Goal: Task Accomplishment & Management: Manage account settings

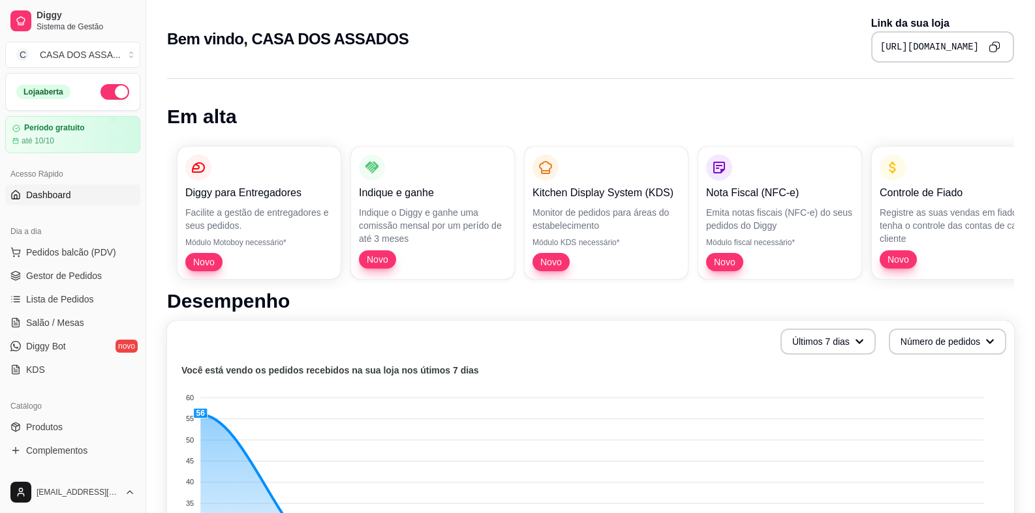
scroll to position [260, 0]
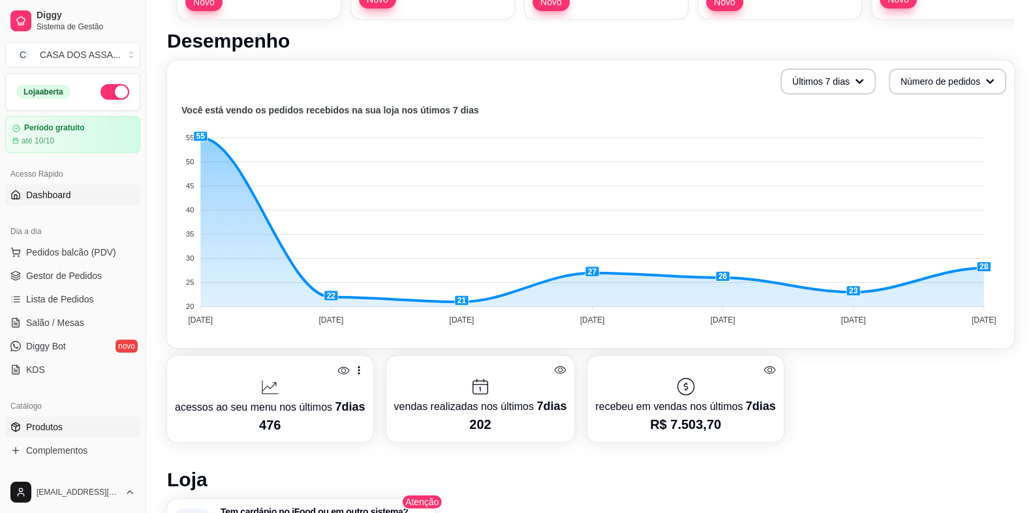
click at [67, 428] on link "Produtos" at bounding box center [72, 427] width 135 height 21
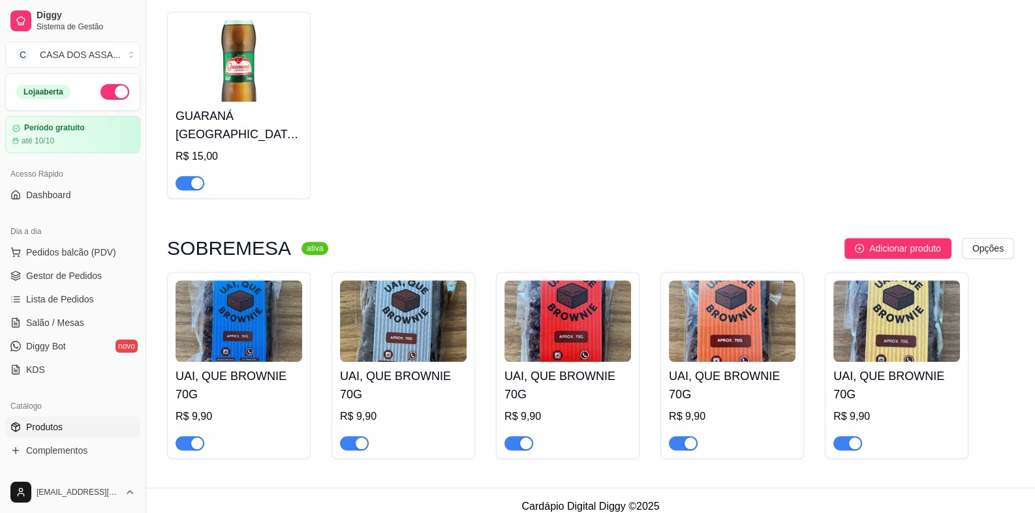
scroll to position [1307, 0]
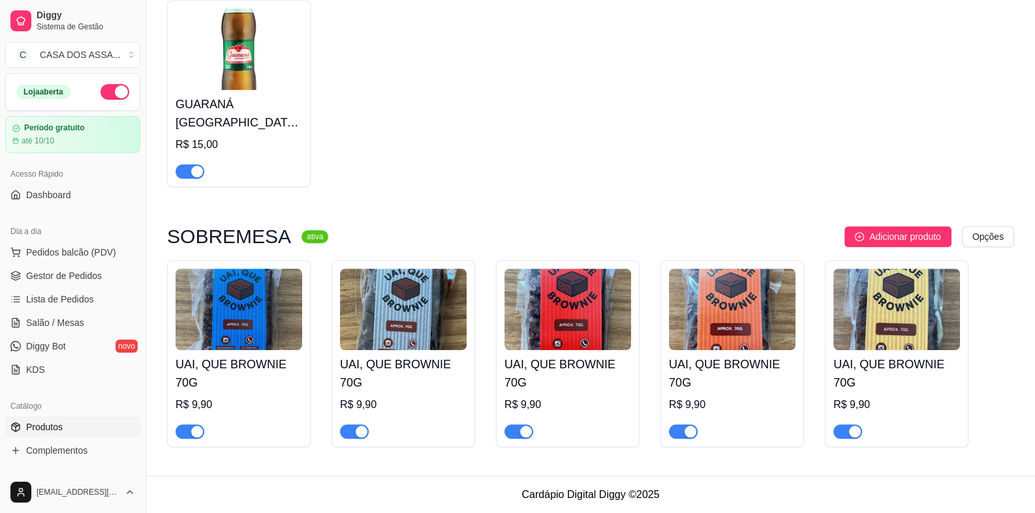
click at [520, 431] on div "button" at bounding box center [526, 432] width 12 height 12
click at [849, 436] on div "button" at bounding box center [855, 432] width 12 height 12
click at [253, 339] on img at bounding box center [238, 310] width 127 height 82
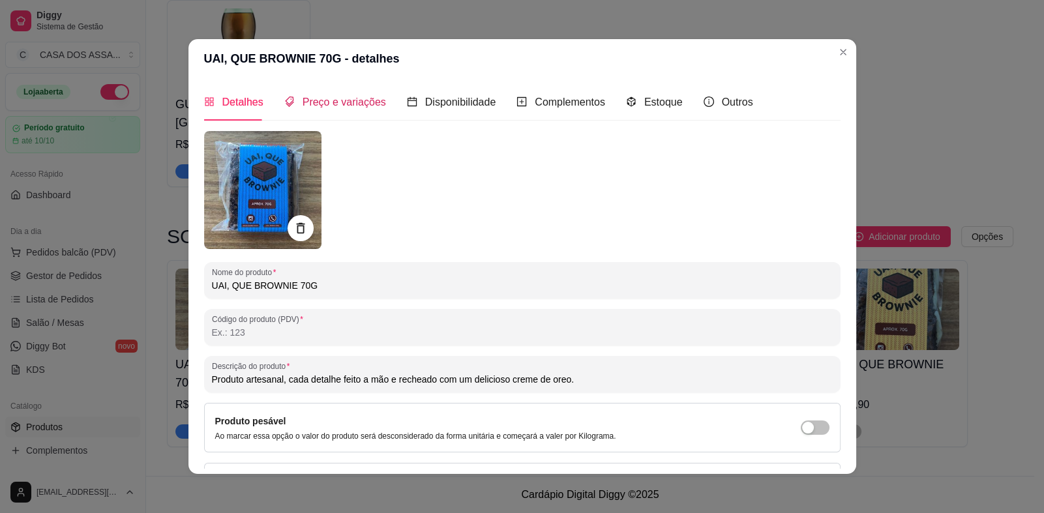
click at [352, 108] on span "Preço e variações" at bounding box center [344, 102] width 83 height 11
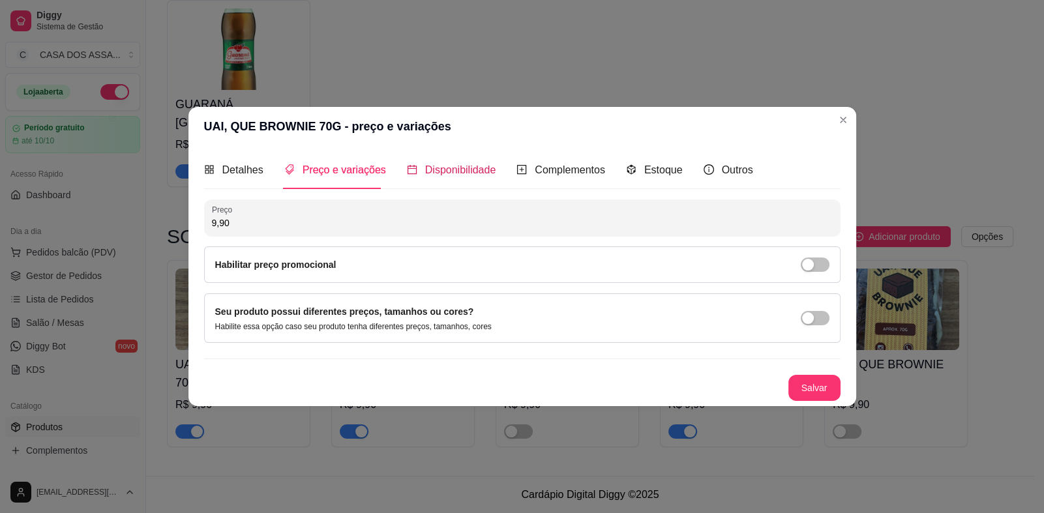
click at [453, 175] on span "Disponibilidade" at bounding box center [460, 169] width 71 height 11
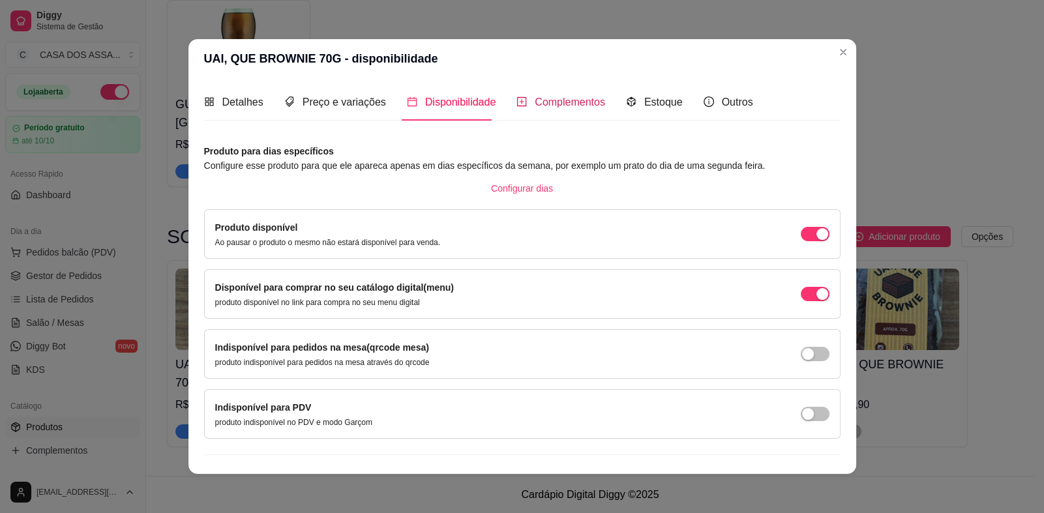
click at [568, 104] on span "Complementos" at bounding box center [570, 102] width 70 height 11
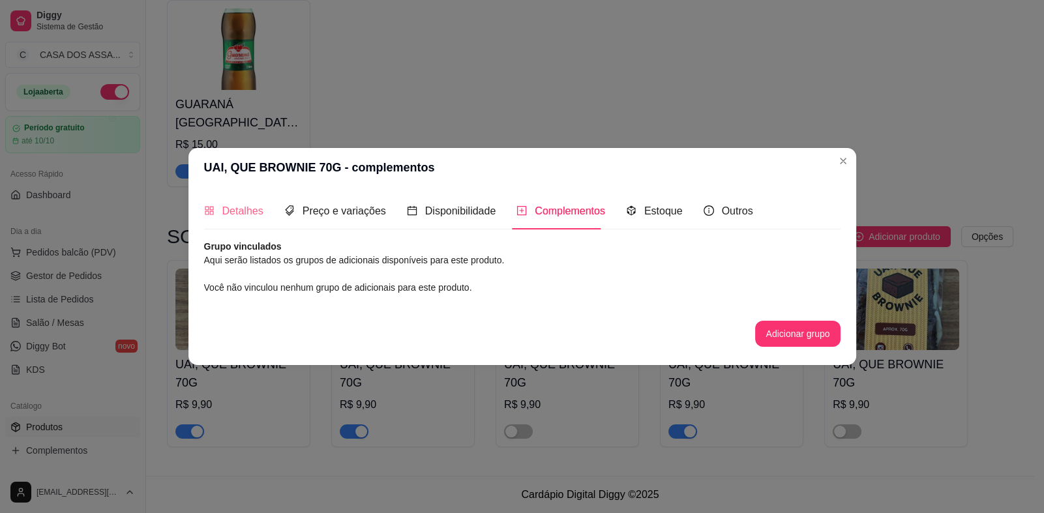
click at [243, 200] on div "Detalhes" at bounding box center [233, 210] width 59 height 37
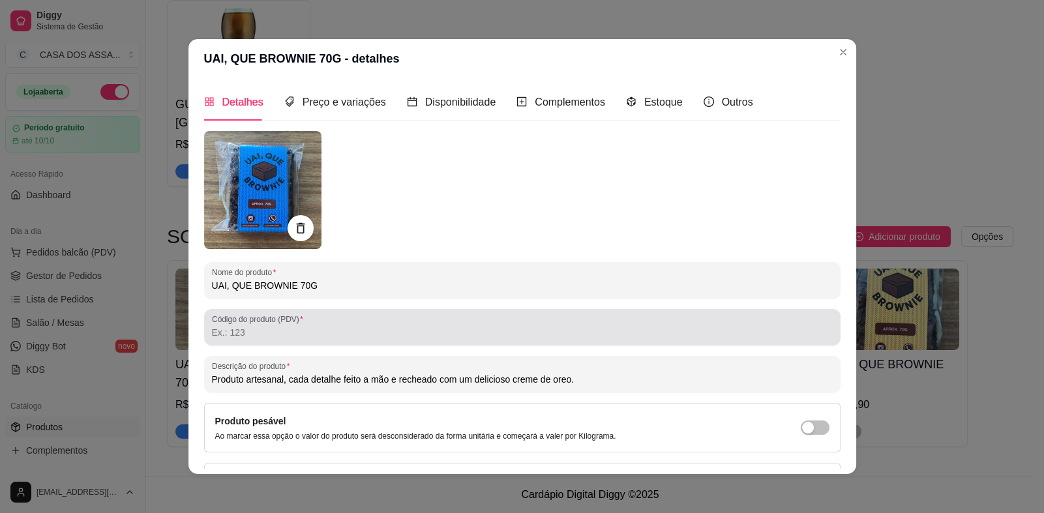
click at [268, 339] on div at bounding box center [522, 327] width 621 height 26
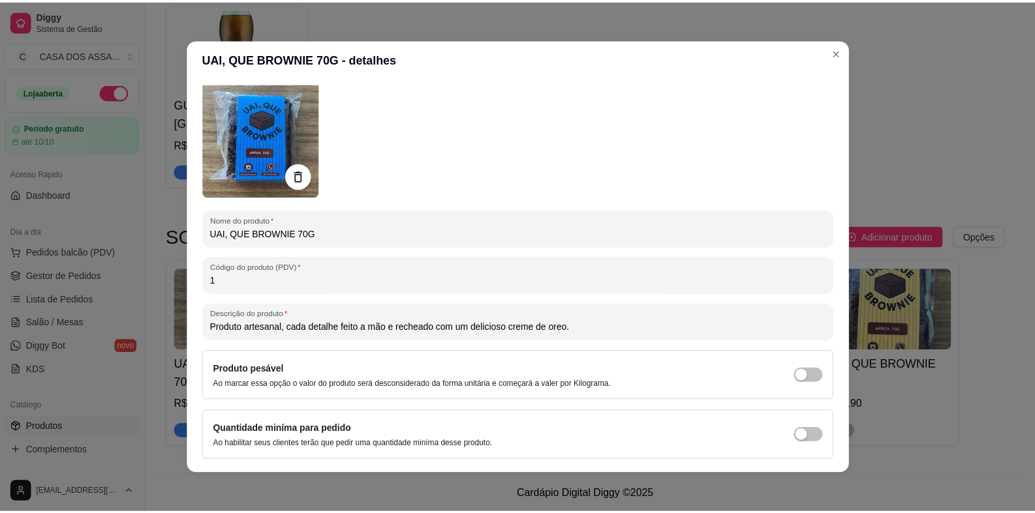
scroll to position [90, 0]
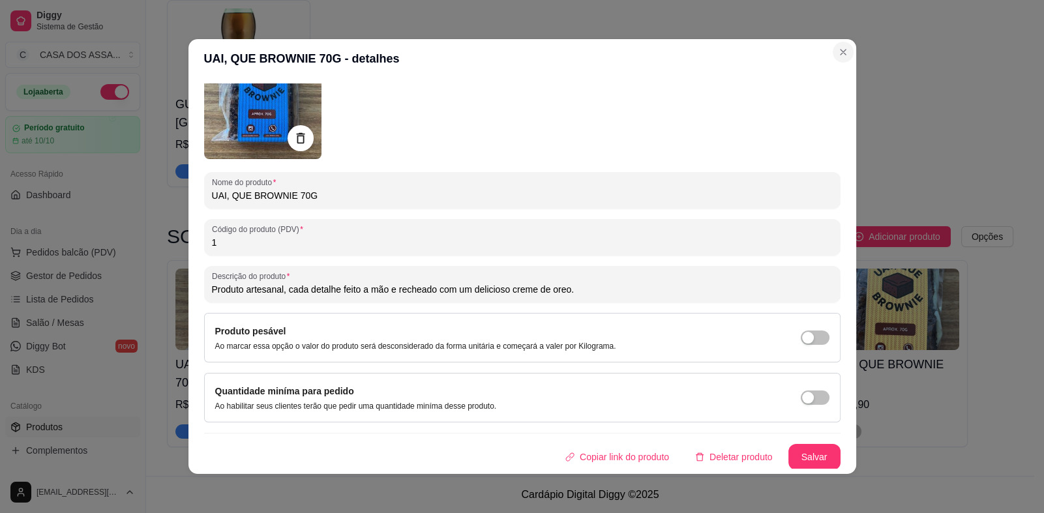
type input "1"
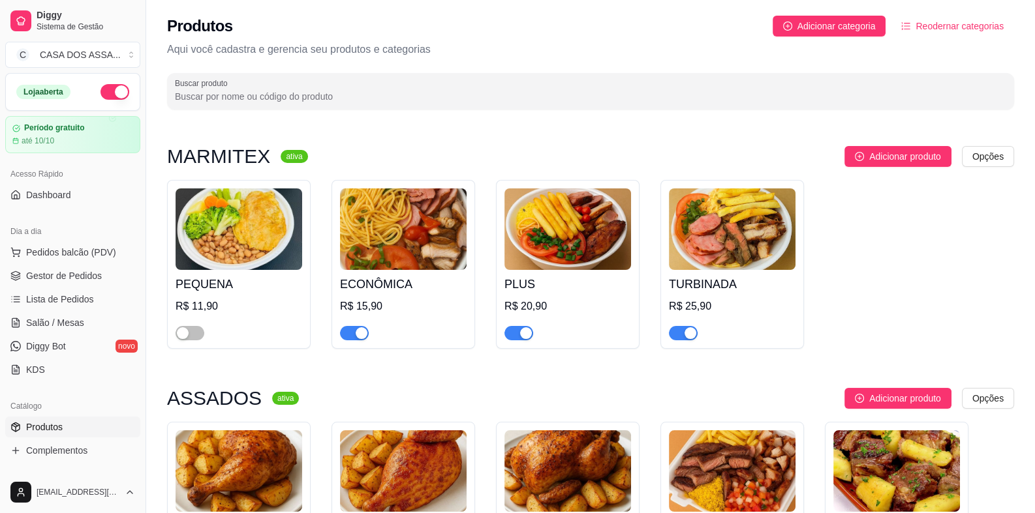
scroll to position [0, 0]
click at [77, 190] on link "Dashboard" at bounding box center [72, 195] width 135 height 21
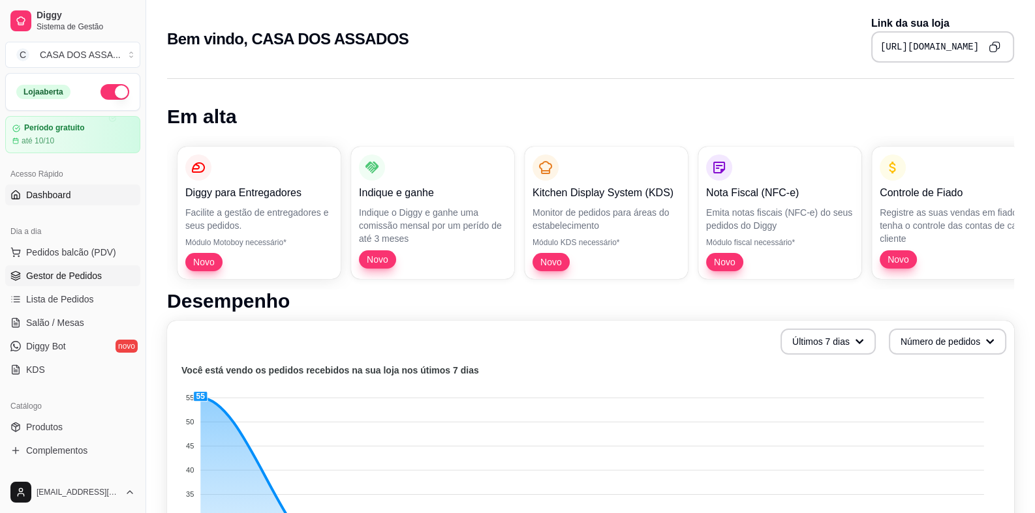
click at [82, 280] on span "Gestor de Pedidos" at bounding box center [64, 275] width 76 height 13
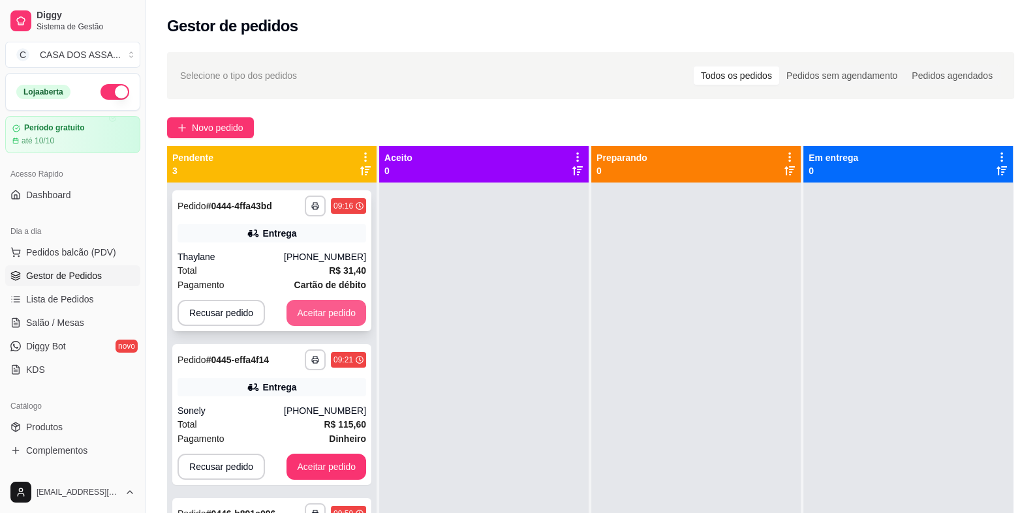
click at [319, 315] on button "Aceitar pedido" at bounding box center [326, 313] width 80 height 26
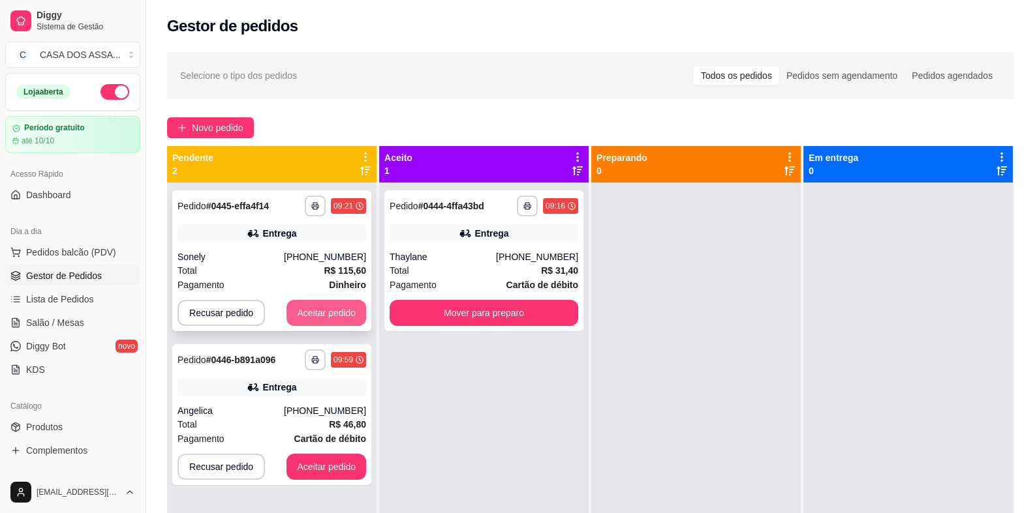
click at [349, 316] on button "Aceitar pedido" at bounding box center [326, 313] width 80 height 26
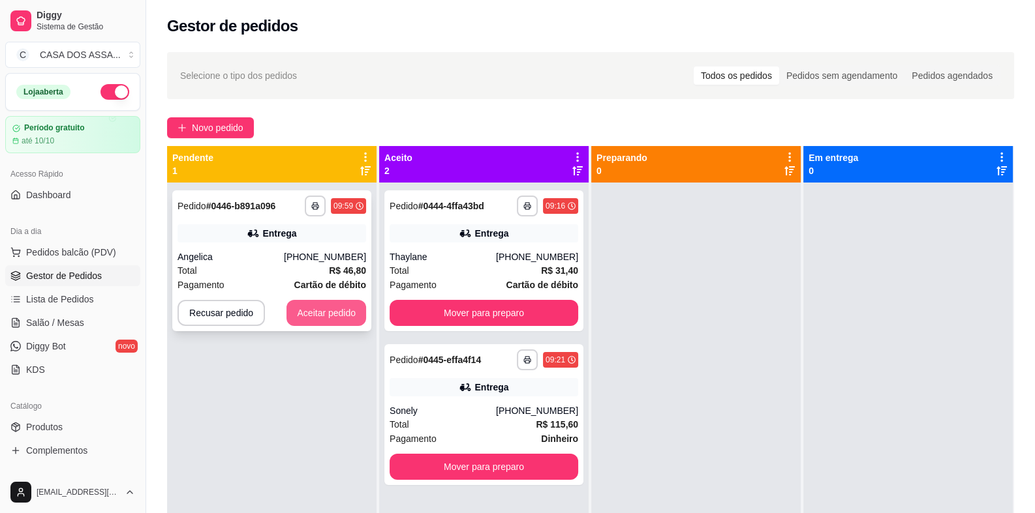
click at [350, 319] on button "Aceitar pedido" at bounding box center [326, 313] width 80 height 26
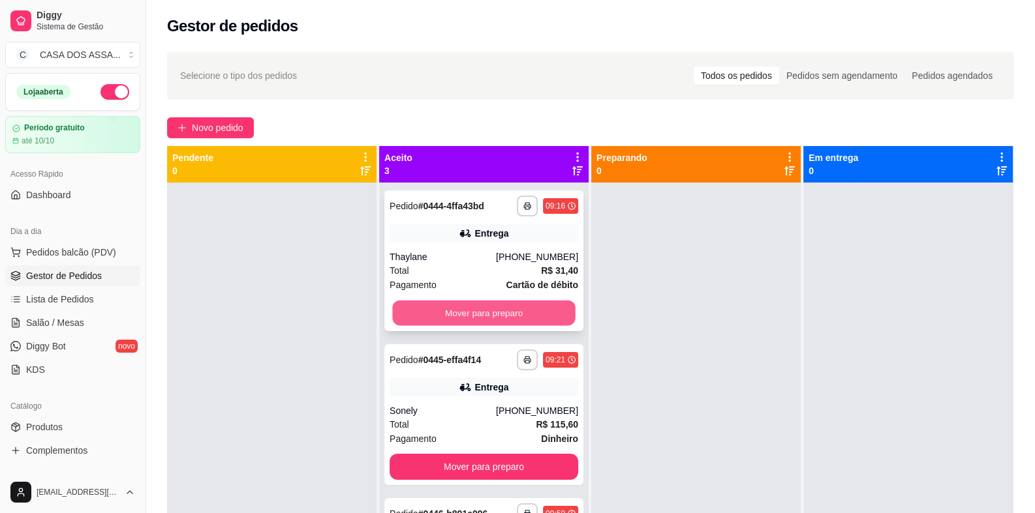
click at [501, 313] on button "Mover para preparo" at bounding box center [483, 313] width 183 height 25
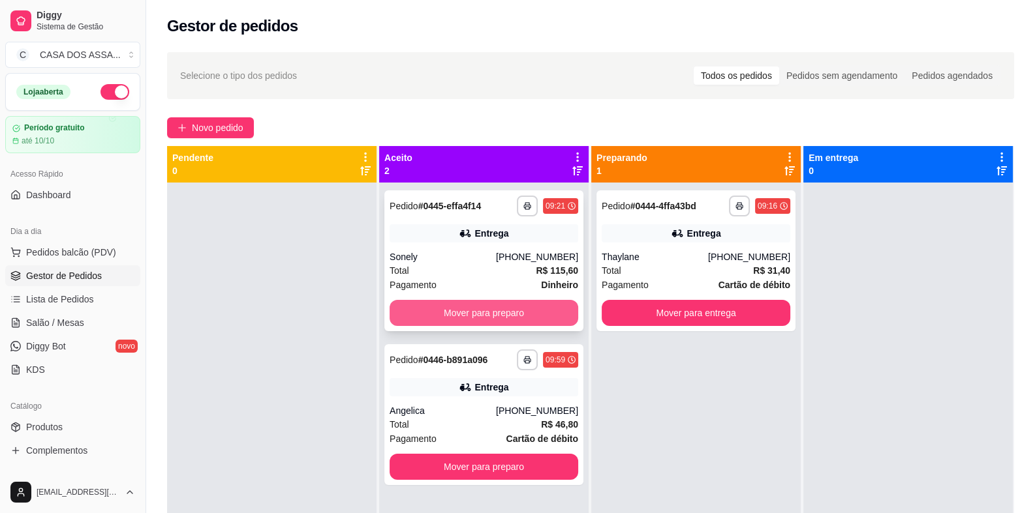
click at [506, 315] on button "Mover para preparo" at bounding box center [483, 313] width 189 height 26
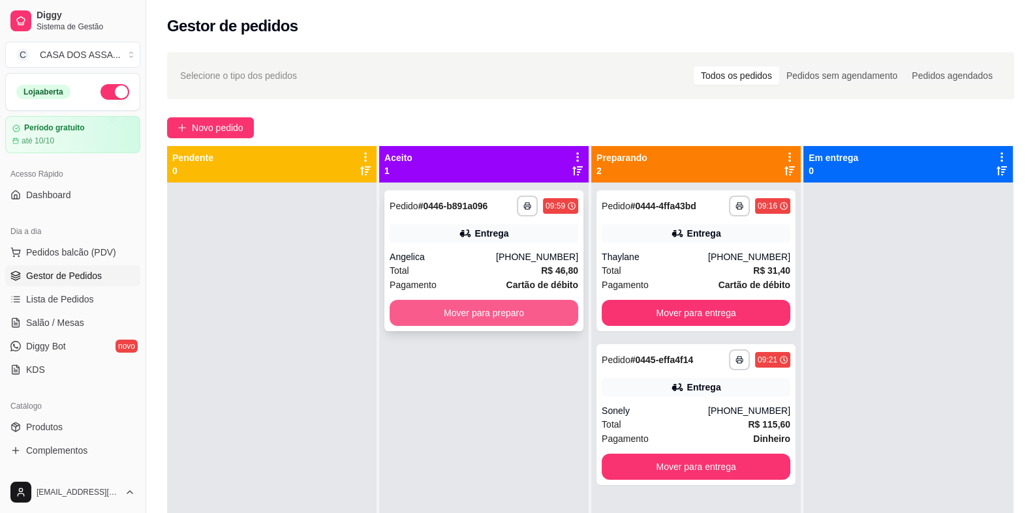
click at [507, 315] on button "Mover para preparo" at bounding box center [483, 313] width 189 height 26
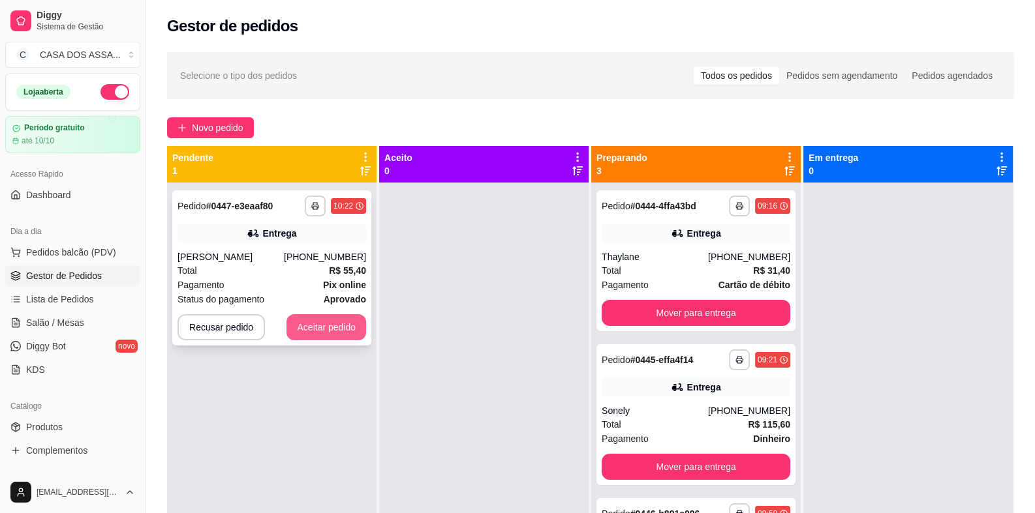
click at [321, 328] on button "Aceitar pedido" at bounding box center [326, 327] width 80 height 26
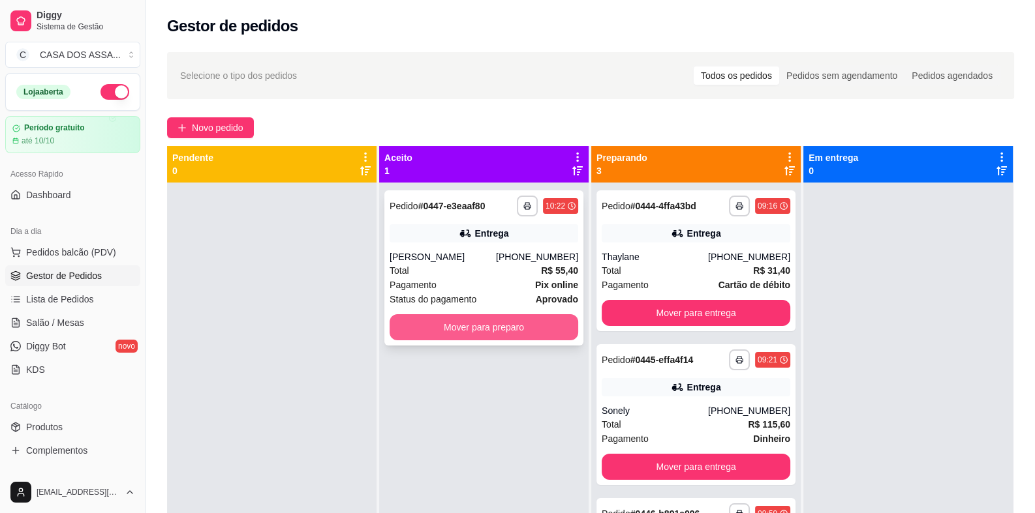
click at [474, 334] on button "Mover para preparo" at bounding box center [483, 327] width 189 height 26
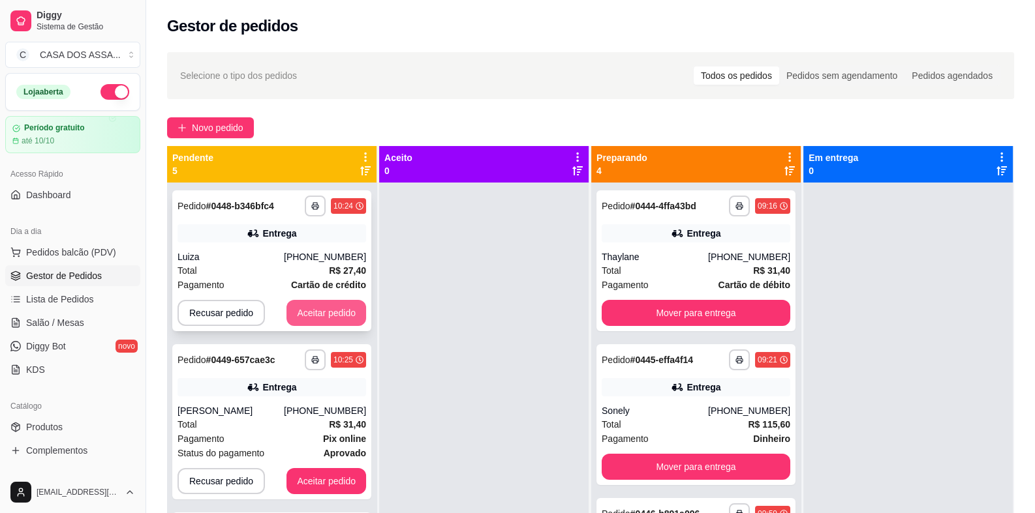
click at [300, 321] on button "Aceitar pedido" at bounding box center [326, 313] width 80 height 26
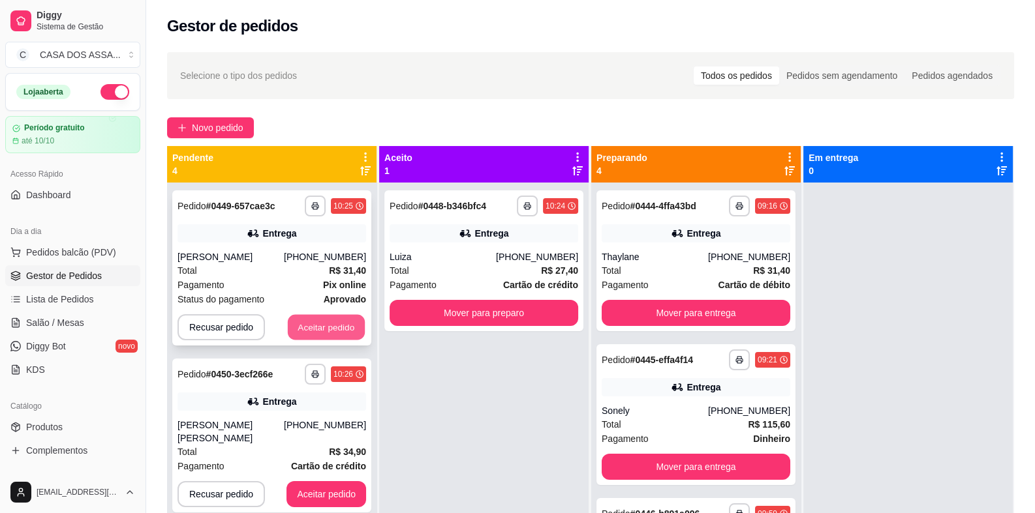
click at [337, 323] on button "Aceitar pedido" at bounding box center [326, 327] width 77 height 25
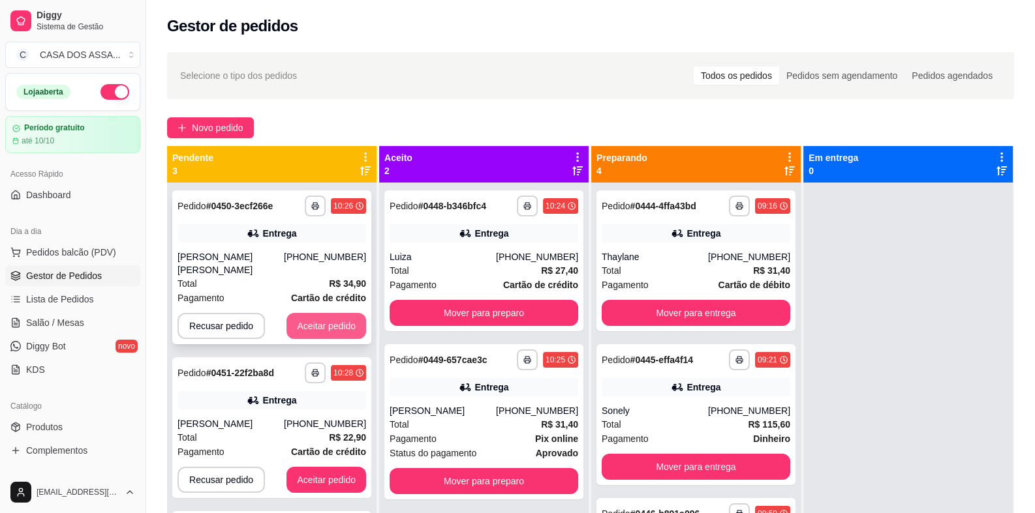
click at [339, 331] on button "Aceitar pedido" at bounding box center [326, 326] width 80 height 26
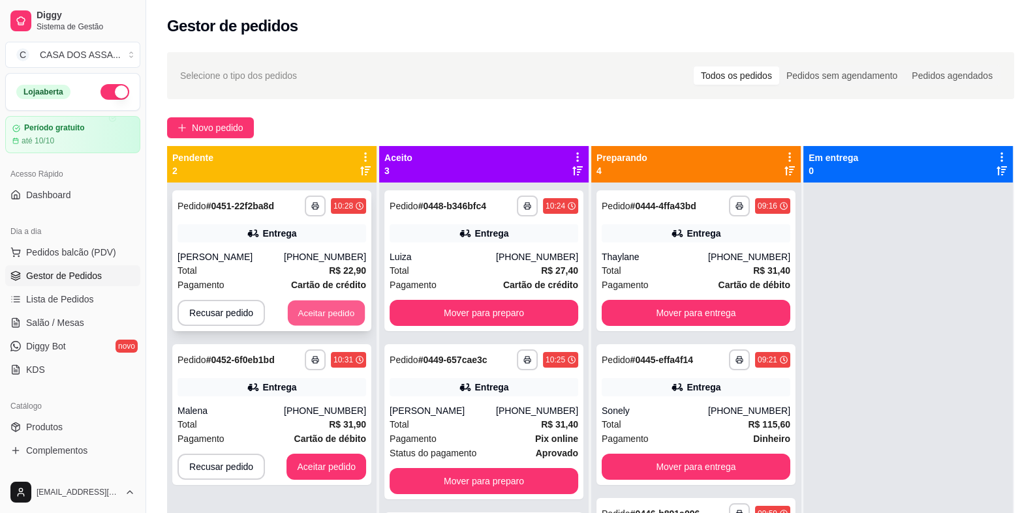
click at [342, 318] on button "Aceitar pedido" at bounding box center [326, 313] width 77 height 25
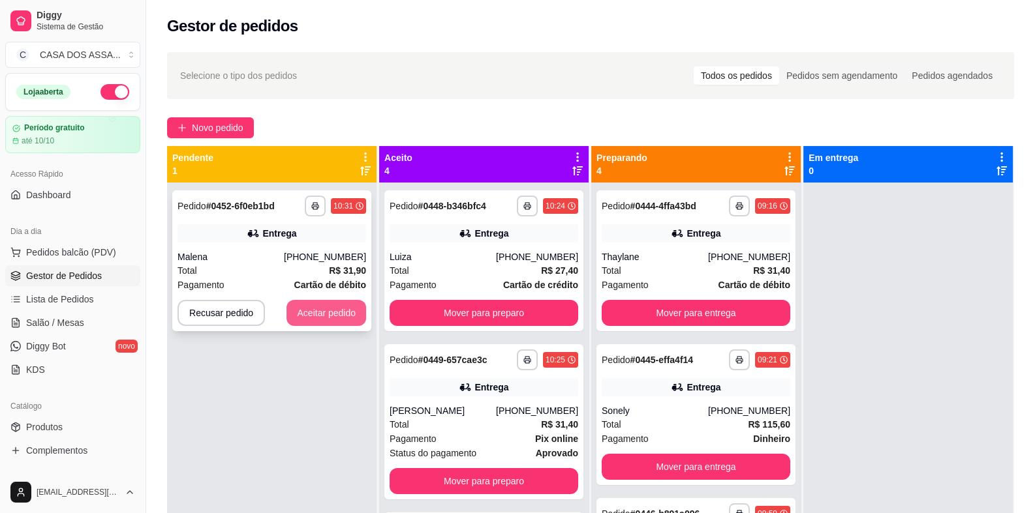
click at [342, 310] on button "Aceitar pedido" at bounding box center [326, 313] width 80 height 26
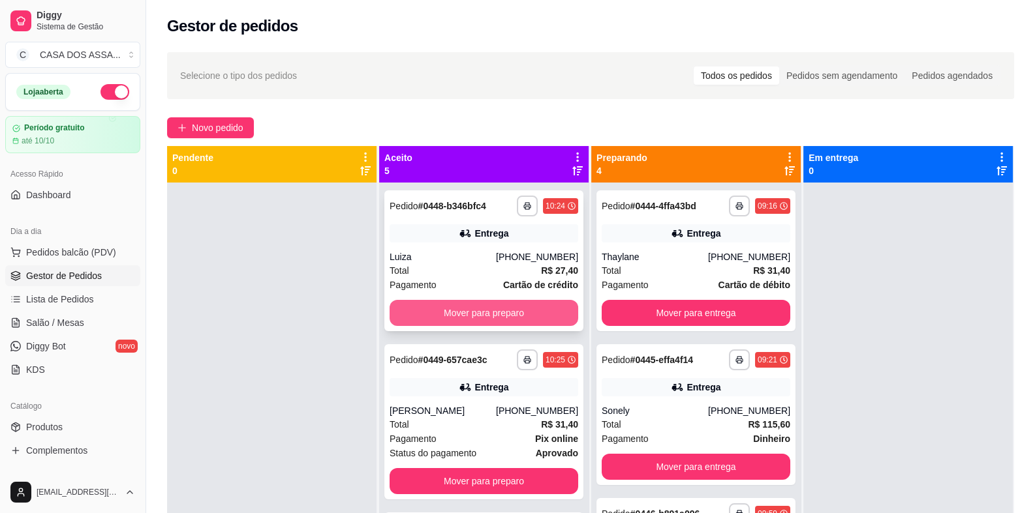
click at [472, 314] on button "Mover para preparo" at bounding box center [483, 313] width 189 height 26
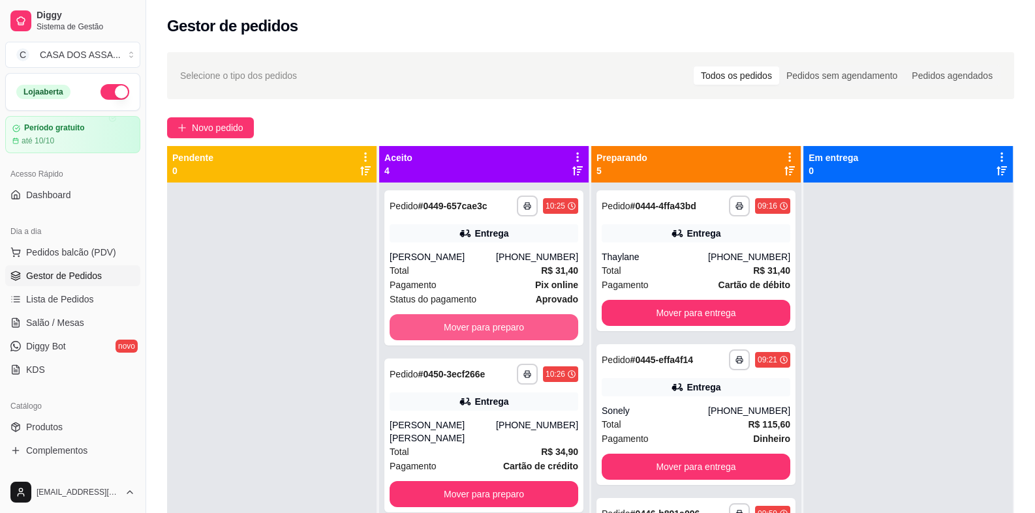
click at [468, 314] on button "Mover para preparo" at bounding box center [483, 327] width 189 height 26
click at [466, 324] on button "Mover para preparo" at bounding box center [483, 327] width 183 height 25
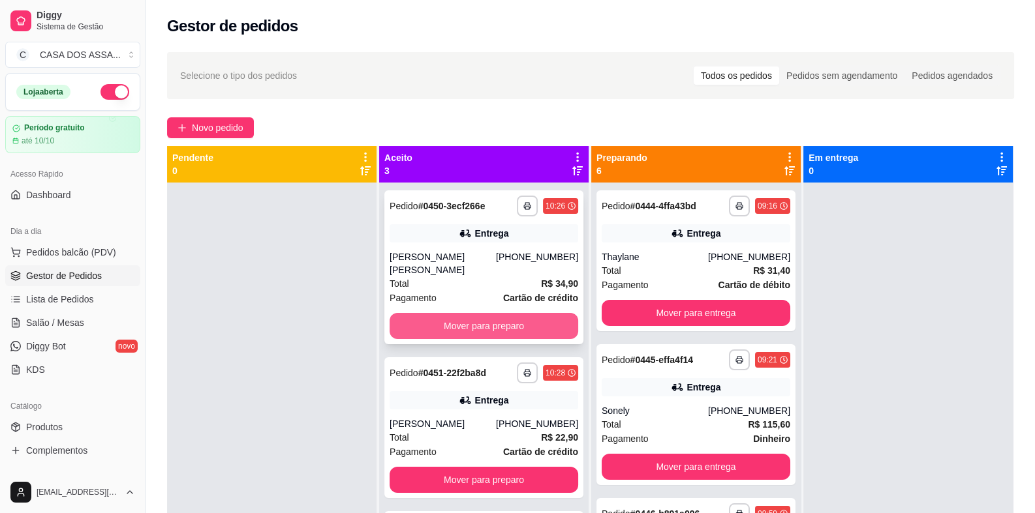
click at [466, 326] on button "Mover para preparo" at bounding box center [483, 326] width 189 height 26
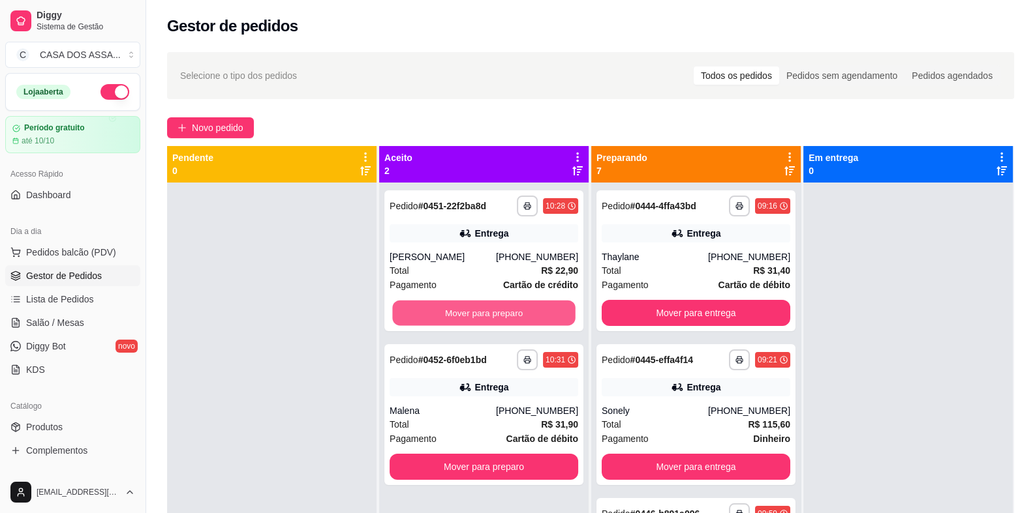
click at [466, 326] on button "Mover para preparo" at bounding box center [483, 313] width 183 height 25
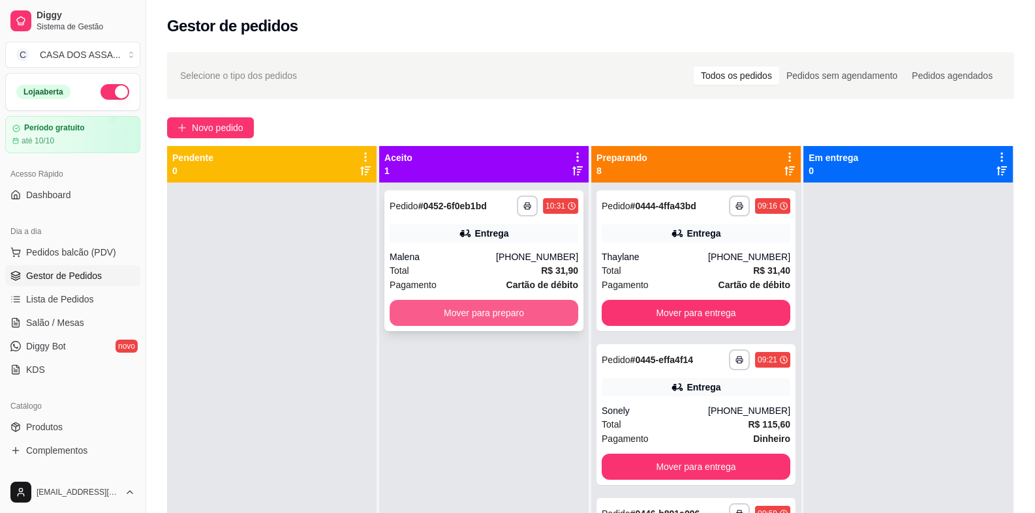
click at [470, 322] on button "Mover para preparo" at bounding box center [483, 313] width 189 height 26
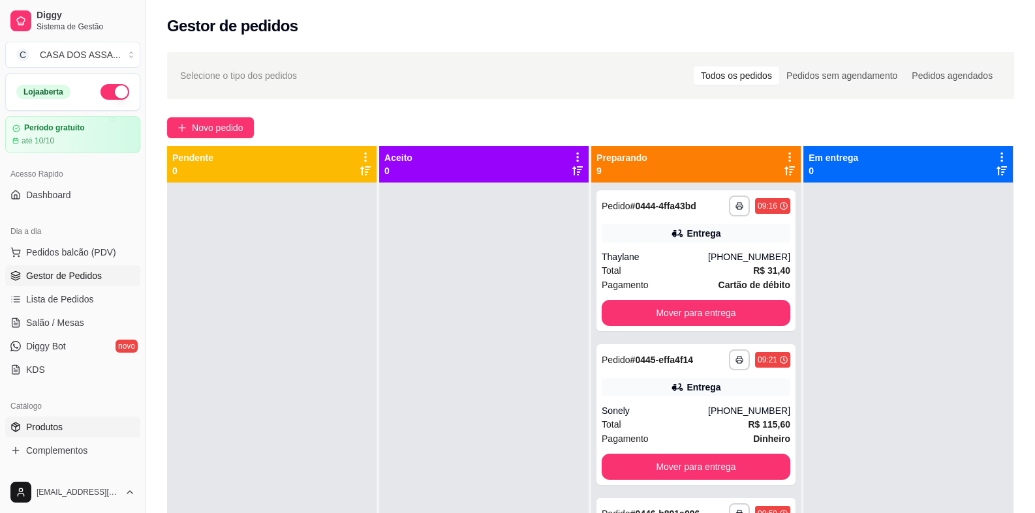
click at [89, 429] on link "Produtos" at bounding box center [72, 427] width 135 height 21
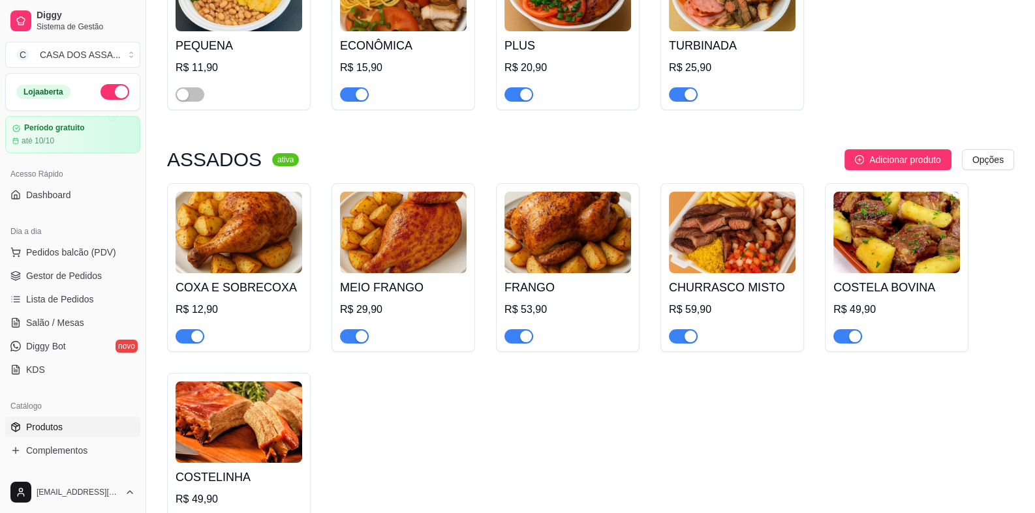
scroll to position [260, 0]
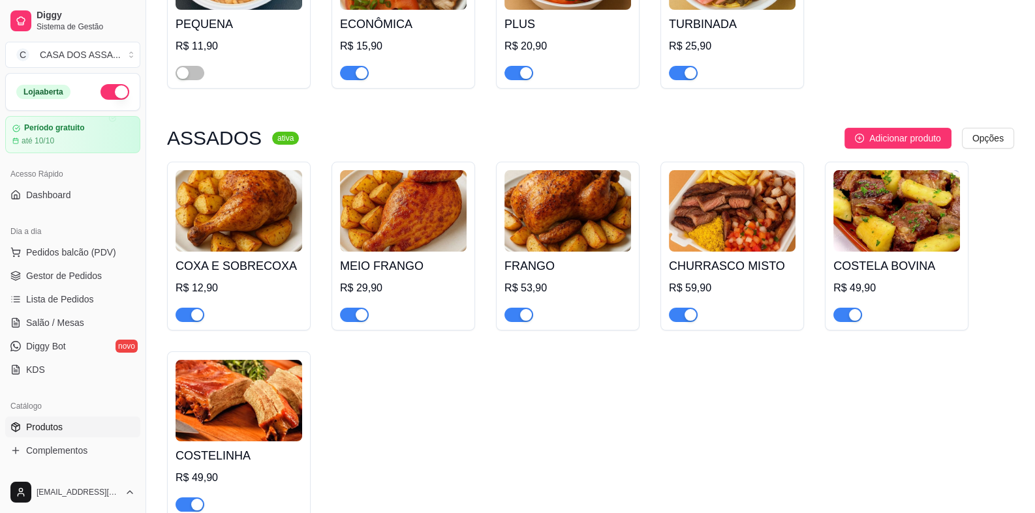
click at [357, 318] on div "button" at bounding box center [362, 315] width 12 height 12
click at [192, 314] on div "button" at bounding box center [197, 315] width 12 height 12
click at [68, 273] on span "Gestor de Pedidos" at bounding box center [64, 275] width 76 height 13
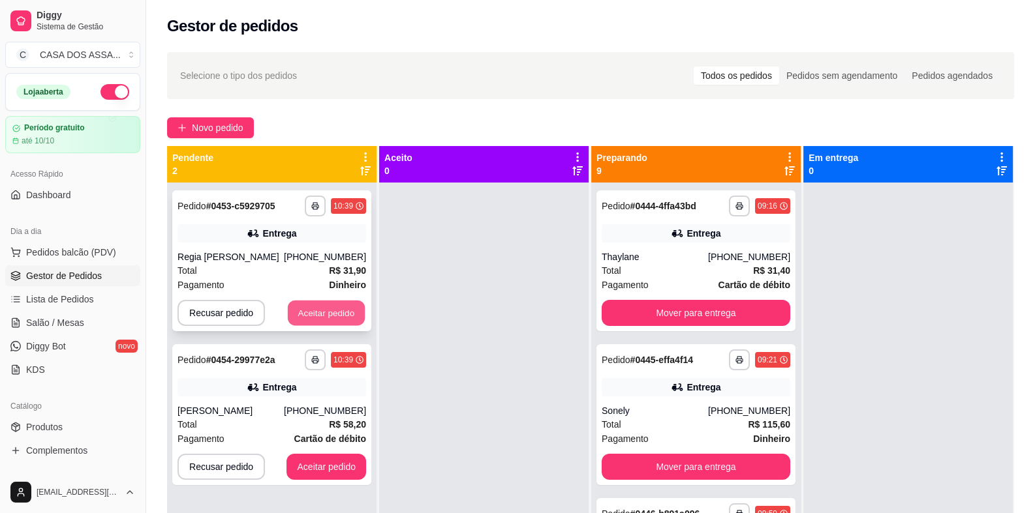
click at [339, 315] on button "Aceitar pedido" at bounding box center [326, 313] width 77 height 25
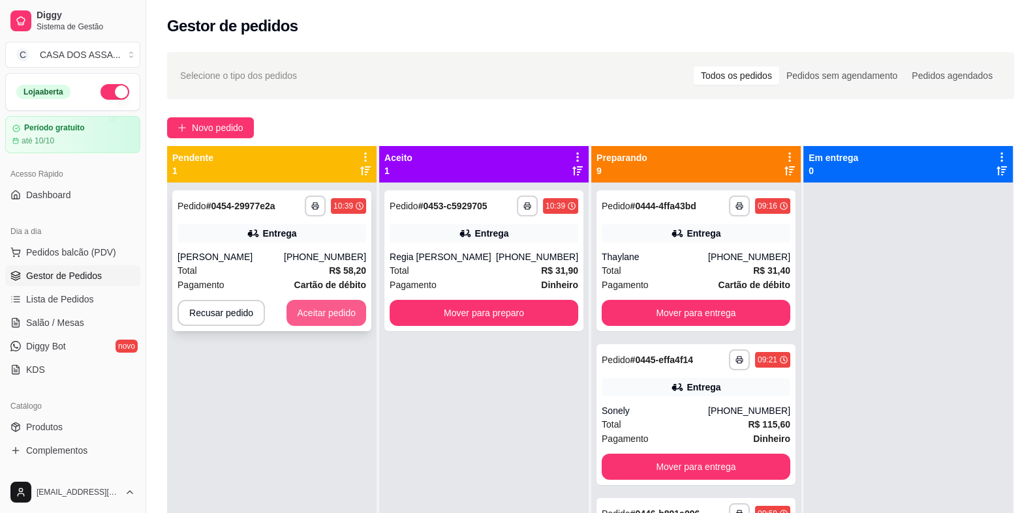
click at [339, 314] on button "Aceitar pedido" at bounding box center [326, 313] width 80 height 26
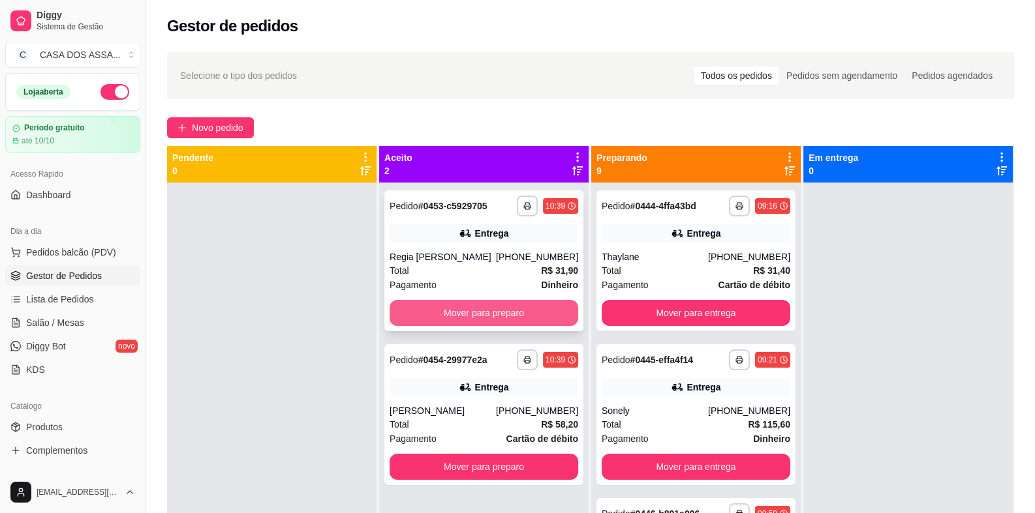
click at [521, 317] on button "Mover para preparo" at bounding box center [483, 313] width 189 height 26
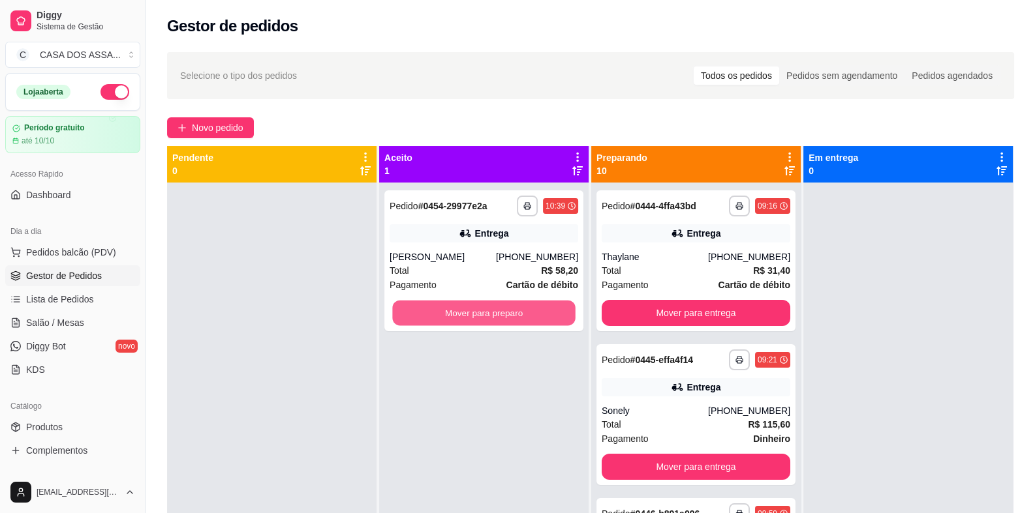
click at [521, 317] on button "Mover para preparo" at bounding box center [483, 313] width 183 height 25
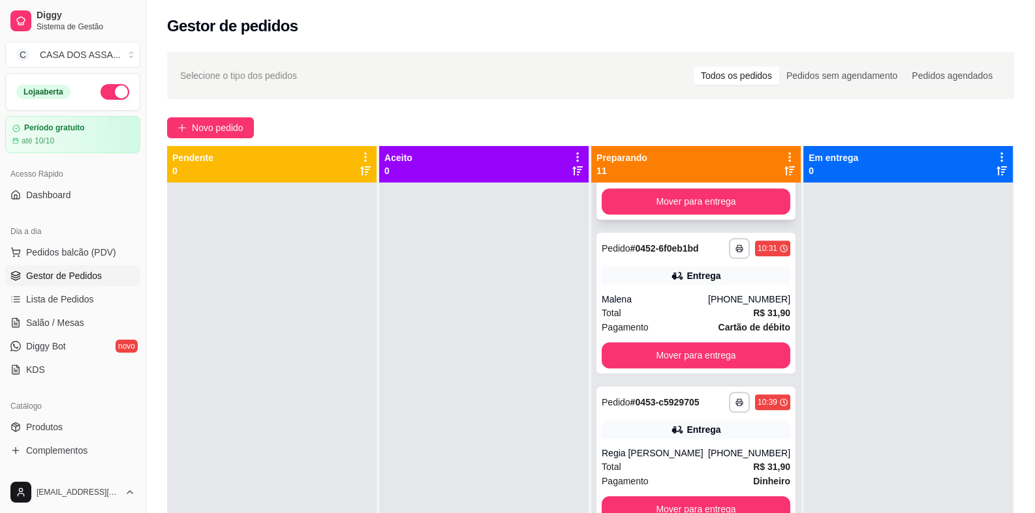
scroll to position [1234, 0]
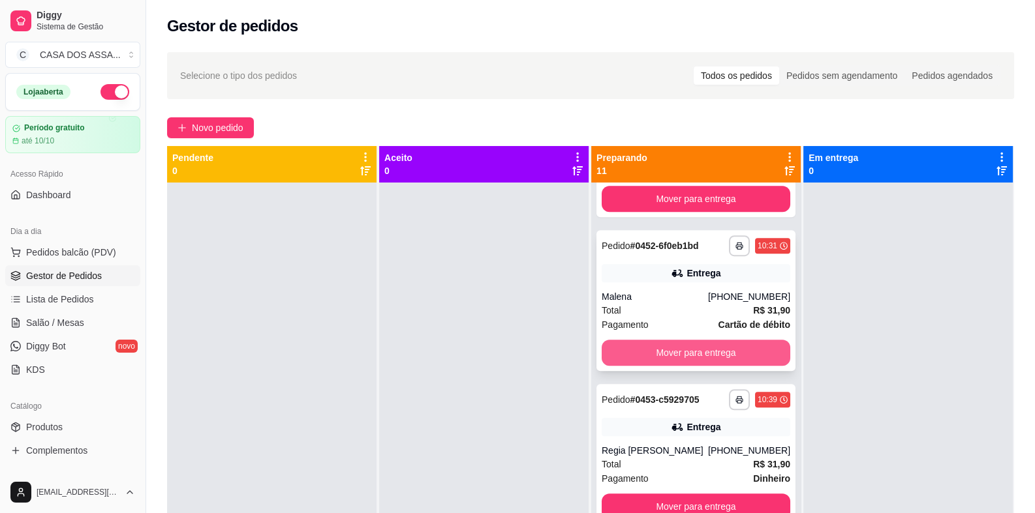
click at [681, 353] on button "Mover para entrega" at bounding box center [695, 353] width 189 height 26
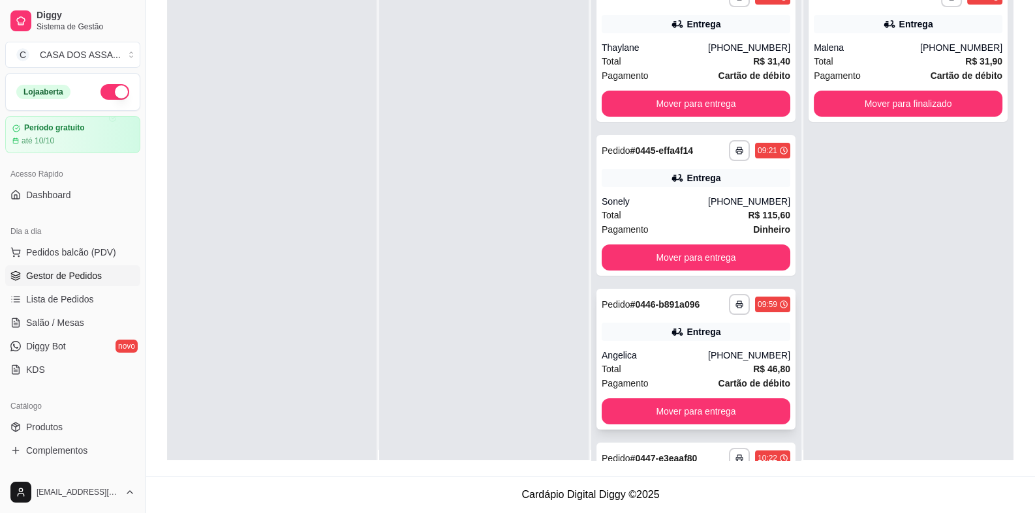
scroll to position [0, 0]
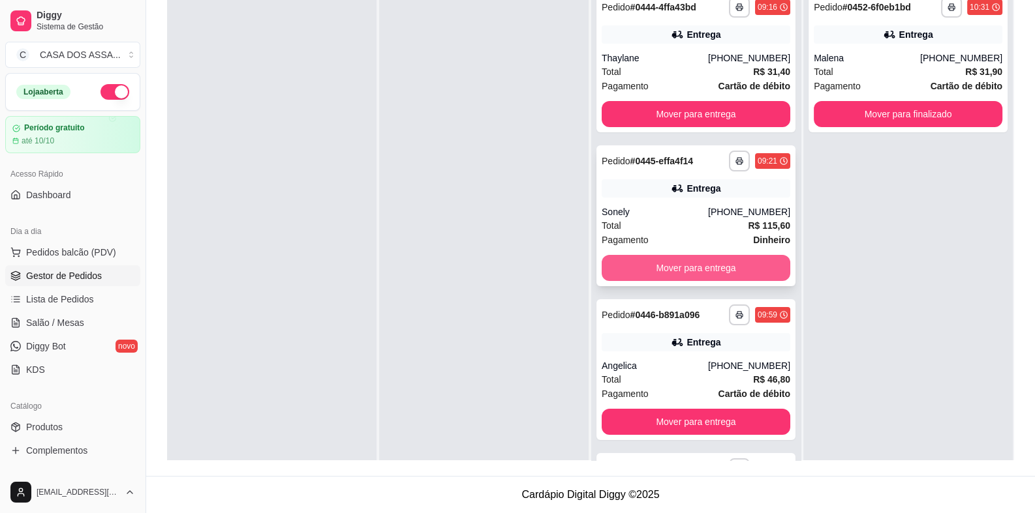
click at [677, 269] on button "Mover para entrega" at bounding box center [695, 268] width 189 height 26
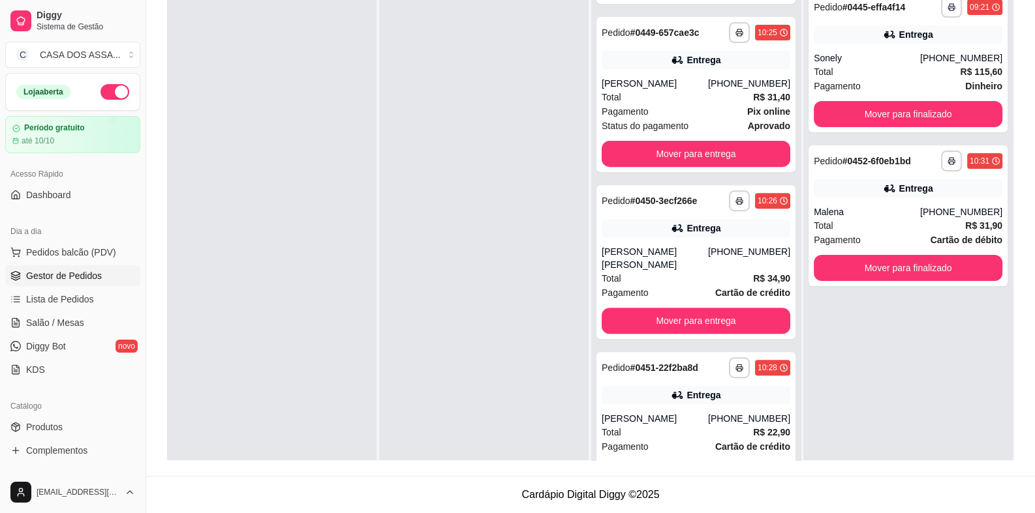
scroll to position [652, 0]
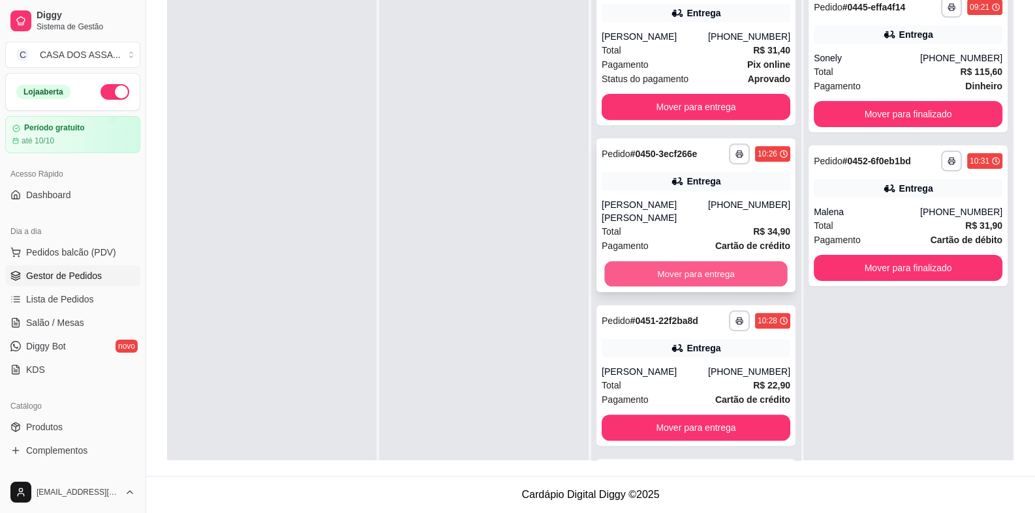
click at [680, 277] on button "Mover para entrega" at bounding box center [695, 274] width 183 height 25
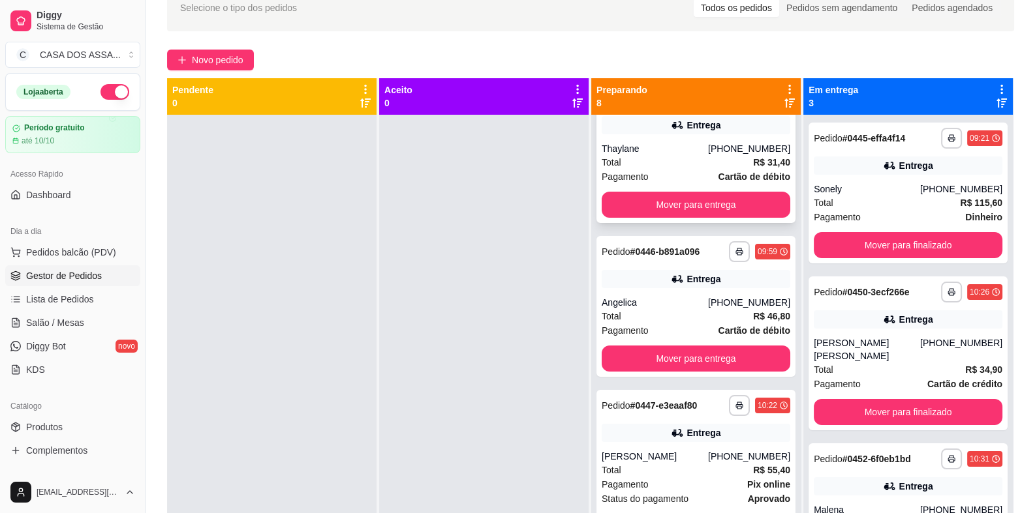
scroll to position [65, 0]
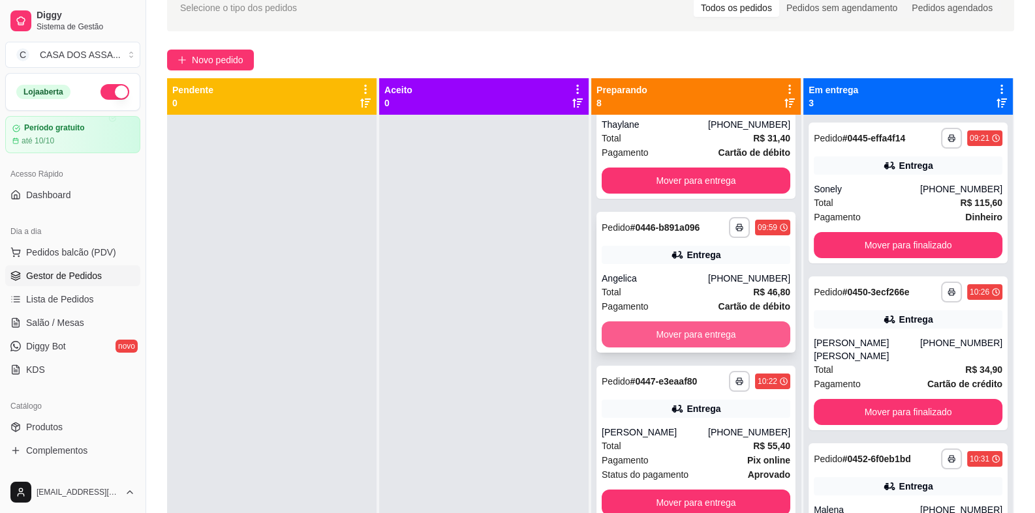
click at [678, 329] on button "Mover para entrega" at bounding box center [695, 335] width 189 height 26
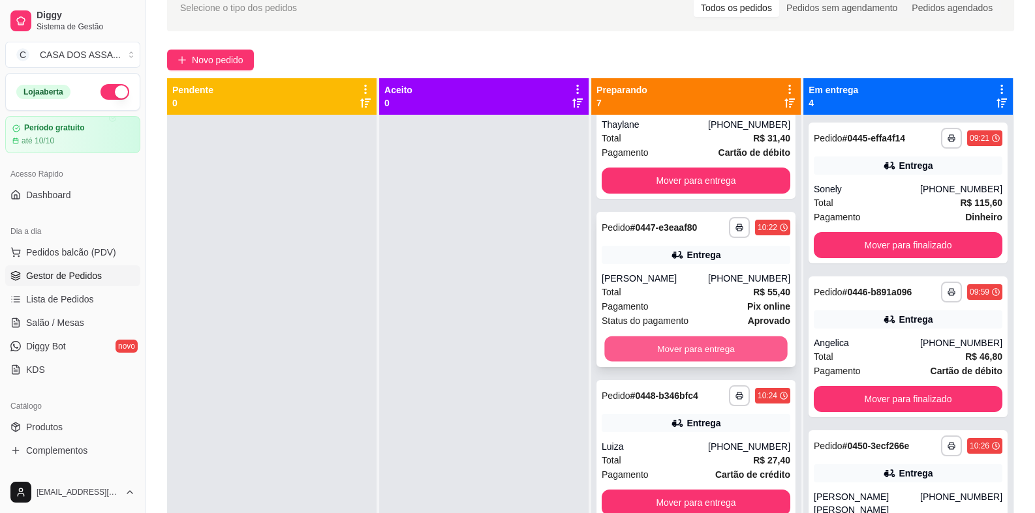
click at [682, 344] on button "Mover para entrega" at bounding box center [695, 349] width 183 height 25
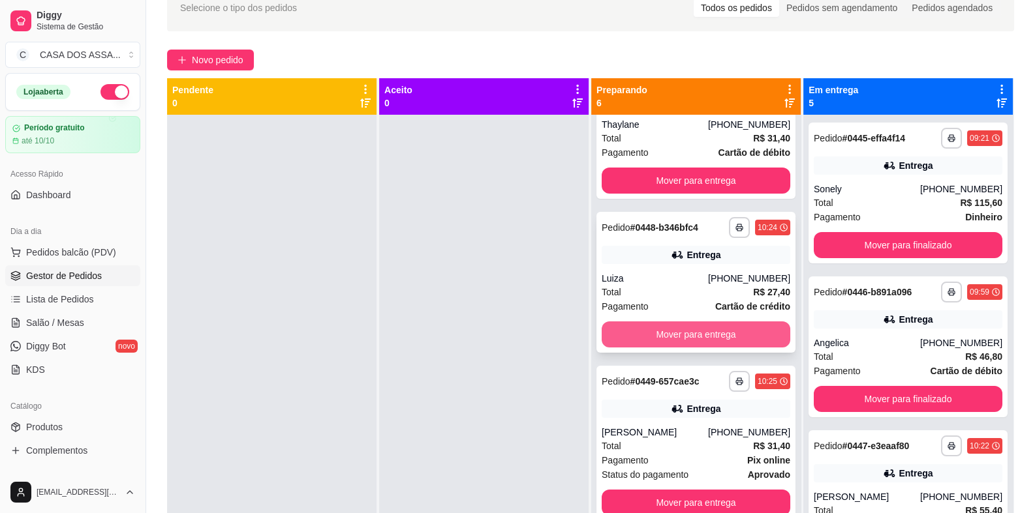
click at [684, 335] on button "Mover para entrega" at bounding box center [695, 335] width 189 height 26
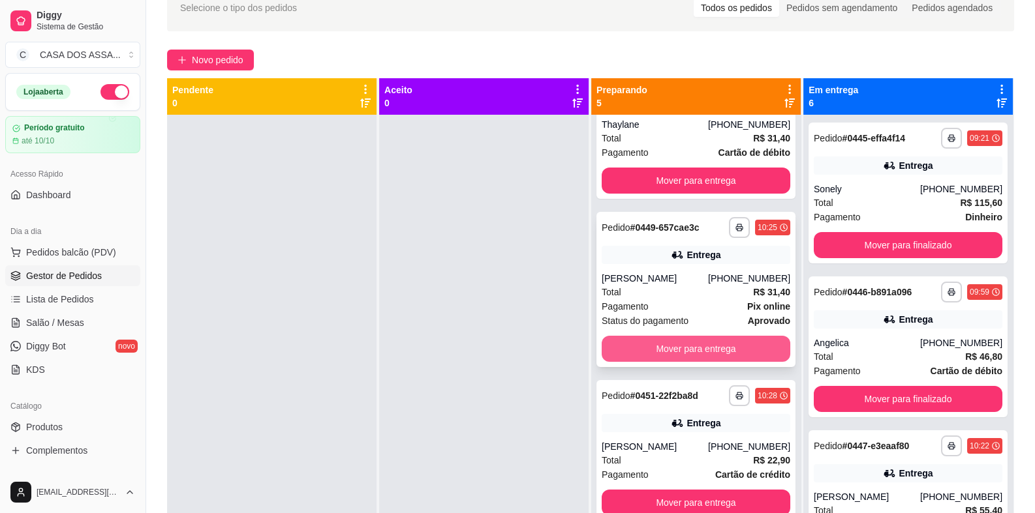
click at [688, 347] on button "Mover para entrega" at bounding box center [695, 349] width 189 height 26
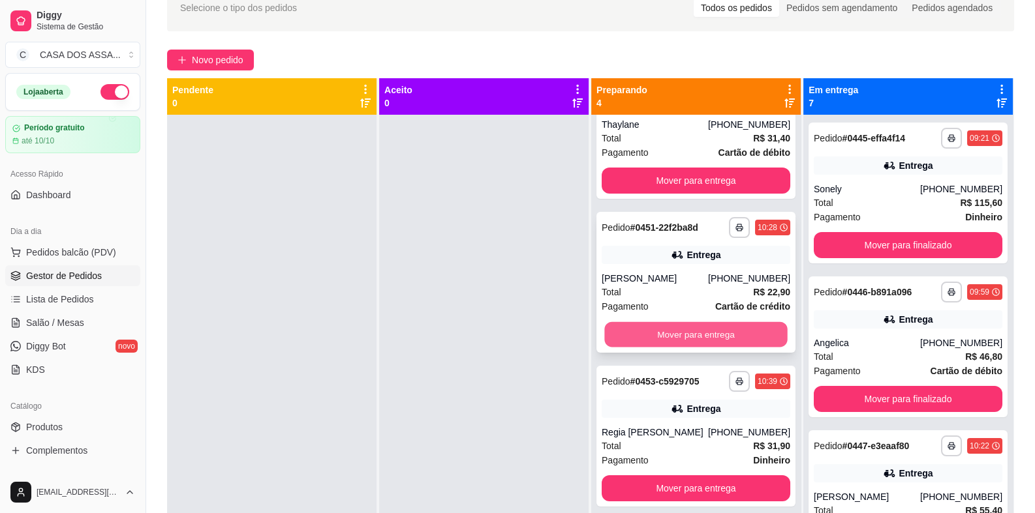
click at [685, 333] on button "Mover para entrega" at bounding box center [695, 334] width 183 height 25
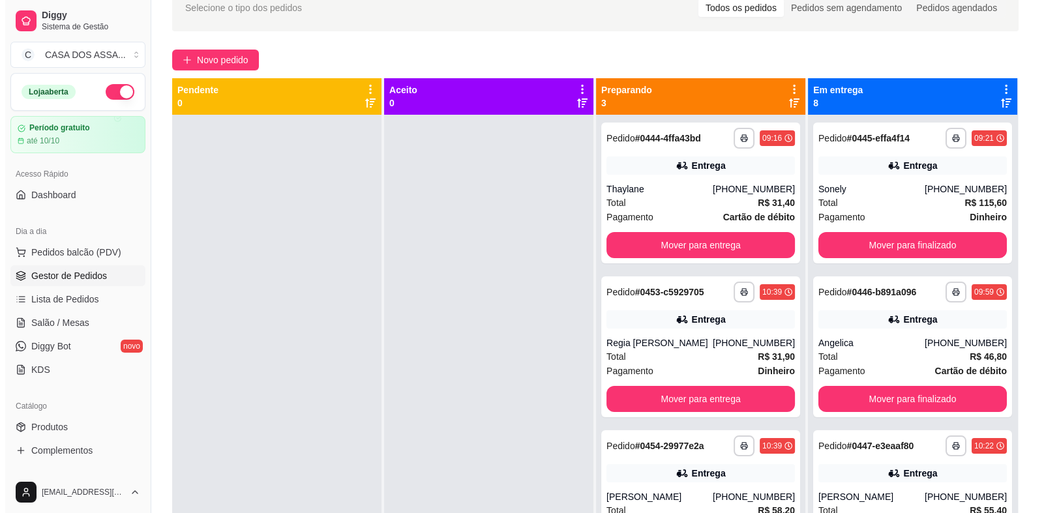
scroll to position [0, 0]
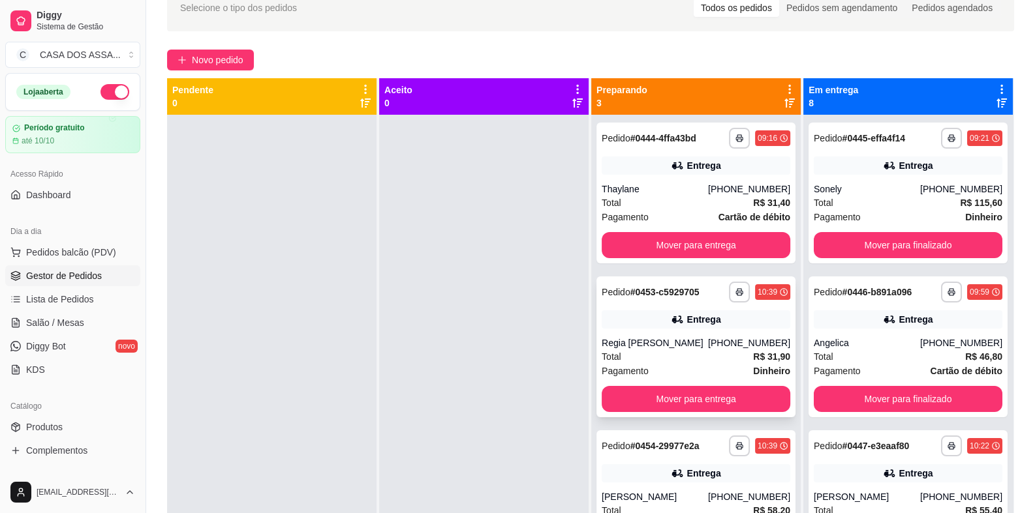
click at [644, 331] on div "**********" at bounding box center [695, 347] width 199 height 141
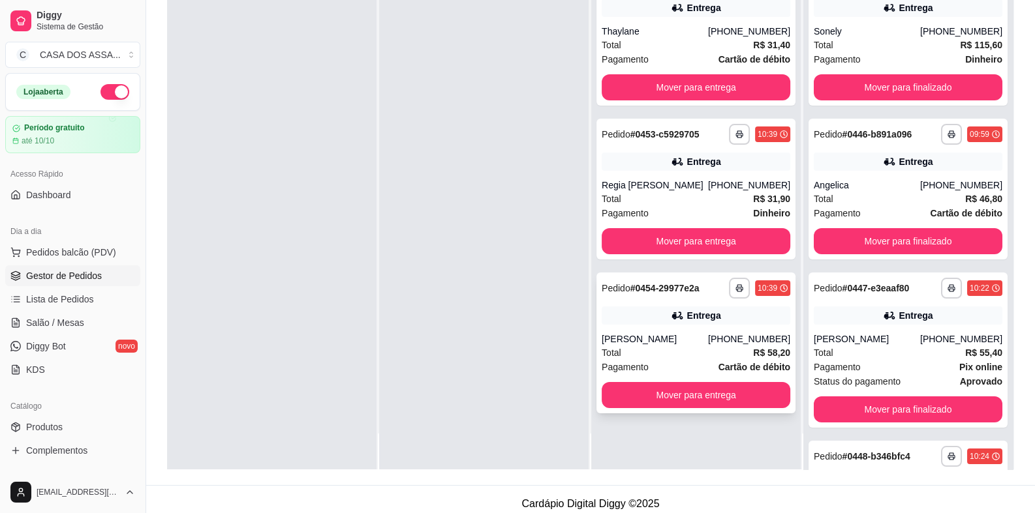
scroll to position [199, 0]
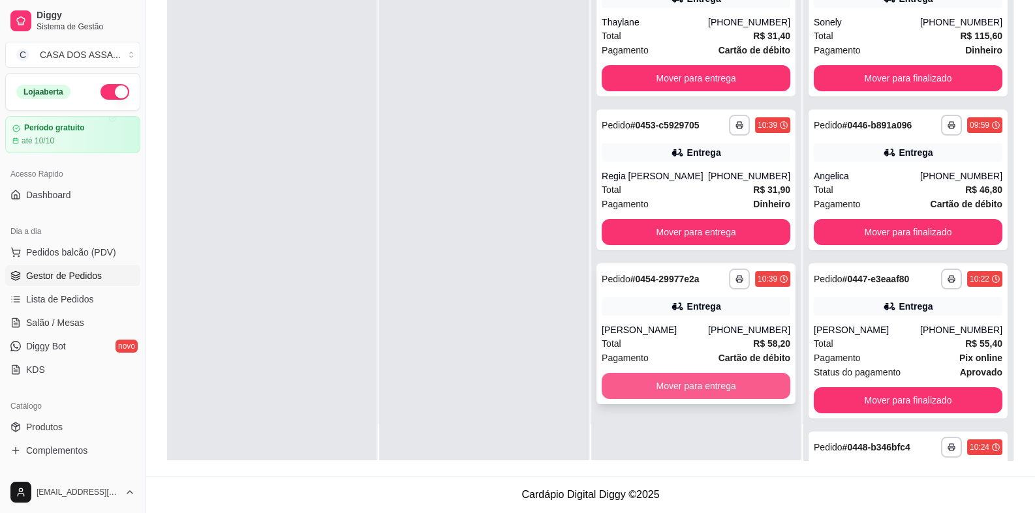
click at [688, 386] on button "Mover para entrega" at bounding box center [695, 386] width 189 height 26
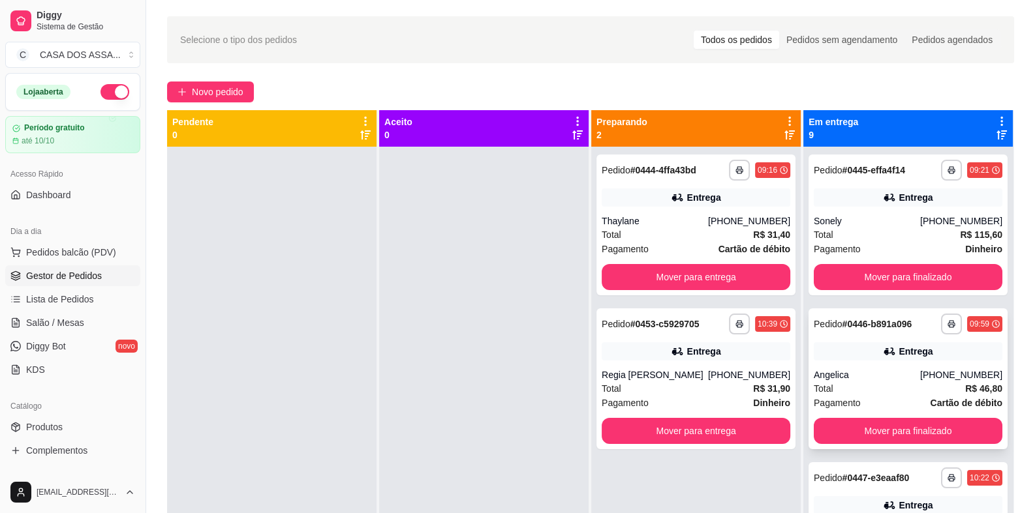
scroll to position [0, 0]
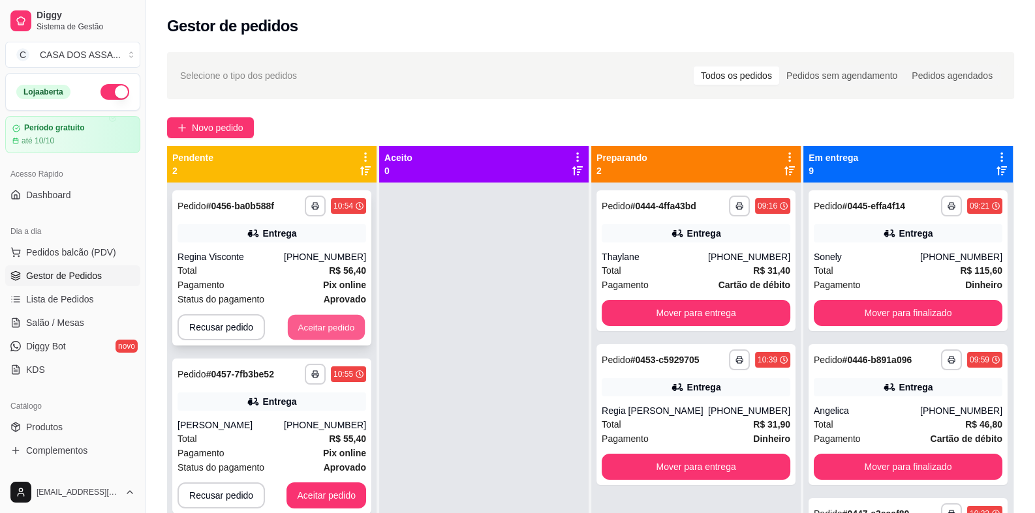
click at [336, 326] on button "Aceitar pedido" at bounding box center [326, 327] width 77 height 25
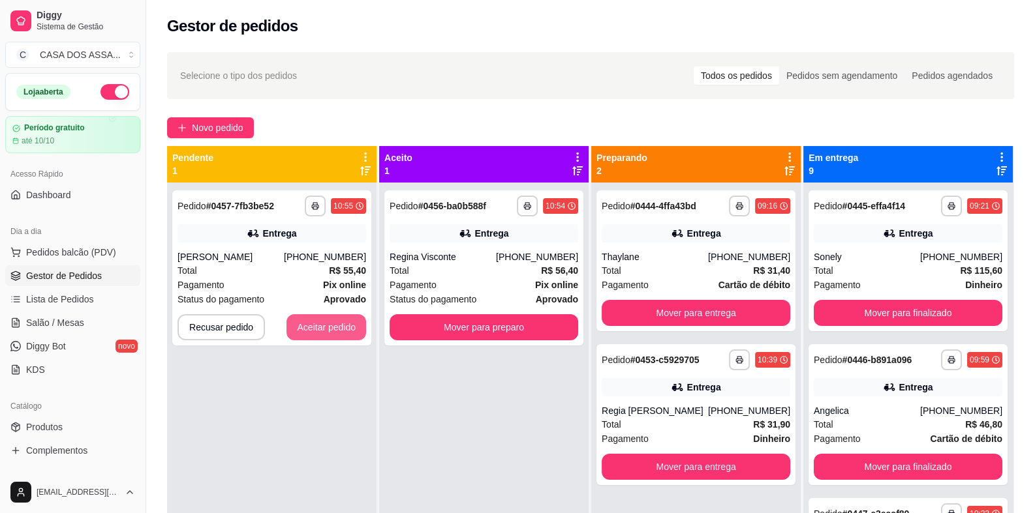
click at [336, 327] on button "Aceitar pedido" at bounding box center [326, 327] width 80 height 26
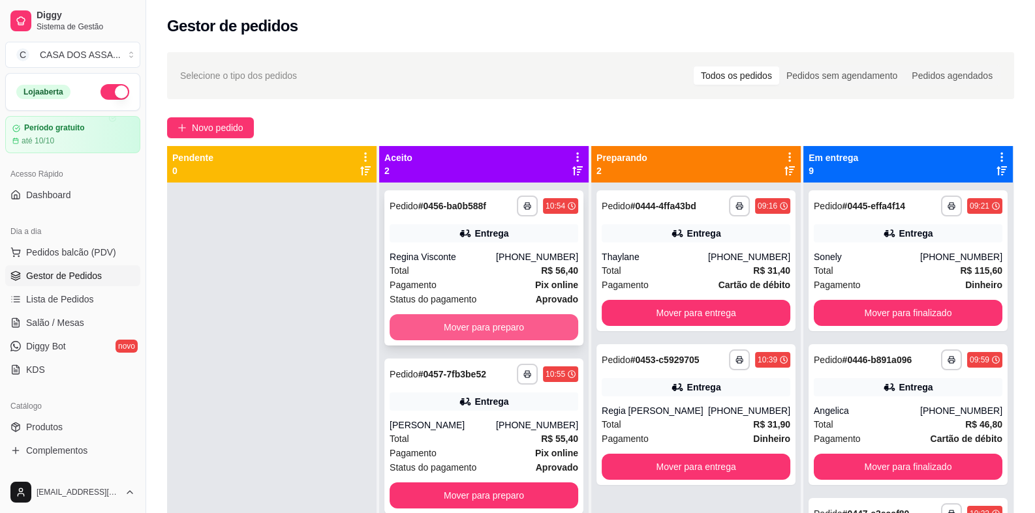
click at [475, 332] on button "Mover para preparo" at bounding box center [483, 327] width 189 height 26
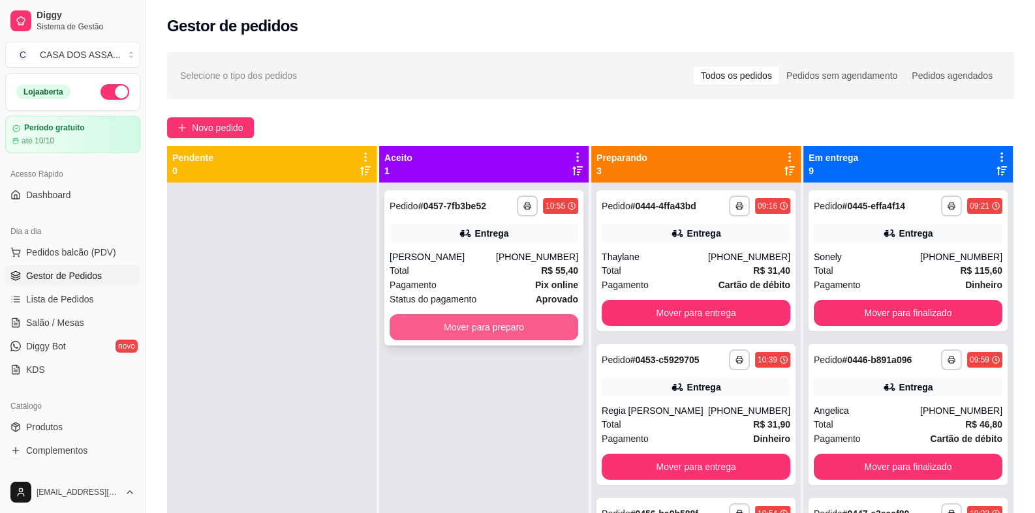
click at [476, 330] on button "Mover para preparo" at bounding box center [483, 327] width 189 height 26
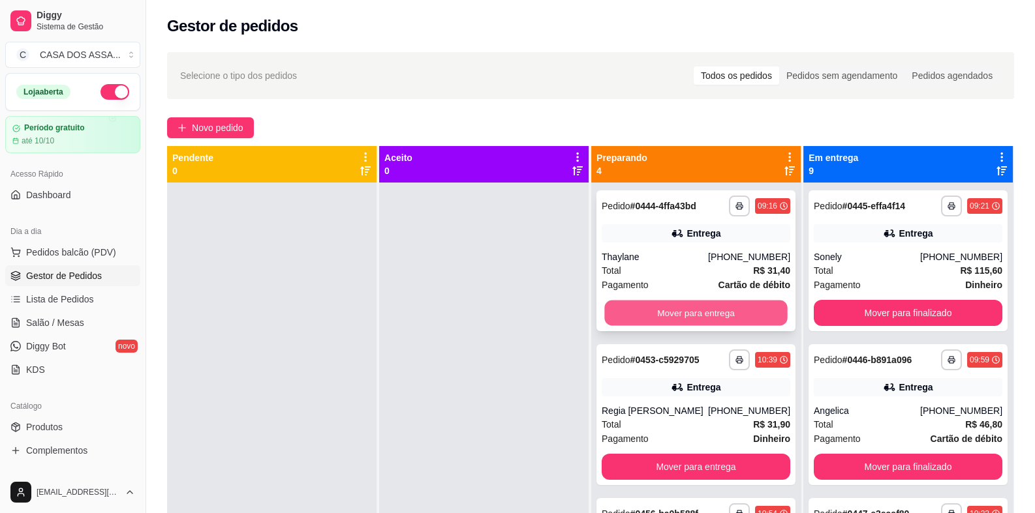
click at [682, 315] on button "Mover para entrega" at bounding box center [695, 313] width 183 height 25
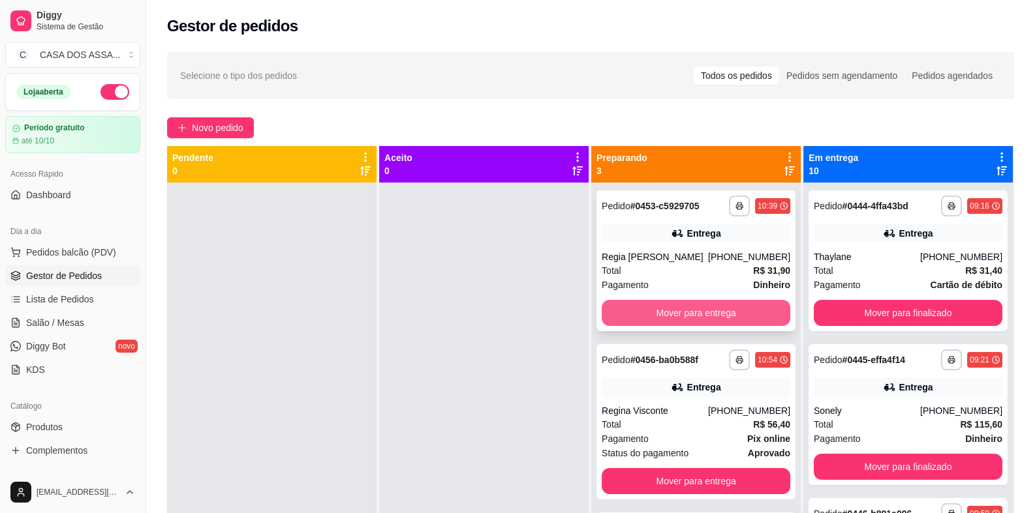
click at [716, 315] on button "Mover para entrega" at bounding box center [695, 313] width 189 height 26
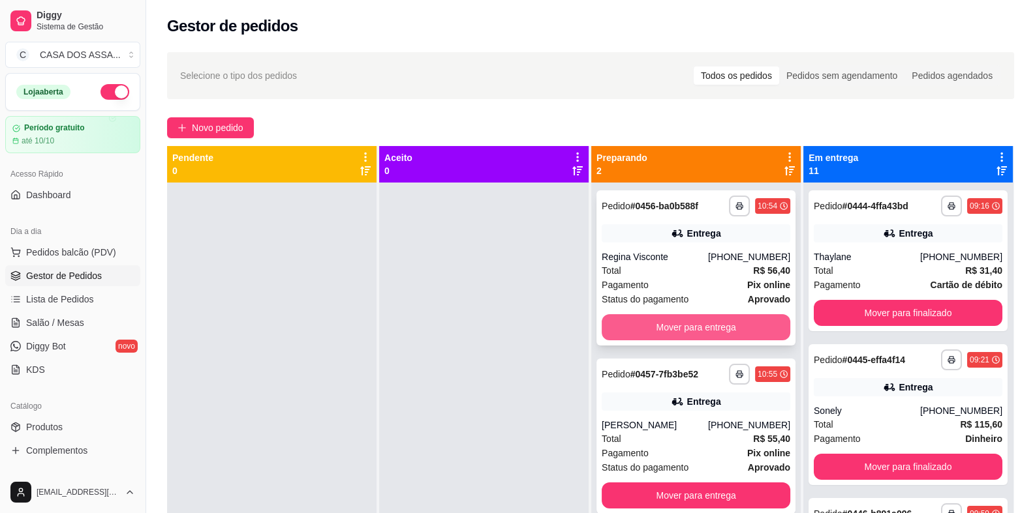
click at [700, 325] on button "Mover para entrega" at bounding box center [695, 327] width 189 height 26
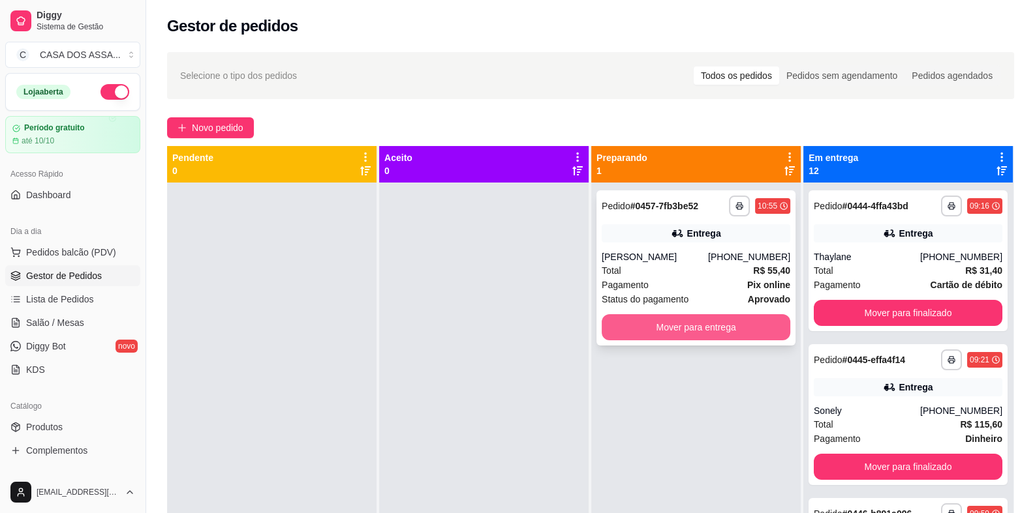
click at [699, 330] on button "Mover para entrega" at bounding box center [695, 327] width 189 height 26
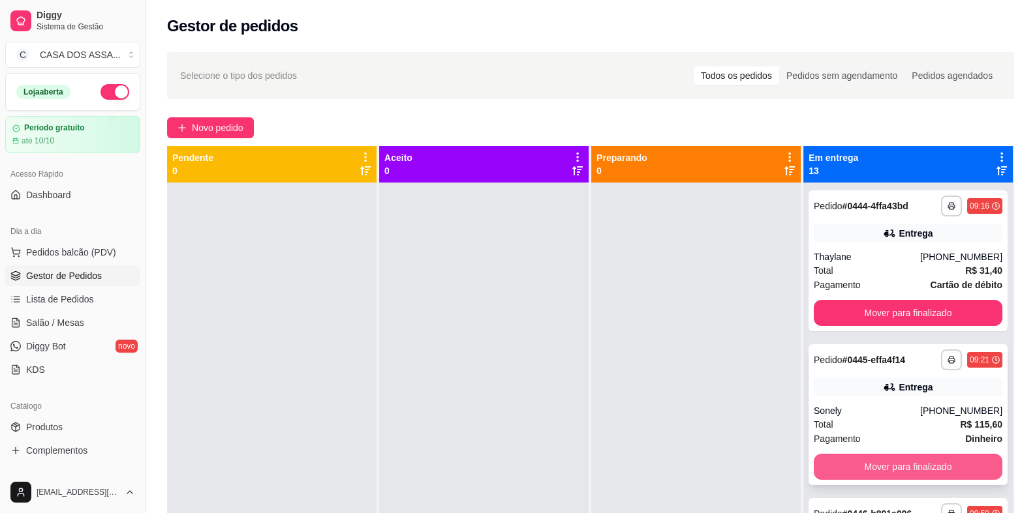
click at [888, 468] on button "Mover para finalizado" at bounding box center [907, 467] width 189 height 26
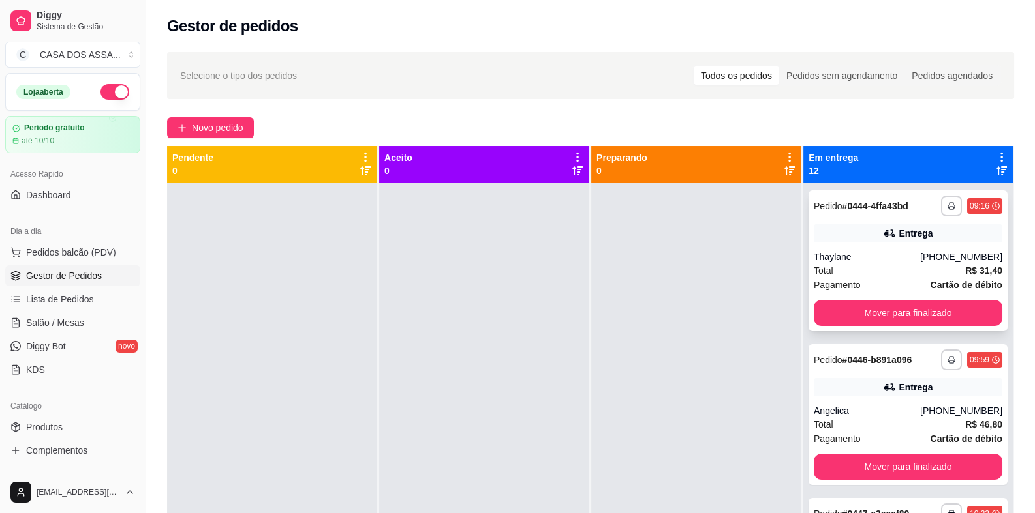
click at [832, 238] on div "Entrega" at bounding box center [907, 233] width 189 height 18
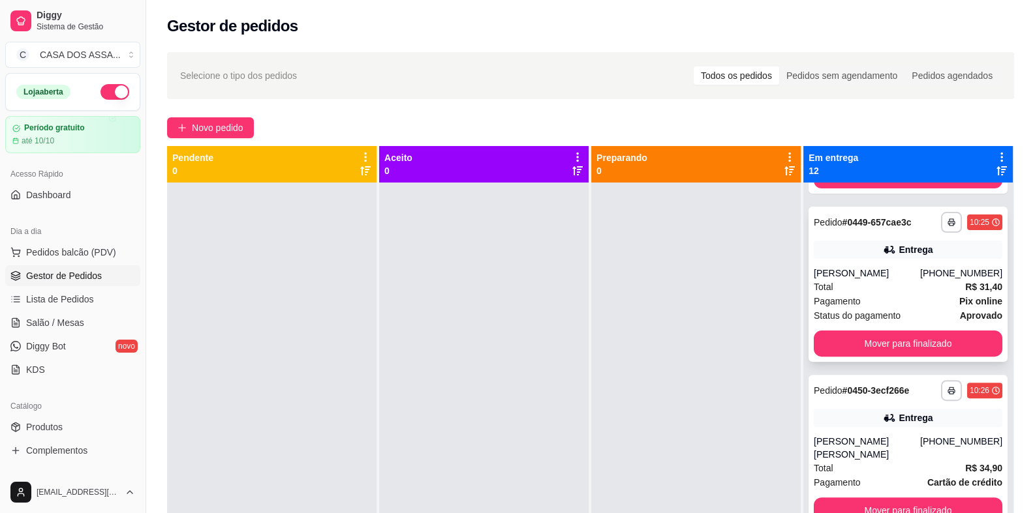
scroll to position [652, 0]
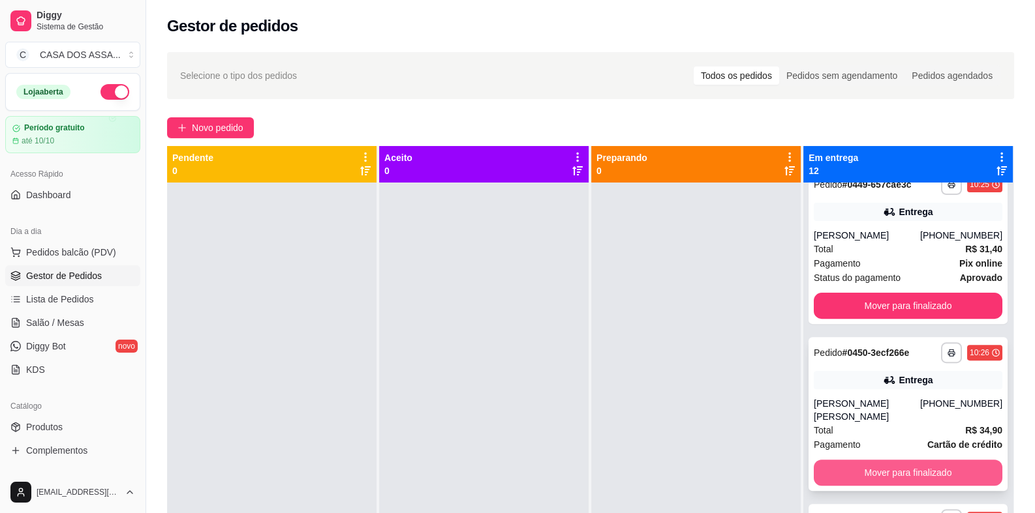
click at [884, 474] on button "Mover para finalizado" at bounding box center [907, 473] width 189 height 26
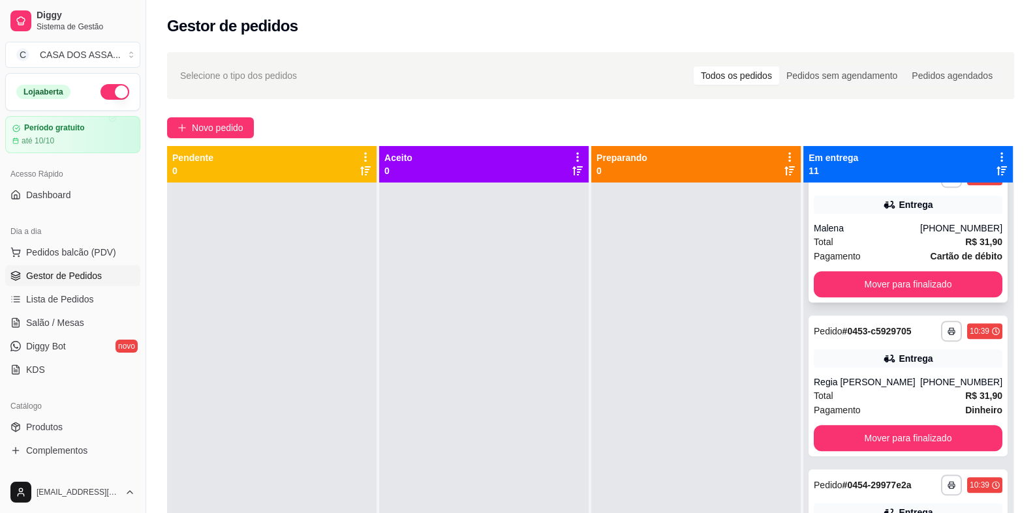
scroll to position [978, 0]
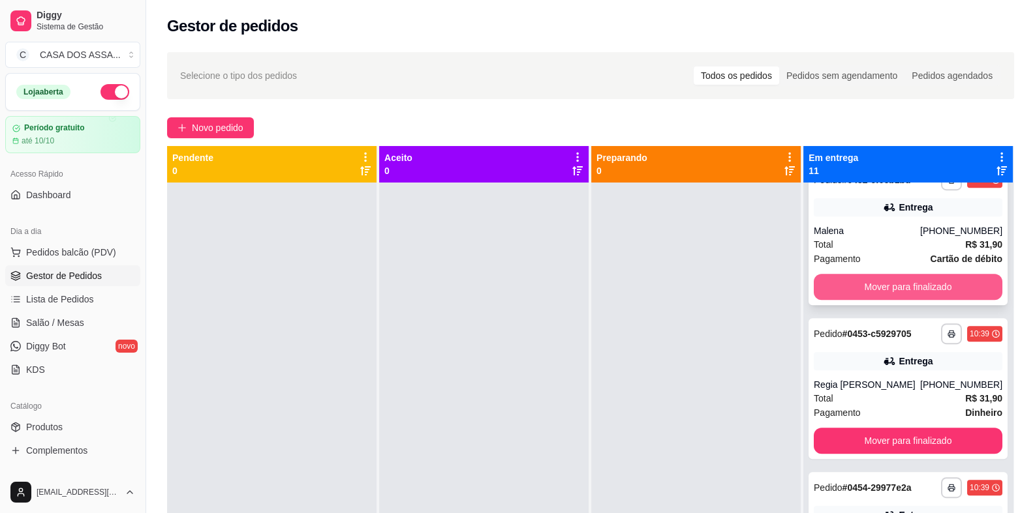
click at [879, 286] on button "Mover para finalizado" at bounding box center [907, 287] width 189 height 26
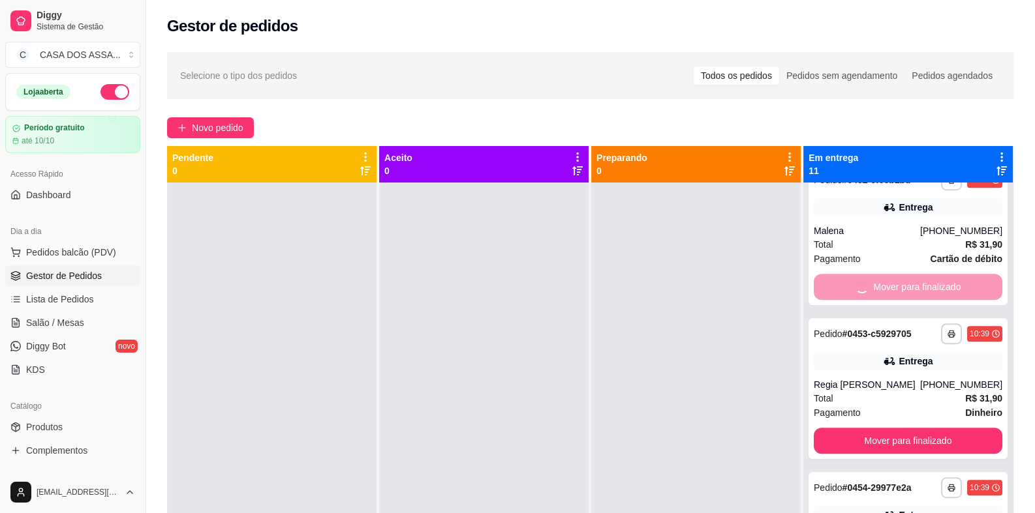
scroll to position [825, 0]
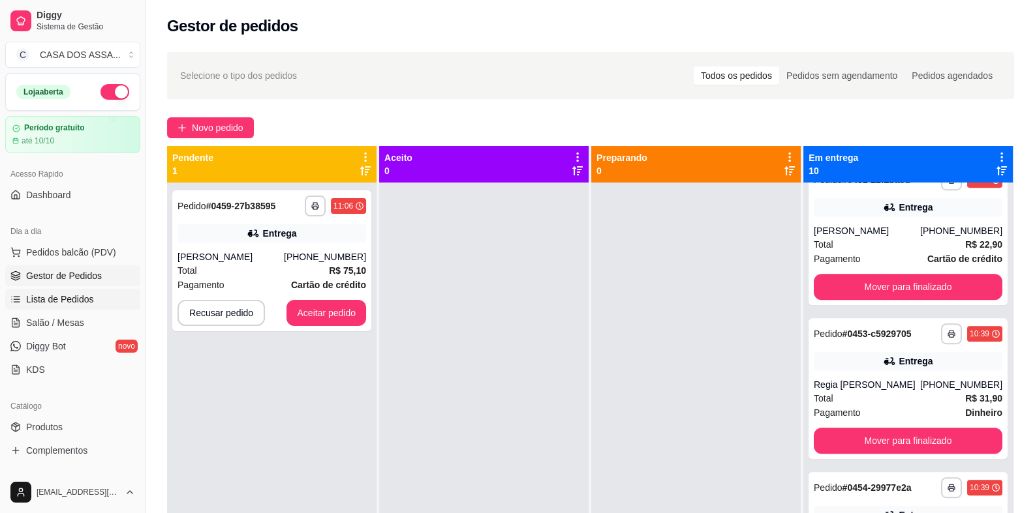
click at [81, 302] on span "Lista de Pedidos" at bounding box center [60, 299] width 68 height 13
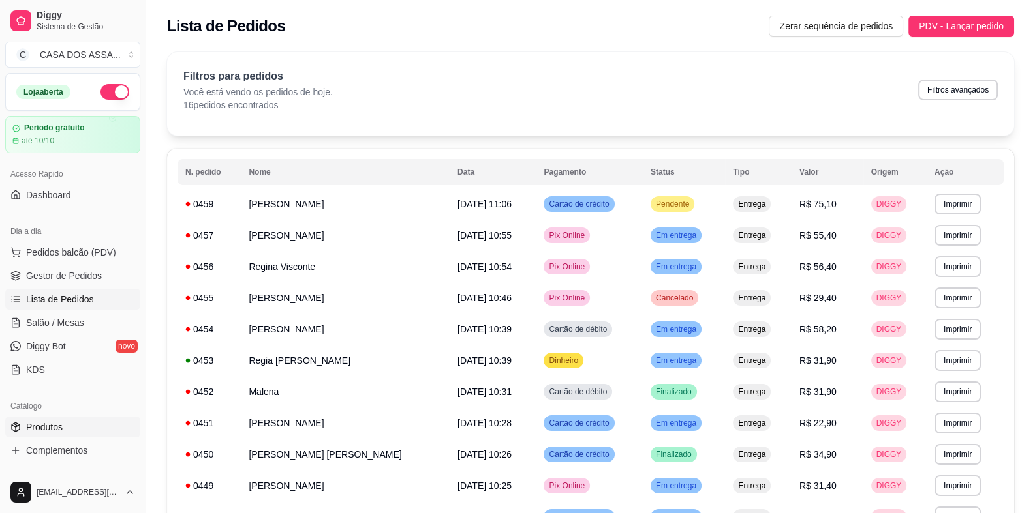
click at [65, 433] on link "Produtos" at bounding box center [72, 427] width 135 height 21
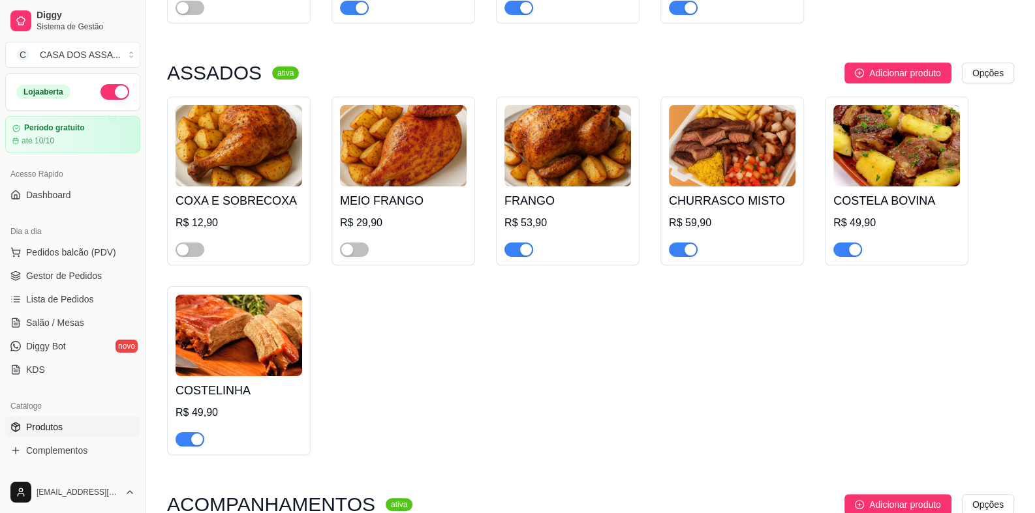
scroll to position [326, 0]
click at [849, 250] on div "button" at bounding box center [855, 250] width 12 height 12
click at [185, 442] on span "button" at bounding box center [189, 439] width 29 height 14
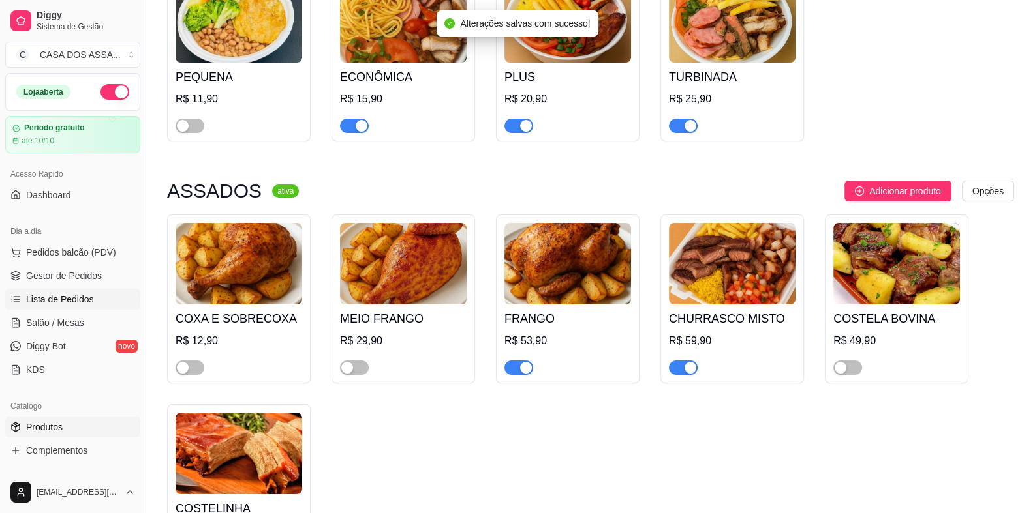
scroll to position [0, 0]
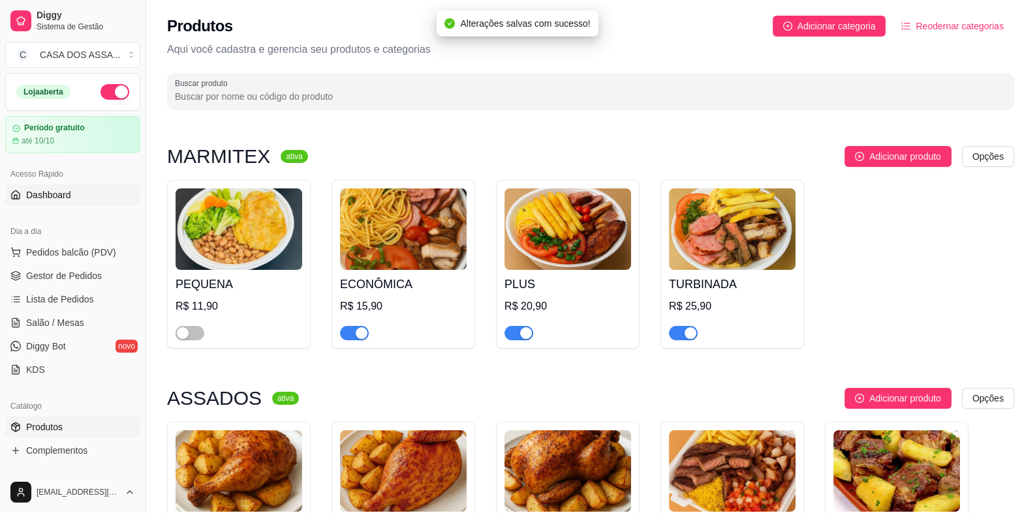
click at [65, 201] on link "Dashboard" at bounding box center [72, 195] width 135 height 21
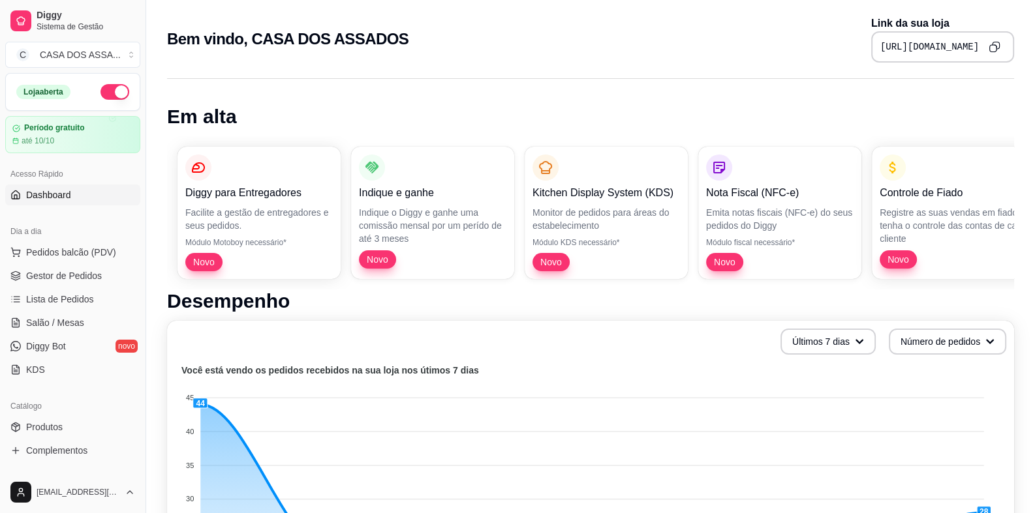
click at [72, 193] on link "Dashboard" at bounding box center [72, 195] width 135 height 21
click at [62, 277] on span "Gestor de Pedidos" at bounding box center [64, 275] width 76 height 13
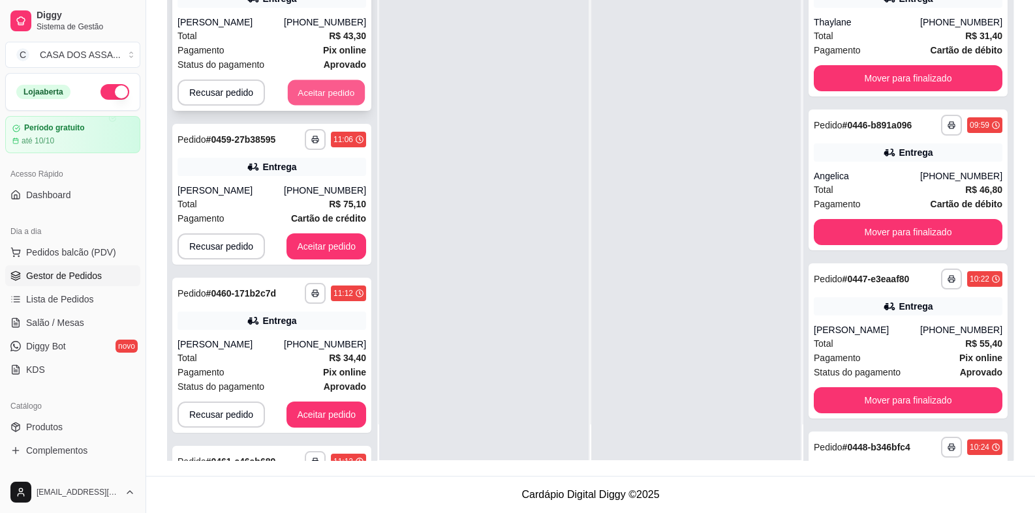
click at [307, 97] on button "Aceitar pedido" at bounding box center [326, 92] width 77 height 25
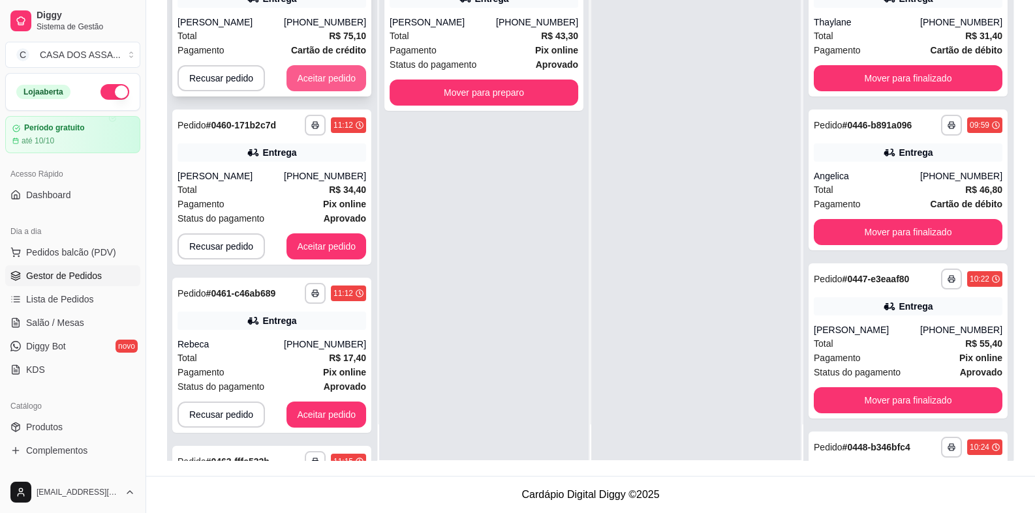
click at [322, 78] on button "Aceitar pedido" at bounding box center [326, 78] width 80 height 26
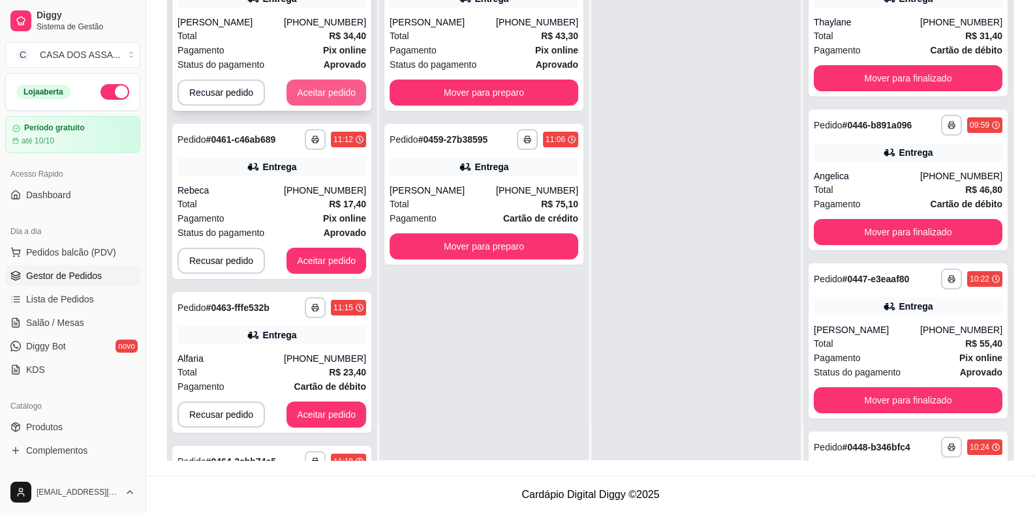
click at [323, 90] on button "Aceitar pedido" at bounding box center [326, 93] width 80 height 26
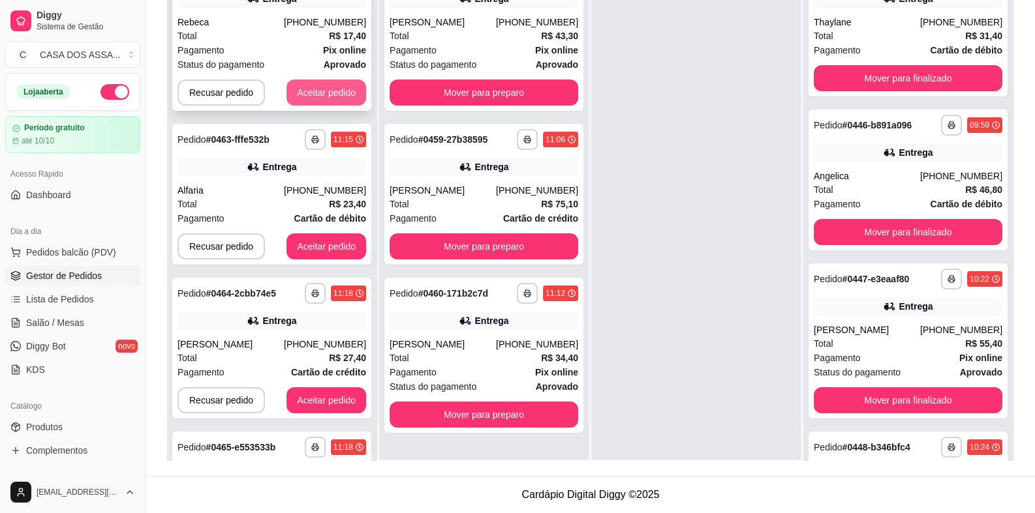
click at [325, 86] on button "Aceitar pedido" at bounding box center [326, 93] width 80 height 26
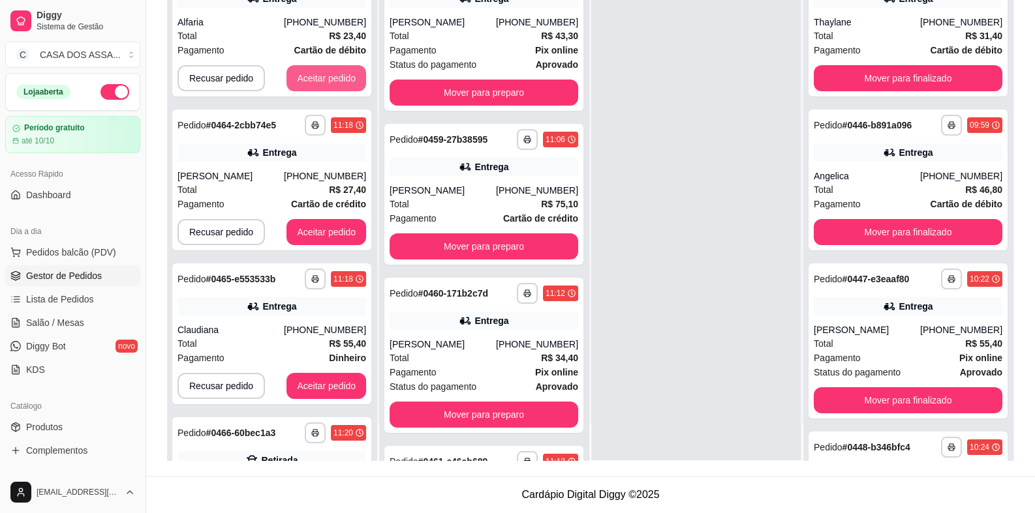
click at [325, 86] on button "Aceitar pedido" at bounding box center [326, 78] width 80 height 26
click at [325, 86] on button "Aceitar pedido" at bounding box center [326, 78] width 77 height 25
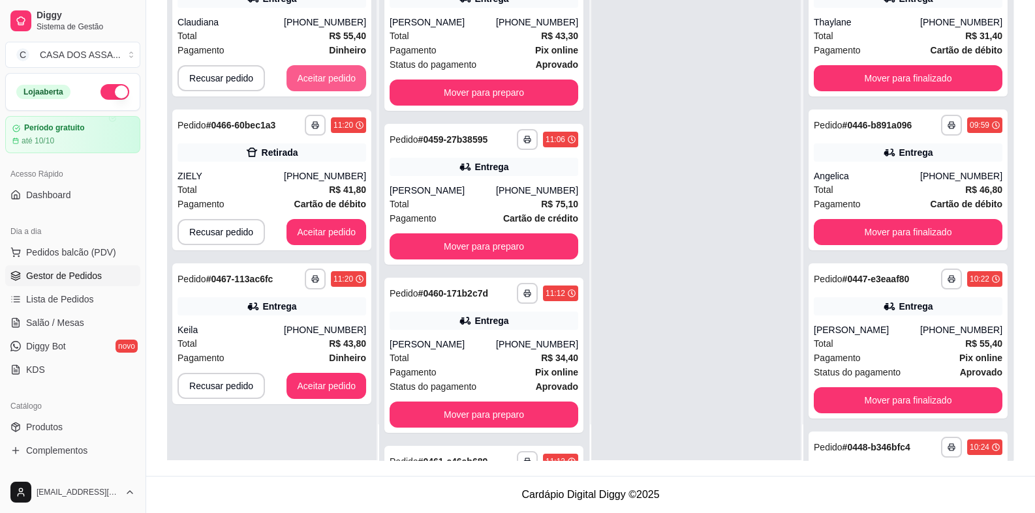
click at [325, 86] on button "Aceitar pedido" at bounding box center [326, 78] width 80 height 26
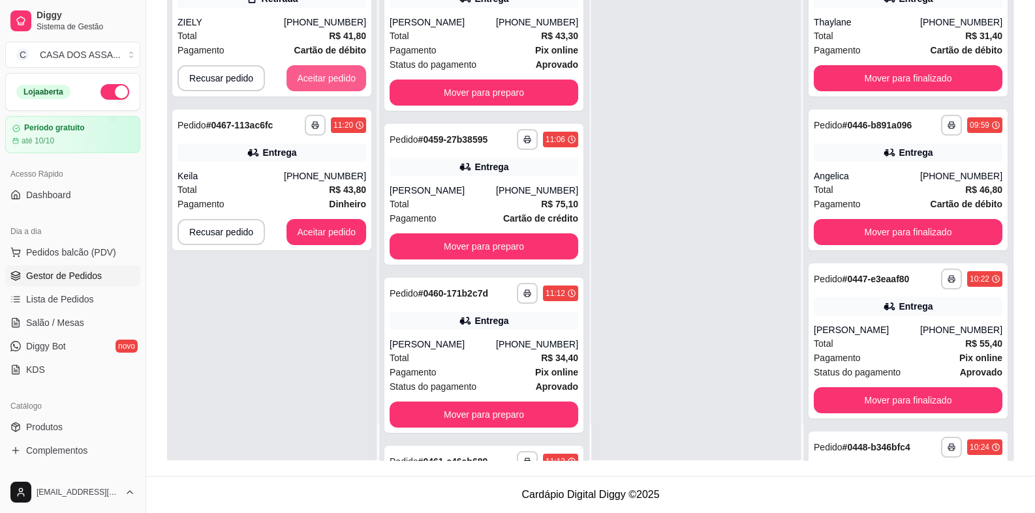
click at [325, 86] on button "Aceitar pedido" at bounding box center [326, 78] width 80 height 26
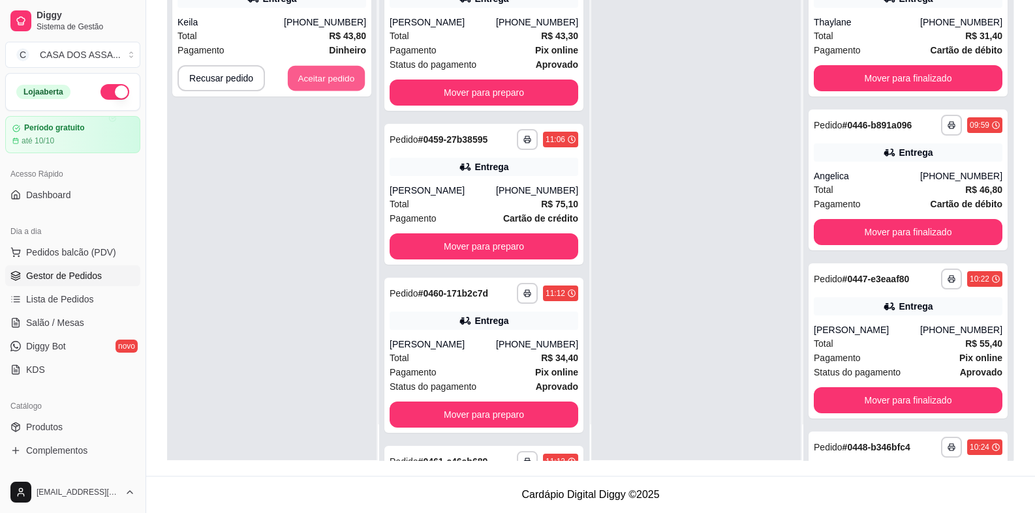
click at [325, 86] on button "Aceitar pedido" at bounding box center [326, 78] width 77 height 25
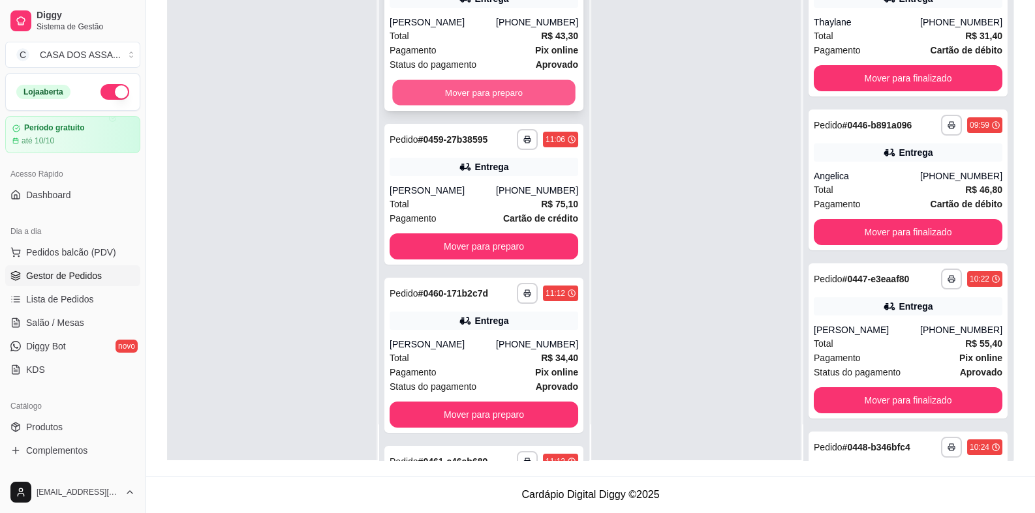
click at [496, 95] on button "Mover para preparo" at bounding box center [483, 92] width 183 height 25
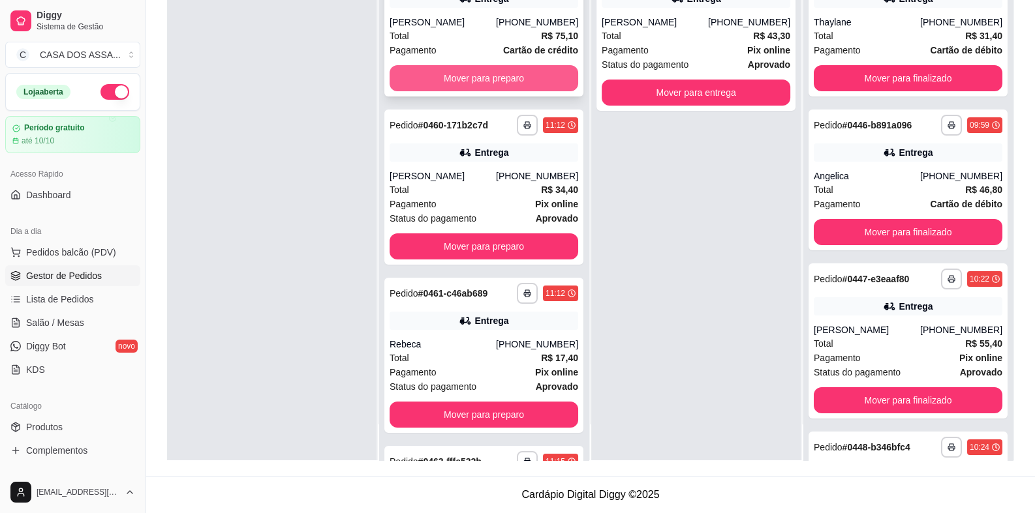
click at [490, 74] on button "Mover para preparo" at bounding box center [483, 78] width 189 height 26
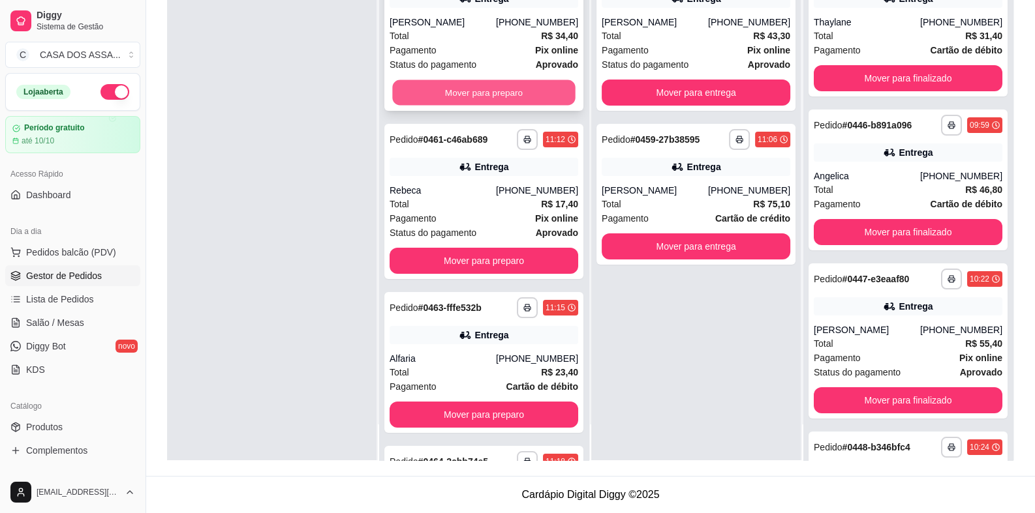
click at [489, 85] on button "Mover para preparo" at bounding box center [483, 92] width 183 height 25
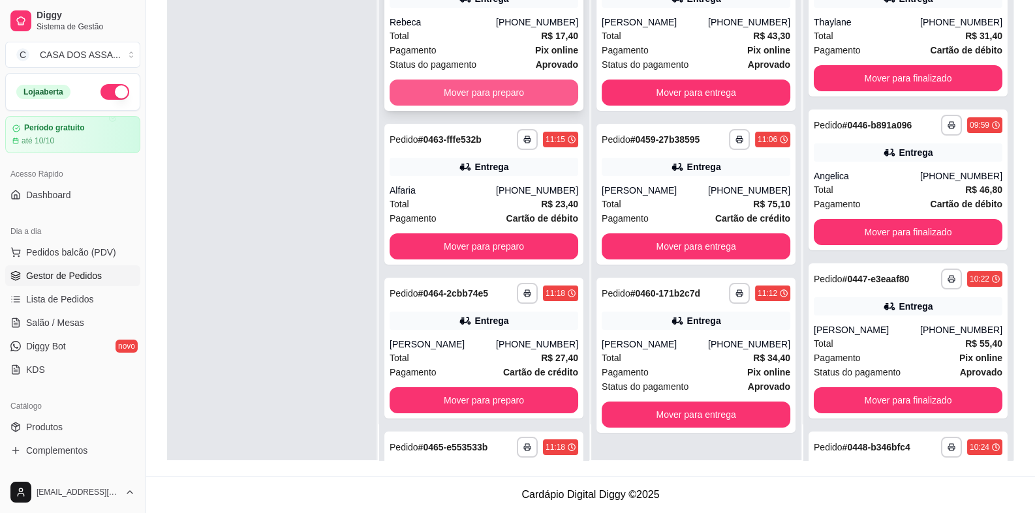
click at [489, 88] on button "Mover para preparo" at bounding box center [483, 93] width 189 height 26
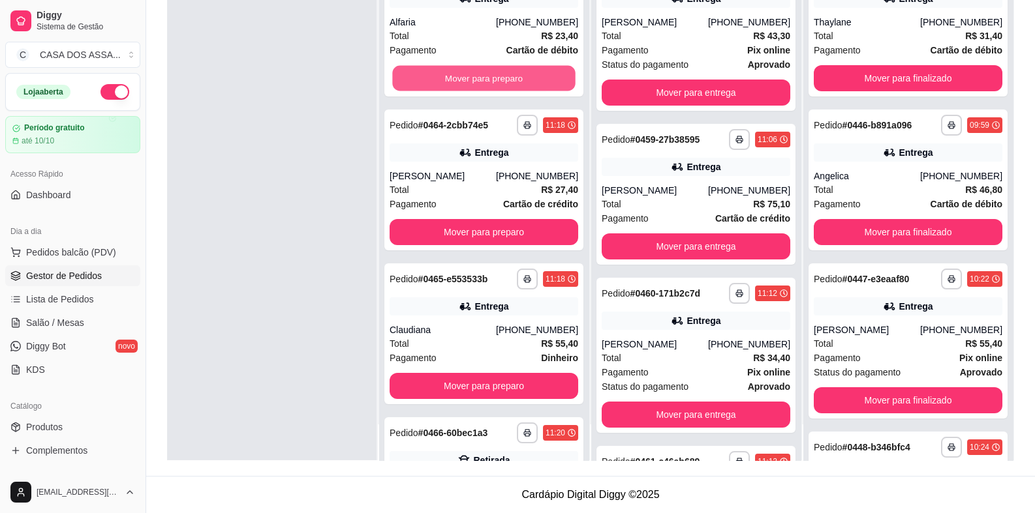
click at [489, 88] on button "Mover para preparo" at bounding box center [483, 78] width 183 height 25
click at [489, 88] on button "Mover para preparo" at bounding box center [483, 78] width 189 height 26
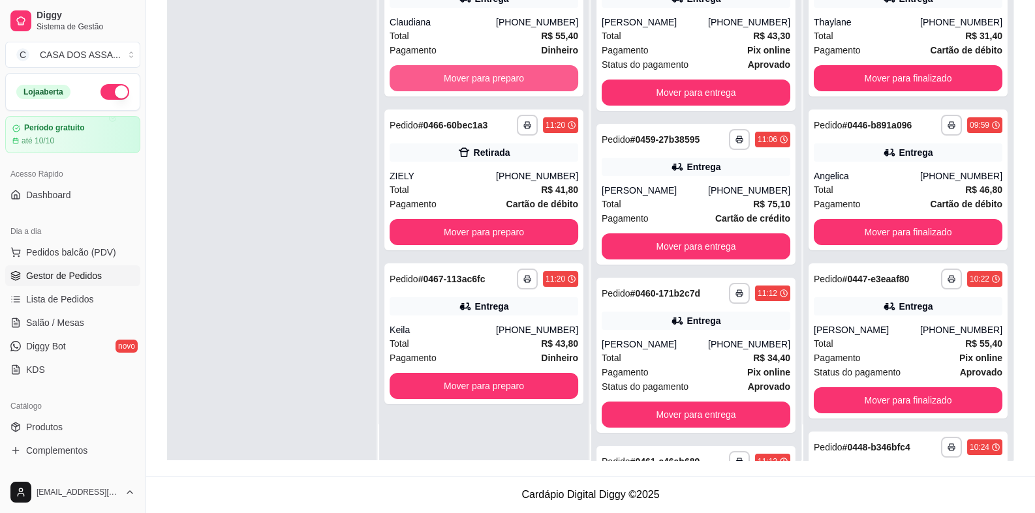
click at [489, 88] on button "Mover para preparo" at bounding box center [483, 78] width 189 height 26
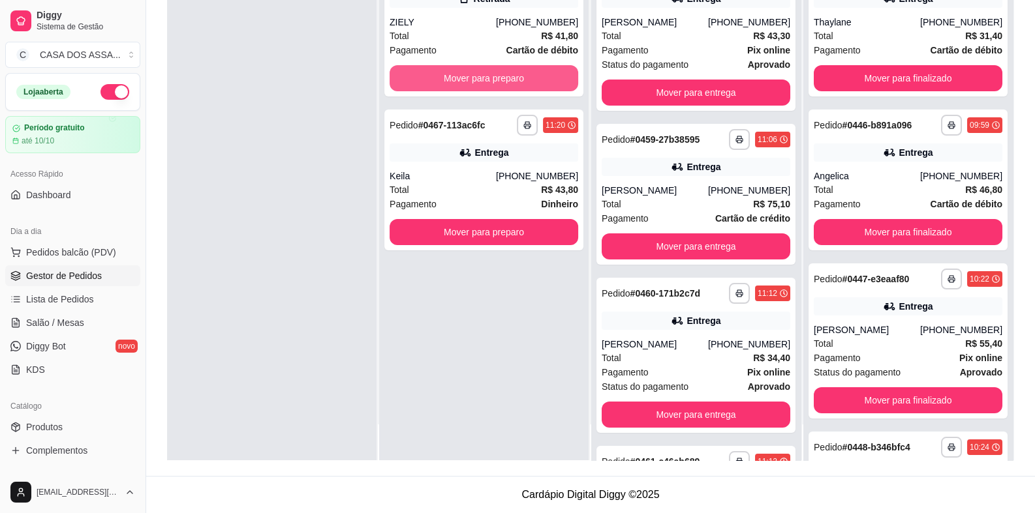
click at [489, 88] on button "Mover para preparo" at bounding box center [483, 78] width 189 height 26
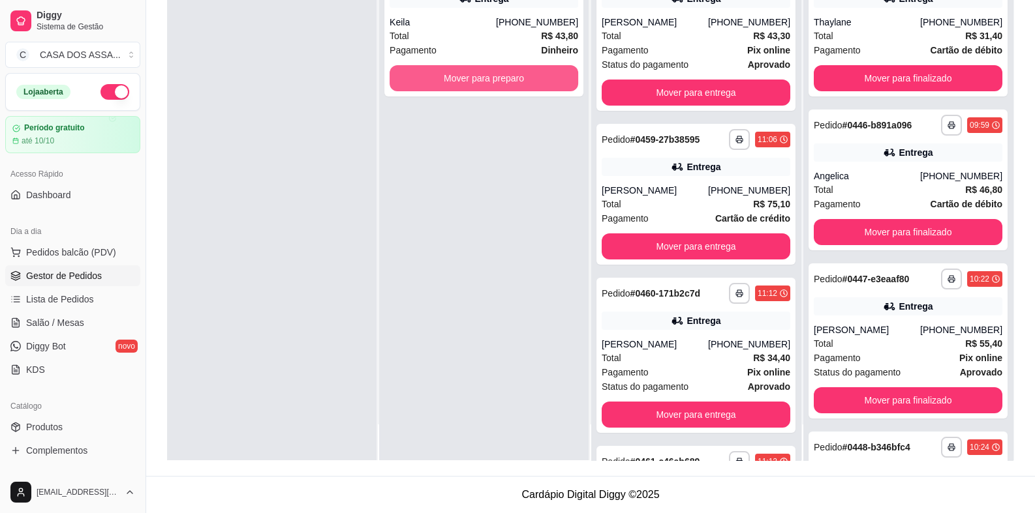
click at [489, 88] on button "Mover para preparo" at bounding box center [483, 78] width 189 height 26
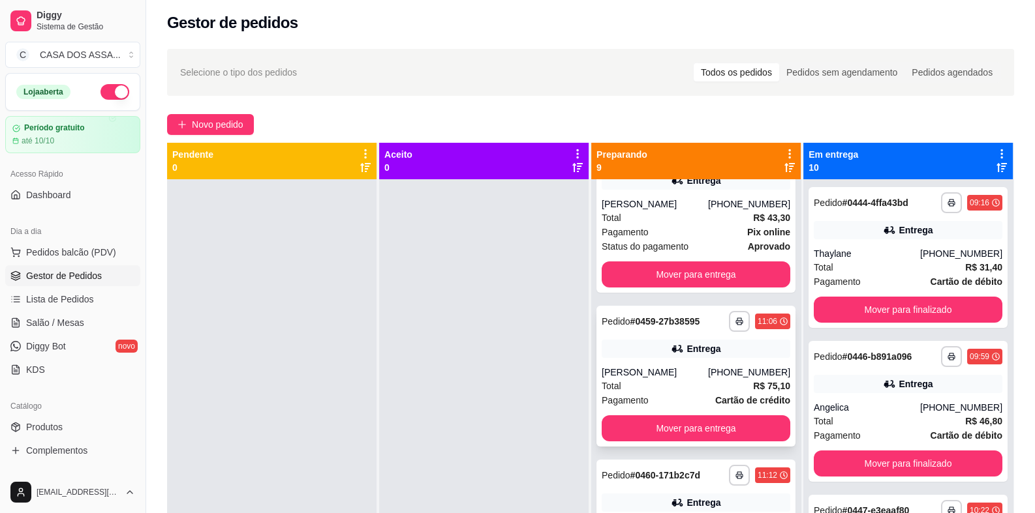
scroll to position [130, 0]
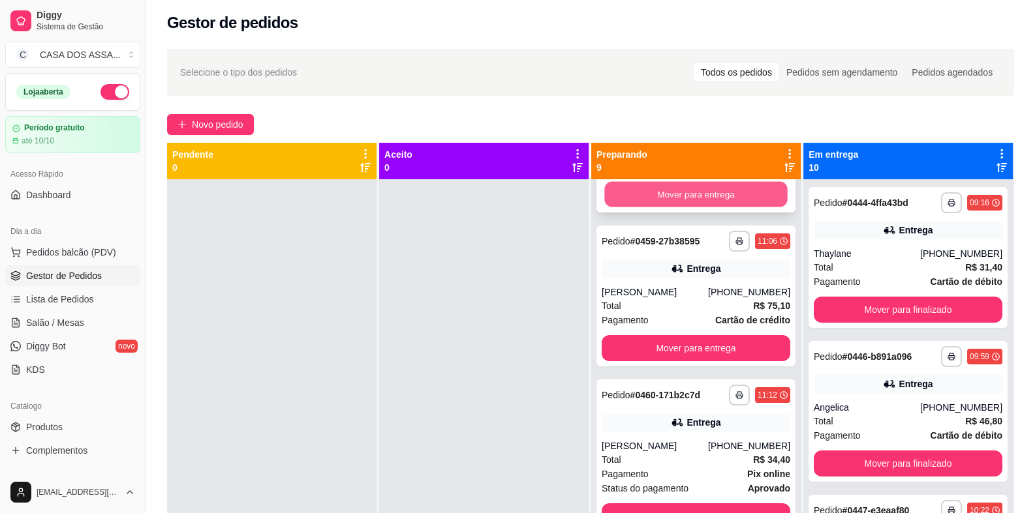
click at [682, 198] on button "Mover para entrega" at bounding box center [695, 194] width 183 height 25
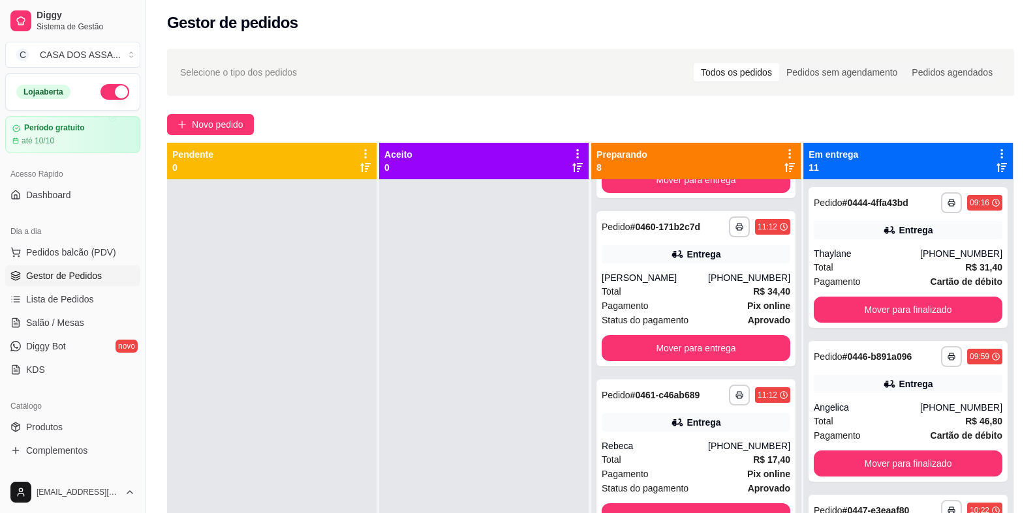
scroll to position [0, 0]
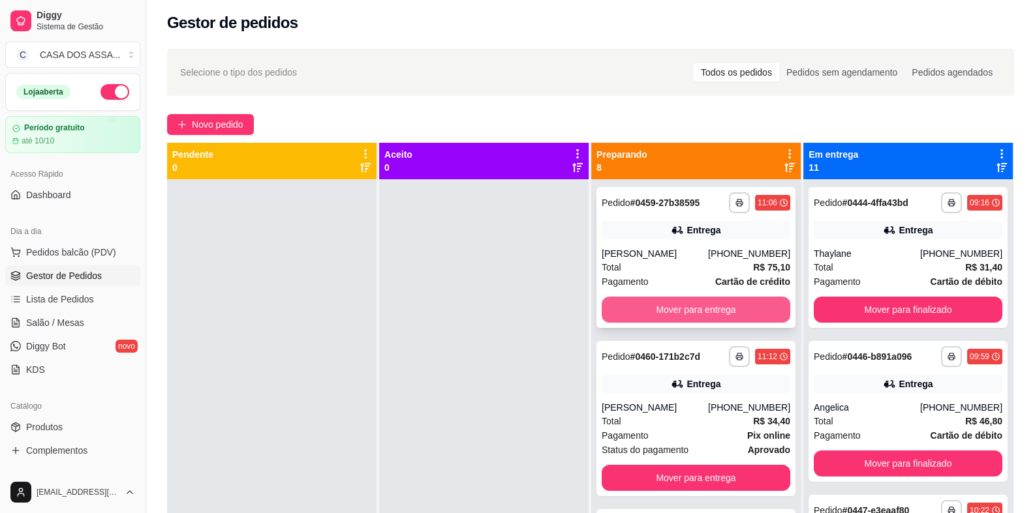
click at [689, 311] on button "Mover para entrega" at bounding box center [695, 310] width 189 height 26
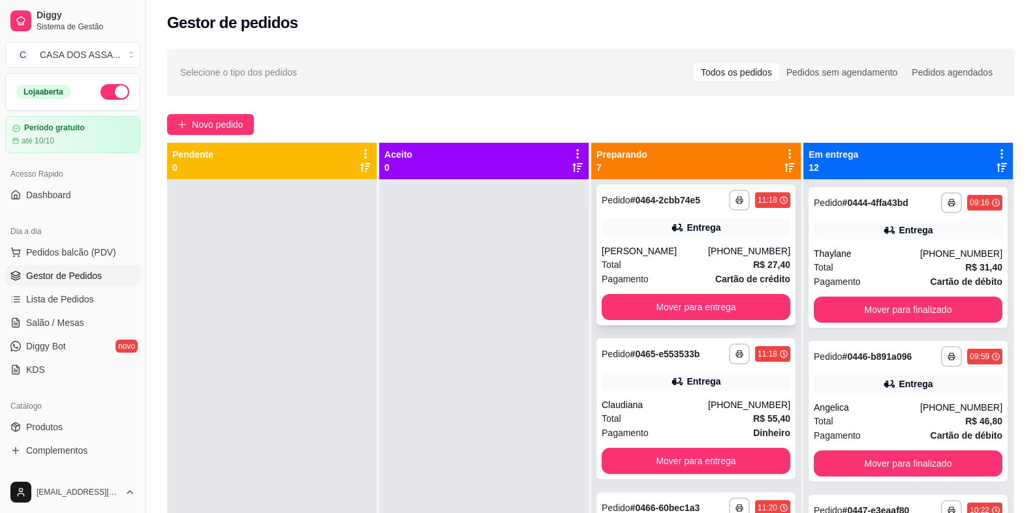
scroll to position [521, 0]
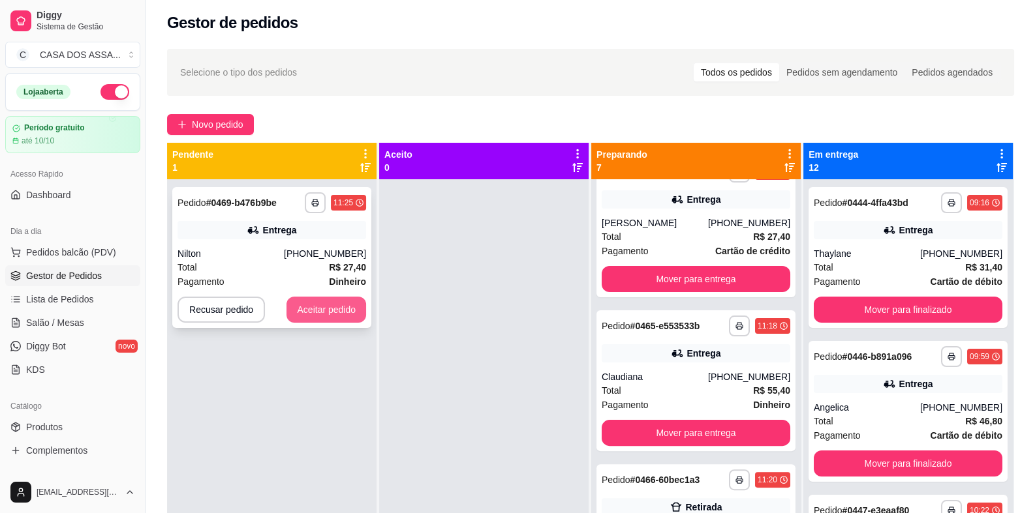
click at [309, 313] on button "Aceitar pedido" at bounding box center [326, 310] width 80 height 26
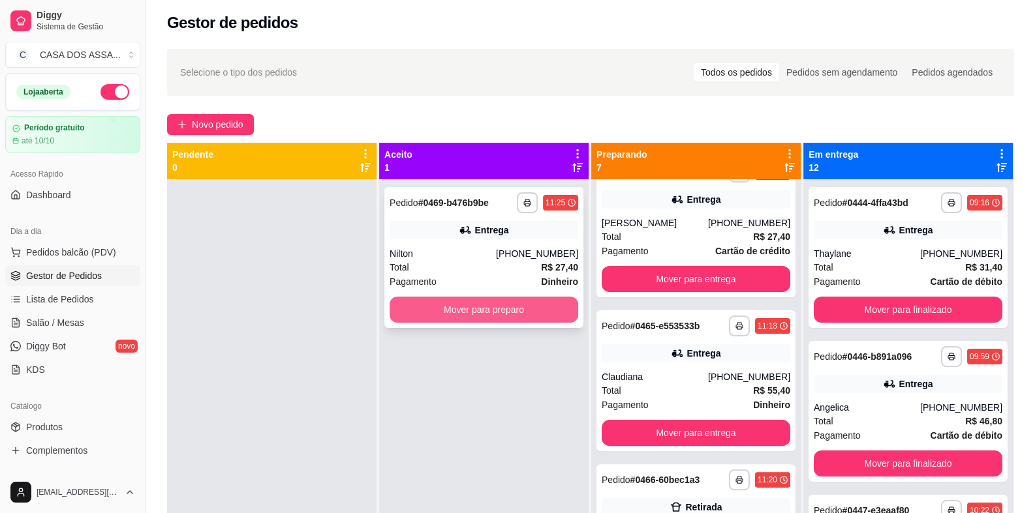
click at [494, 314] on button "Mover para preparo" at bounding box center [483, 310] width 189 height 26
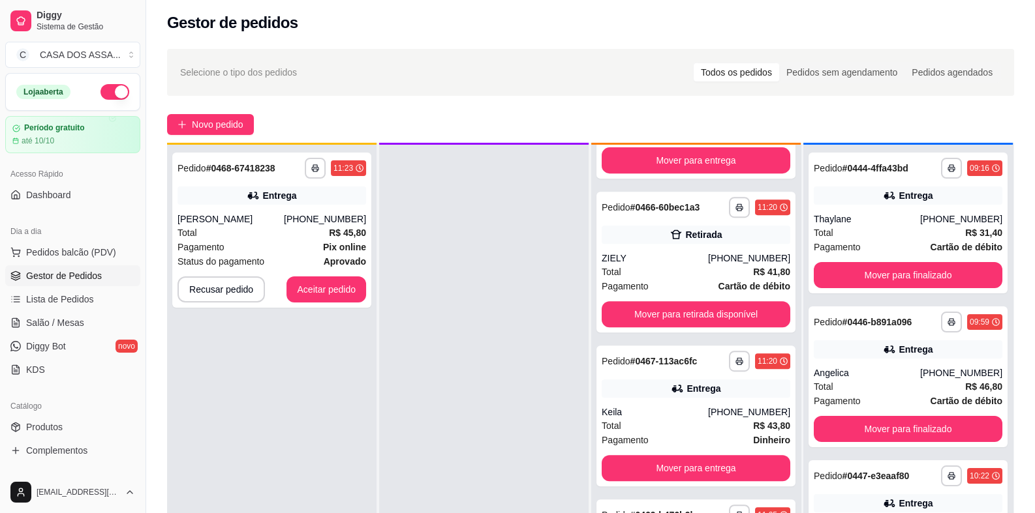
scroll to position [36, 0]
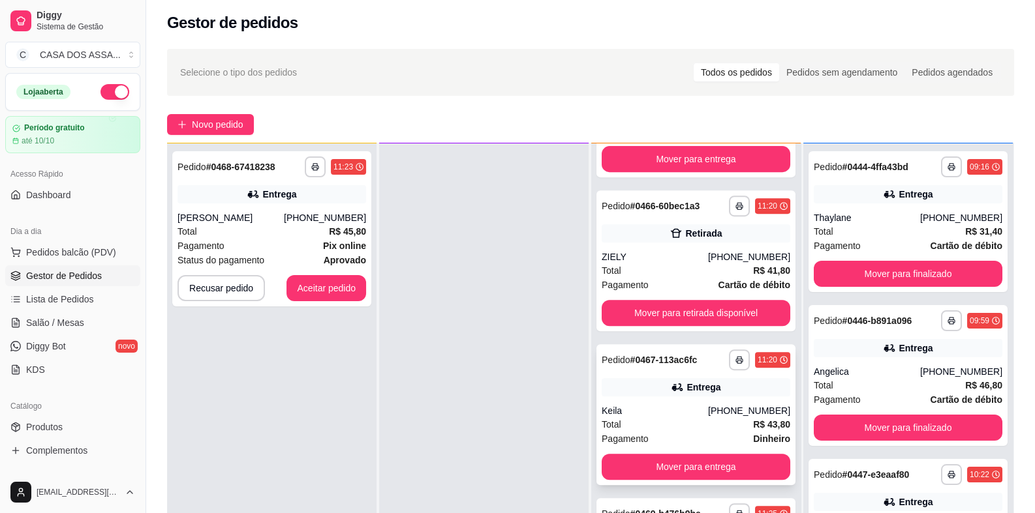
click at [659, 394] on div "Entrega" at bounding box center [695, 387] width 189 height 18
click at [705, 465] on button "Mover para entrega" at bounding box center [695, 467] width 189 height 26
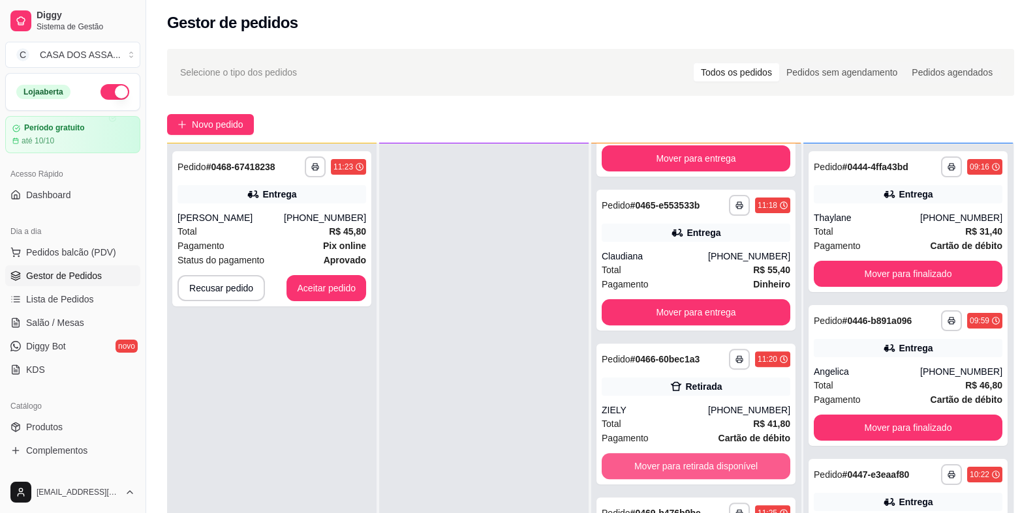
scroll to position [605, 0]
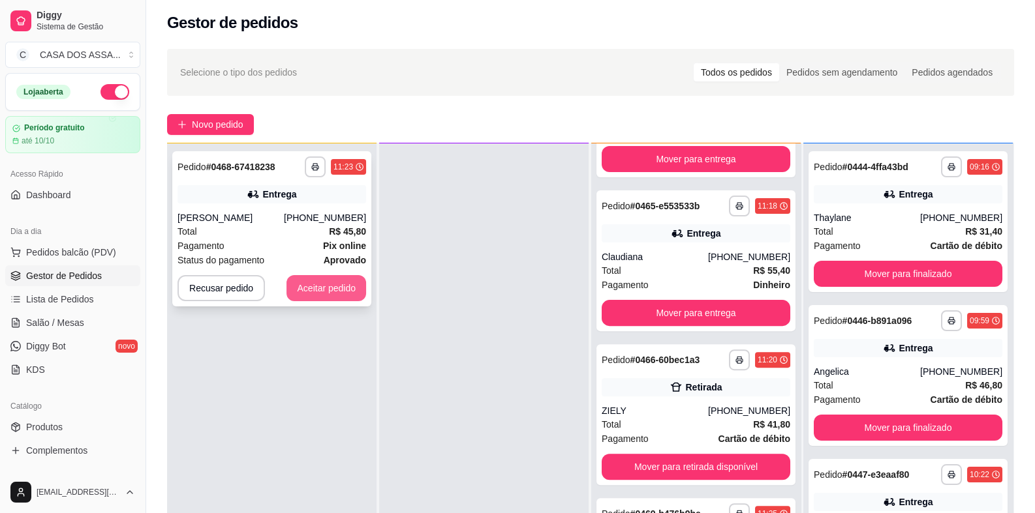
click at [340, 291] on button "Aceitar pedido" at bounding box center [326, 288] width 80 height 26
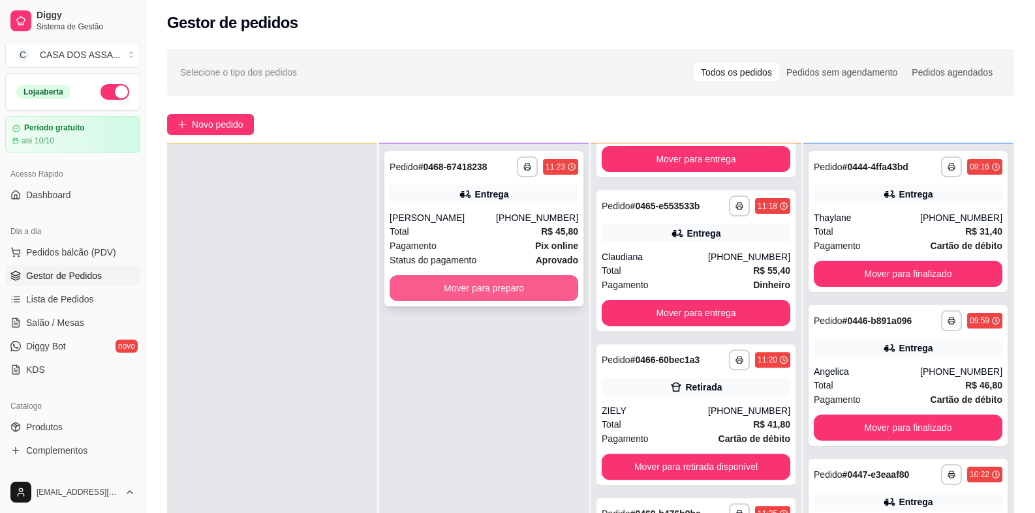
click at [484, 290] on button "Mover para preparo" at bounding box center [483, 288] width 189 height 26
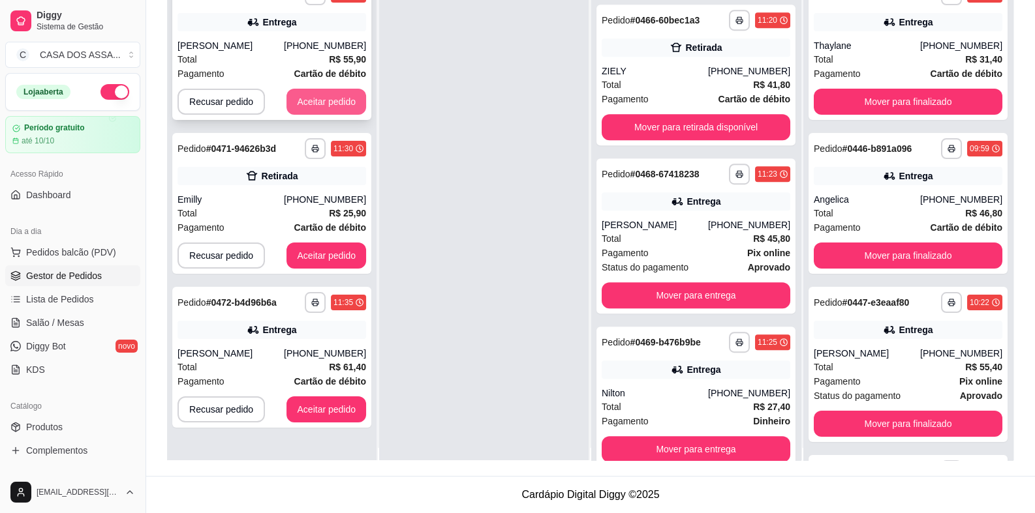
scroll to position [0, 0]
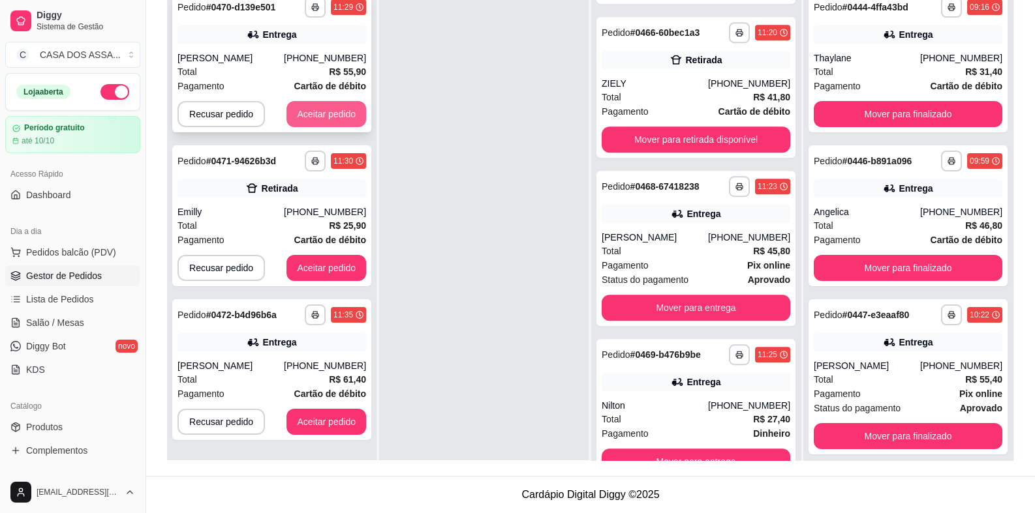
click at [333, 113] on button "Aceitar pedido" at bounding box center [326, 114] width 80 height 26
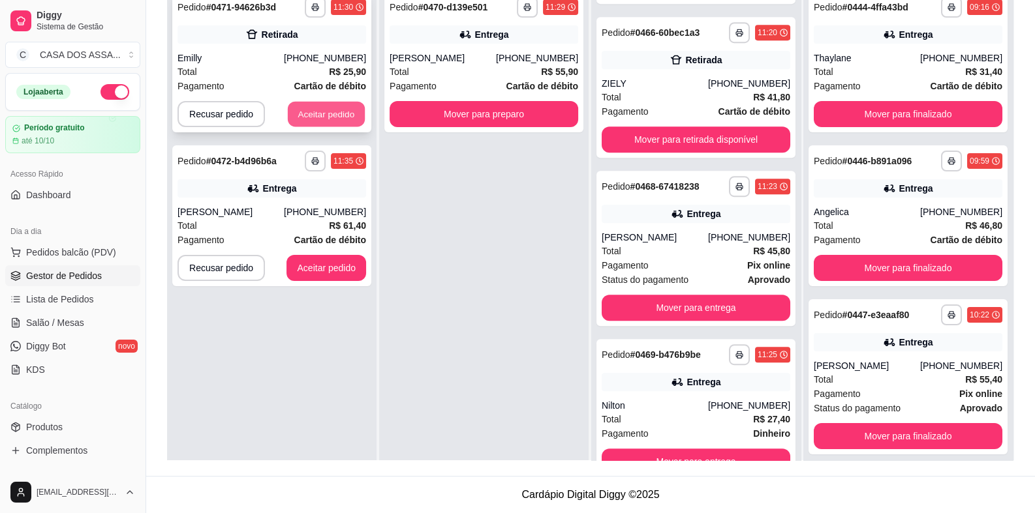
click at [336, 114] on button "Aceitar pedido" at bounding box center [326, 114] width 77 height 25
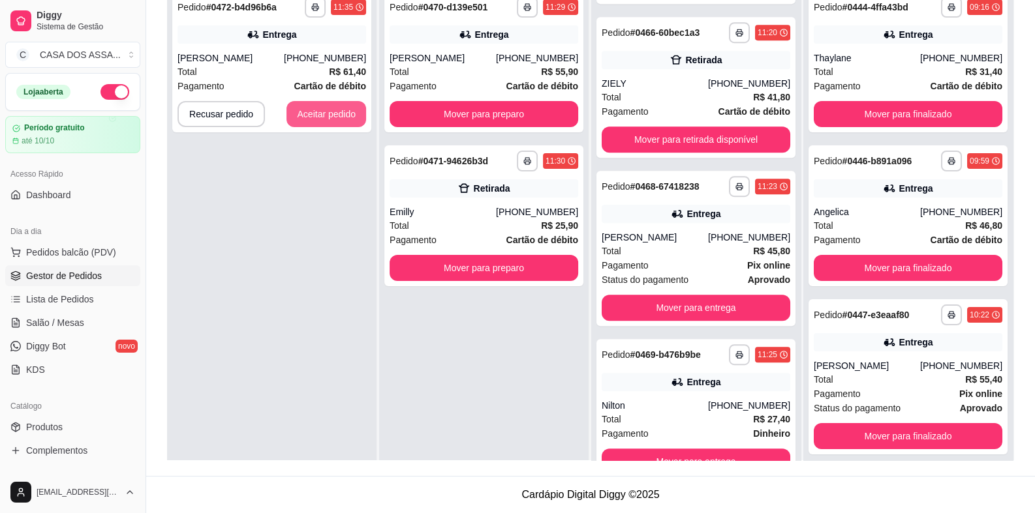
click at [337, 114] on button "Aceitar pedido" at bounding box center [326, 114] width 80 height 26
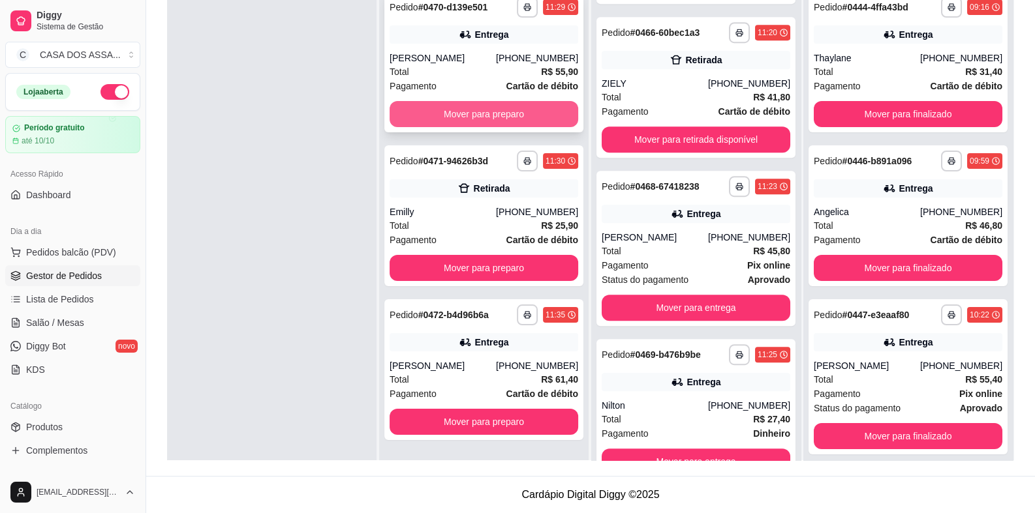
click at [485, 115] on button "Mover para preparo" at bounding box center [483, 114] width 189 height 26
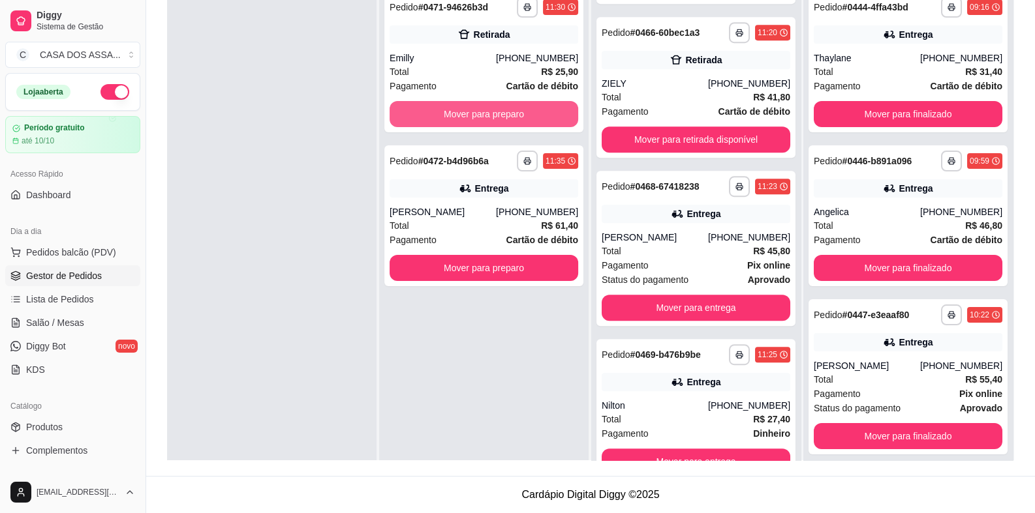
click at [485, 116] on button "Mover para preparo" at bounding box center [483, 114] width 189 height 26
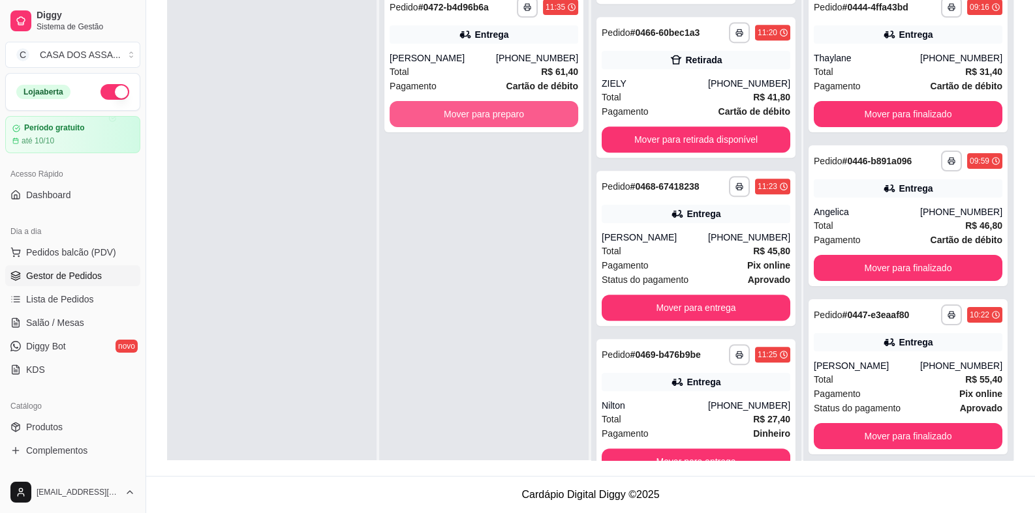
click at [485, 116] on button "Mover para preparo" at bounding box center [483, 114] width 189 height 26
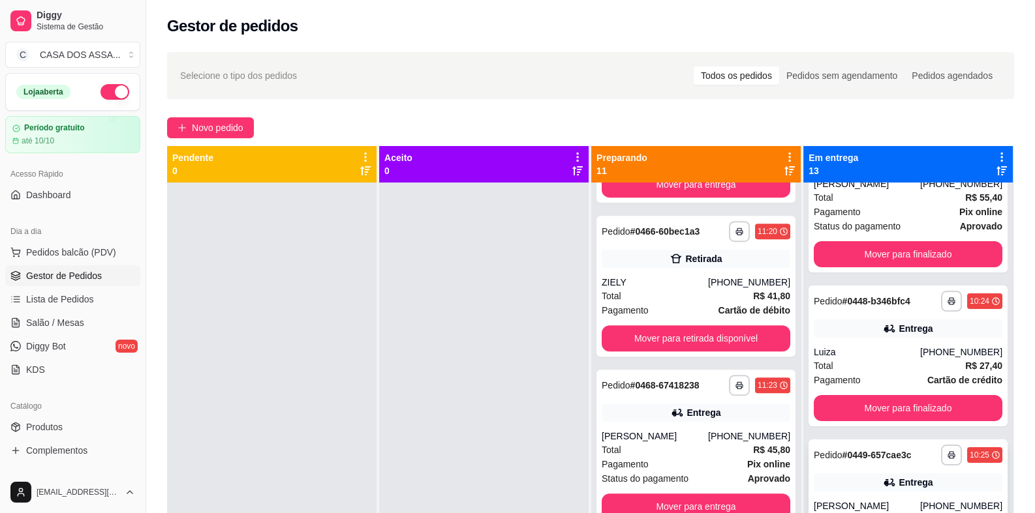
scroll to position [391, 0]
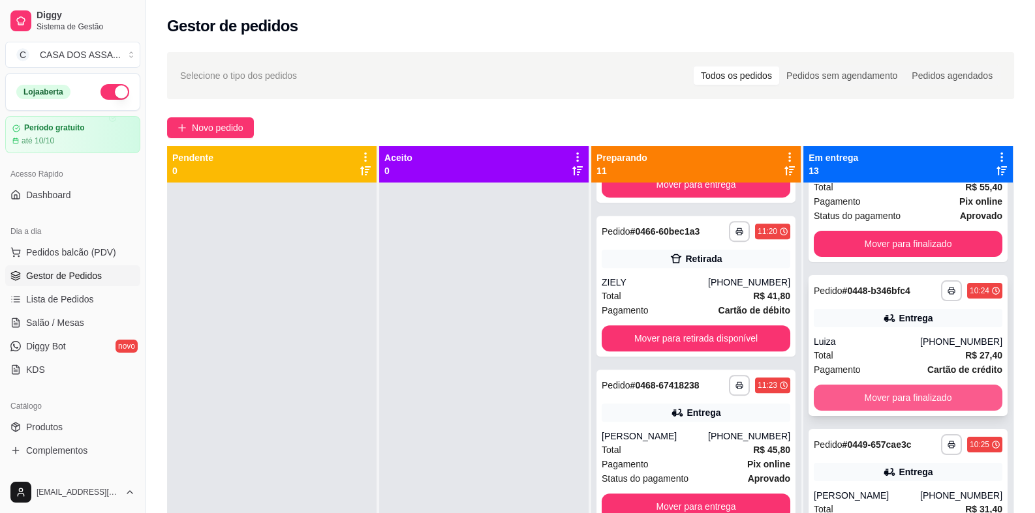
click at [877, 400] on button "Mover para finalizado" at bounding box center [907, 398] width 189 height 26
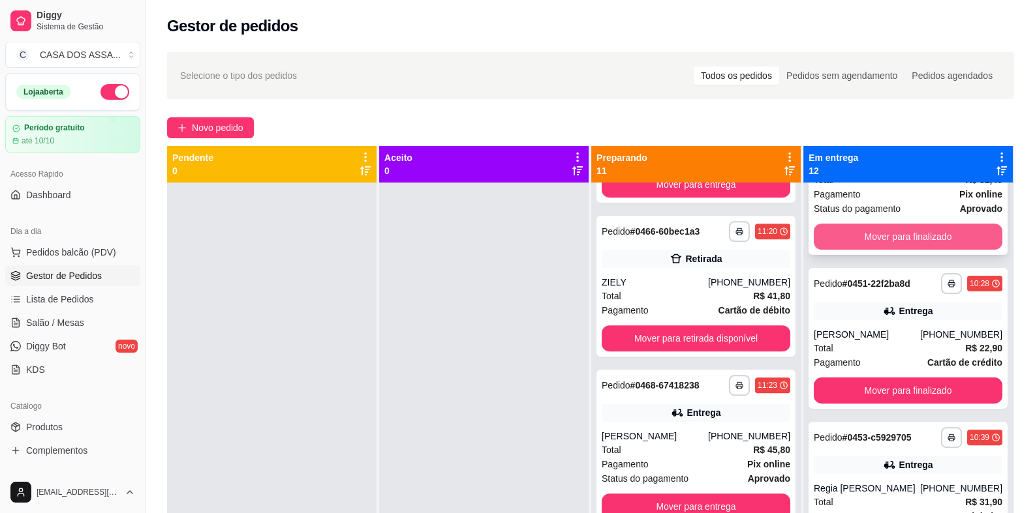
scroll to position [586, 0]
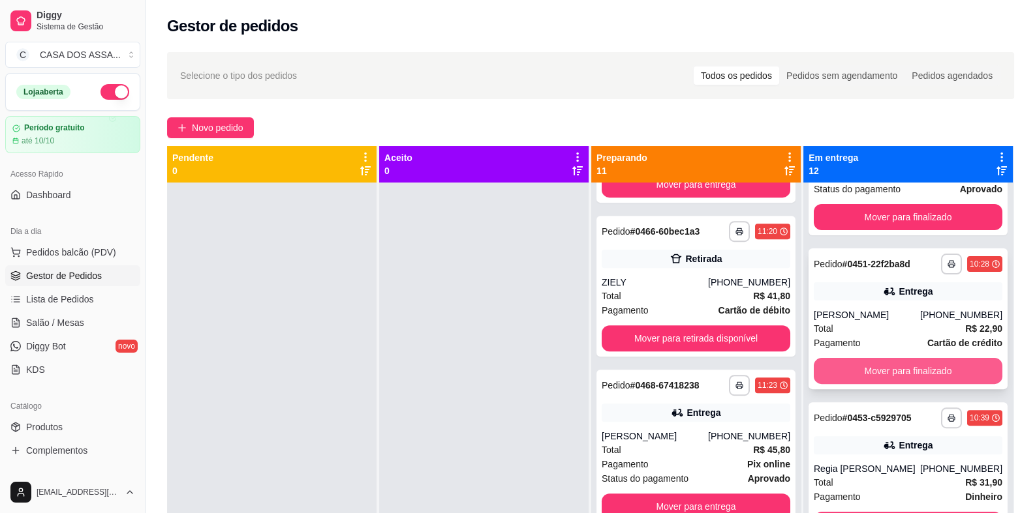
click at [874, 371] on button "Mover para finalizado" at bounding box center [907, 371] width 189 height 26
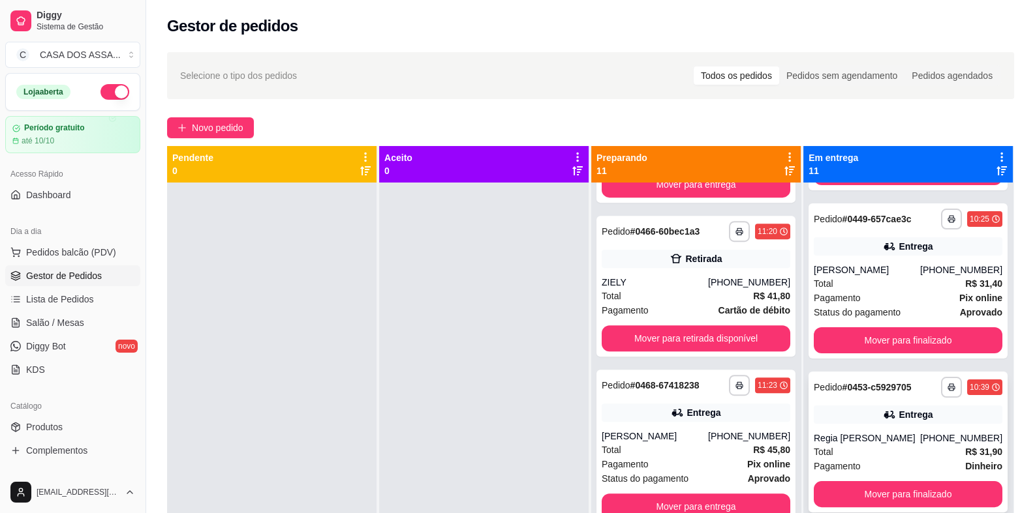
scroll to position [457, 0]
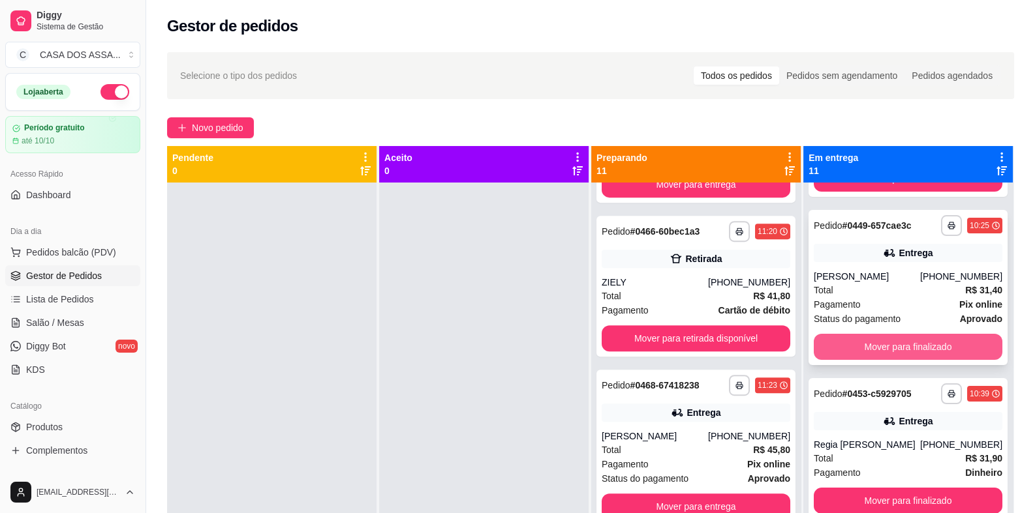
click at [871, 347] on button "Mover para finalizado" at bounding box center [907, 347] width 189 height 26
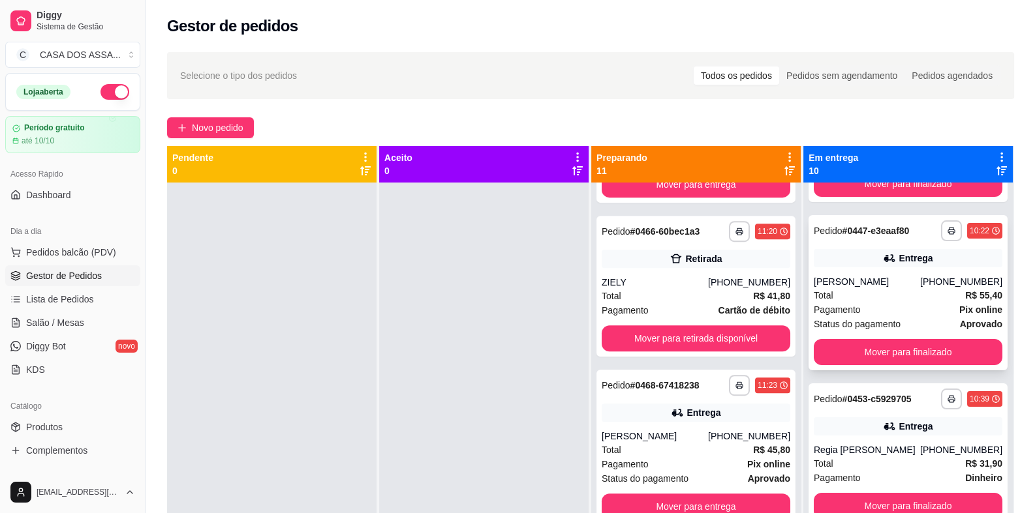
scroll to position [260, 0]
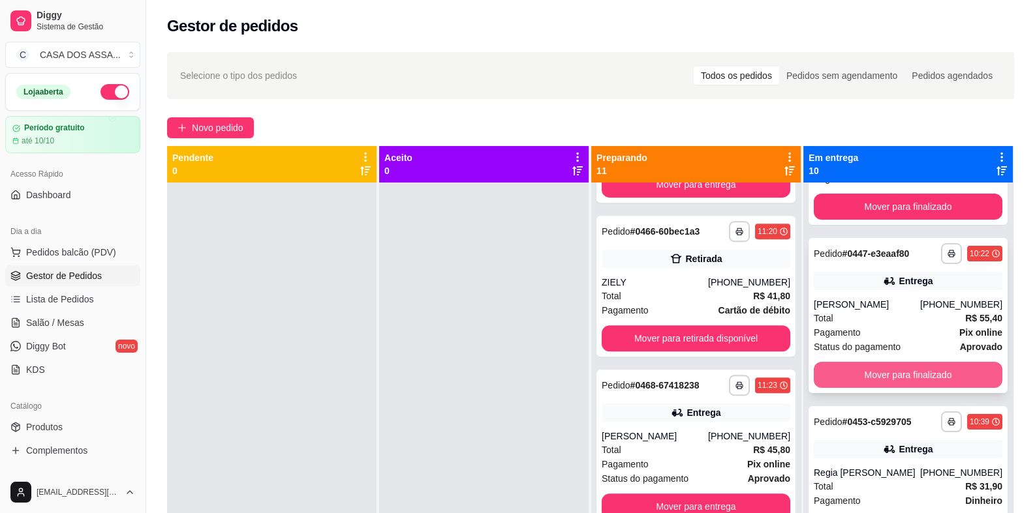
click at [886, 374] on button "Mover para finalizado" at bounding box center [907, 375] width 189 height 26
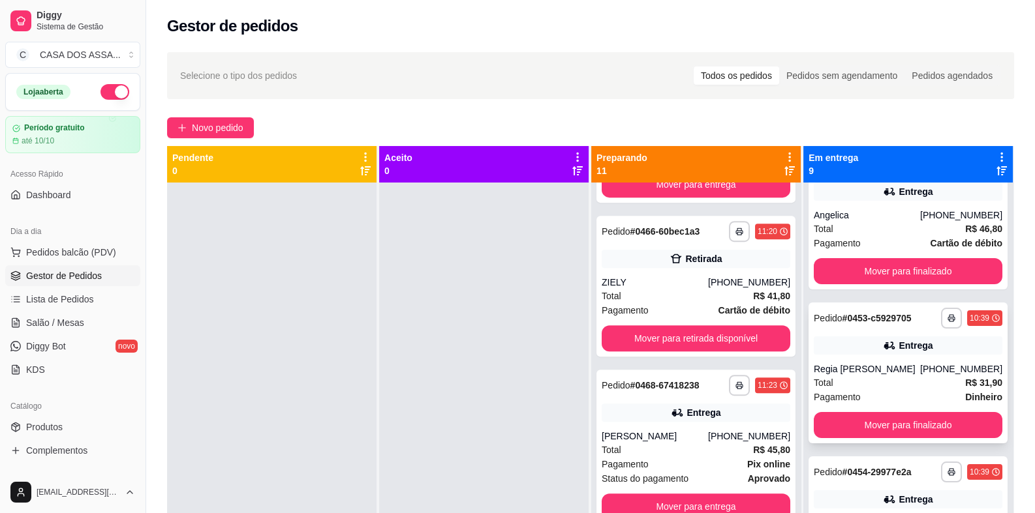
scroll to position [130, 0]
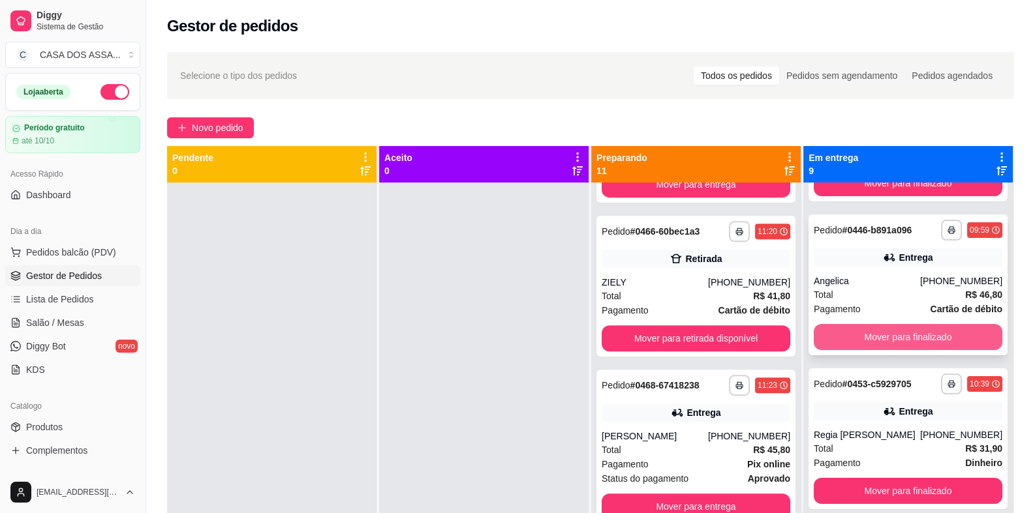
click at [887, 341] on button "Mover para finalizado" at bounding box center [907, 337] width 189 height 26
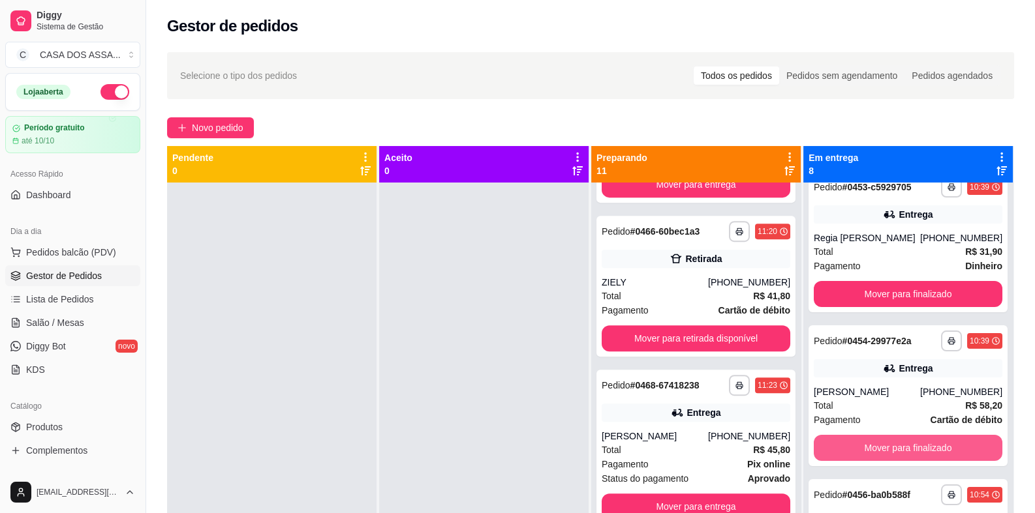
scroll to position [196, 0]
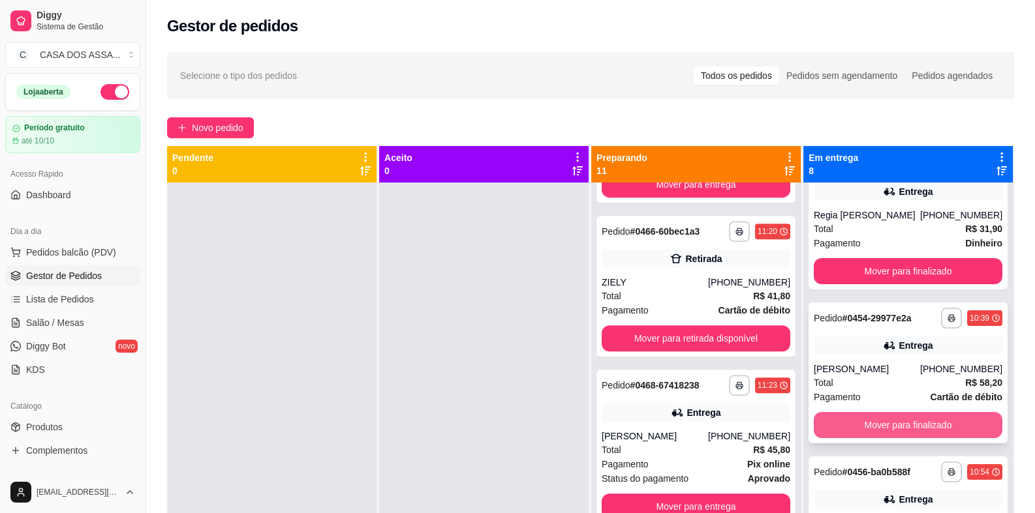
click at [877, 429] on button "Mover para finalizado" at bounding box center [907, 425] width 189 height 26
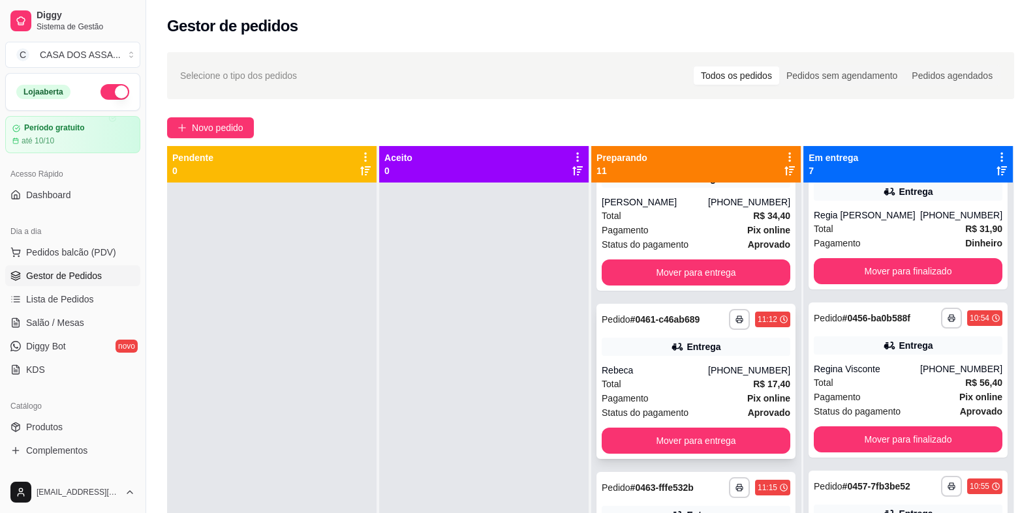
scroll to position [0, 0]
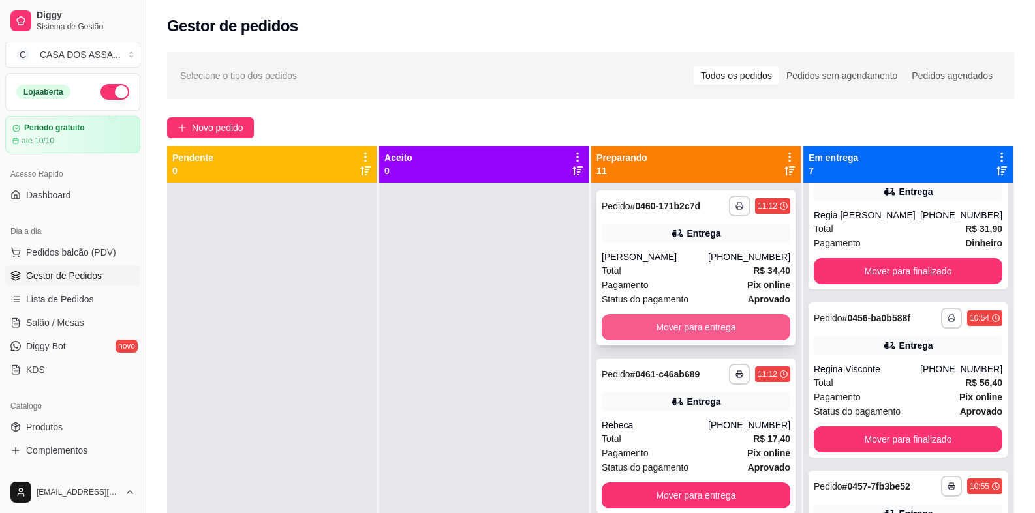
click at [671, 329] on button "Mover para entrega" at bounding box center [695, 327] width 189 height 26
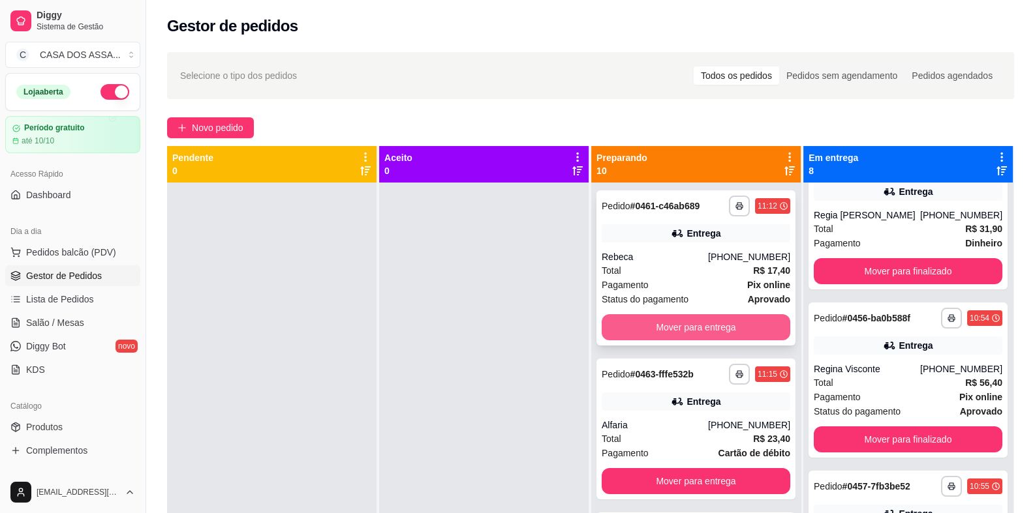
click at [672, 327] on button "Mover para entrega" at bounding box center [695, 327] width 189 height 26
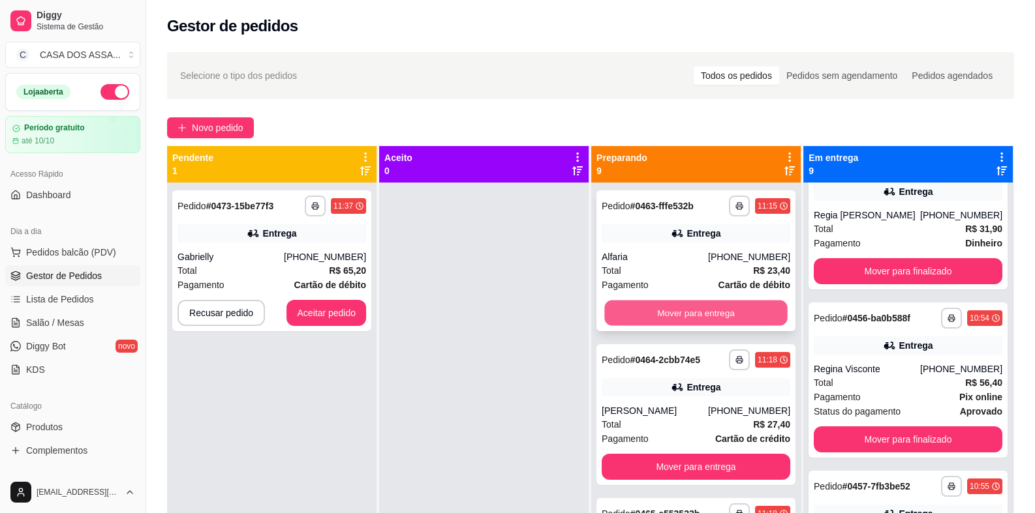
click at [673, 315] on button "Mover para entrega" at bounding box center [695, 313] width 183 height 25
click at [674, 314] on button "Mover para entrega" at bounding box center [695, 313] width 183 height 25
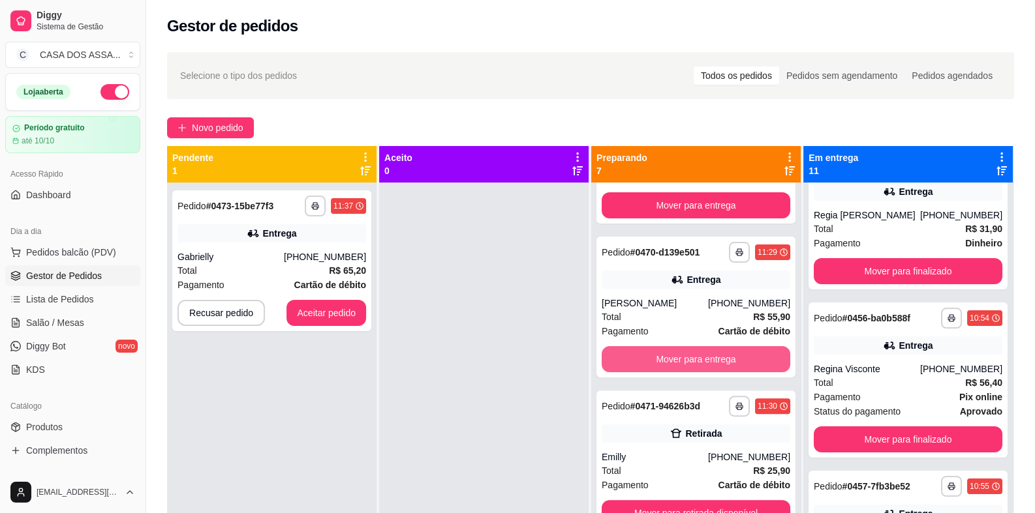
scroll to position [586, 0]
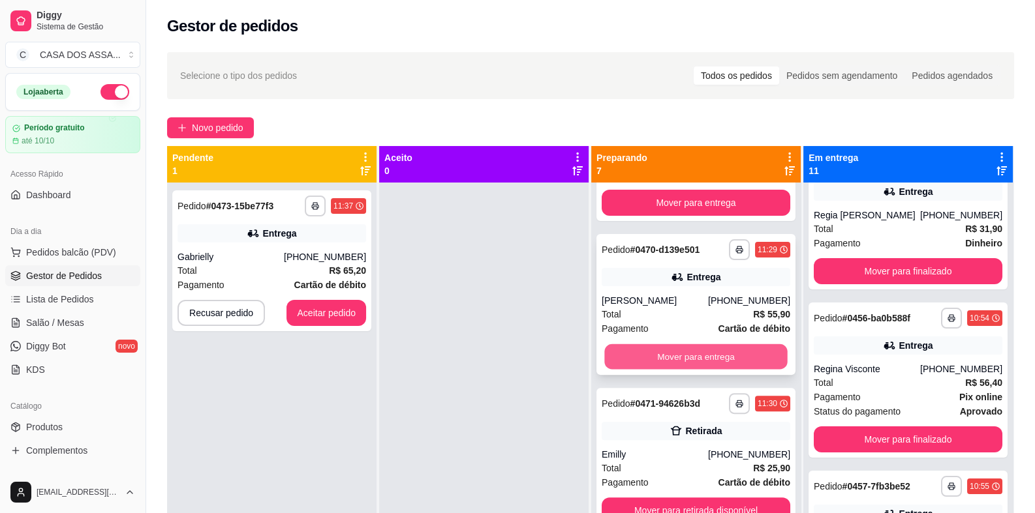
click at [684, 357] on button "Mover para entrega" at bounding box center [695, 356] width 183 height 25
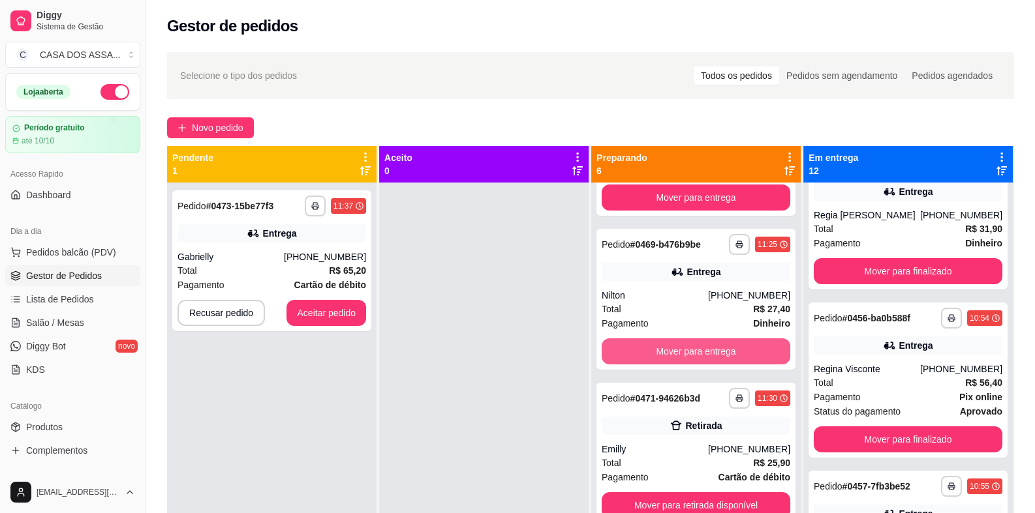
scroll to position [437, 0]
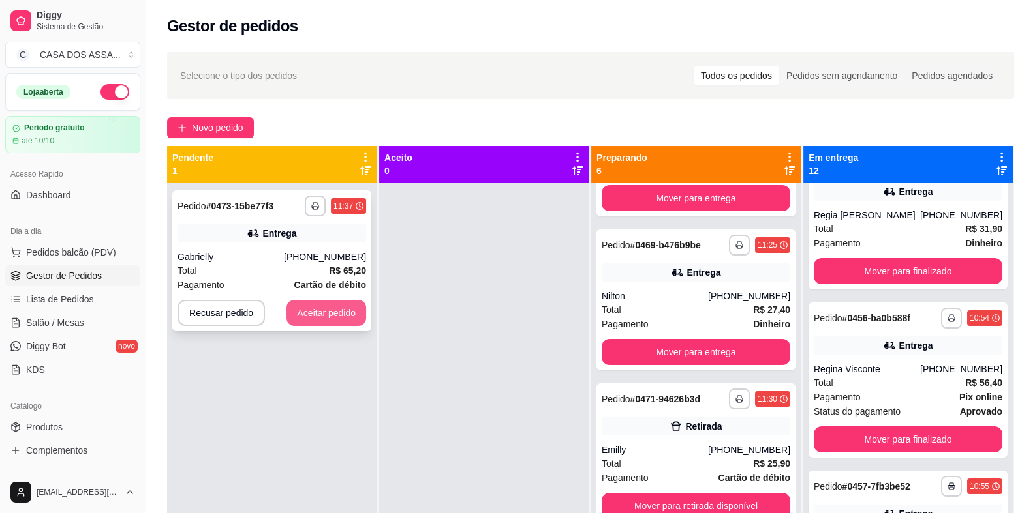
click at [316, 314] on button "Aceitar pedido" at bounding box center [326, 313] width 80 height 26
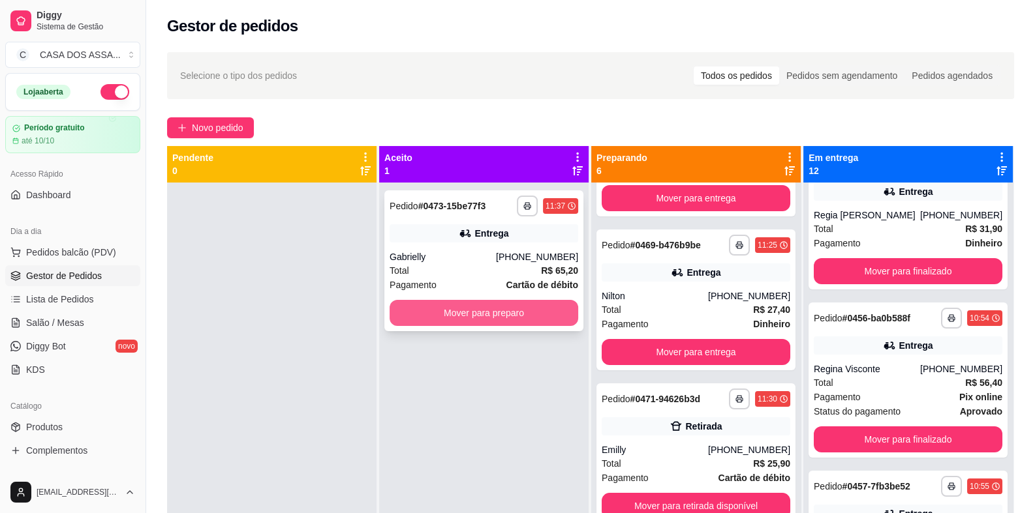
click at [426, 318] on button "Mover para preparo" at bounding box center [483, 313] width 189 height 26
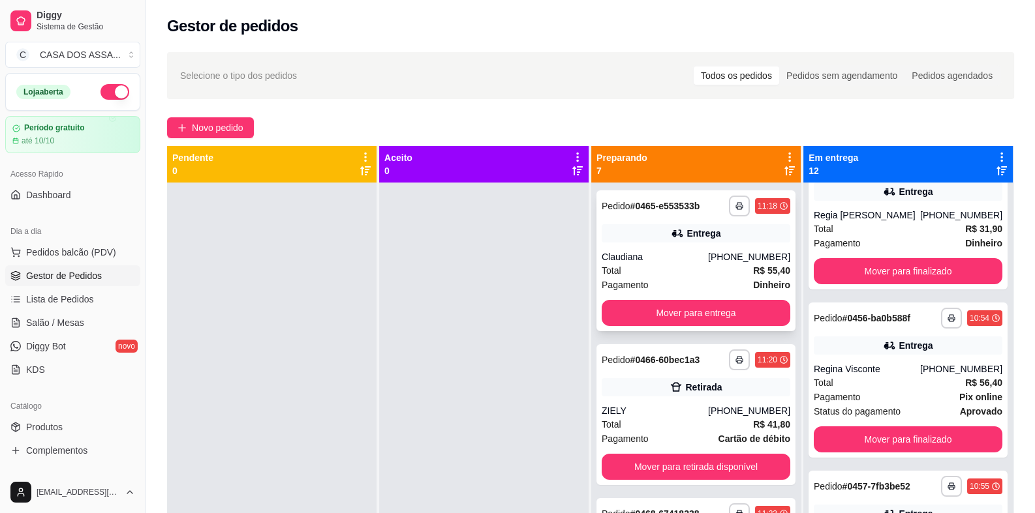
scroll to position [0, 0]
click at [376, 129] on div "Novo pedido" at bounding box center [590, 127] width 847 height 21
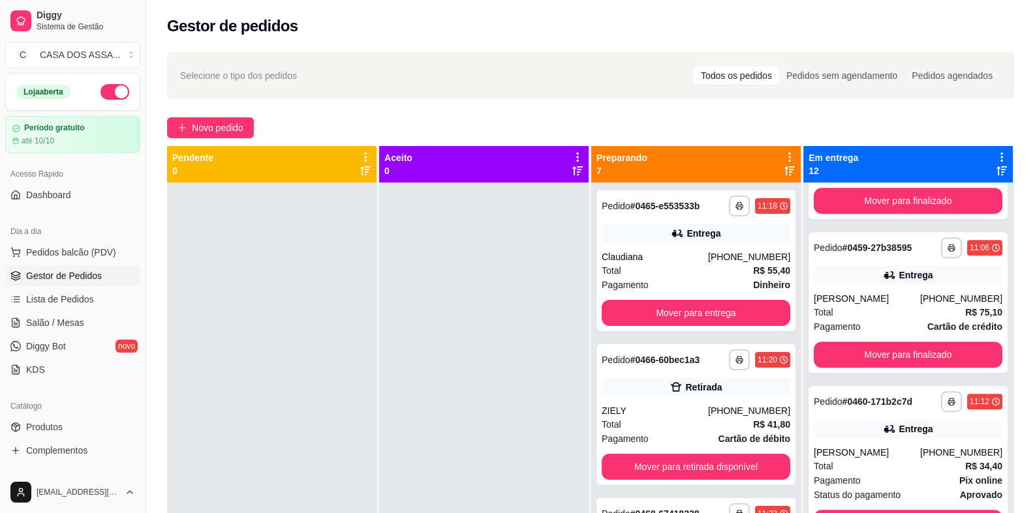
scroll to position [783, 0]
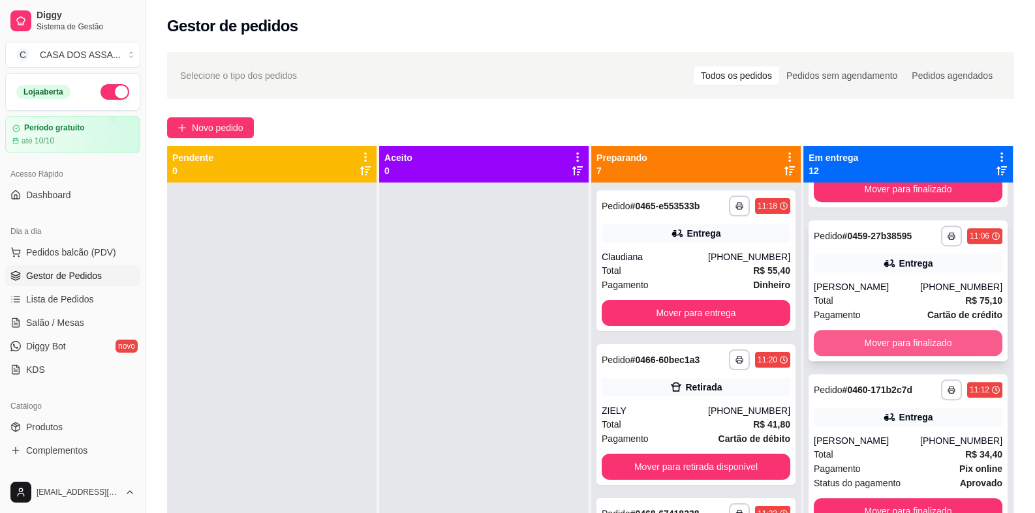
click at [890, 347] on button "Mover para finalizado" at bounding box center [907, 343] width 189 height 26
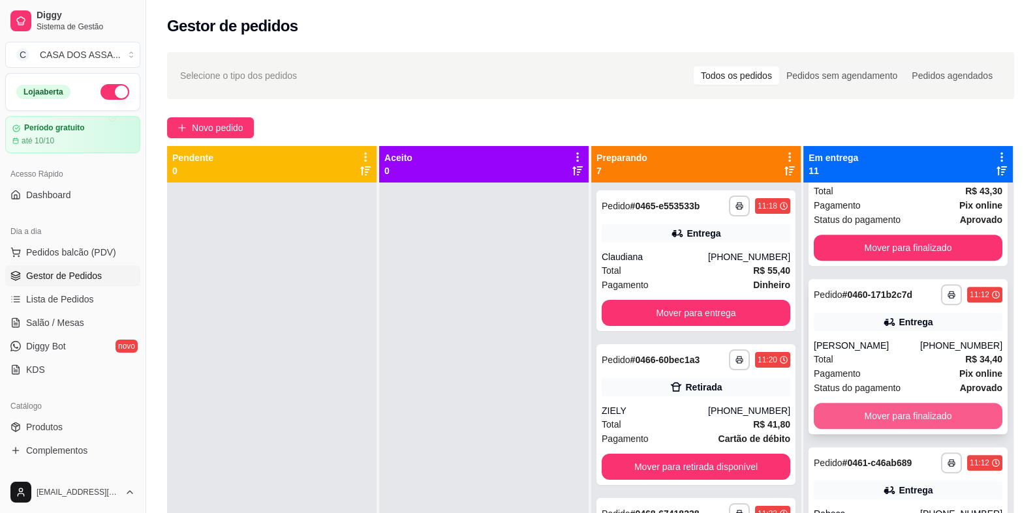
scroll to position [652, 0]
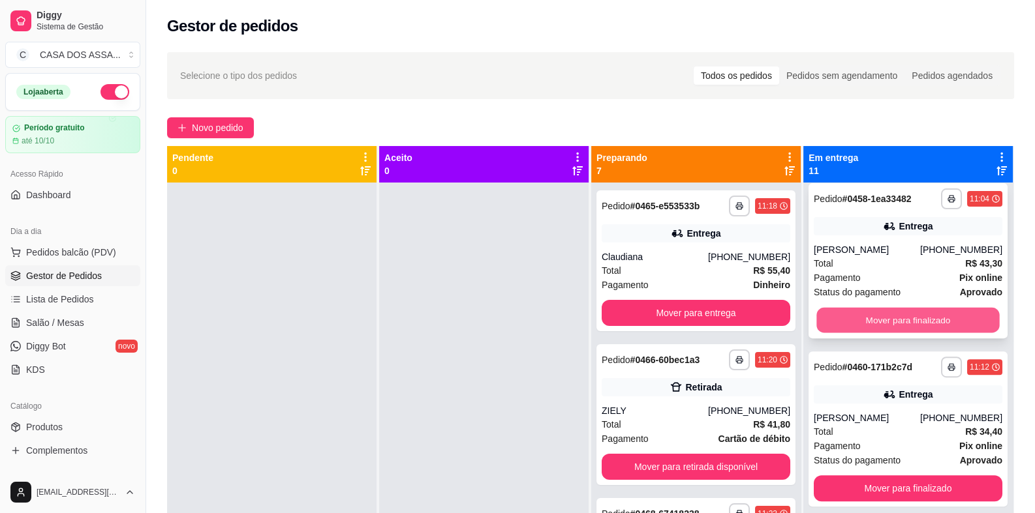
click at [886, 318] on button "Mover para finalizado" at bounding box center [907, 320] width 183 height 25
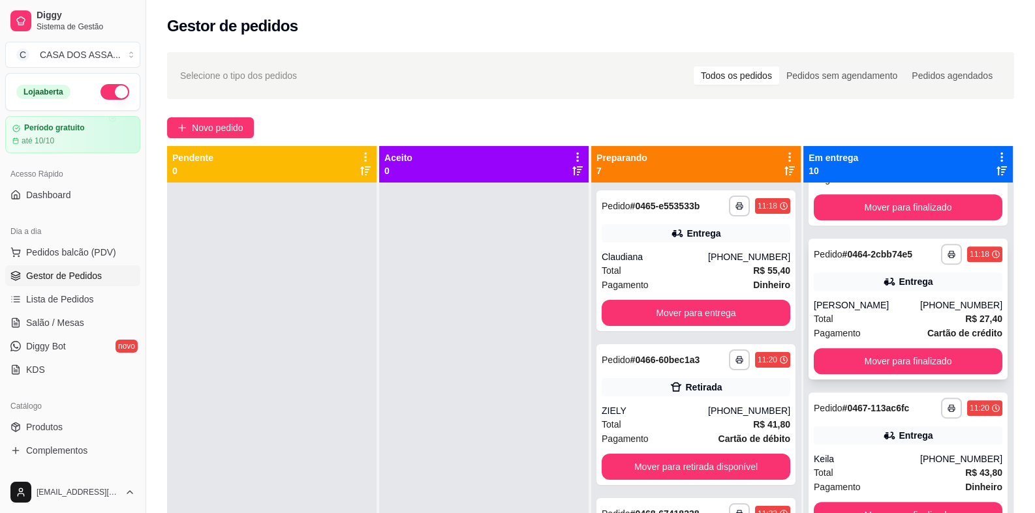
scroll to position [1095, 0]
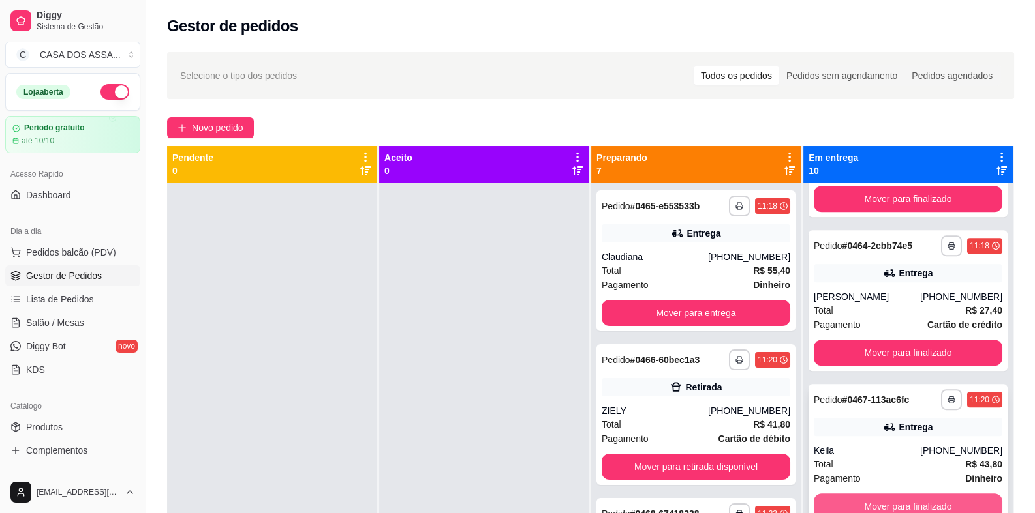
click at [896, 504] on button "Mover para finalizado" at bounding box center [907, 507] width 189 height 26
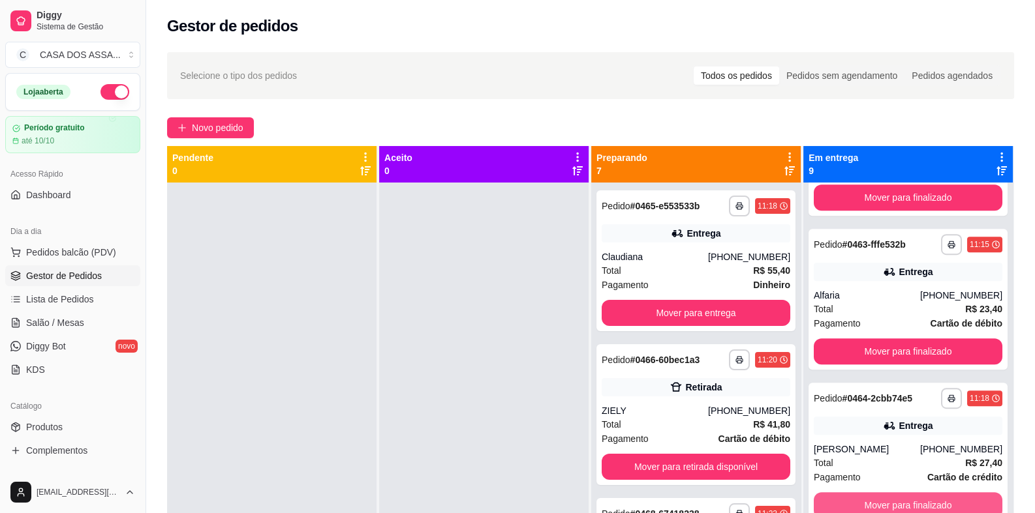
scroll to position [942, 0]
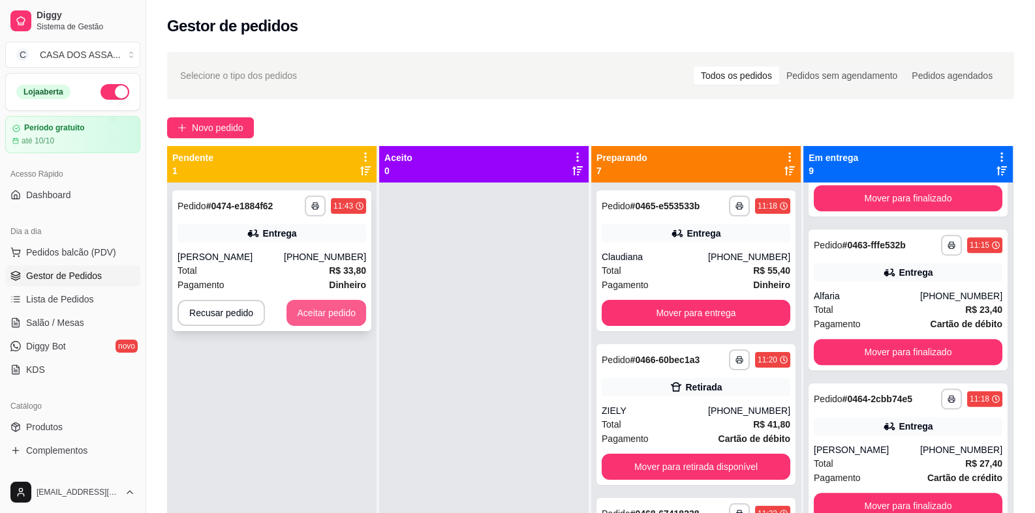
click at [341, 314] on button "Aceitar pedido" at bounding box center [326, 313] width 80 height 26
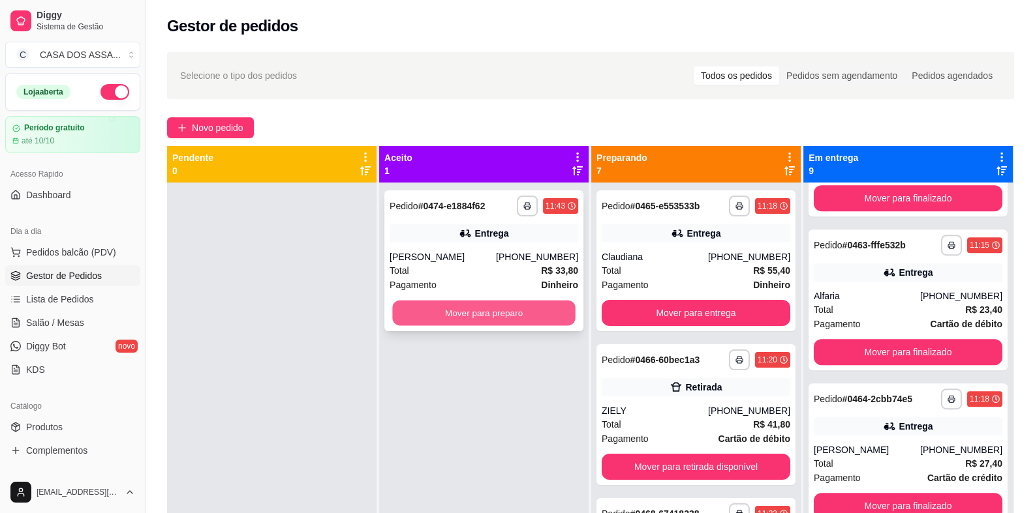
click at [421, 312] on button "Mover para preparo" at bounding box center [483, 313] width 183 height 25
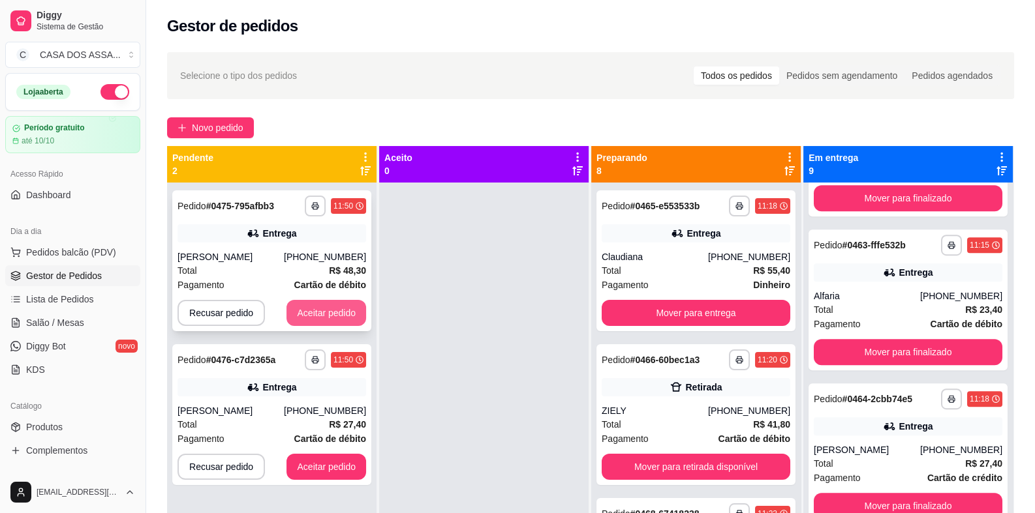
click at [330, 314] on button "Aceitar pedido" at bounding box center [326, 313] width 80 height 26
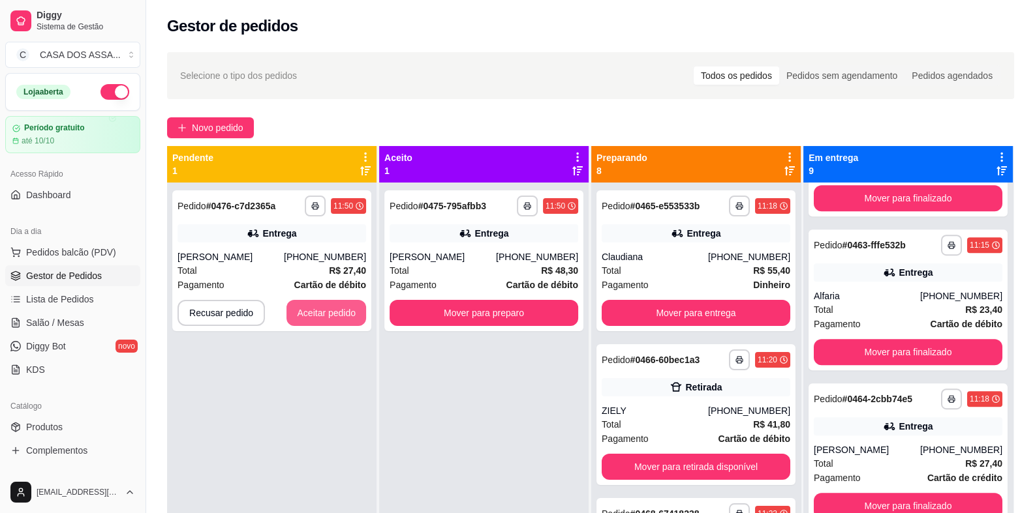
click at [330, 314] on button "Aceitar pedido" at bounding box center [326, 313] width 80 height 26
click at [330, 308] on button "Aceitar pedido" at bounding box center [326, 313] width 80 height 26
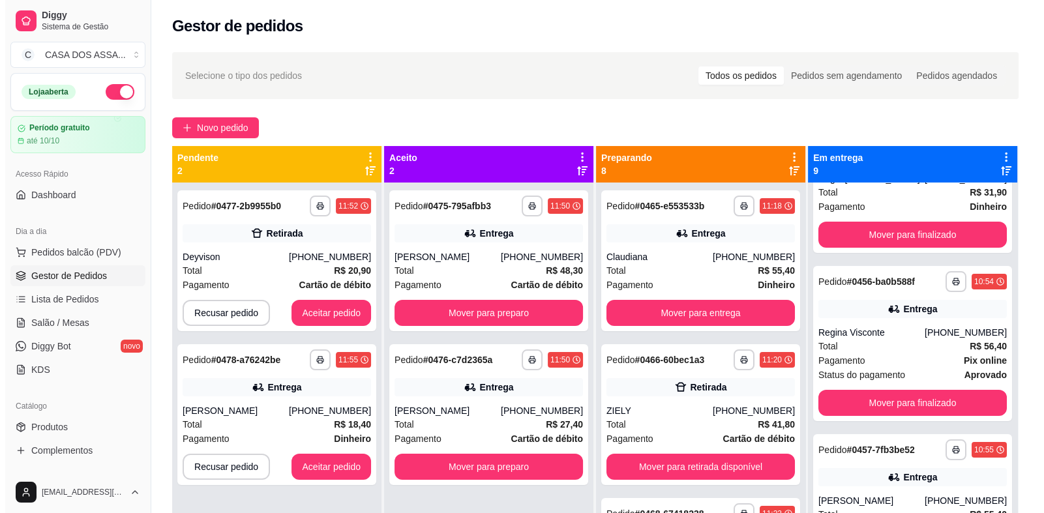
scroll to position [224, 0]
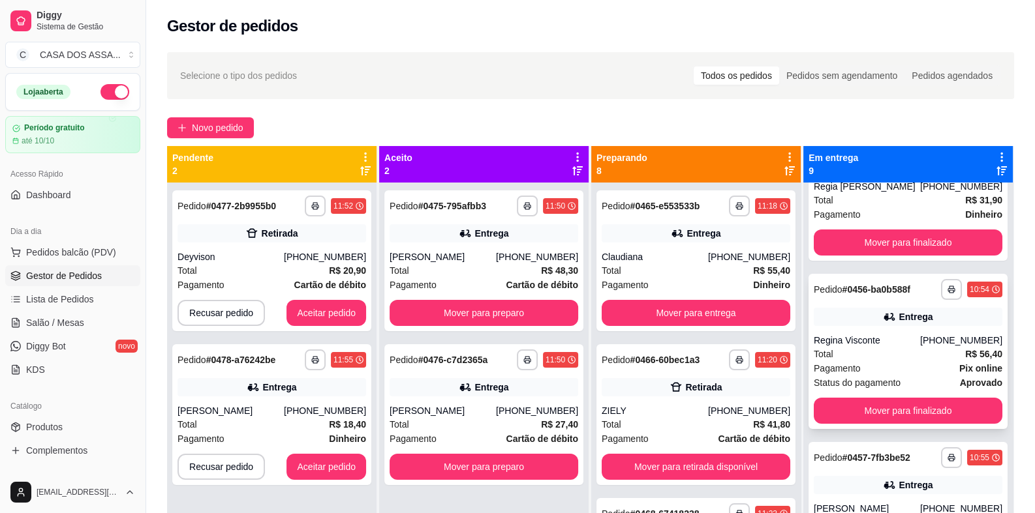
click at [857, 339] on div "Regina Visconte" at bounding box center [866, 340] width 106 height 13
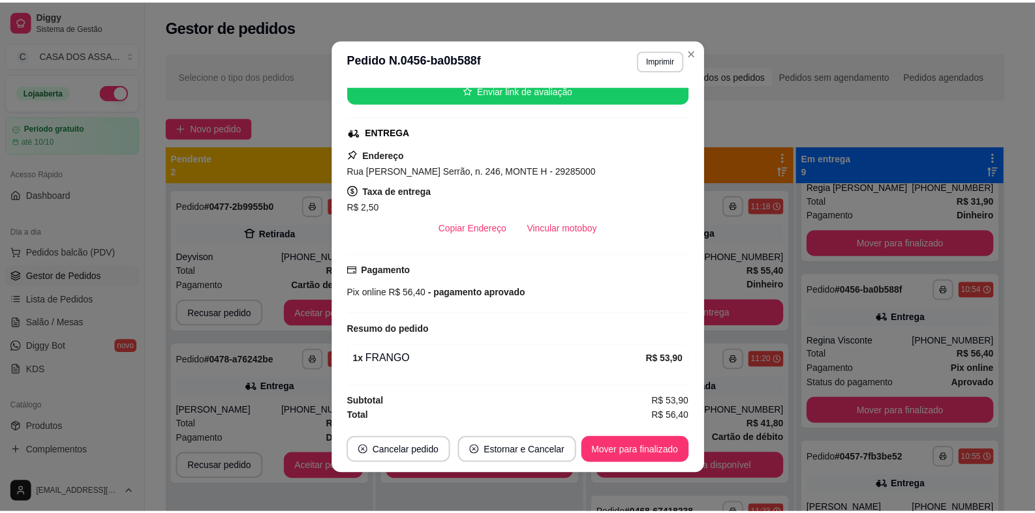
scroll to position [3, 0]
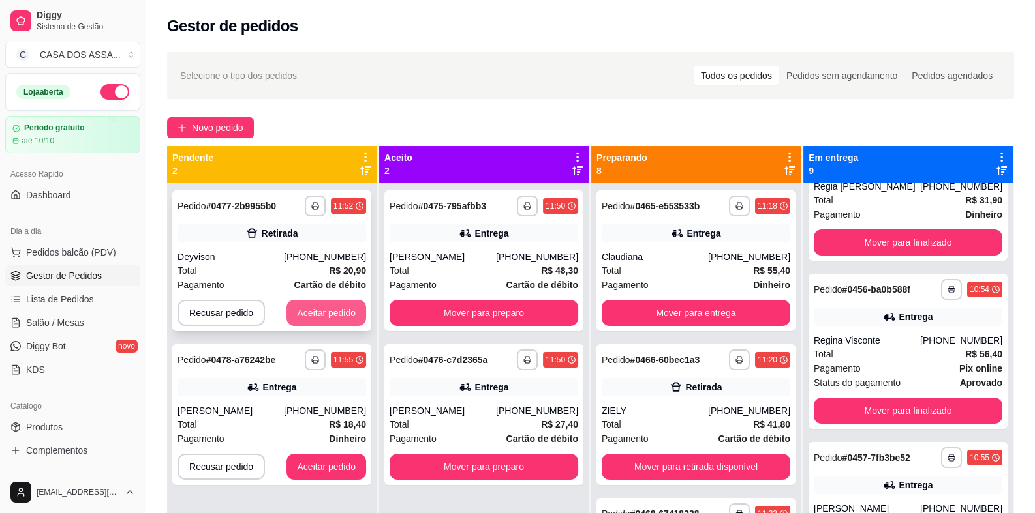
click at [321, 312] on button "Aceitar pedido" at bounding box center [326, 313] width 80 height 26
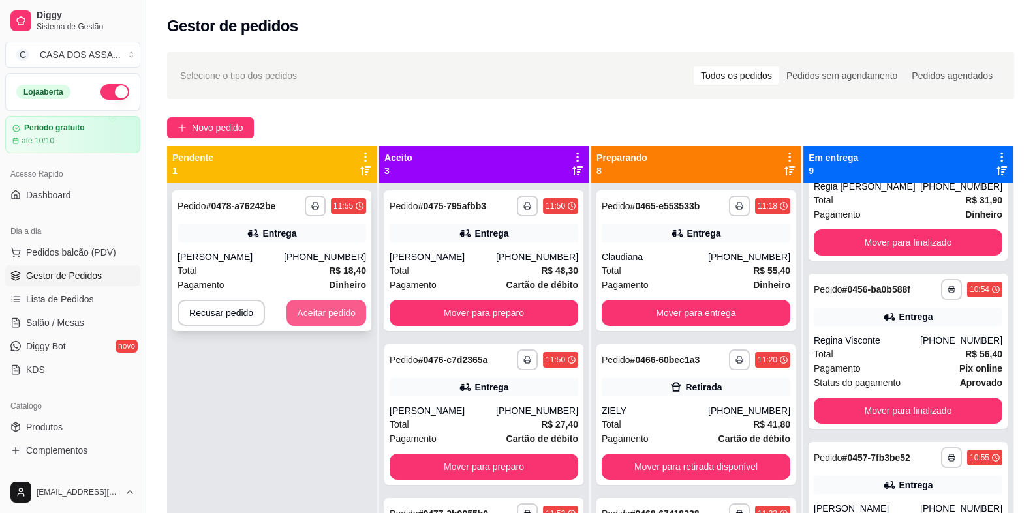
click at [324, 312] on button "Aceitar pedido" at bounding box center [326, 313] width 80 height 26
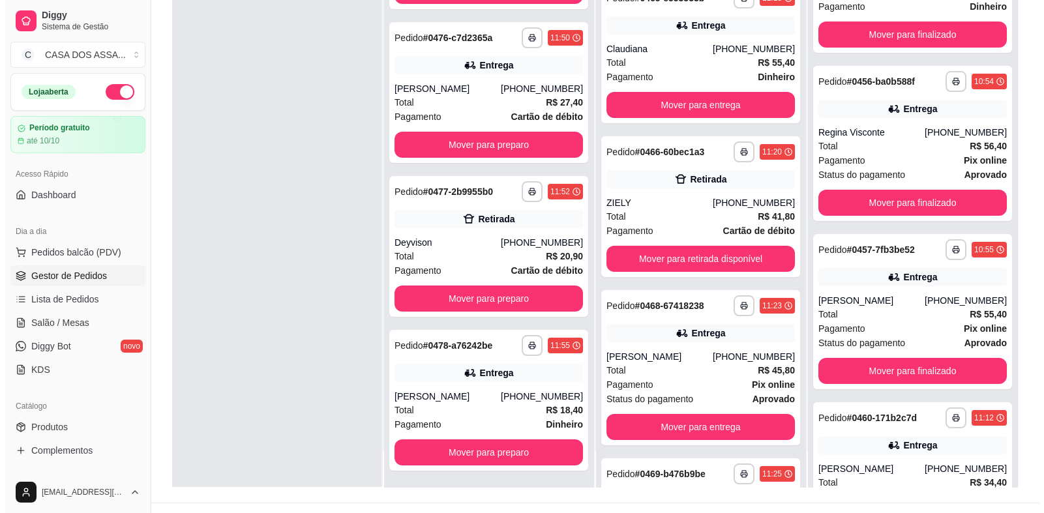
scroll to position [196, 0]
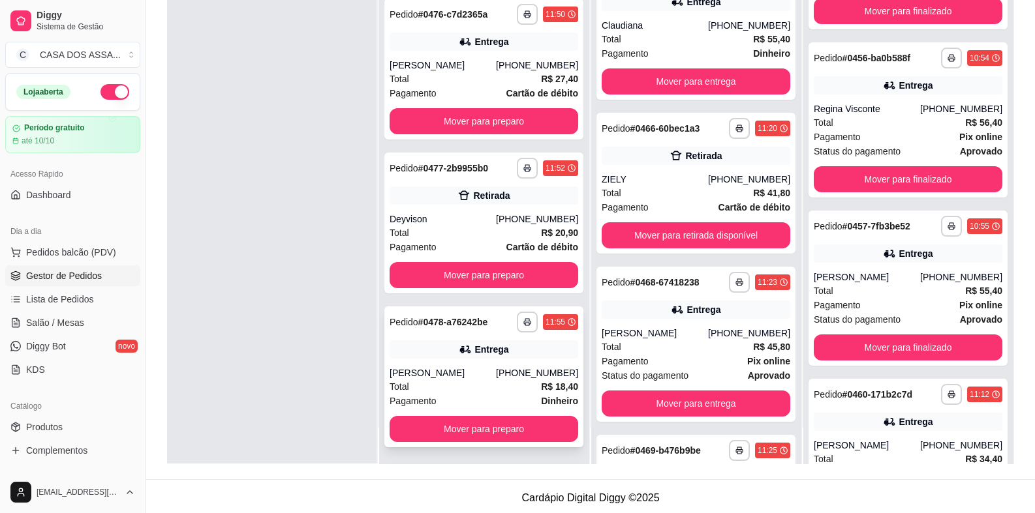
click at [447, 361] on div "**********" at bounding box center [483, 377] width 199 height 141
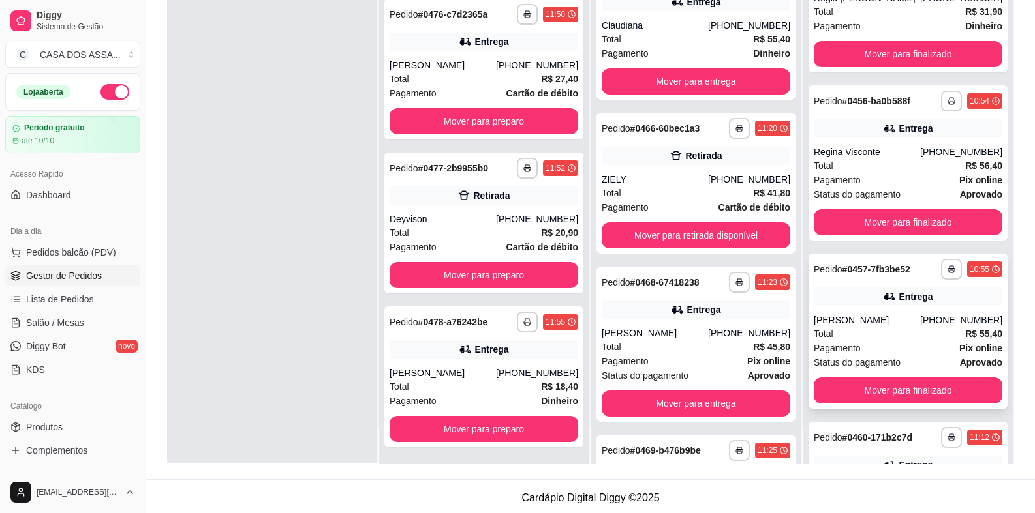
scroll to position [159, 0]
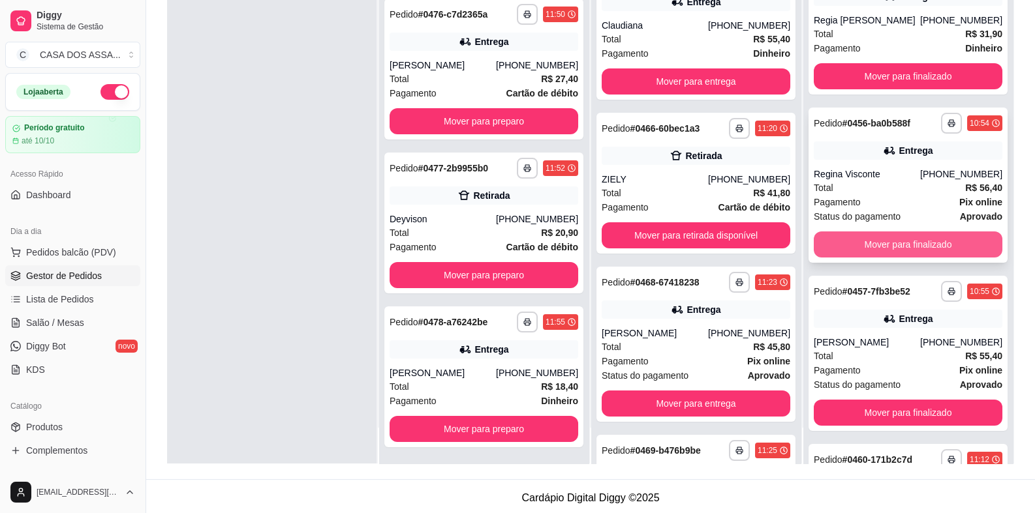
click at [914, 241] on button "Mover para finalizado" at bounding box center [907, 245] width 189 height 26
click at [916, 243] on button "Mover para finalizado" at bounding box center [907, 245] width 189 height 26
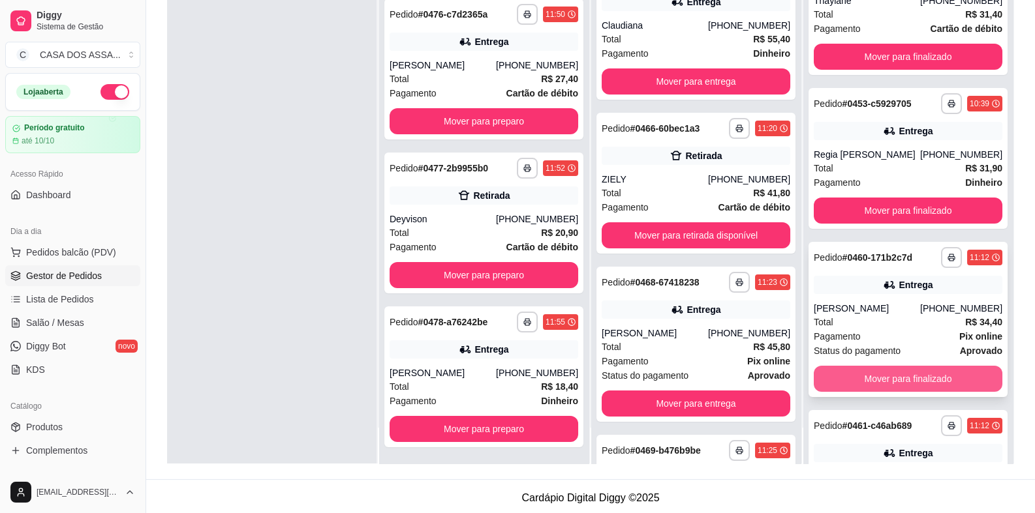
scroll to position [0, 0]
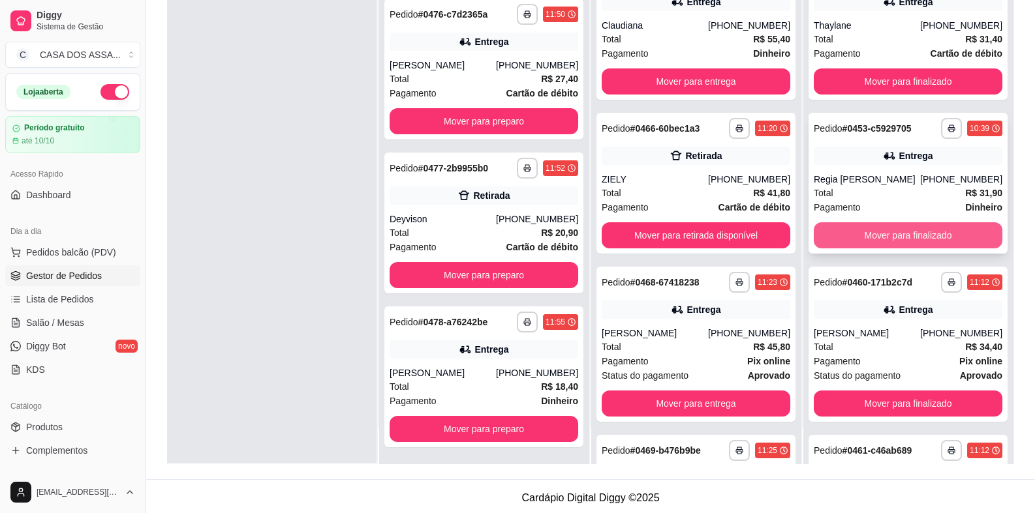
click at [892, 237] on button "Mover para finalizado" at bounding box center [907, 235] width 189 height 26
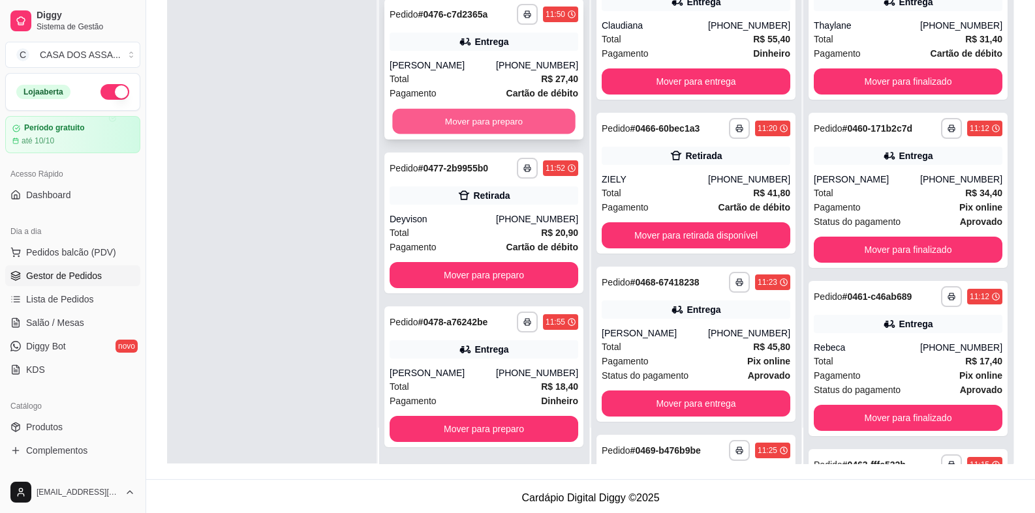
click at [468, 119] on button "Mover para preparo" at bounding box center [483, 121] width 183 height 25
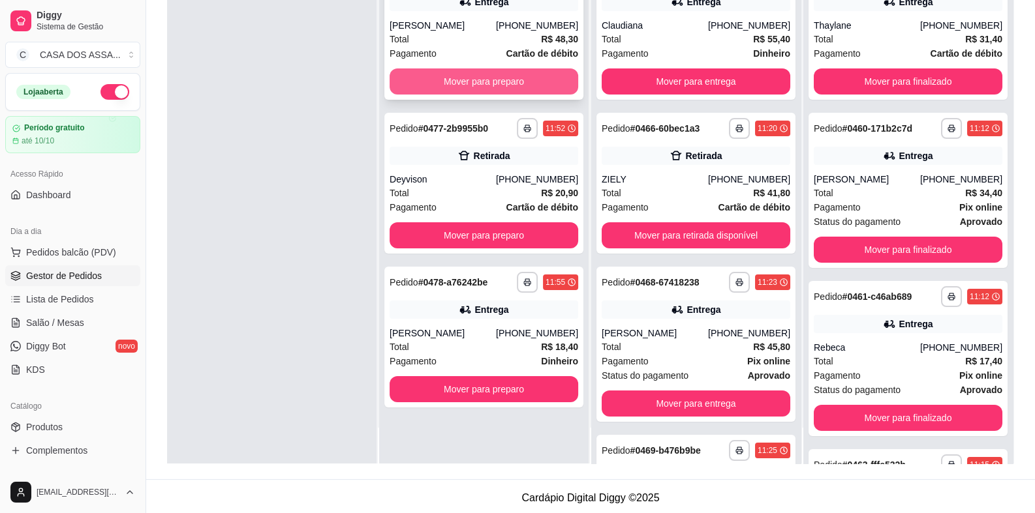
click at [473, 87] on button "Mover para preparo" at bounding box center [483, 81] width 189 height 26
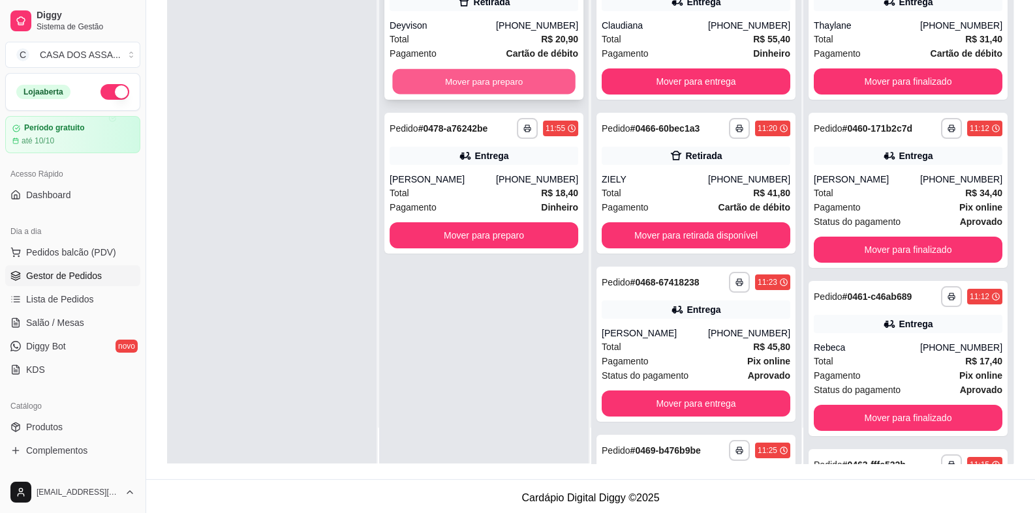
click at [473, 87] on button "Mover para preparo" at bounding box center [483, 81] width 183 height 25
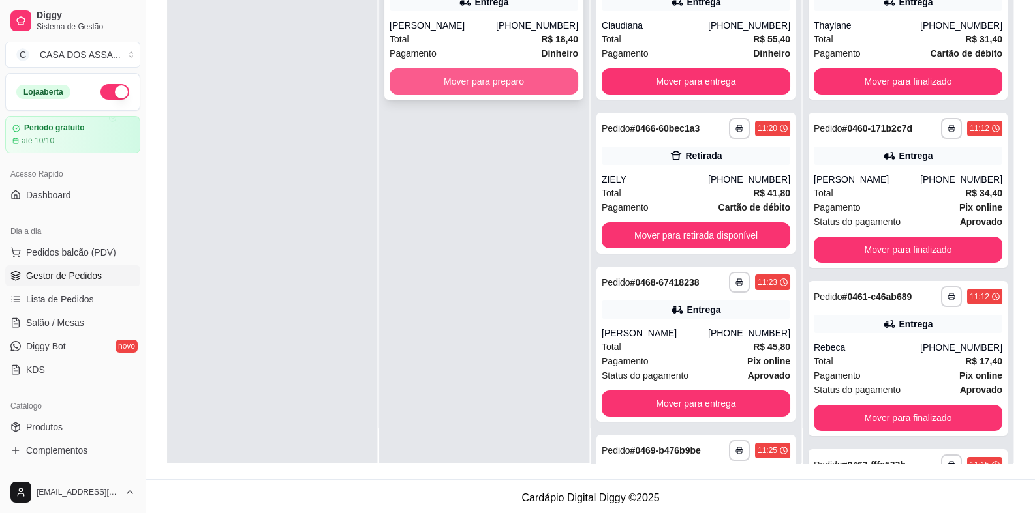
click at [472, 92] on button "Mover para preparo" at bounding box center [483, 81] width 189 height 26
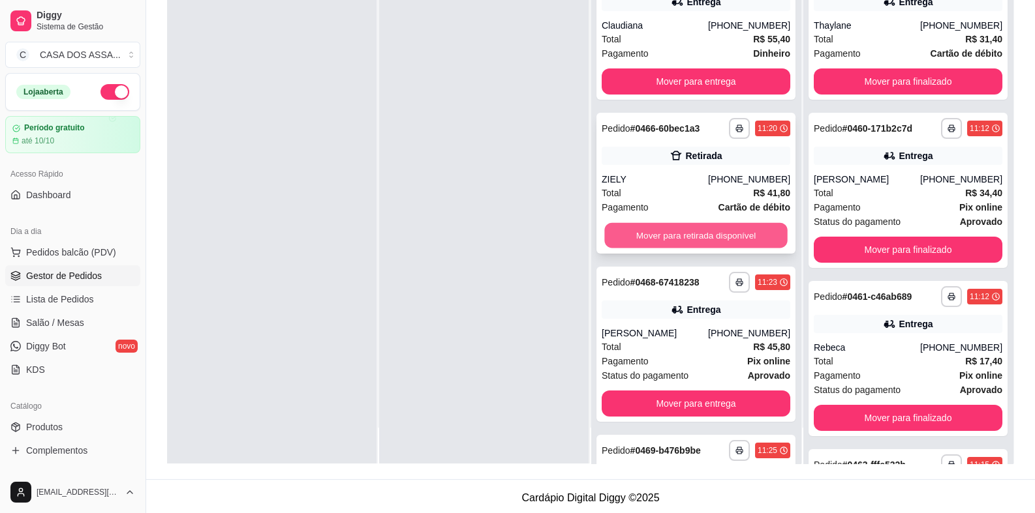
click at [684, 237] on button "Mover para retirada disponível" at bounding box center [695, 235] width 183 height 25
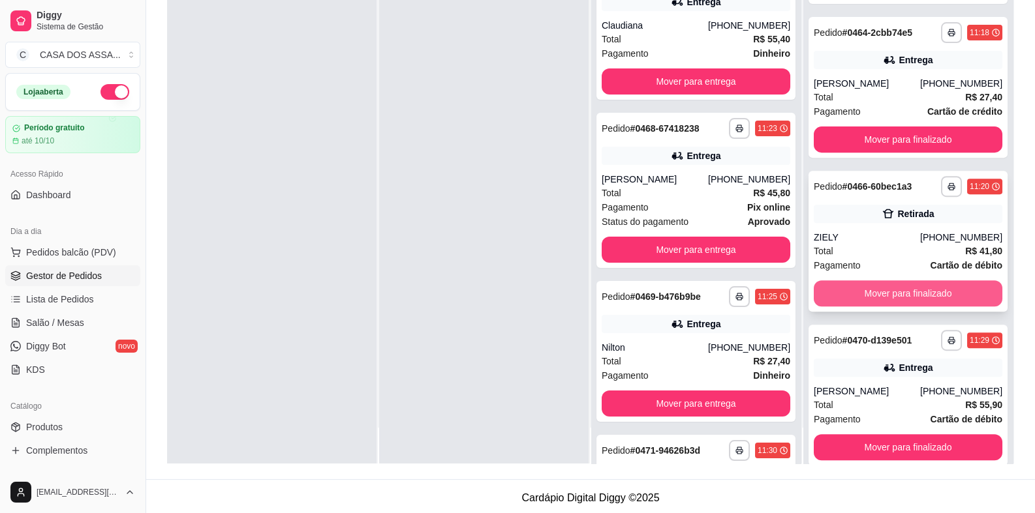
click at [894, 295] on button "Mover para finalizado" at bounding box center [907, 294] width 189 height 26
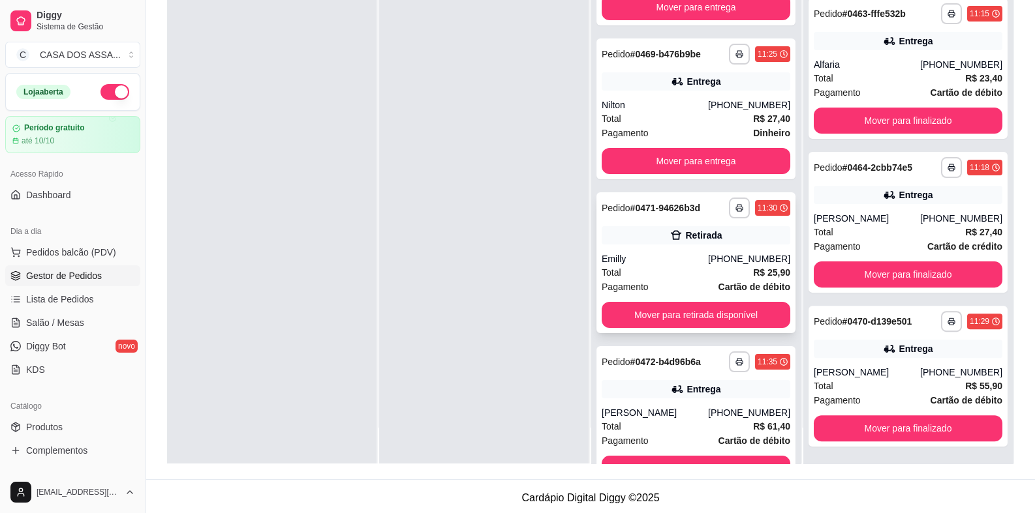
scroll to position [260, 0]
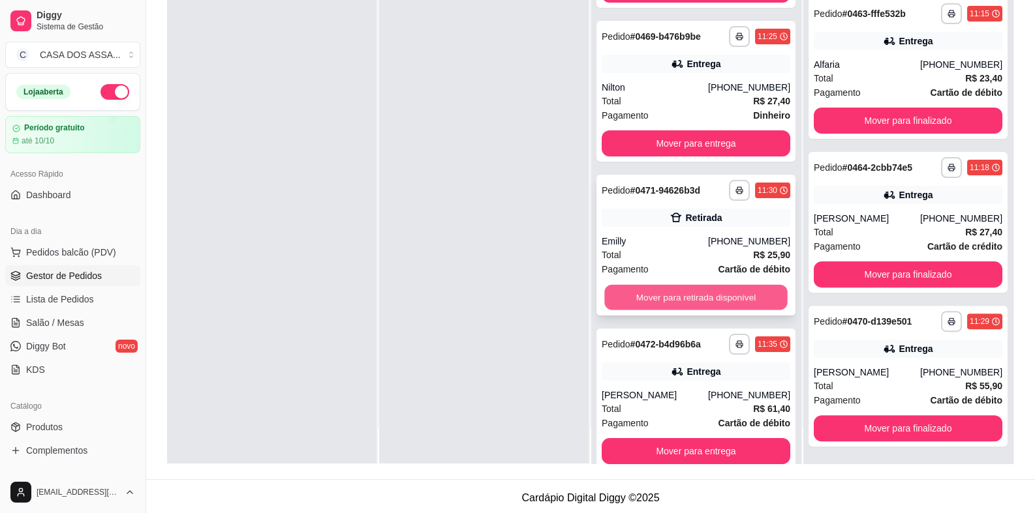
click at [675, 296] on button "Mover para retirada disponível" at bounding box center [695, 297] width 183 height 25
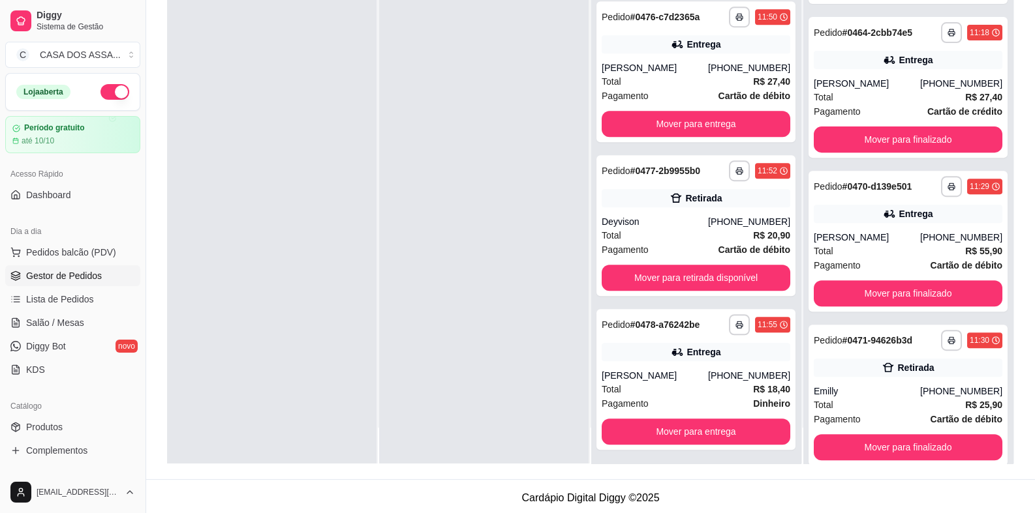
scroll to position [1053, 0]
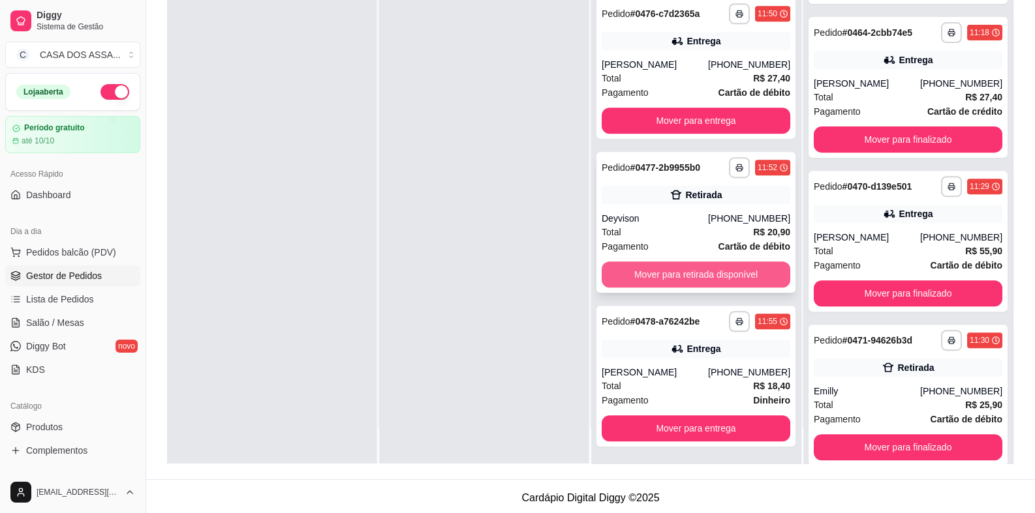
click at [681, 276] on button "Mover para retirada disponível" at bounding box center [695, 275] width 189 height 26
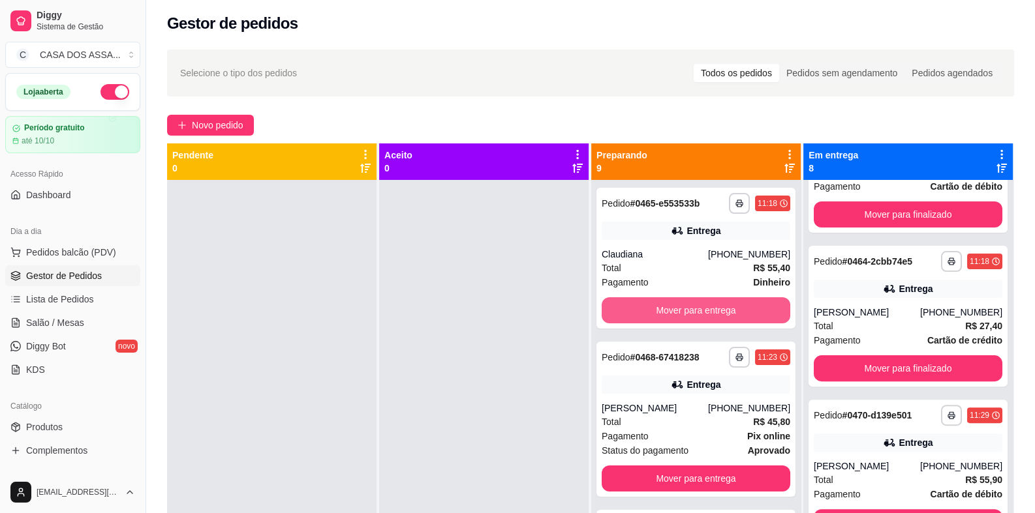
scroll to position [0, 0]
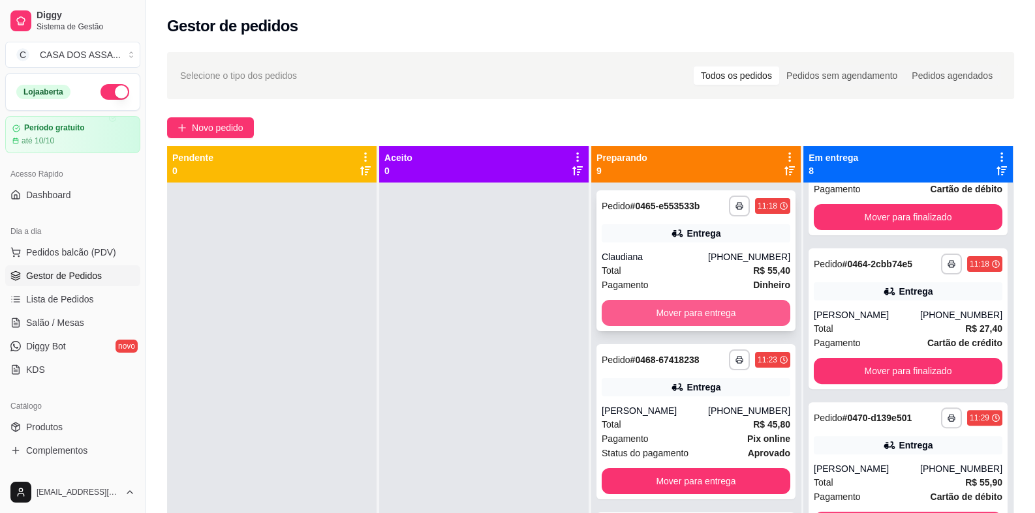
click at [686, 312] on button "Mover para entrega" at bounding box center [695, 313] width 189 height 26
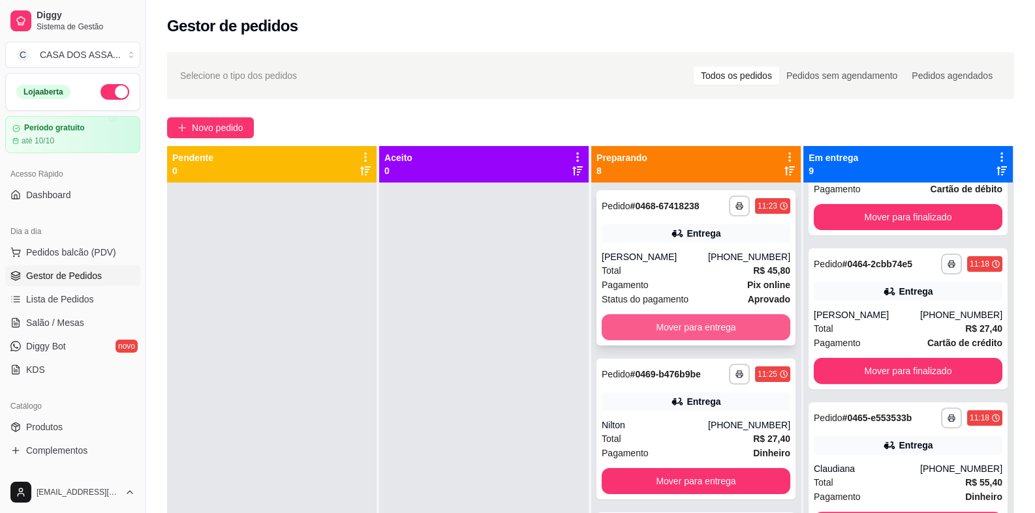
click at [688, 324] on button "Mover para entrega" at bounding box center [695, 327] width 189 height 26
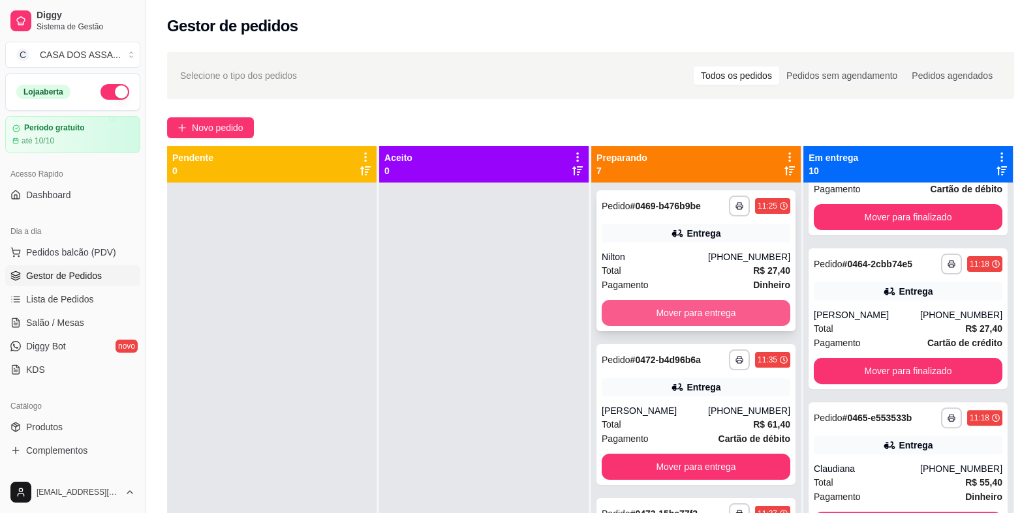
click at [690, 312] on button "Mover para entrega" at bounding box center [695, 313] width 189 height 26
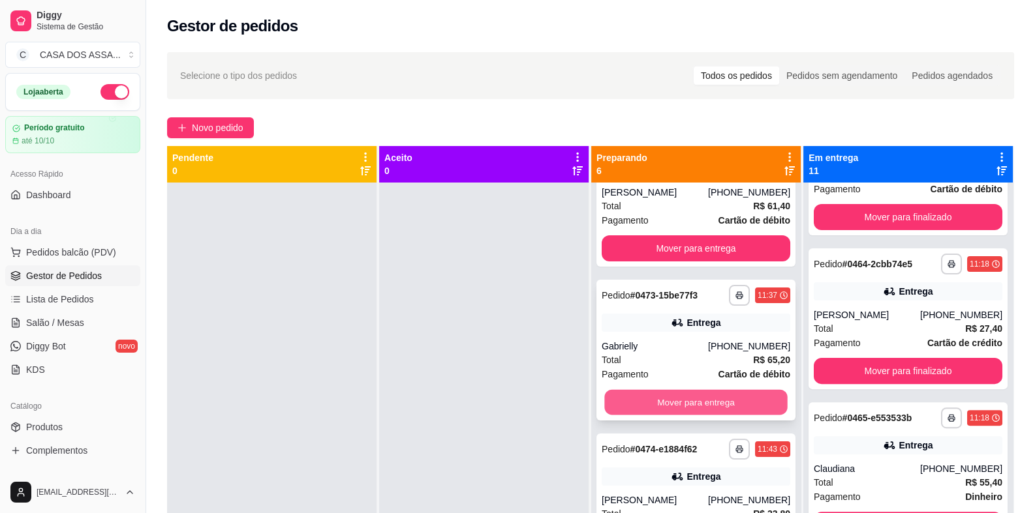
click at [690, 401] on button "Mover para entrega" at bounding box center [695, 402] width 183 height 25
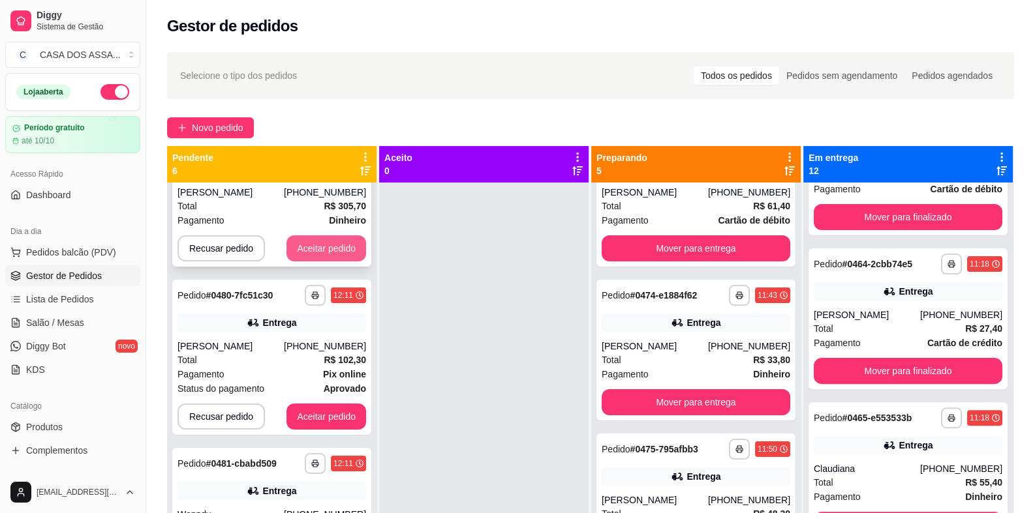
click at [310, 243] on button "Aceitar pedido" at bounding box center [326, 248] width 80 height 26
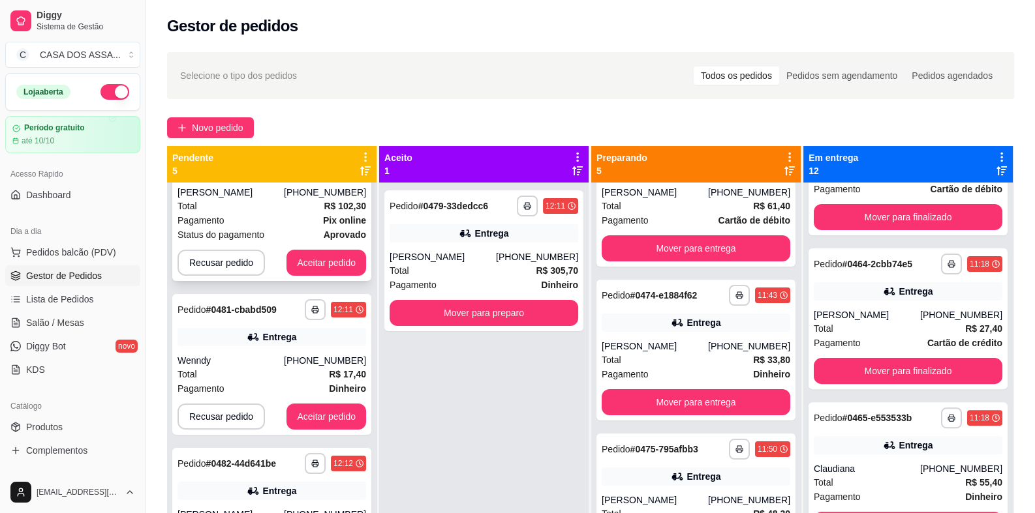
scroll to position [0, 0]
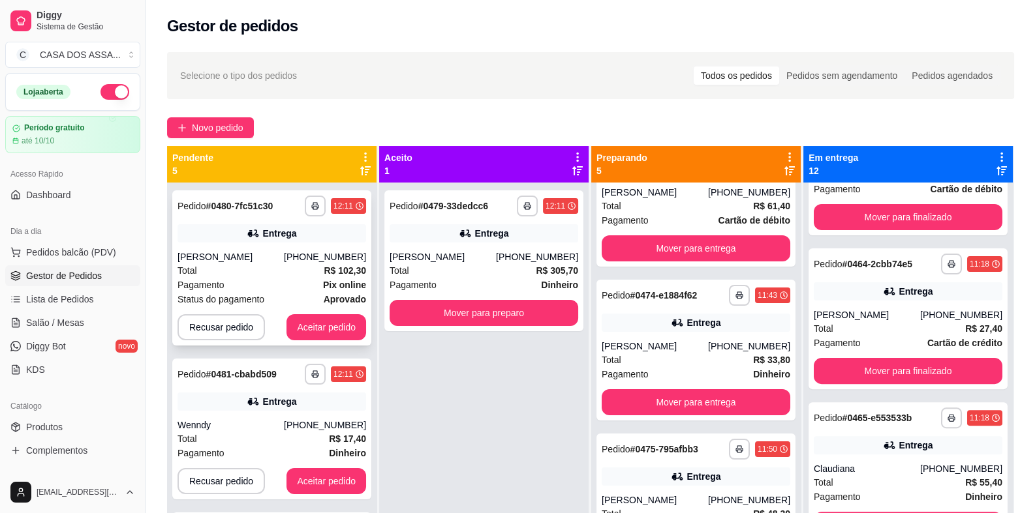
click at [324, 250] on div "**********" at bounding box center [271, 267] width 199 height 155
click at [316, 318] on button "Aceitar pedido" at bounding box center [326, 327] width 80 height 26
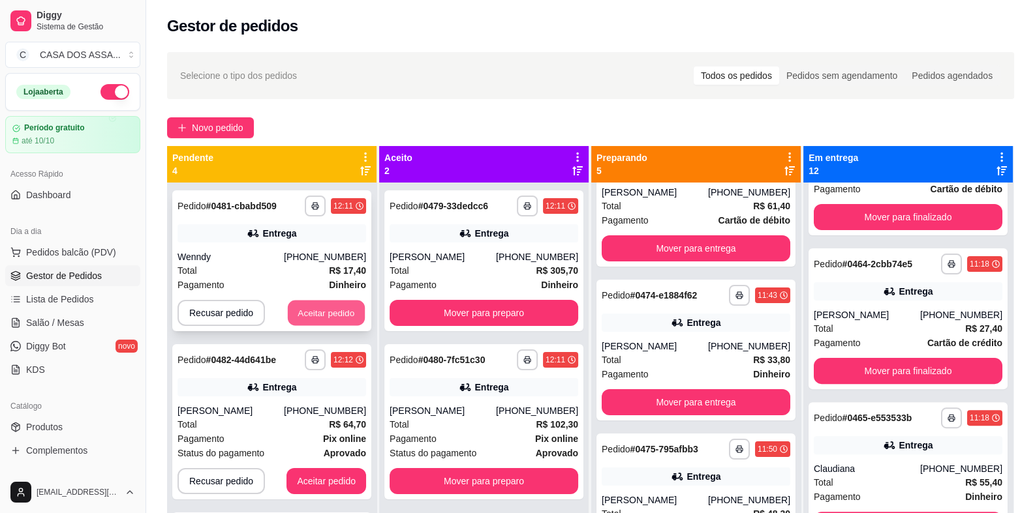
click at [318, 314] on button "Aceitar pedido" at bounding box center [326, 313] width 77 height 25
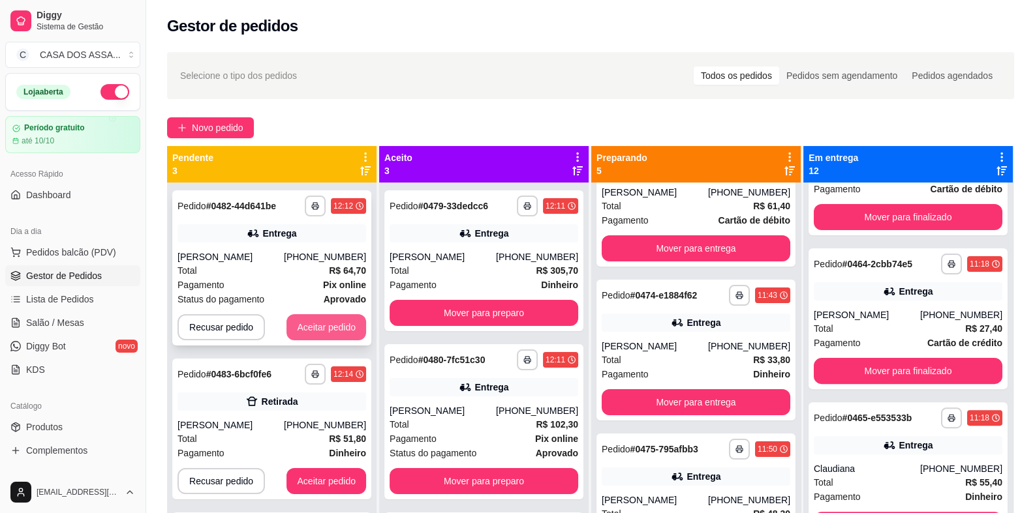
click at [322, 325] on button "Aceitar pedido" at bounding box center [326, 327] width 80 height 26
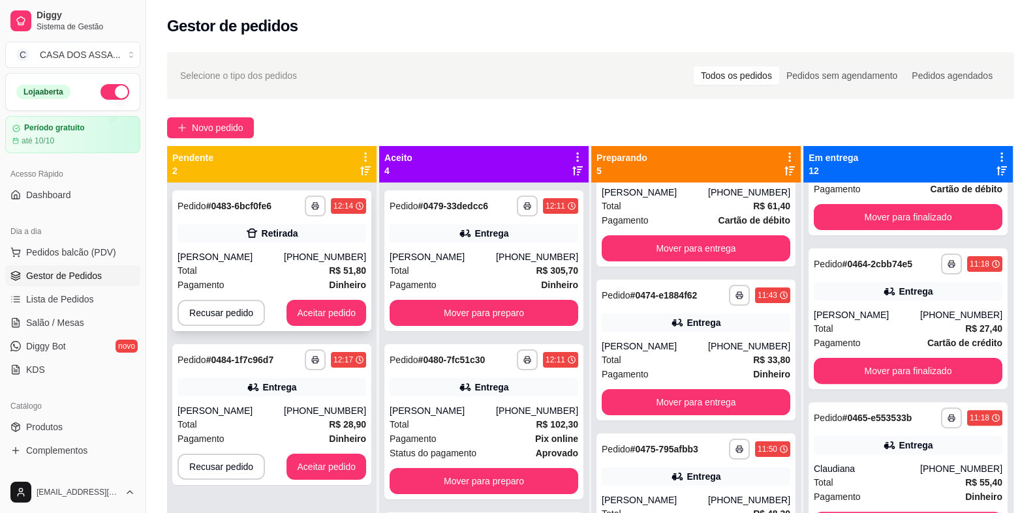
click at [322, 327] on div "**********" at bounding box center [271, 260] width 199 height 141
click at [342, 315] on button "Aceitar pedido" at bounding box center [326, 313] width 80 height 26
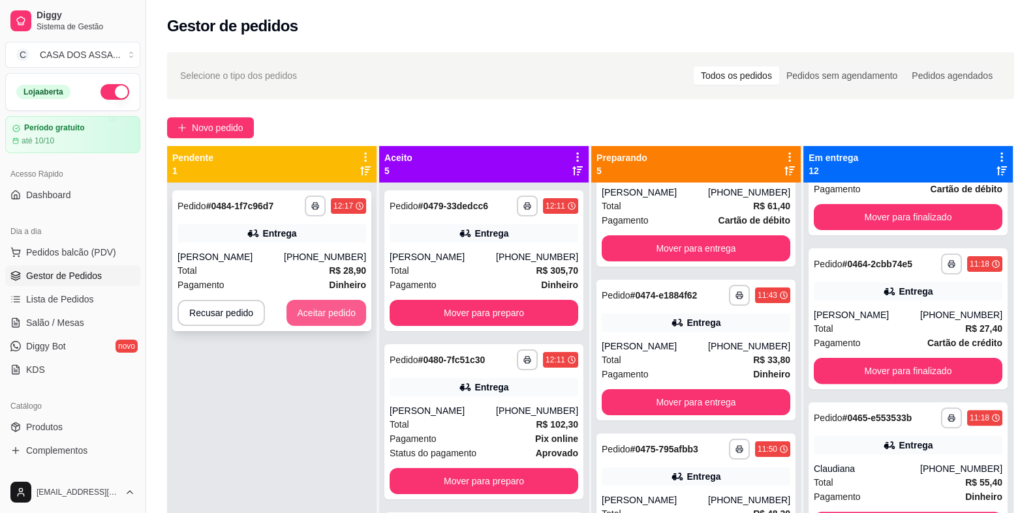
click at [344, 314] on button "Aceitar pedido" at bounding box center [326, 313] width 80 height 26
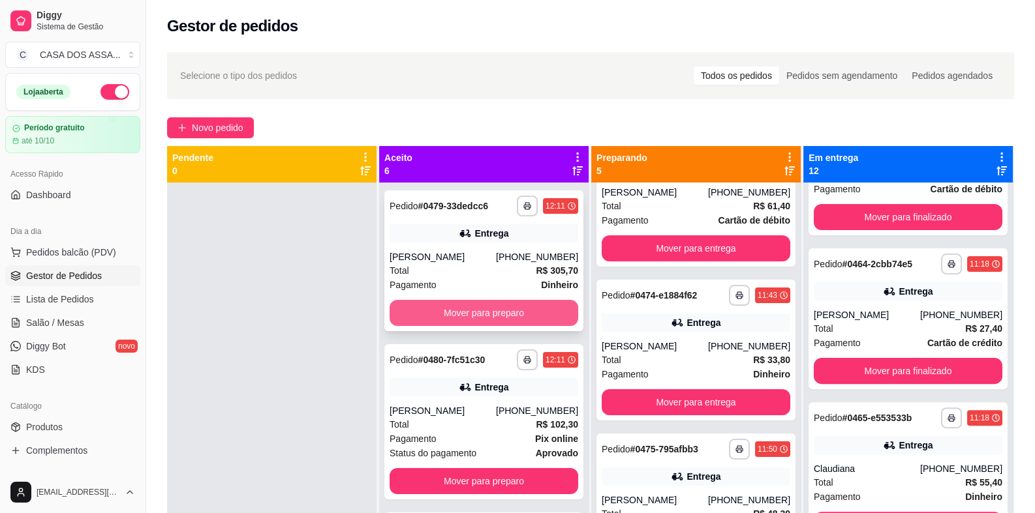
click at [458, 309] on button "Mover para preparo" at bounding box center [483, 313] width 189 height 26
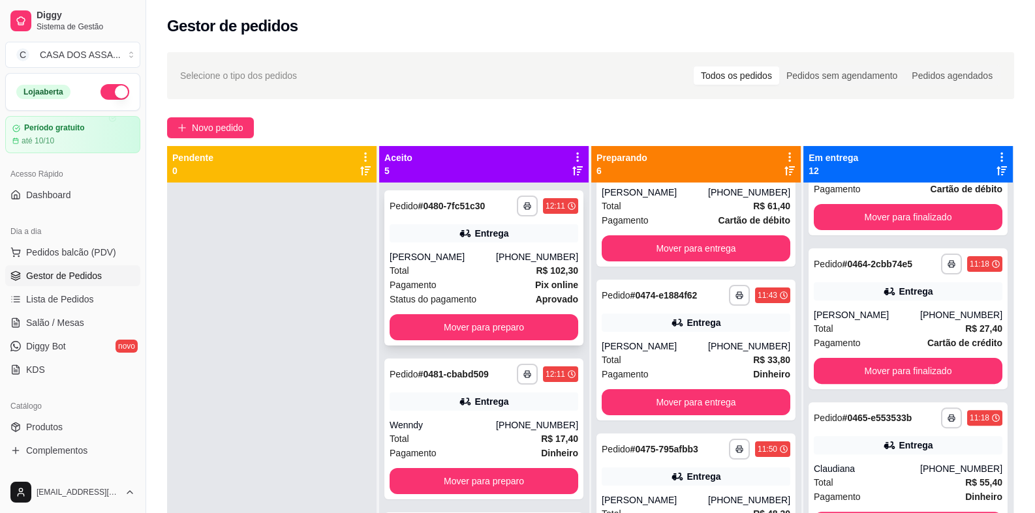
click at [463, 312] on div "**********" at bounding box center [483, 267] width 199 height 155
click at [483, 328] on button "Mover para preparo" at bounding box center [483, 327] width 189 height 26
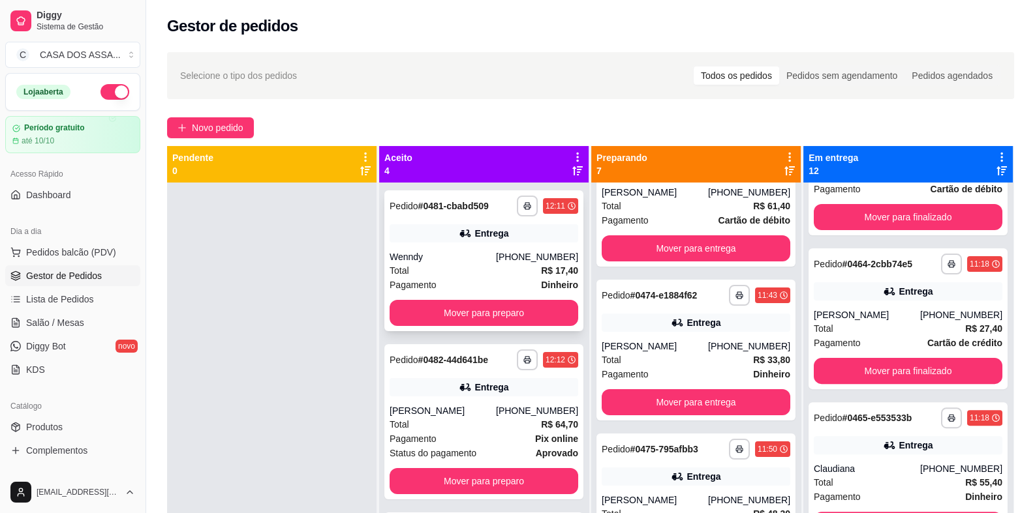
click at [483, 327] on div "**********" at bounding box center [483, 260] width 199 height 141
click at [470, 307] on button "Mover para preparo" at bounding box center [483, 313] width 189 height 26
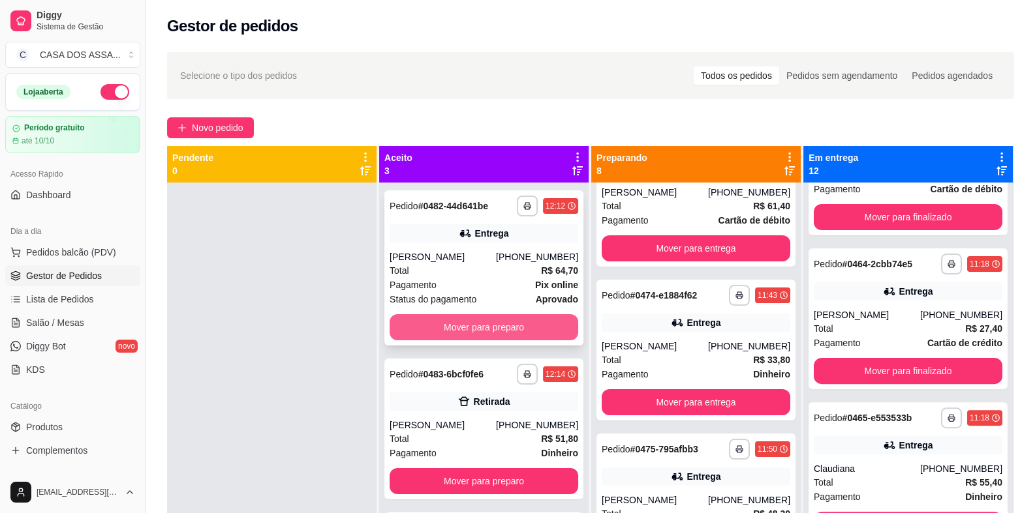
click at [489, 330] on button "Mover para preparo" at bounding box center [483, 327] width 189 height 26
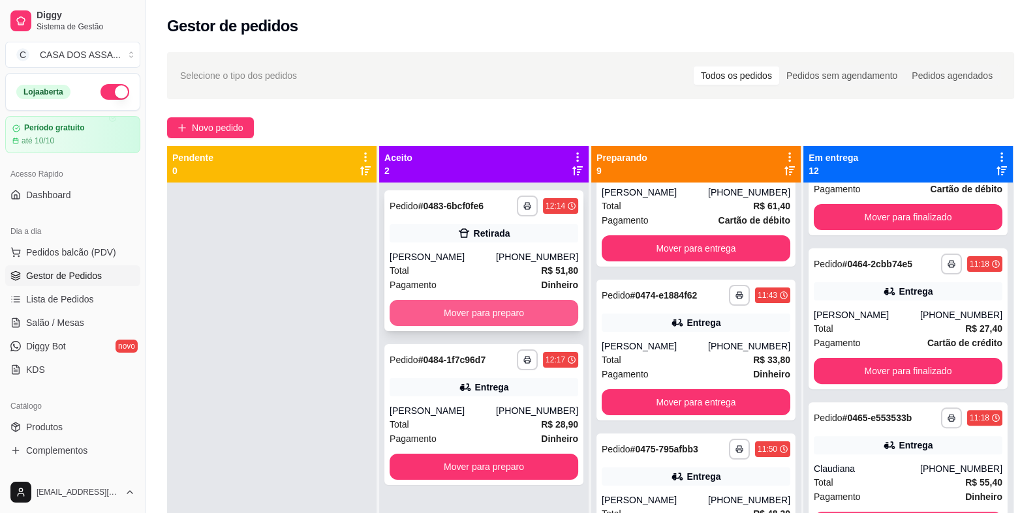
click at [487, 312] on button "Mover para preparo" at bounding box center [483, 313] width 189 height 26
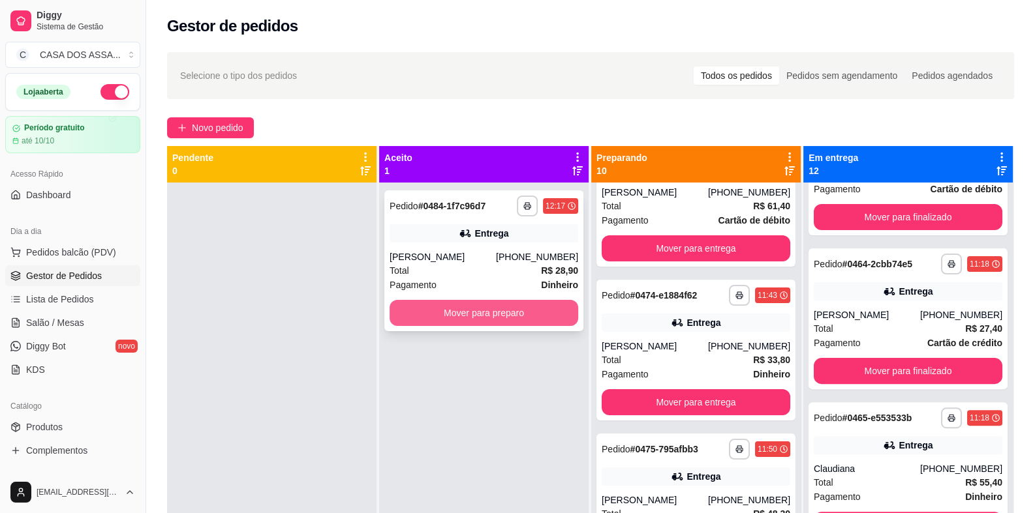
click at [491, 314] on button "Mover para preparo" at bounding box center [483, 313] width 189 height 26
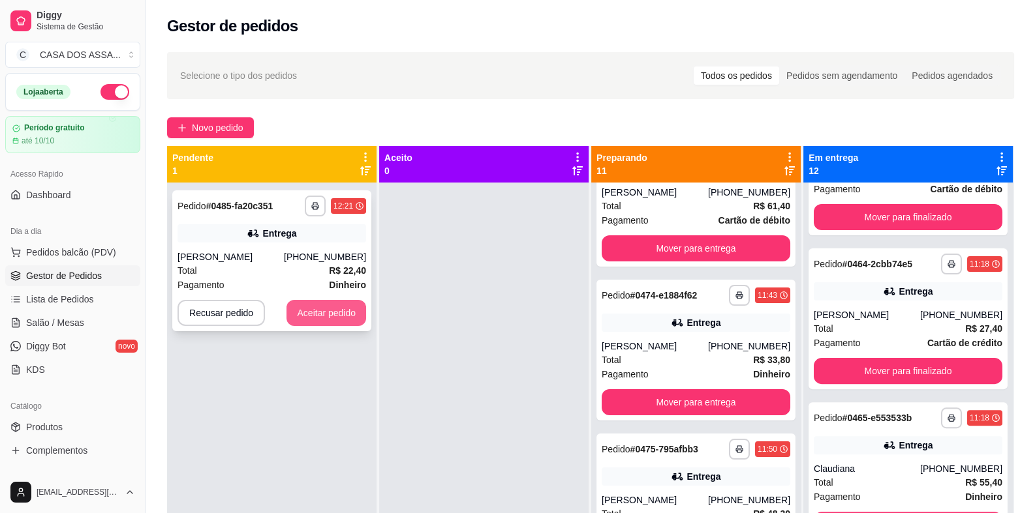
click at [329, 312] on button "Aceitar pedido" at bounding box center [326, 313] width 80 height 26
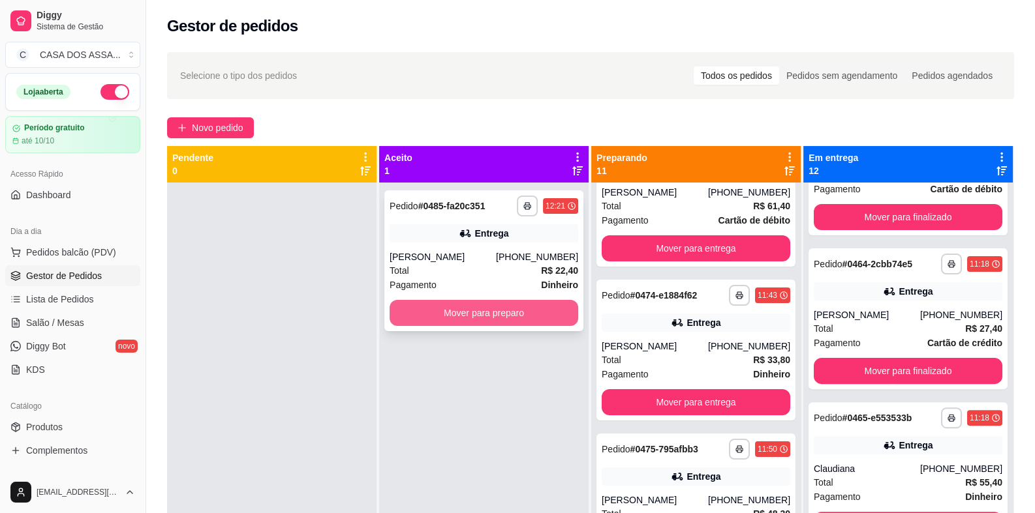
click at [432, 318] on button "Mover para preparo" at bounding box center [483, 313] width 189 height 26
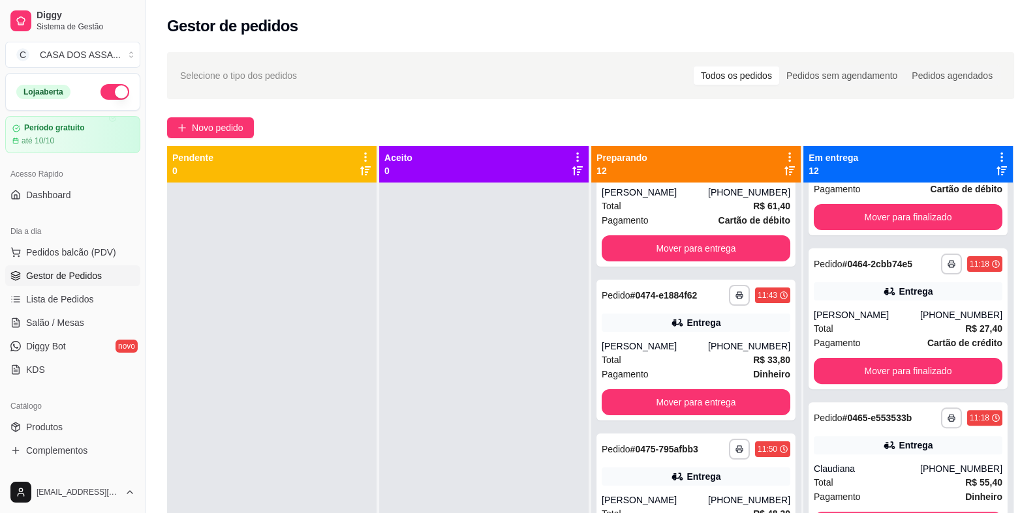
click at [470, 329] on div at bounding box center [483, 439] width 209 height 513
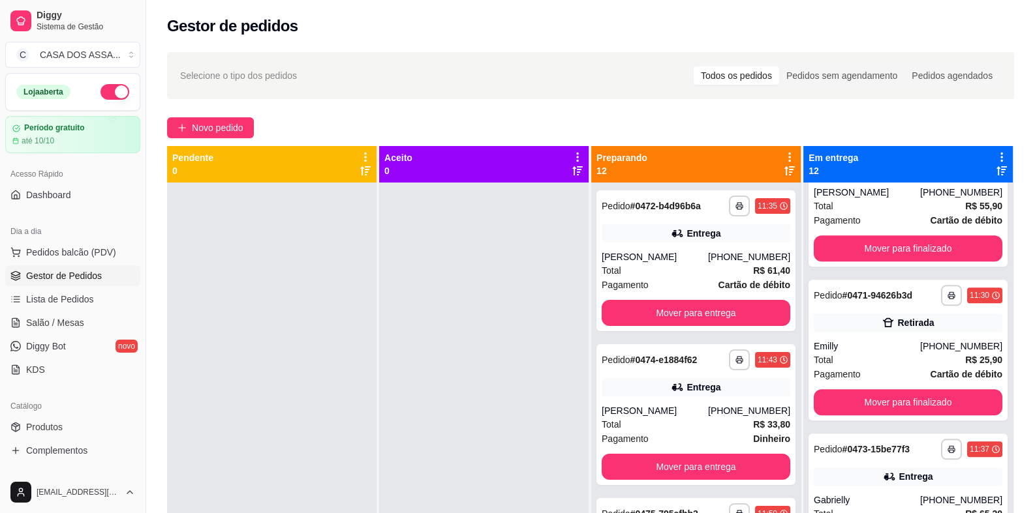
scroll to position [1389, 0]
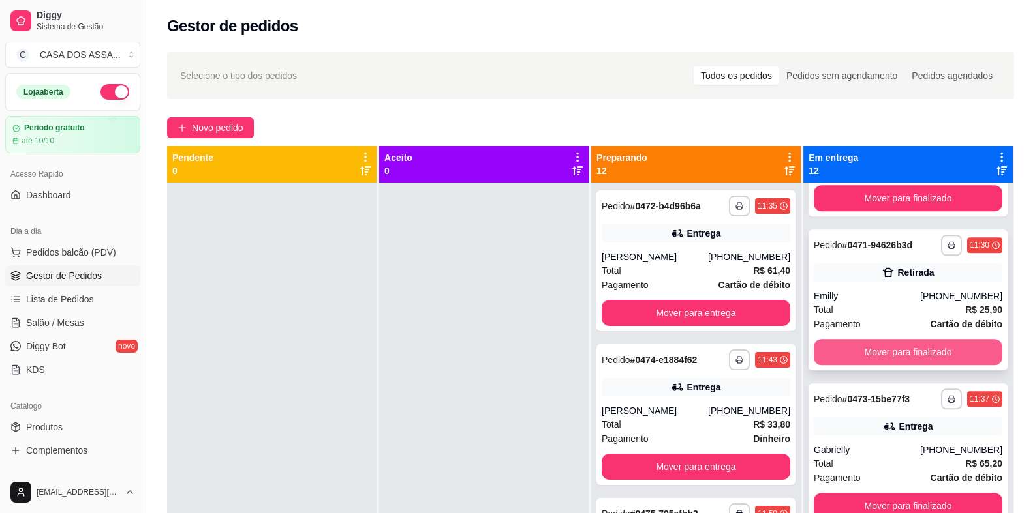
click at [896, 353] on button "Mover para finalizado" at bounding box center [907, 352] width 189 height 26
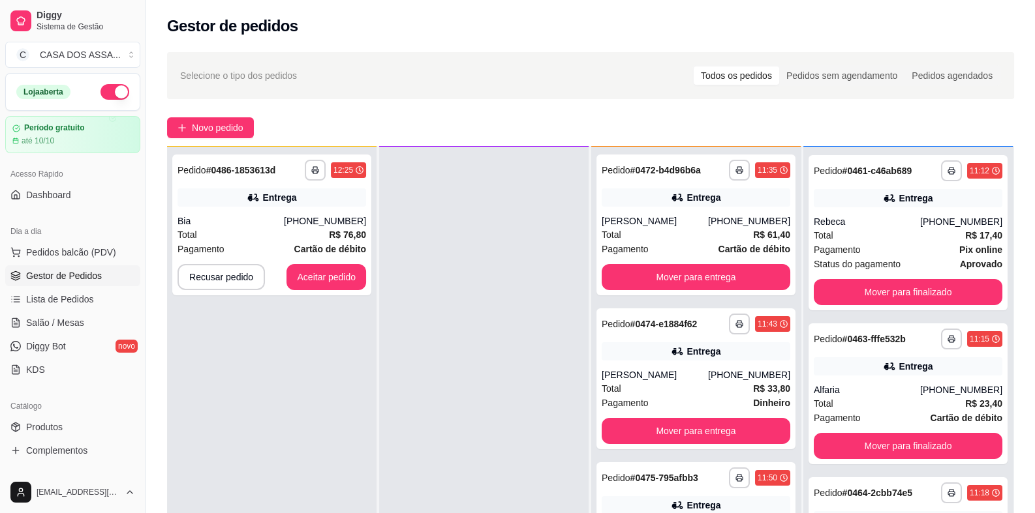
scroll to position [0, 0]
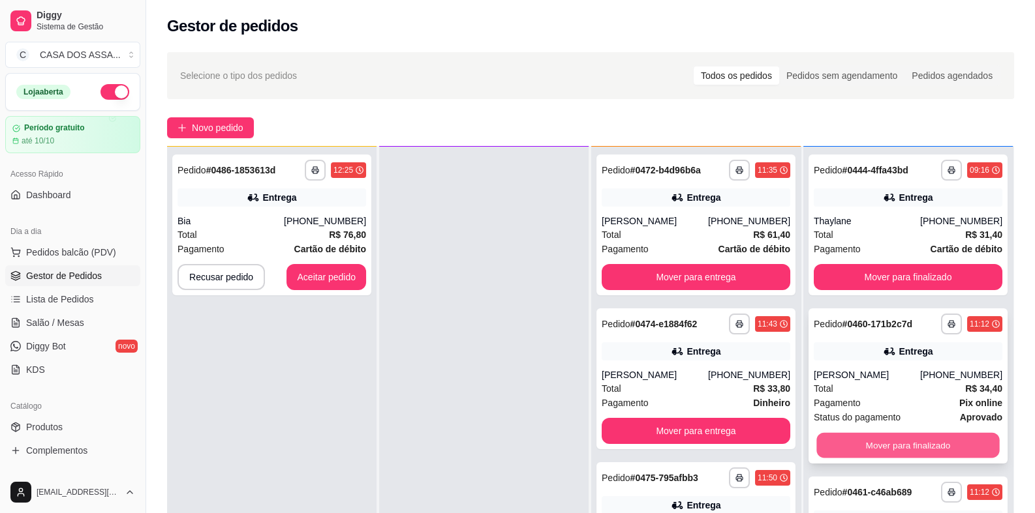
click at [907, 444] on button "Mover para finalizado" at bounding box center [907, 445] width 183 height 25
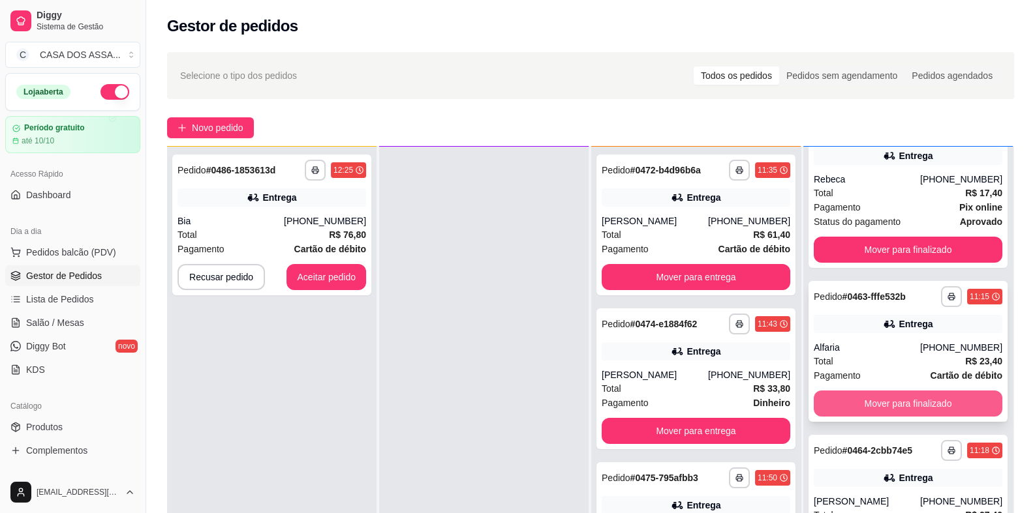
scroll to position [260, 0]
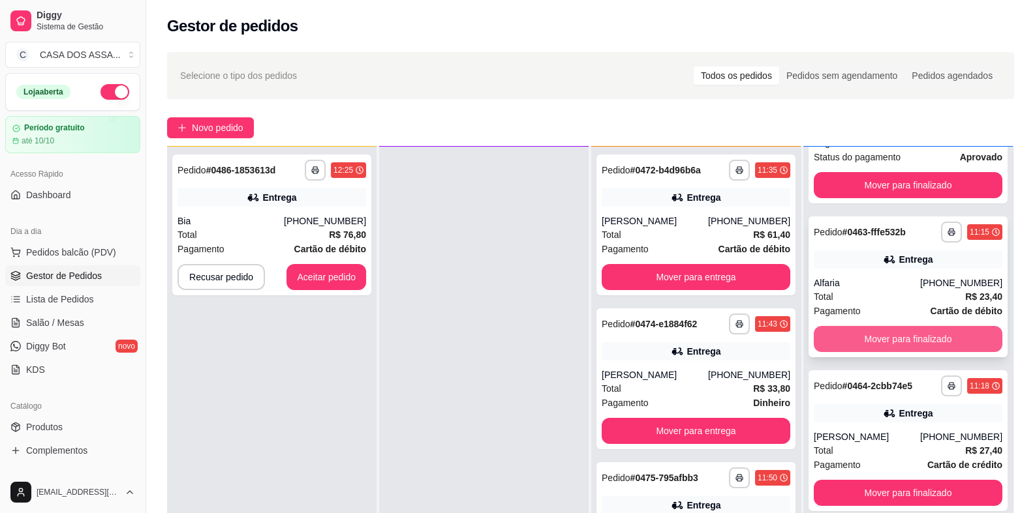
click at [895, 340] on button "Mover para finalizado" at bounding box center [907, 339] width 189 height 26
click at [879, 337] on button "Mover para finalizado" at bounding box center [907, 339] width 189 height 26
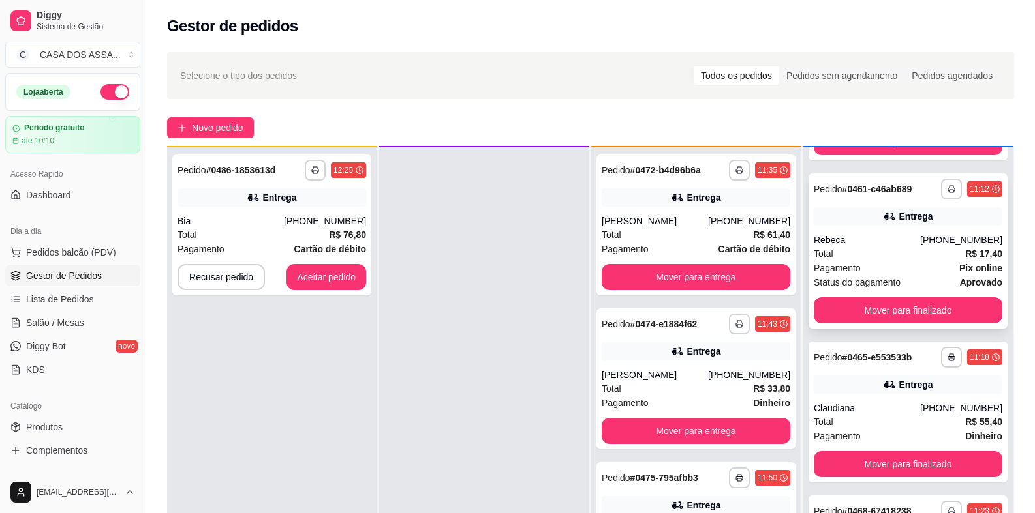
scroll to position [130, 0]
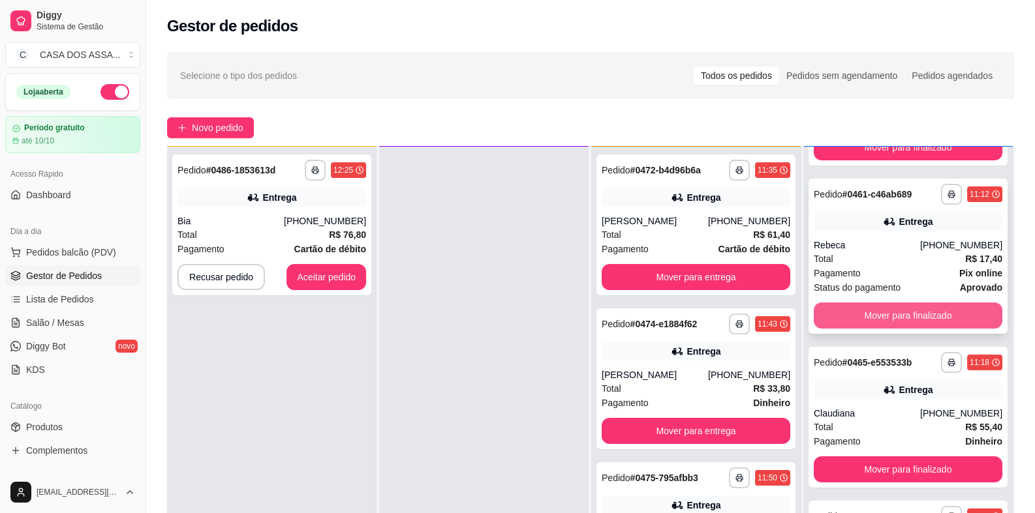
click at [889, 317] on button "Mover para finalizado" at bounding box center [907, 316] width 189 height 26
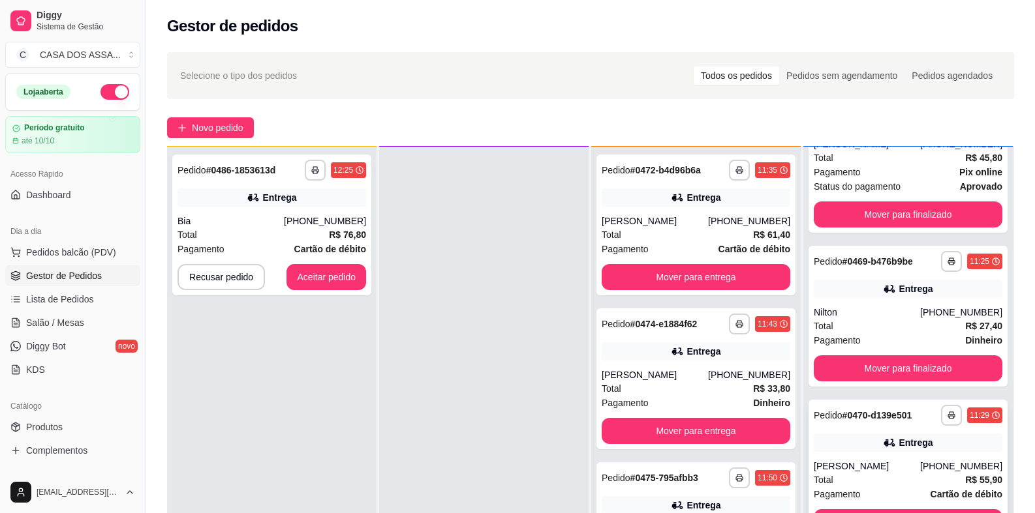
scroll to position [457, 0]
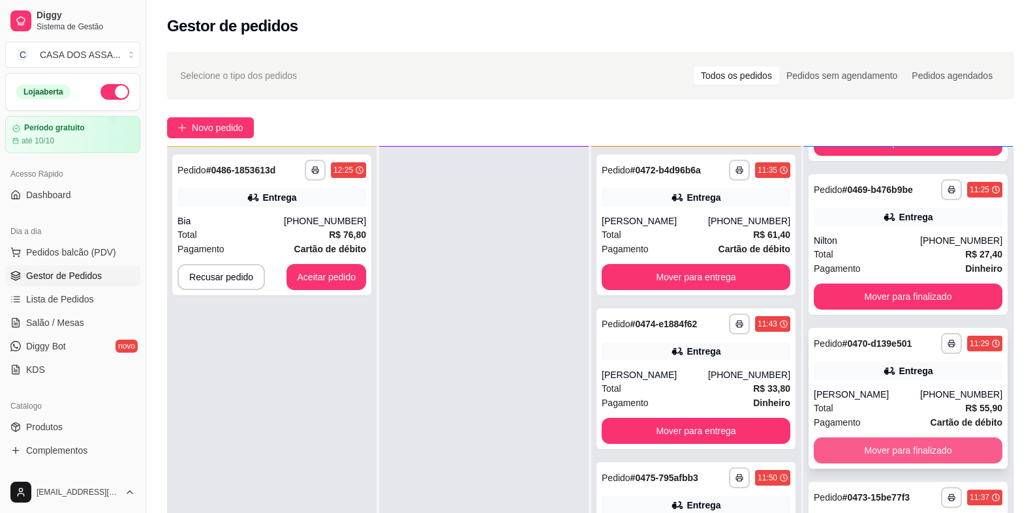
click at [902, 455] on button "Mover para finalizado" at bounding box center [907, 451] width 189 height 26
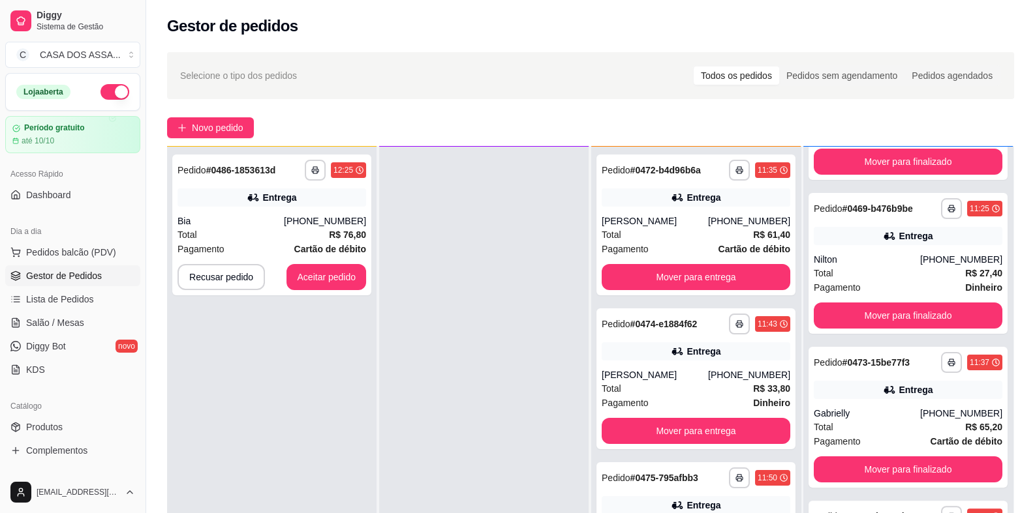
scroll to position [437, 0]
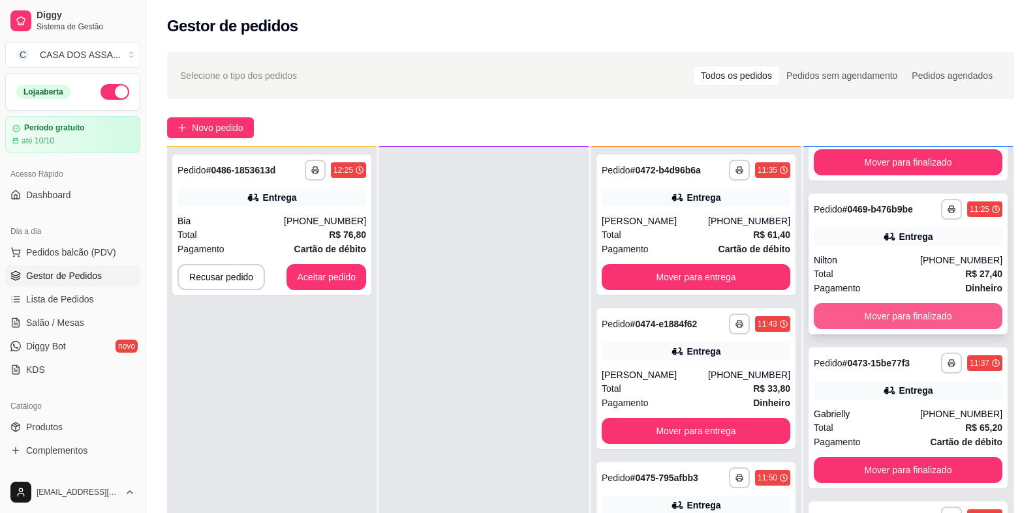
click at [890, 316] on button "Mover para finalizado" at bounding box center [907, 316] width 189 height 26
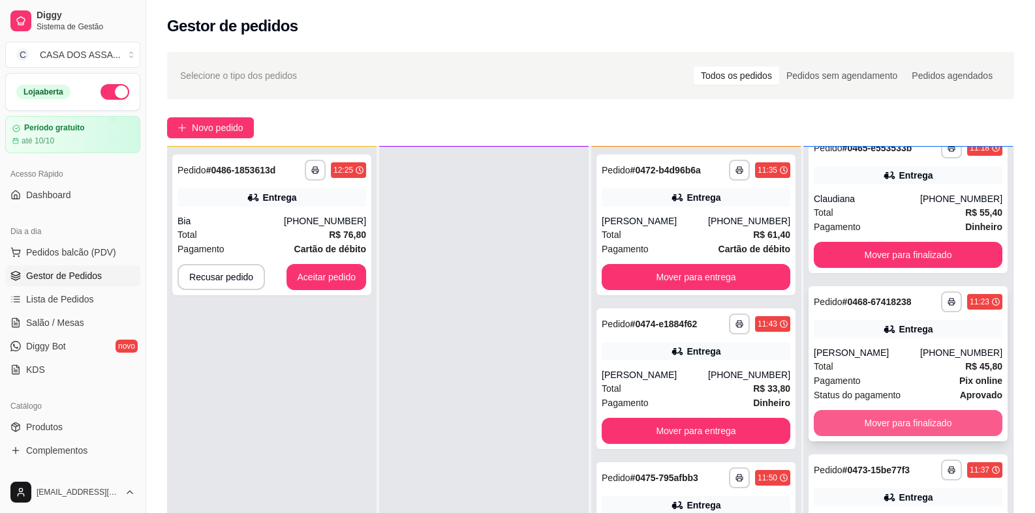
scroll to position [153, 0]
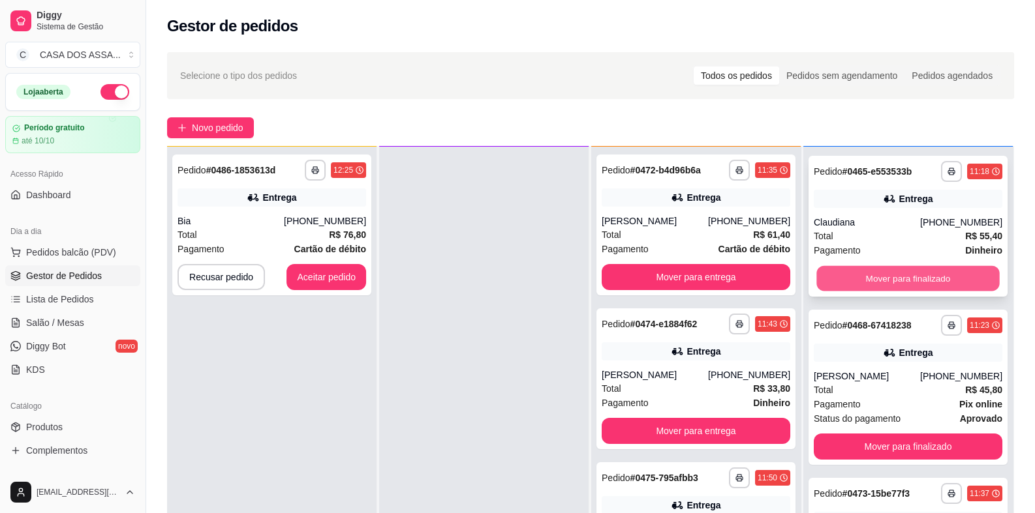
click at [875, 281] on button "Mover para finalizado" at bounding box center [907, 278] width 183 height 25
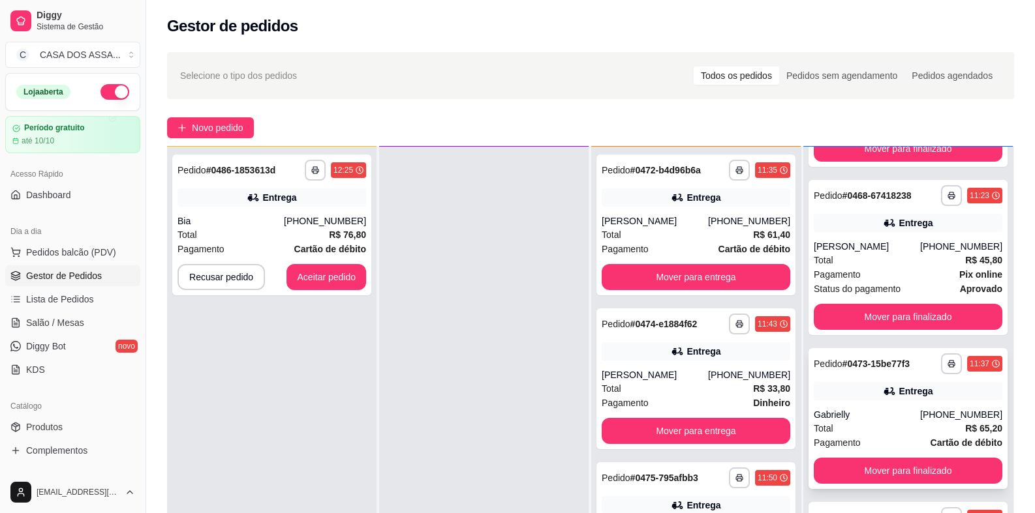
scroll to position [129, 0]
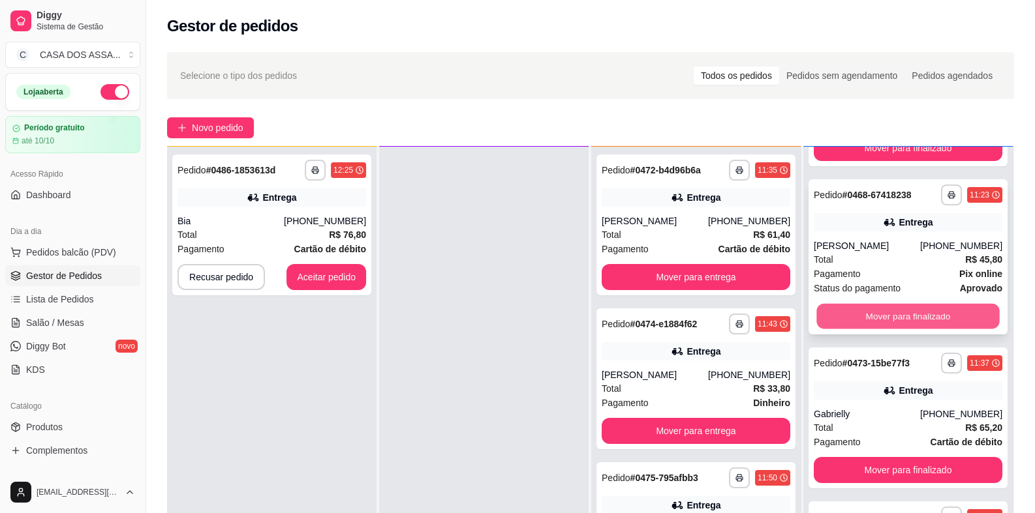
click at [889, 312] on button "Mover para finalizado" at bounding box center [907, 316] width 183 height 25
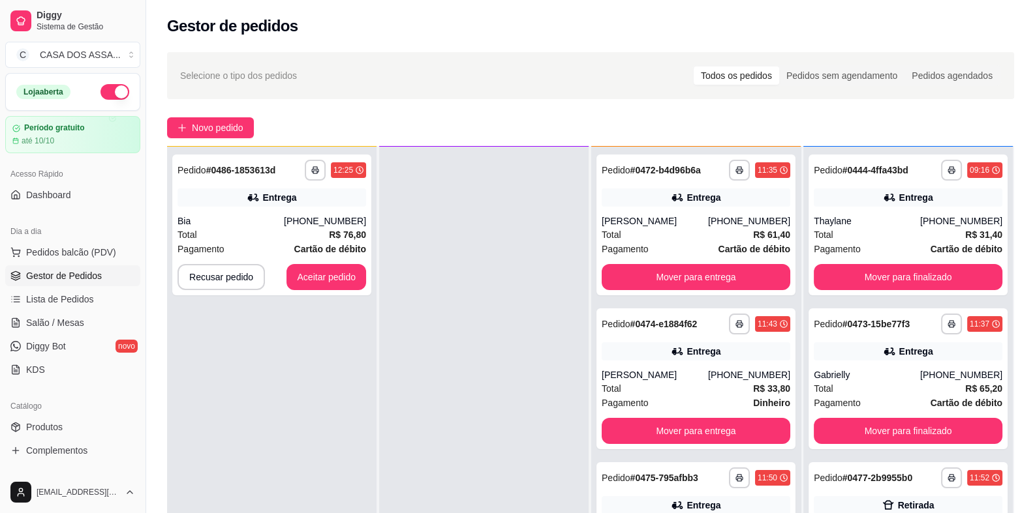
scroll to position [0, 0]
click at [348, 275] on button "Aceitar pedido" at bounding box center [326, 277] width 80 height 26
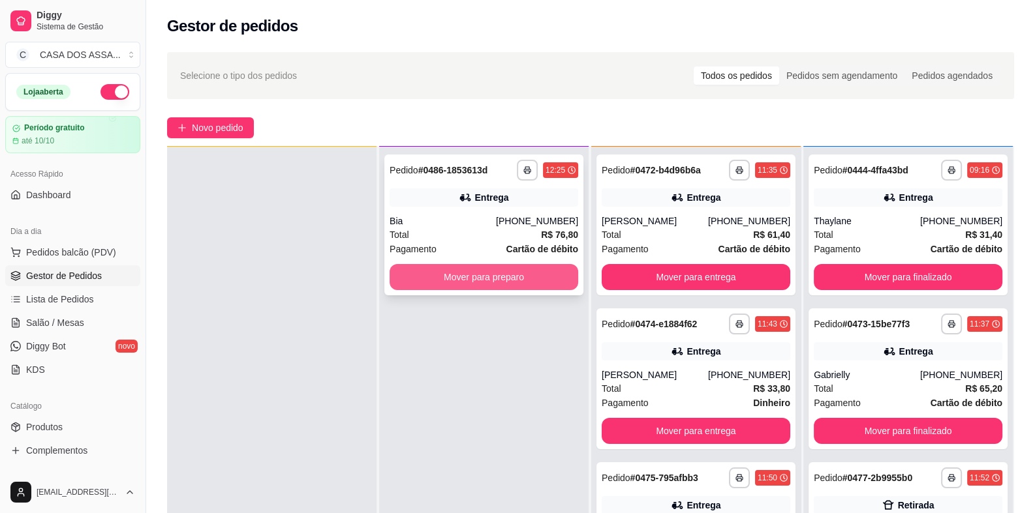
click at [463, 275] on button "Mover para preparo" at bounding box center [483, 277] width 189 height 26
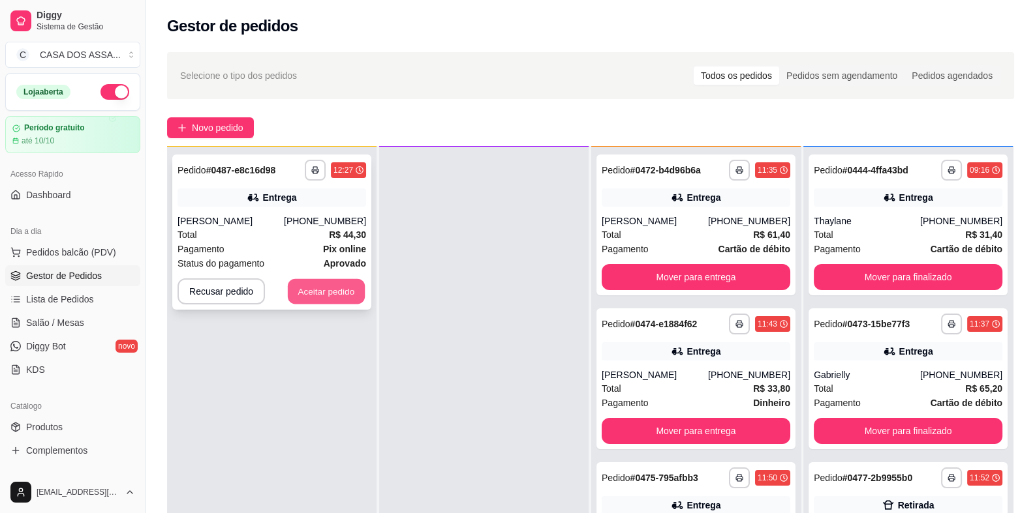
click at [318, 296] on button "Aceitar pedido" at bounding box center [326, 291] width 77 height 25
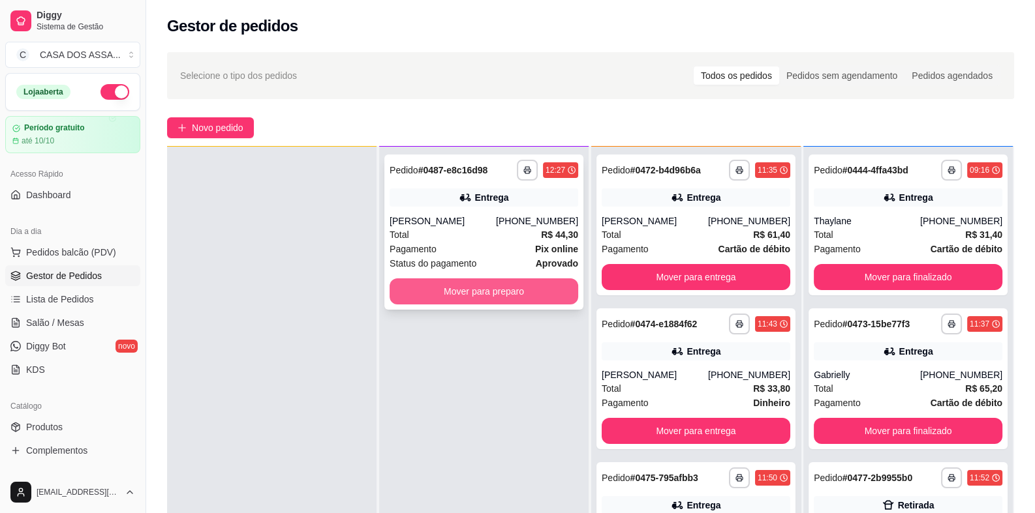
click at [470, 296] on button "Mover para preparo" at bounding box center [483, 292] width 189 height 26
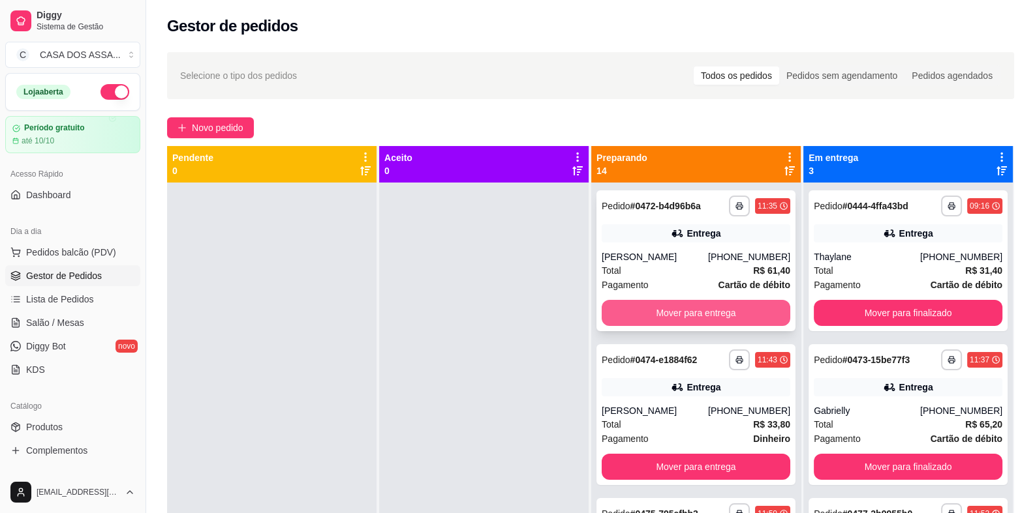
click at [708, 313] on button "Mover para entrega" at bounding box center [695, 313] width 189 height 26
click at [708, 314] on button "Mover para entrega" at bounding box center [695, 313] width 189 height 26
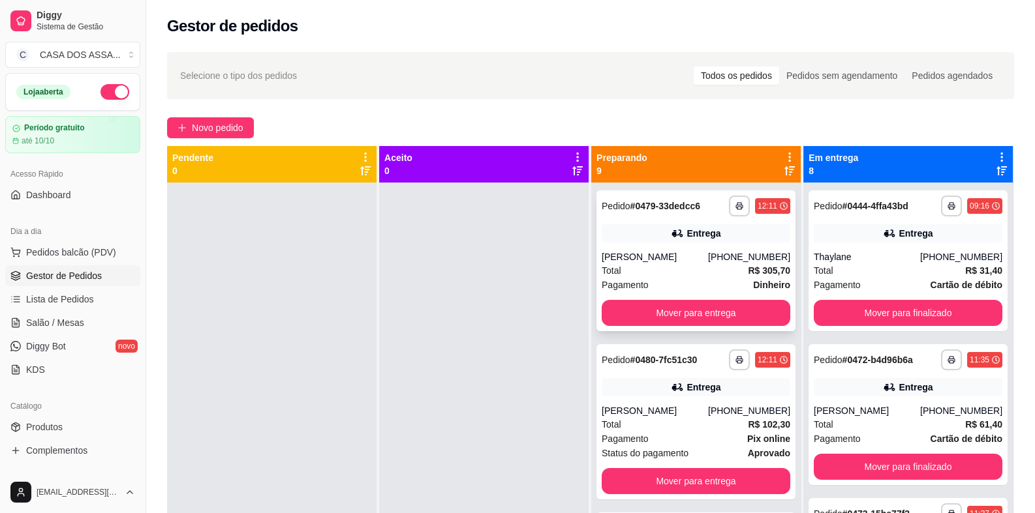
click at [658, 234] on div "Entrega" at bounding box center [695, 233] width 189 height 18
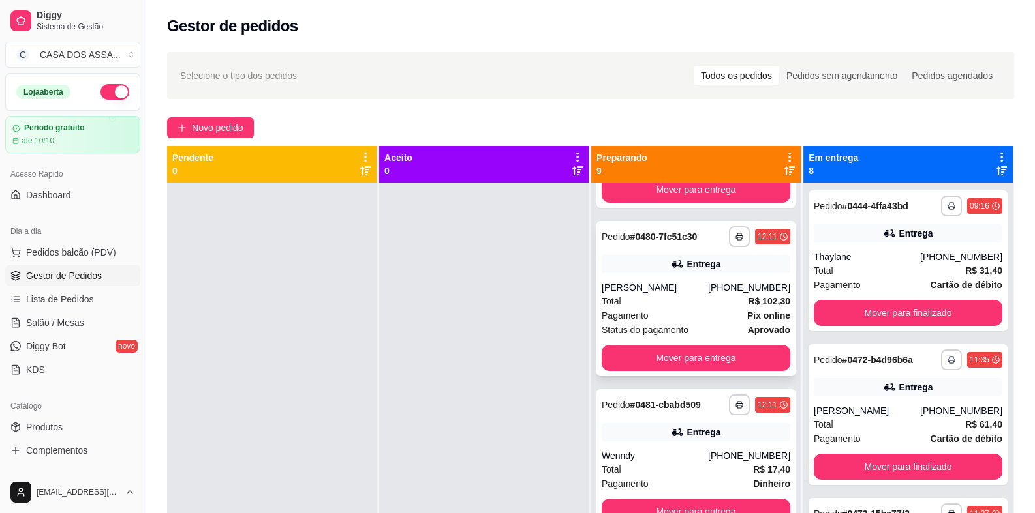
scroll to position [130, 0]
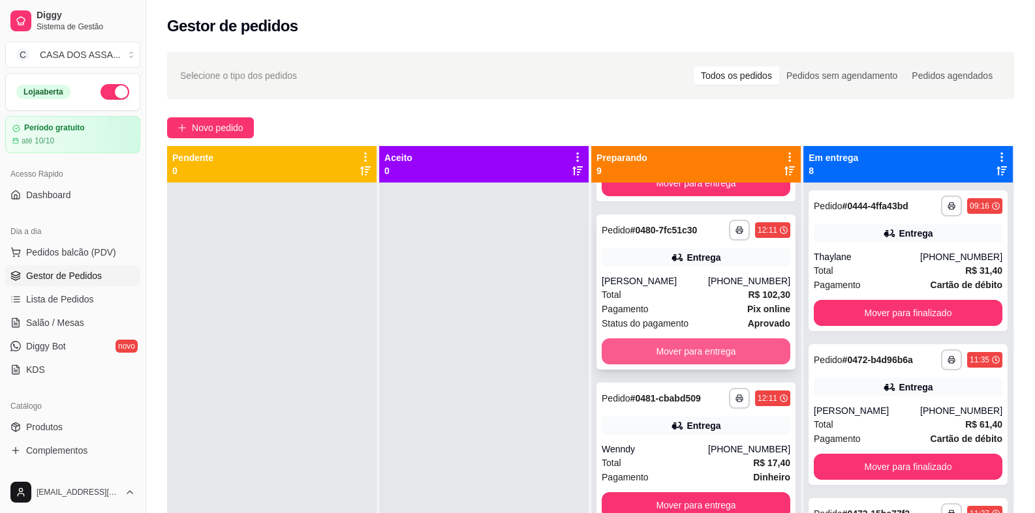
click at [688, 354] on button "Mover para entrega" at bounding box center [695, 352] width 189 height 26
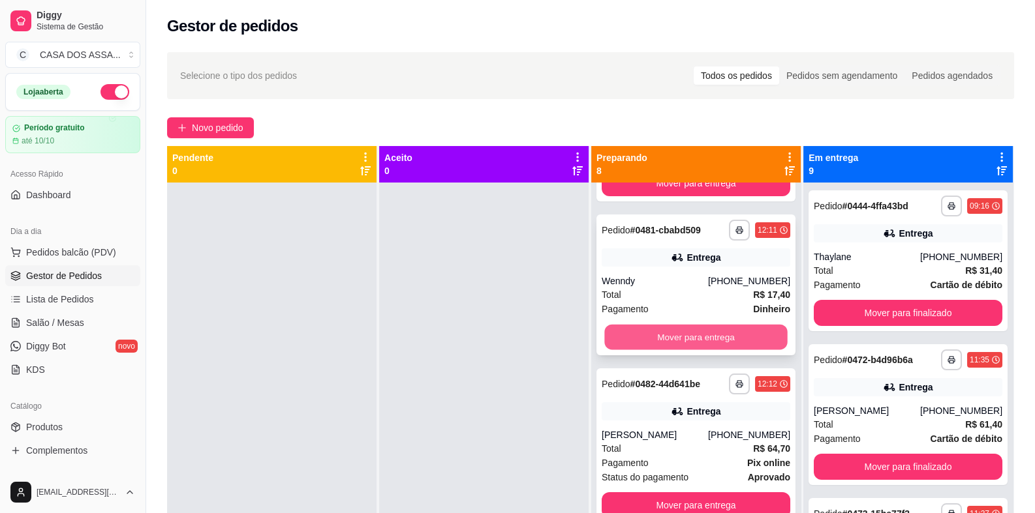
click at [685, 335] on button "Mover para entrega" at bounding box center [695, 337] width 183 height 25
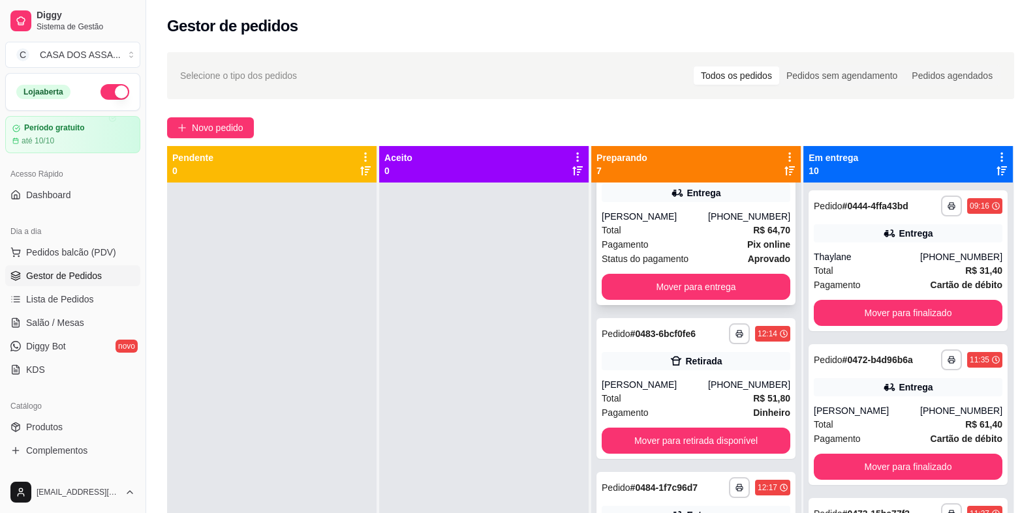
scroll to position [260, 0]
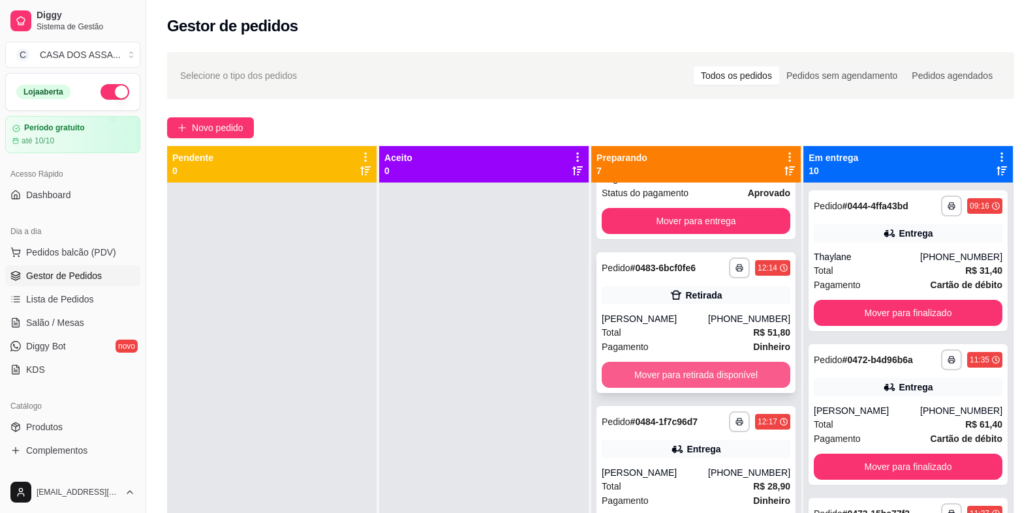
click at [678, 377] on button "Mover para retirada disponível" at bounding box center [695, 375] width 189 height 26
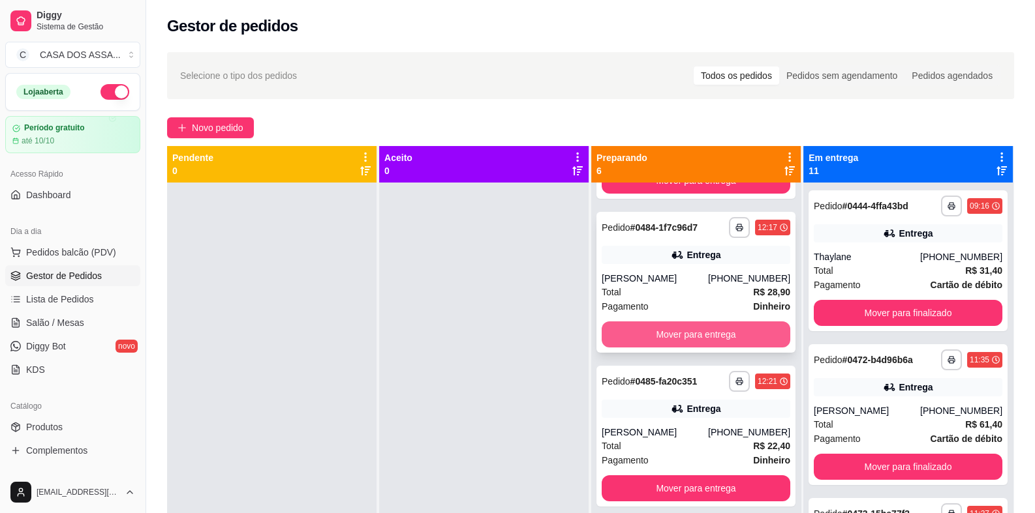
scroll to position [326, 0]
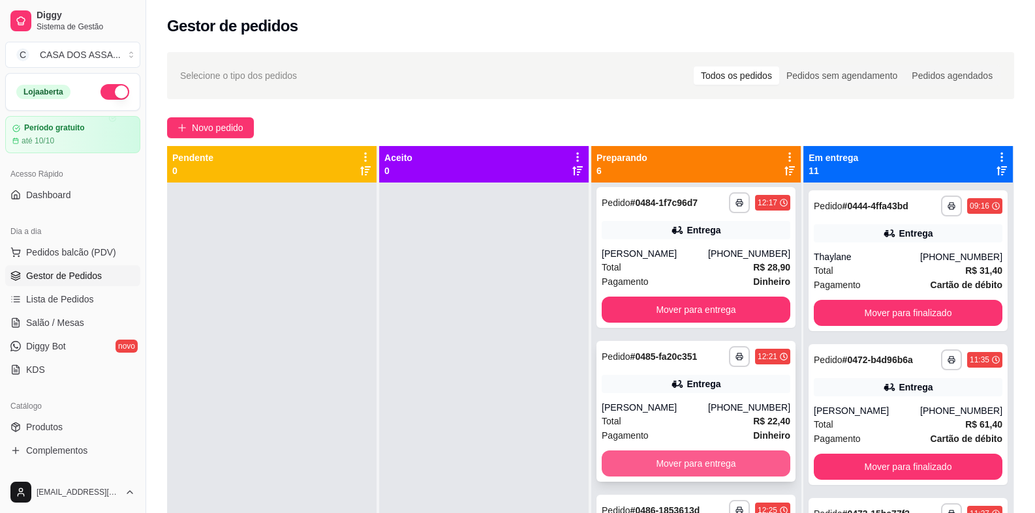
click at [673, 461] on button "Mover para entrega" at bounding box center [695, 464] width 189 height 26
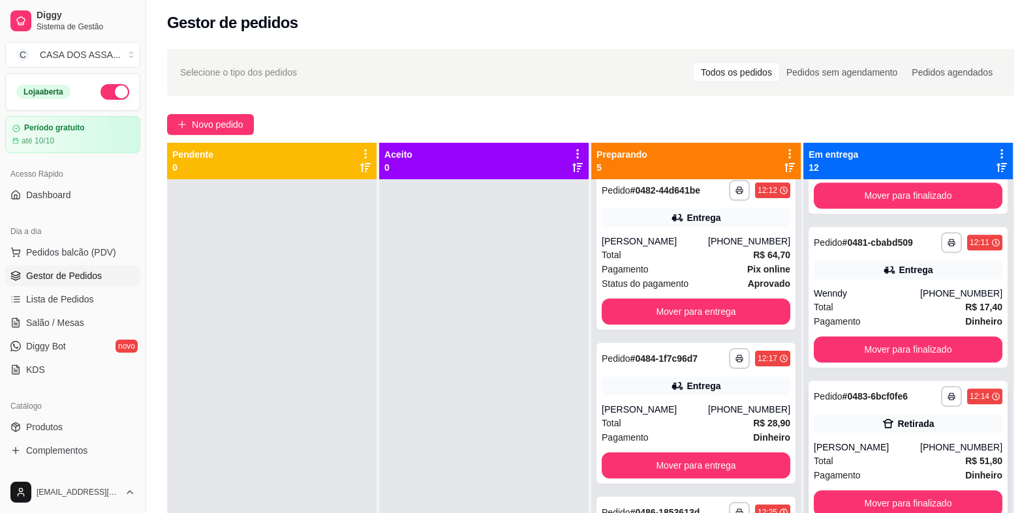
scroll to position [36, 0]
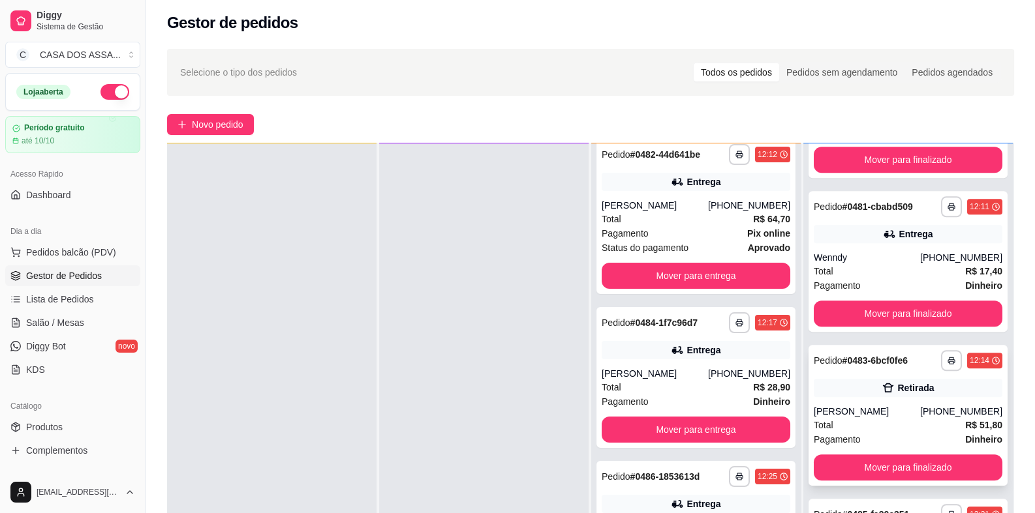
click at [881, 390] on icon at bounding box center [887, 388] width 13 height 13
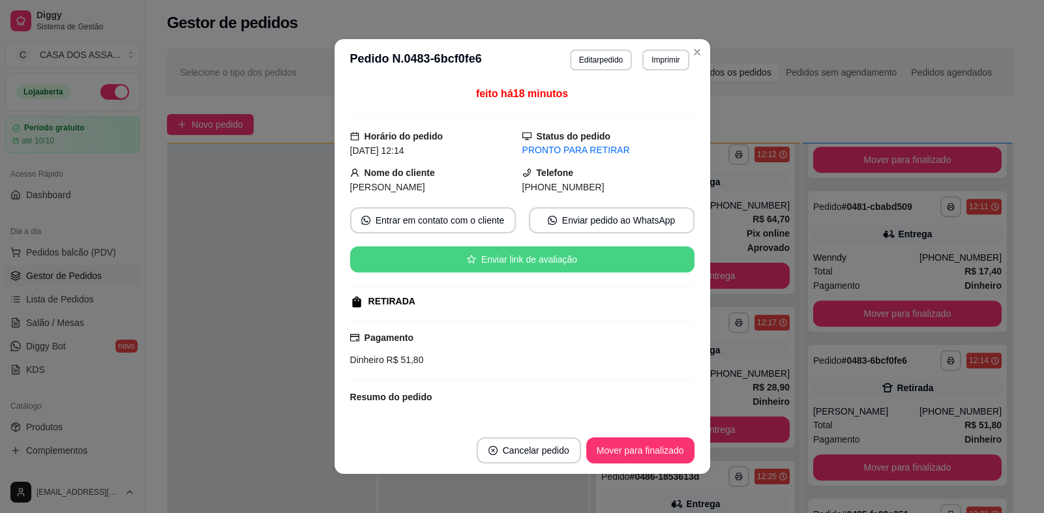
click at [519, 254] on button "Enviar link de avaliação" at bounding box center [522, 260] width 344 height 26
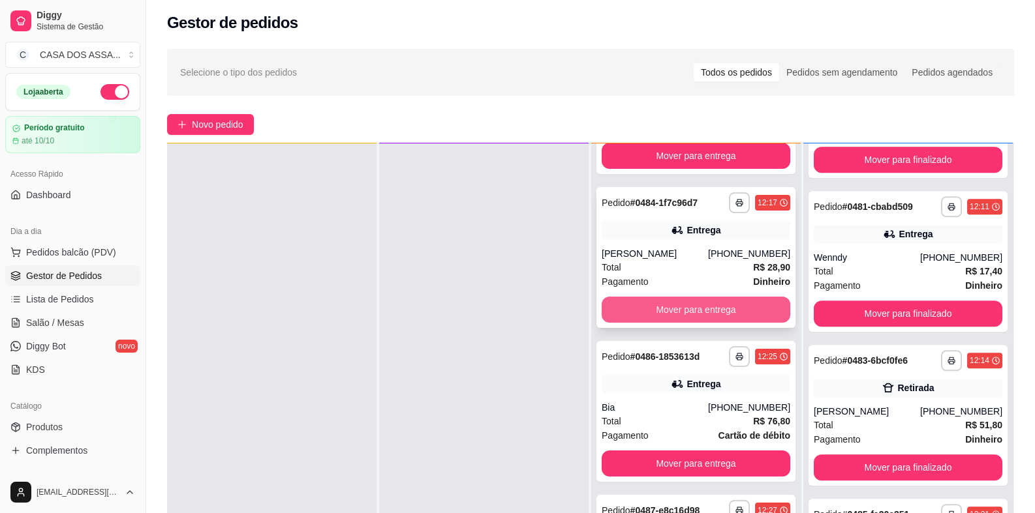
scroll to position [297, 0]
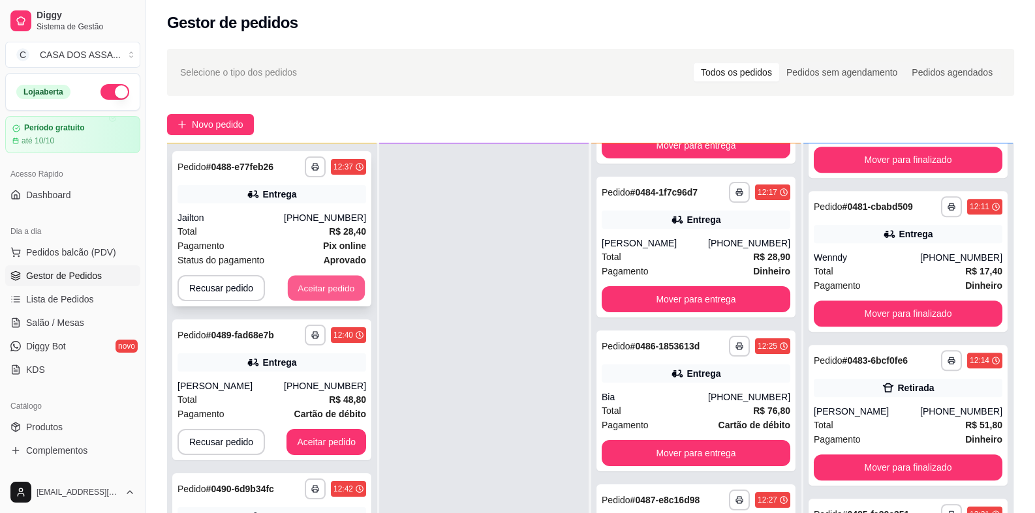
click at [311, 284] on button "Aceitar pedido" at bounding box center [326, 288] width 77 height 25
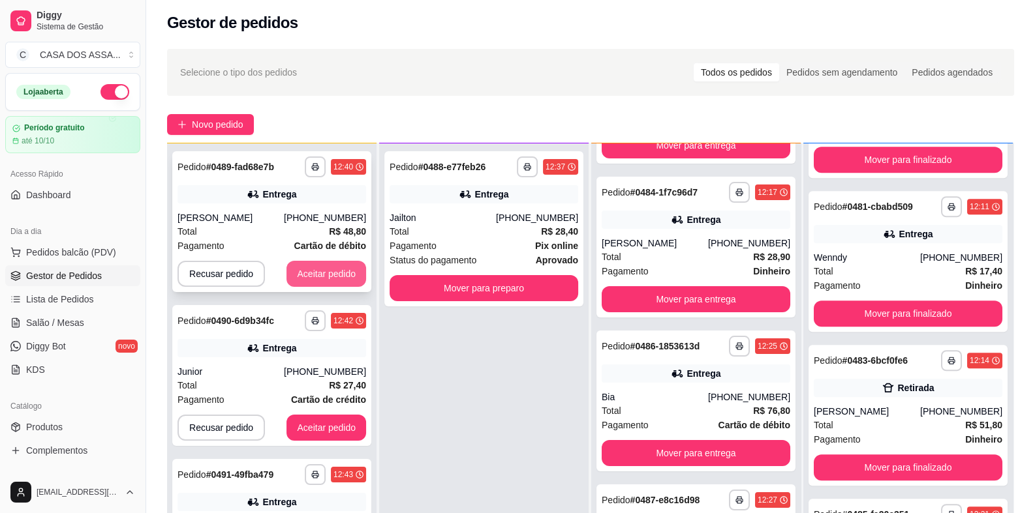
click at [316, 271] on button "Aceitar pedido" at bounding box center [326, 274] width 80 height 26
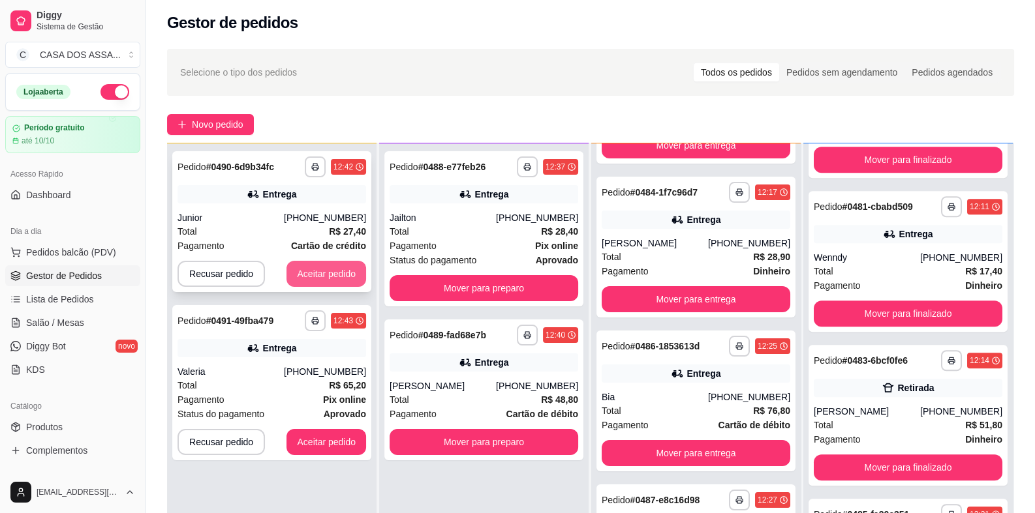
click at [320, 271] on button "Aceitar pedido" at bounding box center [326, 274] width 80 height 26
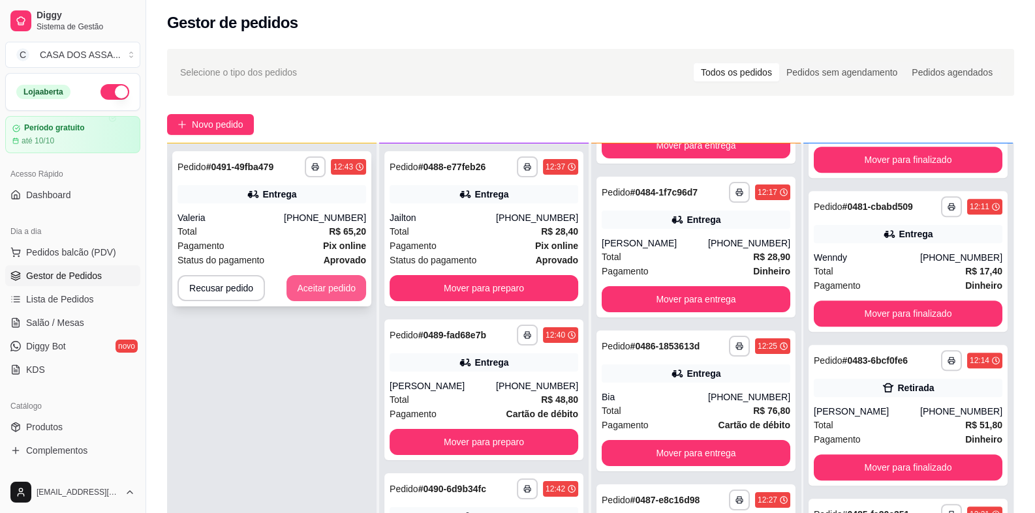
click at [324, 288] on button "Aceitar pedido" at bounding box center [326, 288] width 80 height 26
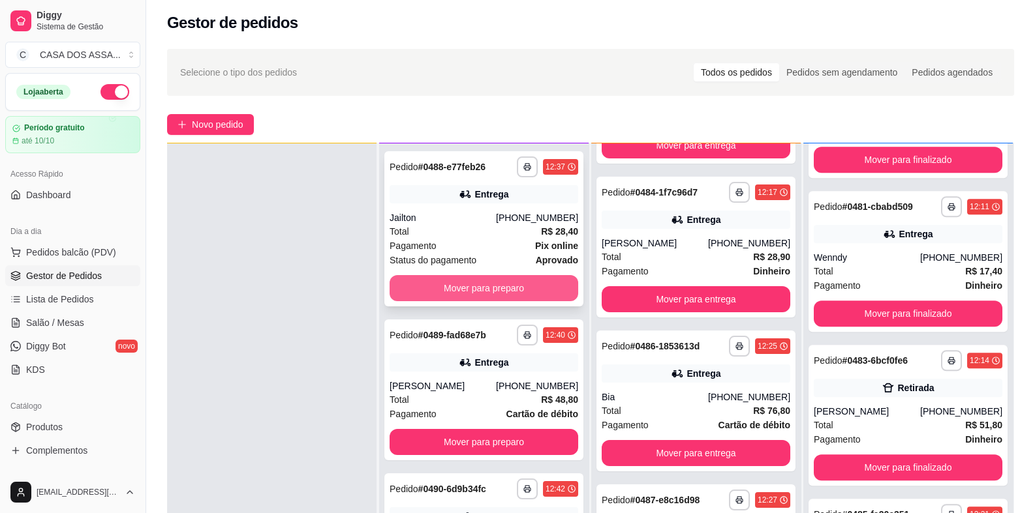
click at [504, 290] on button "Mover para preparo" at bounding box center [483, 288] width 189 height 26
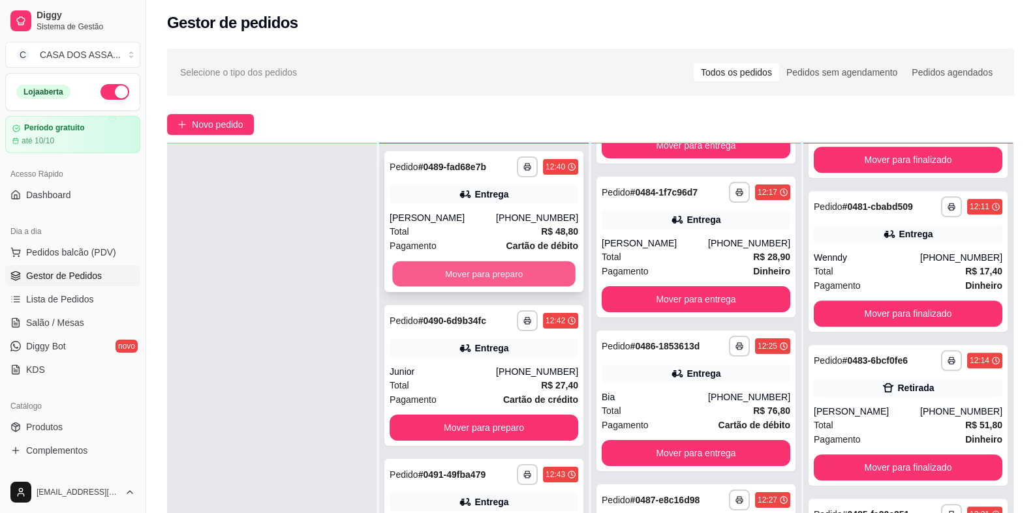
click at [510, 276] on button "Mover para preparo" at bounding box center [483, 274] width 183 height 25
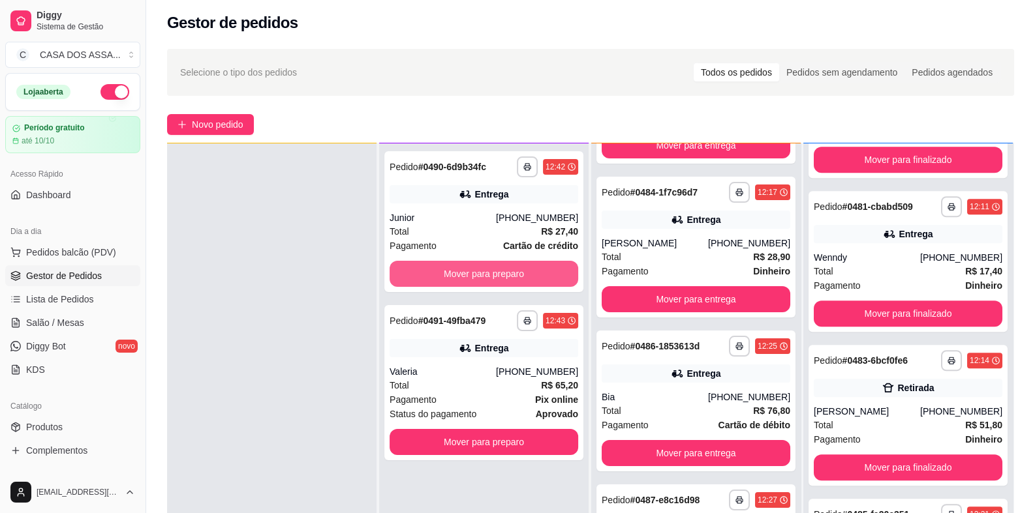
click at [510, 276] on button "Mover para preparo" at bounding box center [483, 274] width 189 height 26
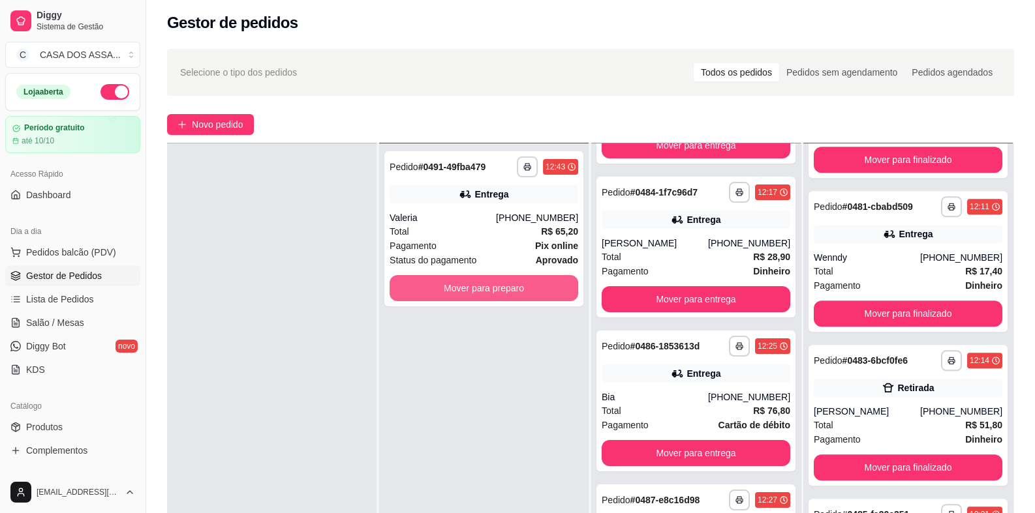
click at [510, 276] on button "Mover para preparo" at bounding box center [483, 288] width 189 height 26
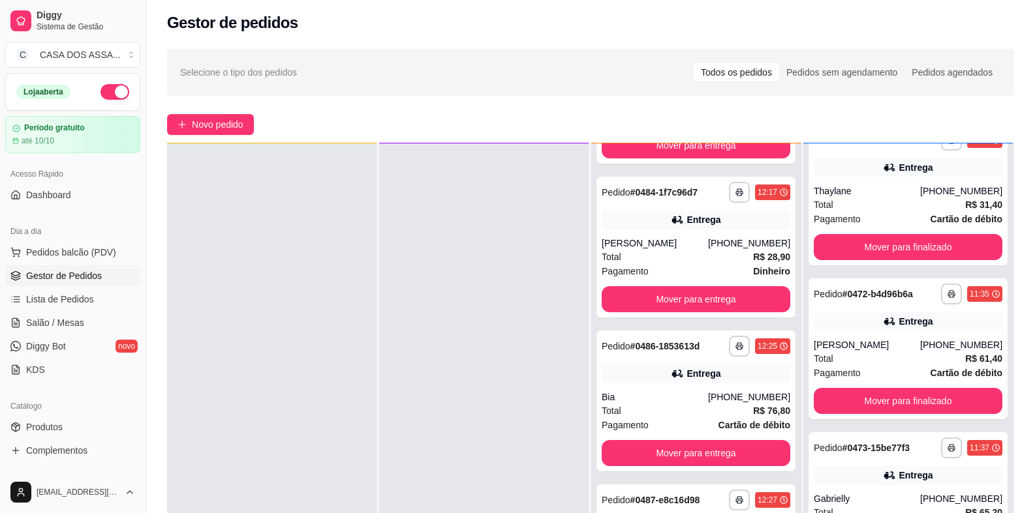
scroll to position [0, 0]
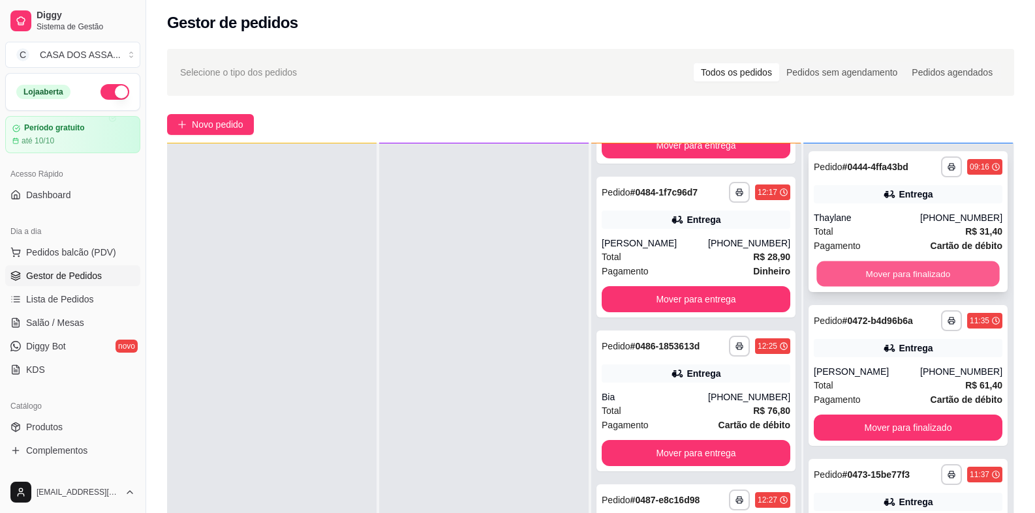
click at [900, 274] on button "Mover para finalizado" at bounding box center [907, 274] width 183 height 25
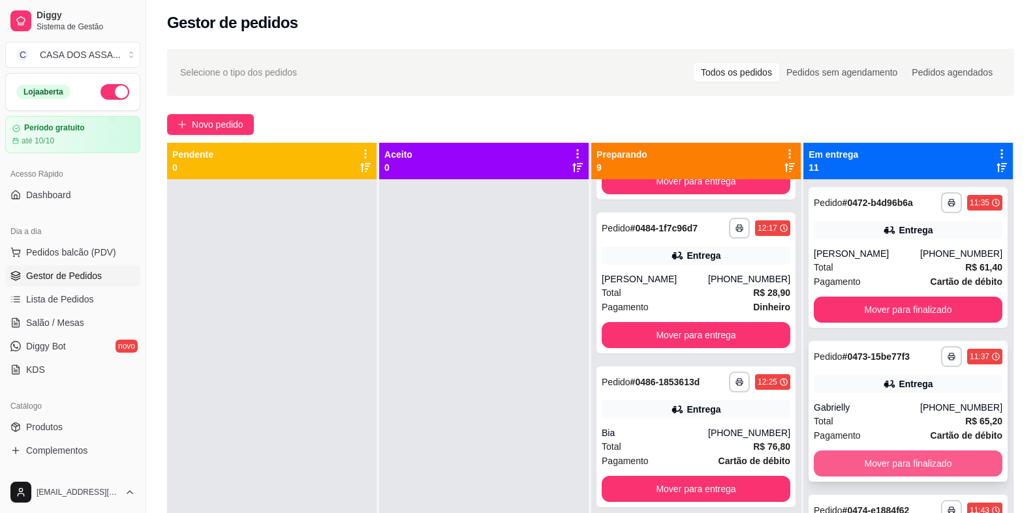
click at [892, 462] on button "Mover para finalizado" at bounding box center [907, 464] width 189 height 26
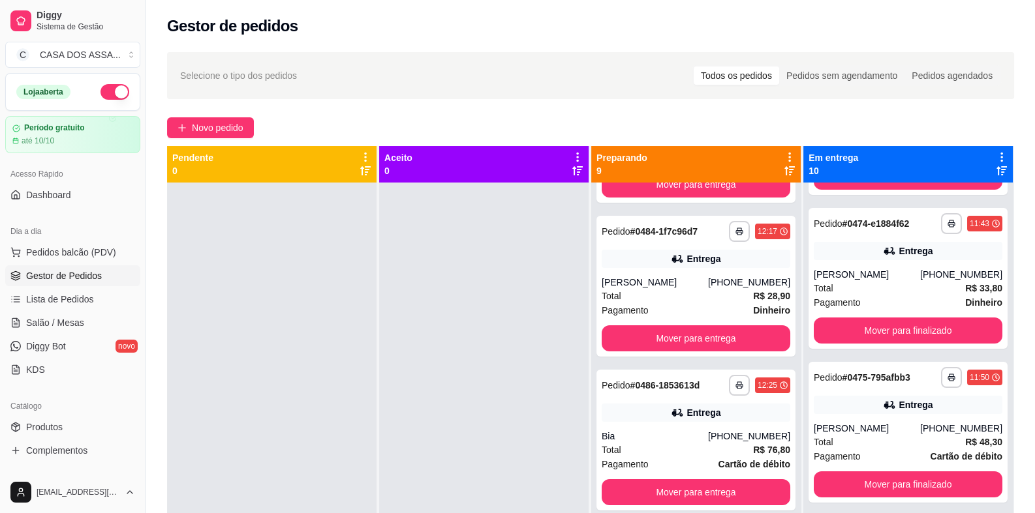
scroll to position [196, 0]
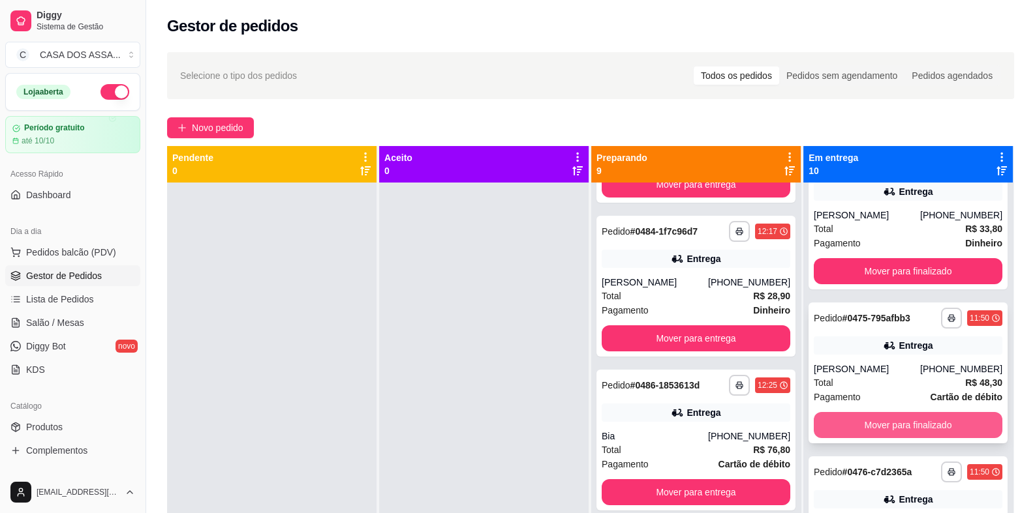
click at [897, 426] on button "Mover para finalizado" at bounding box center [907, 425] width 189 height 26
click at [897, 426] on button "Mover para finalizado" at bounding box center [907, 425] width 183 height 25
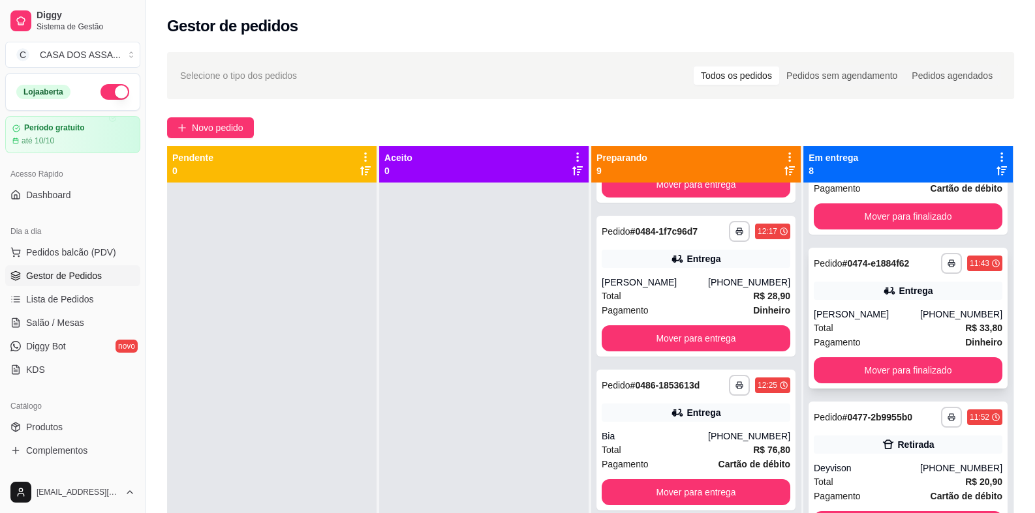
scroll to position [65, 0]
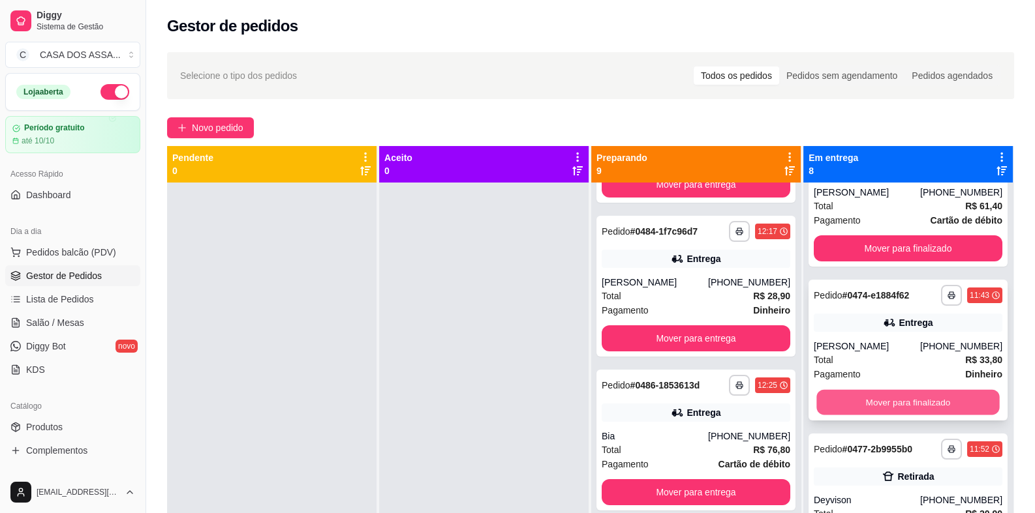
click at [887, 397] on button "Mover para finalizado" at bounding box center [907, 402] width 183 height 25
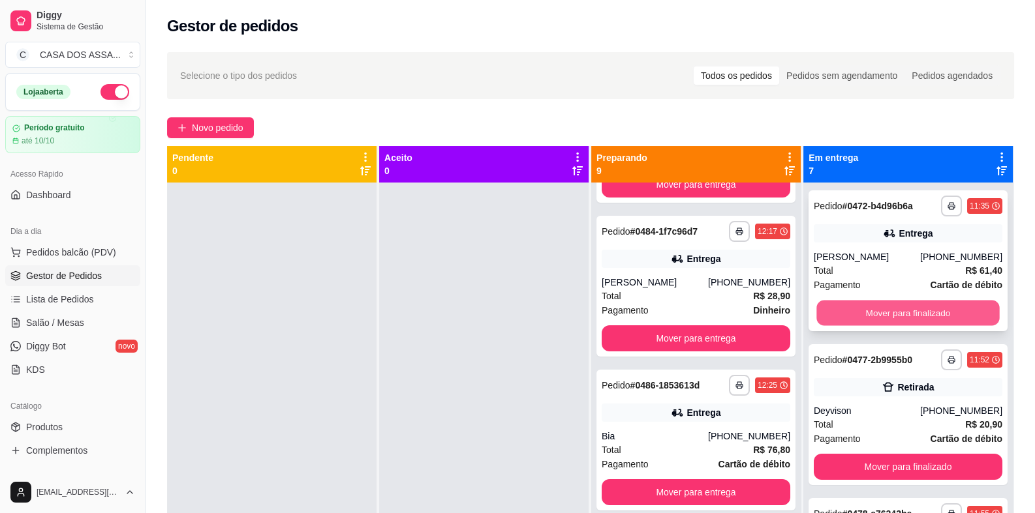
click at [890, 314] on button "Mover para finalizado" at bounding box center [907, 313] width 183 height 25
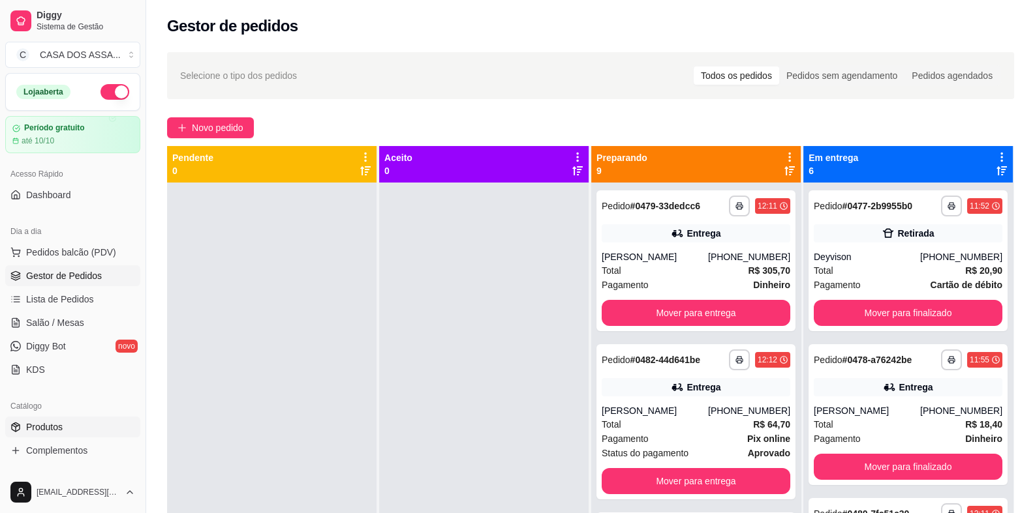
click at [73, 426] on link "Produtos" at bounding box center [72, 427] width 135 height 21
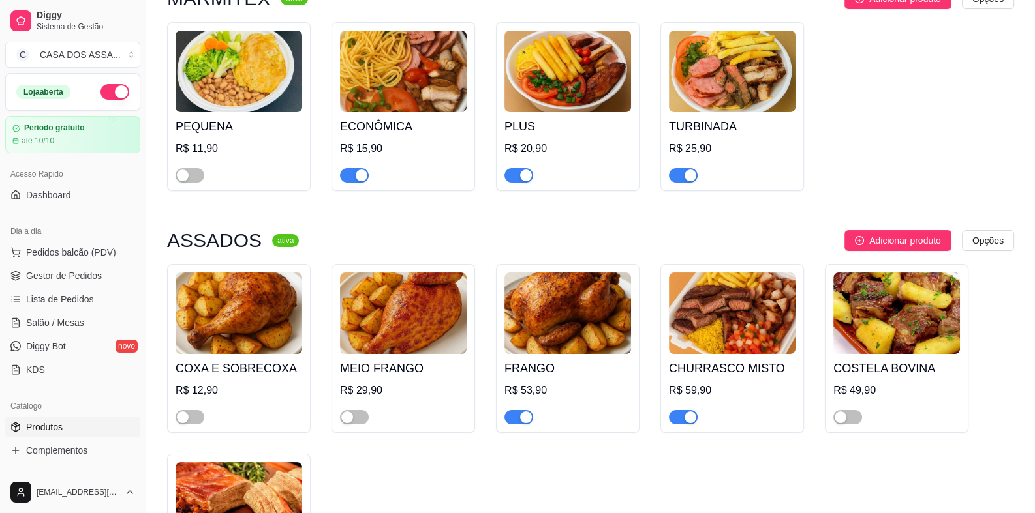
scroll to position [196, 0]
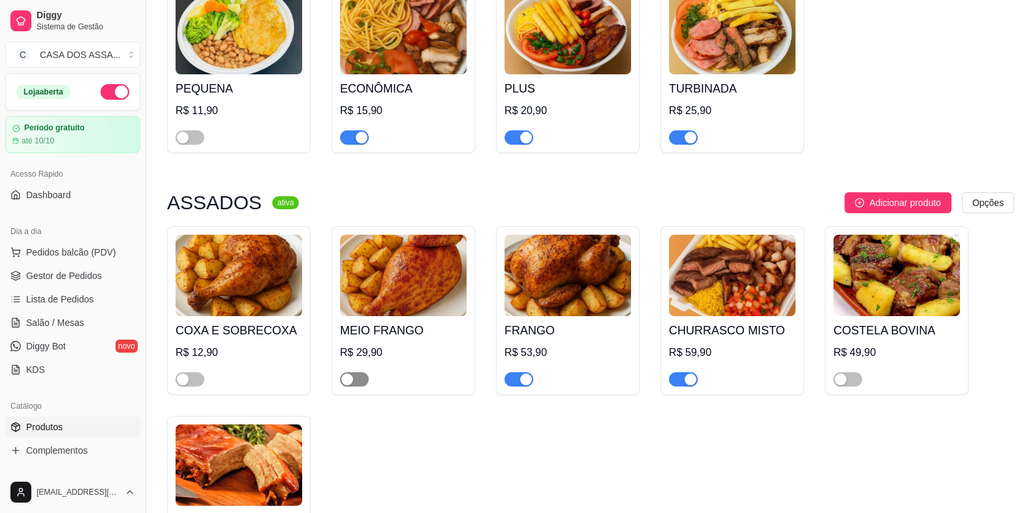
click at [356, 380] on span "button" at bounding box center [354, 379] width 29 height 14
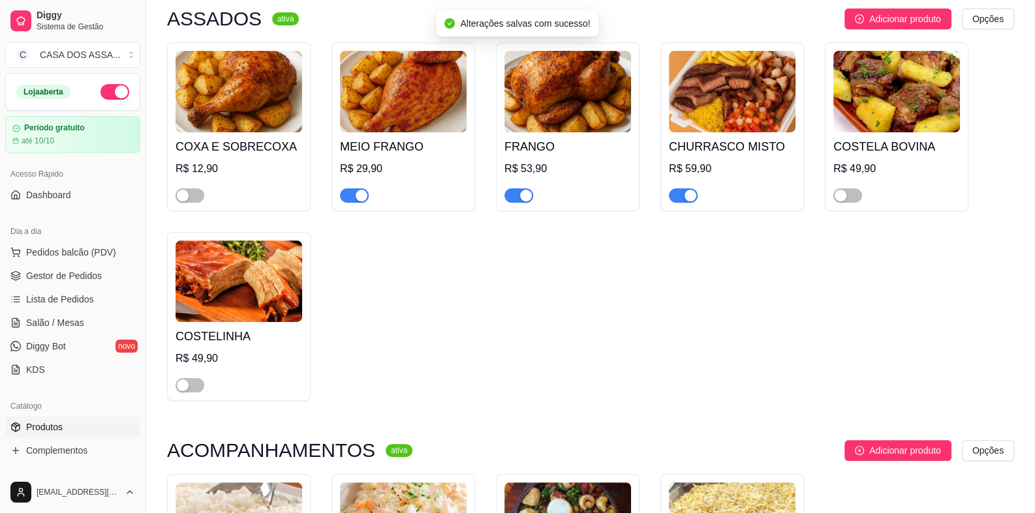
scroll to position [391, 0]
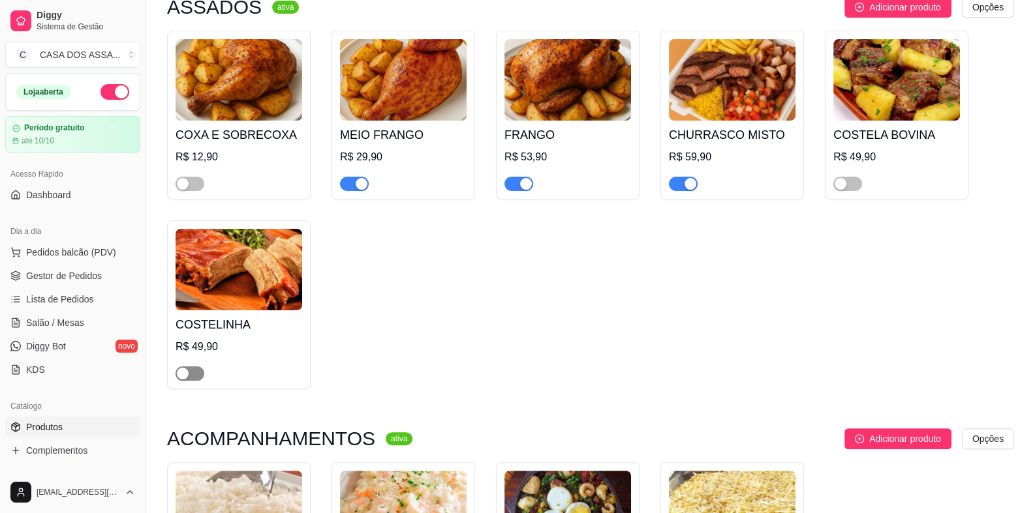
click at [196, 378] on span "button" at bounding box center [189, 374] width 29 height 14
click at [68, 279] on span "Gestor de Pedidos" at bounding box center [64, 275] width 76 height 13
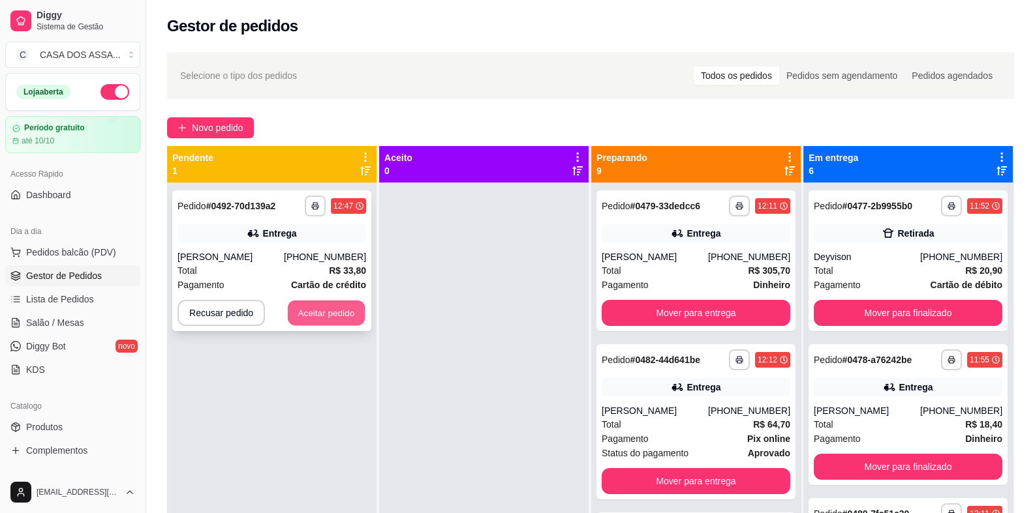
click at [324, 316] on button "Aceitar pedido" at bounding box center [326, 313] width 77 height 25
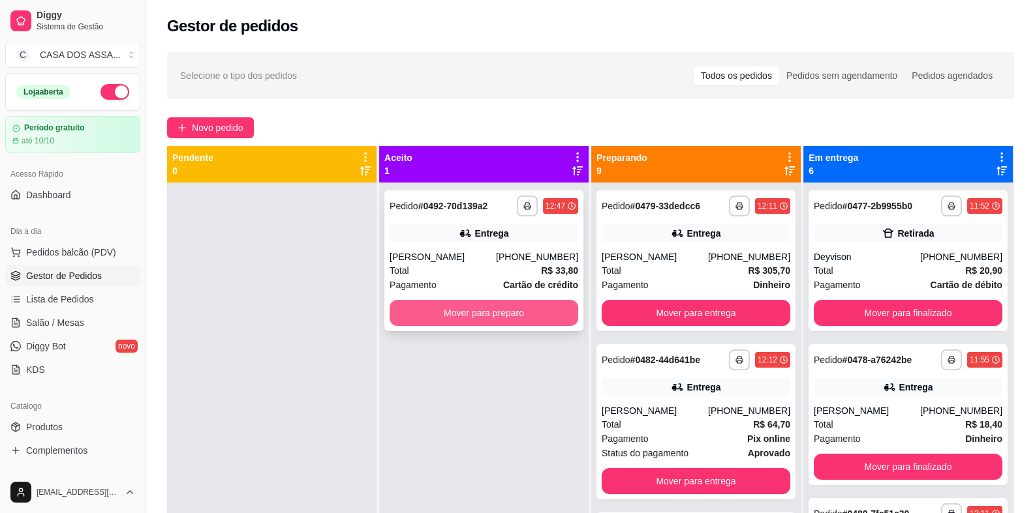
click at [473, 309] on button "Mover para preparo" at bounding box center [483, 313] width 189 height 26
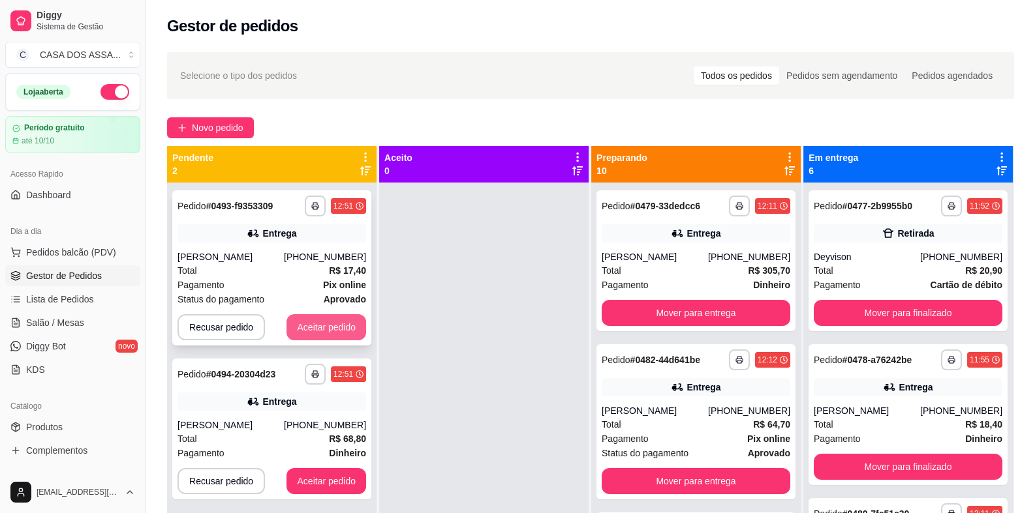
click at [332, 333] on button "Aceitar pedido" at bounding box center [326, 327] width 80 height 26
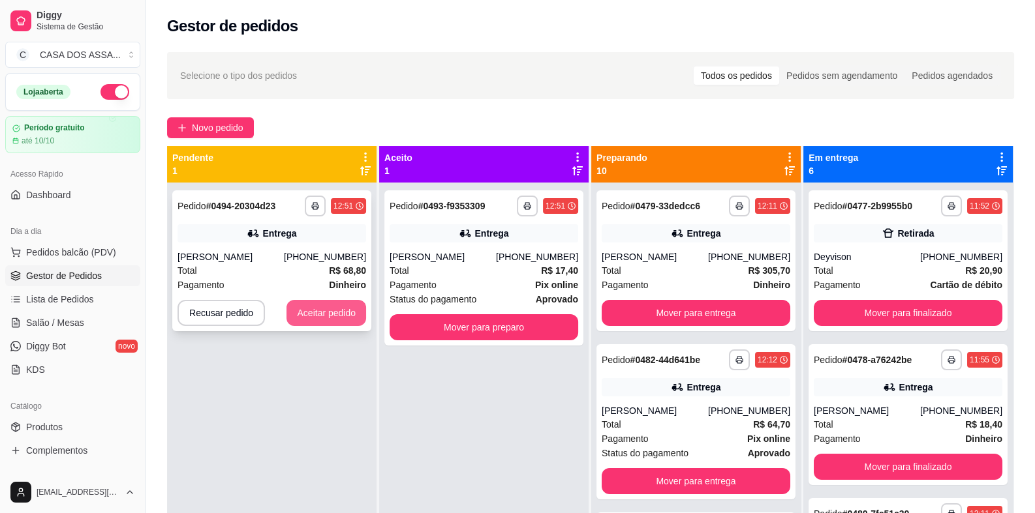
click at [339, 318] on button "Aceitar pedido" at bounding box center [326, 313] width 80 height 26
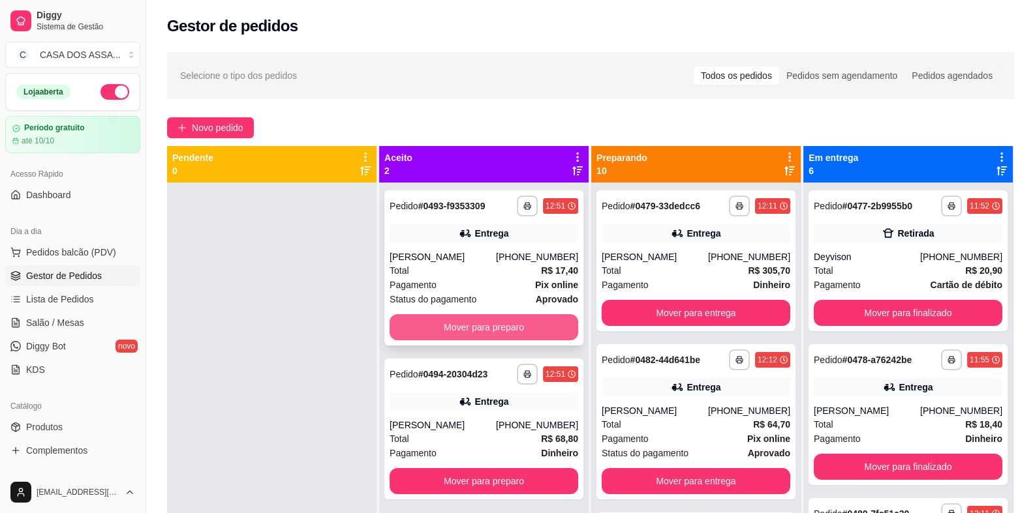
click at [504, 329] on button "Mover para preparo" at bounding box center [483, 327] width 189 height 26
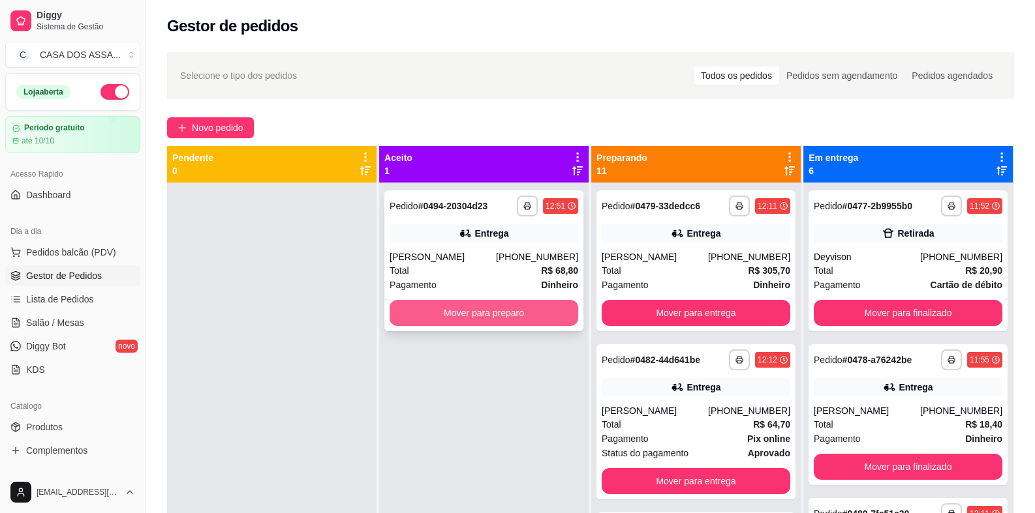
click at [510, 316] on button "Mover para preparo" at bounding box center [483, 313] width 189 height 26
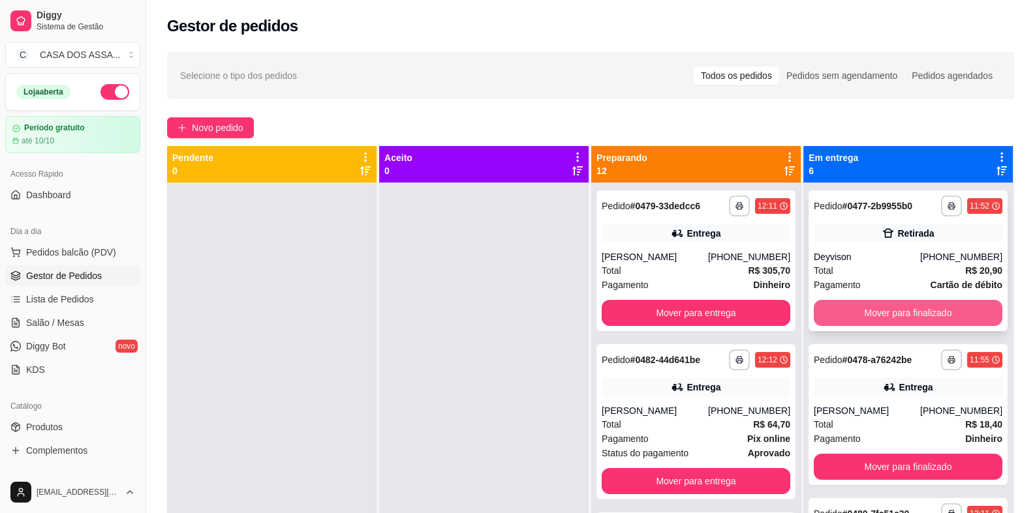
click at [939, 314] on button "Mover para finalizado" at bounding box center [907, 313] width 189 height 26
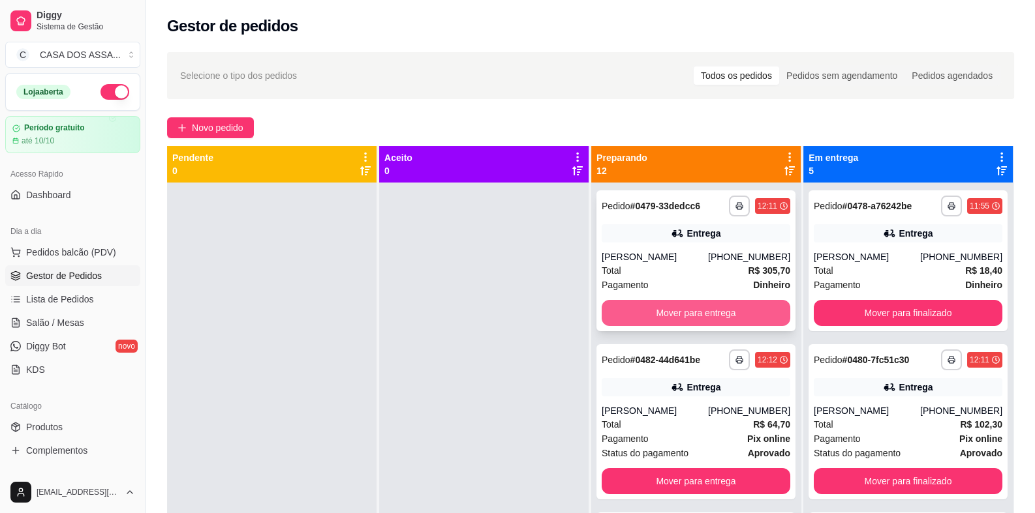
click at [690, 316] on button "Mover para entrega" at bounding box center [695, 313] width 189 height 26
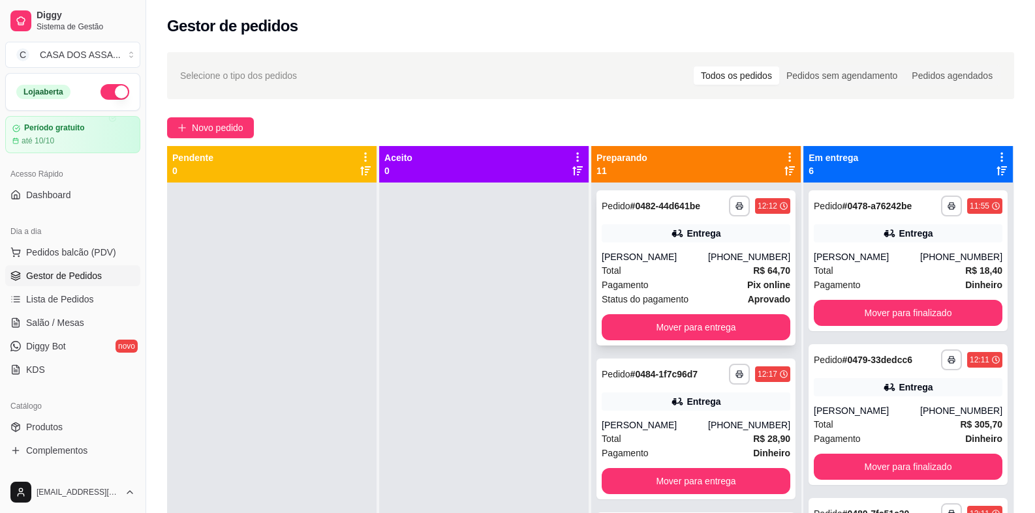
click at [682, 257] on div "[PERSON_NAME]" at bounding box center [654, 256] width 106 height 13
click at [649, 213] on div "Pedido # 0482-44d641be" at bounding box center [650, 206] width 99 height 16
click at [682, 325] on button "Mover para entrega" at bounding box center [695, 327] width 189 height 26
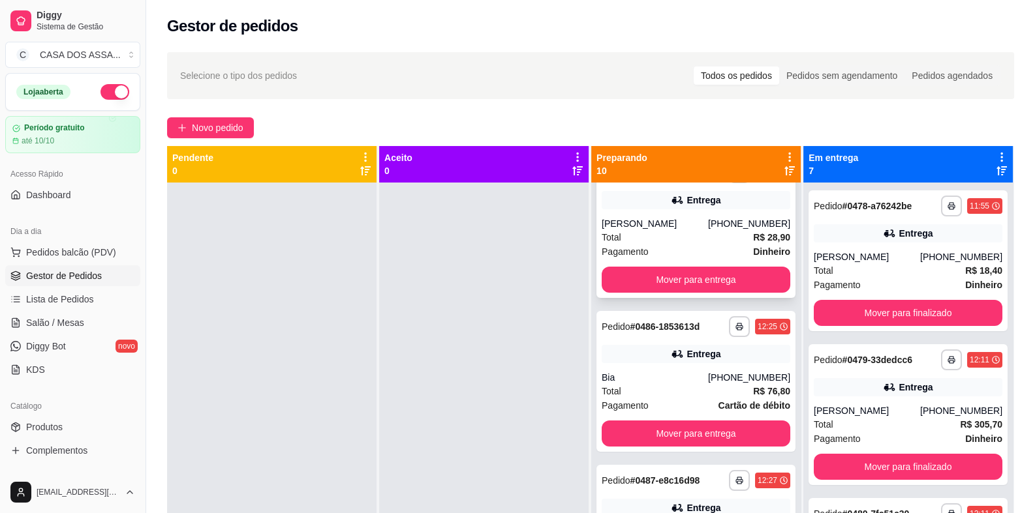
scroll to position [65, 0]
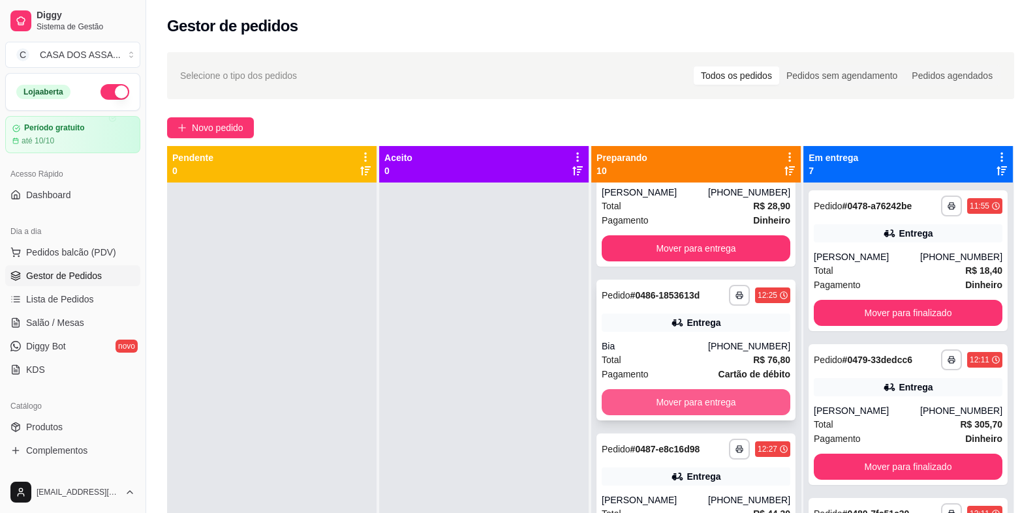
click at [677, 399] on button "Mover para entrega" at bounding box center [695, 402] width 189 height 26
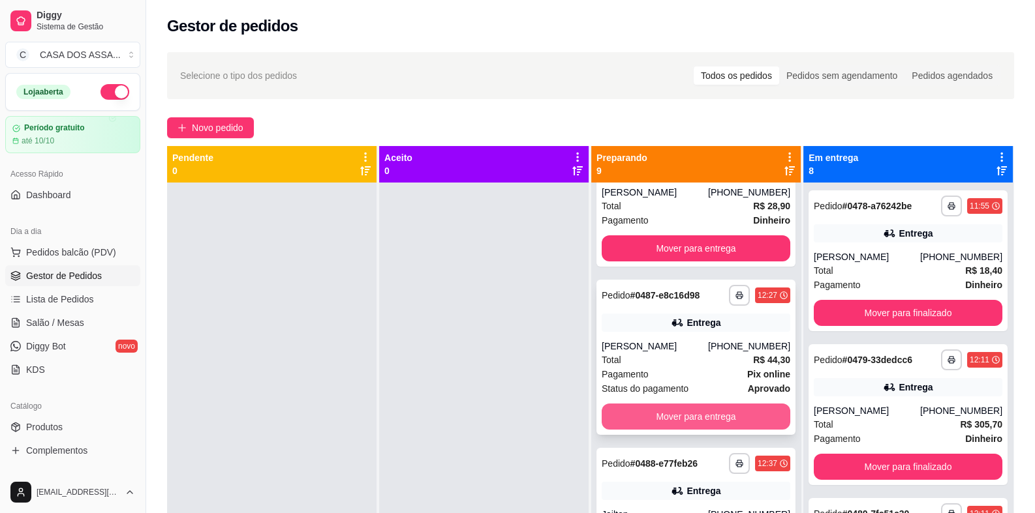
click at [673, 416] on button "Mover para entrega" at bounding box center [695, 417] width 189 height 26
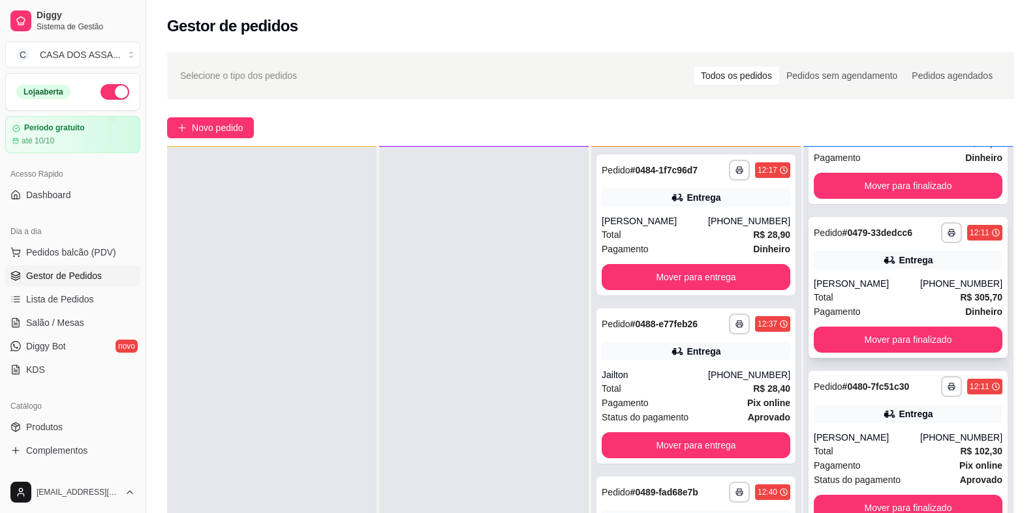
scroll to position [196, 0]
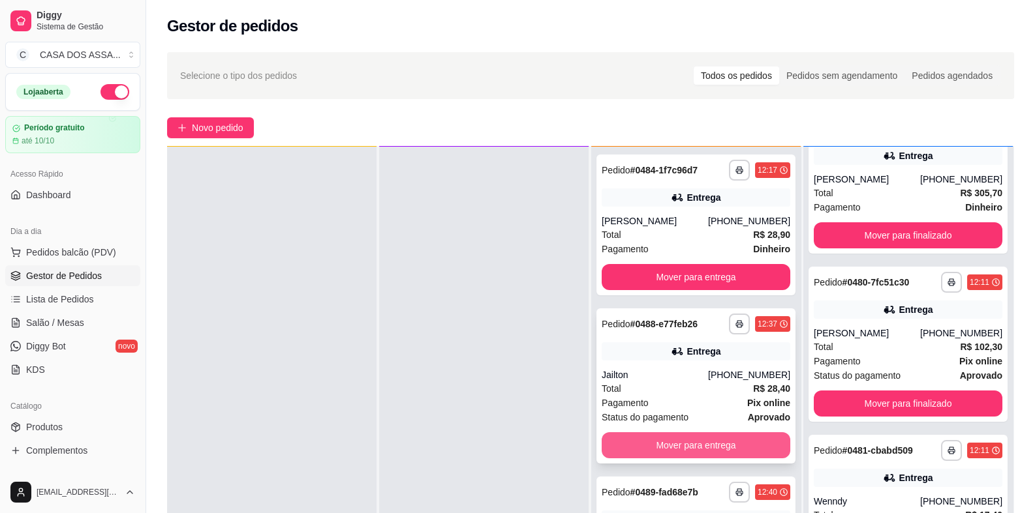
click at [669, 440] on button "Mover para entrega" at bounding box center [695, 445] width 189 height 26
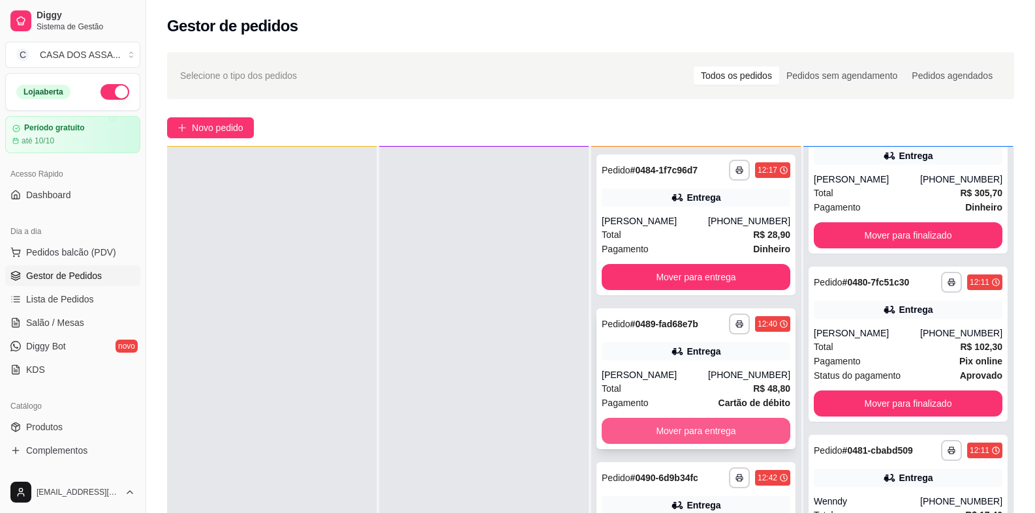
click at [677, 435] on button "Mover para entrega" at bounding box center [695, 431] width 189 height 26
click at [662, 359] on div "Entrega" at bounding box center [695, 351] width 189 height 18
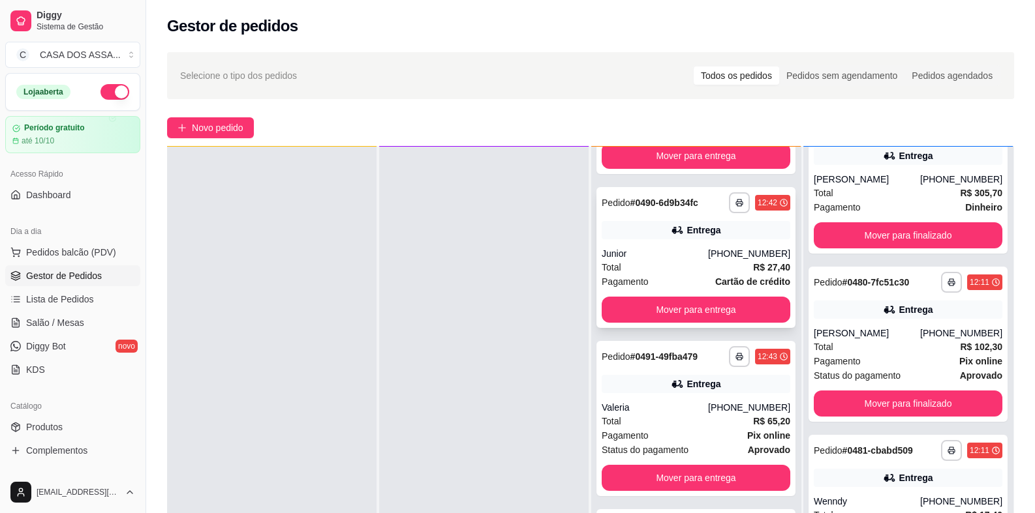
scroll to position [130, 0]
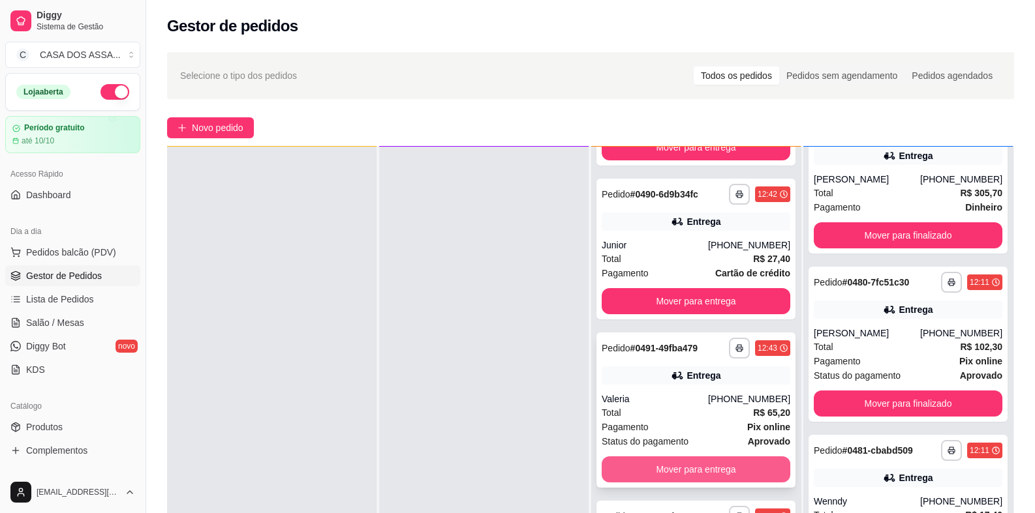
click at [680, 464] on button "Mover para entrega" at bounding box center [695, 470] width 189 height 26
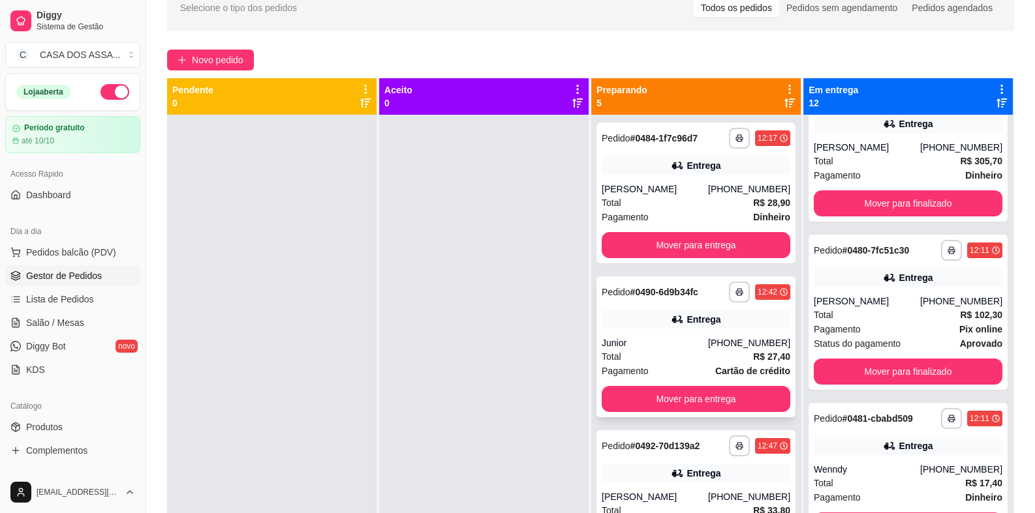
scroll to position [0, 0]
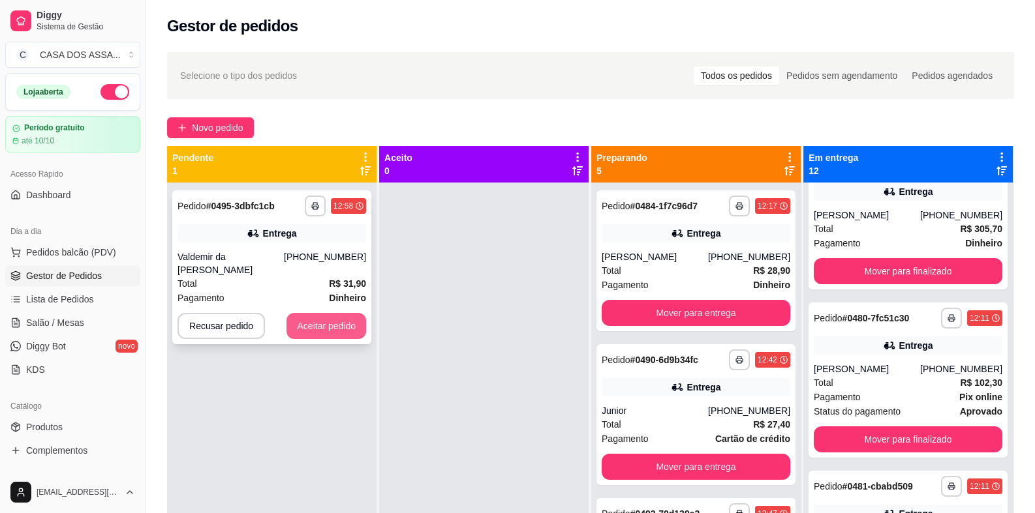
click at [323, 324] on button "Aceitar pedido" at bounding box center [326, 326] width 80 height 26
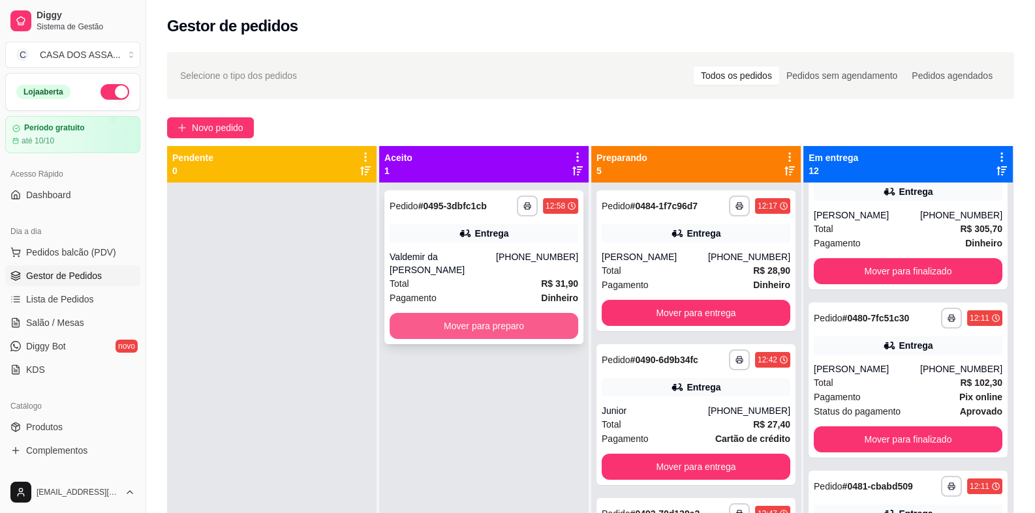
click at [464, 331] on button "Mover para preparo" at bounding box center [483, 326] width 189 height 26
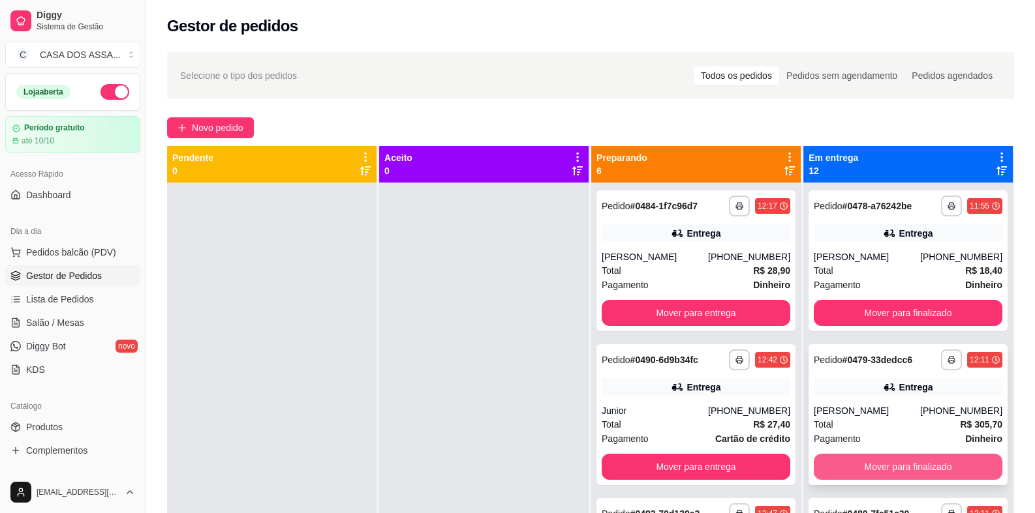
click at [877, 469] on button "Mover para finalizado" at bounding box center [907, 467] width 189 height 26
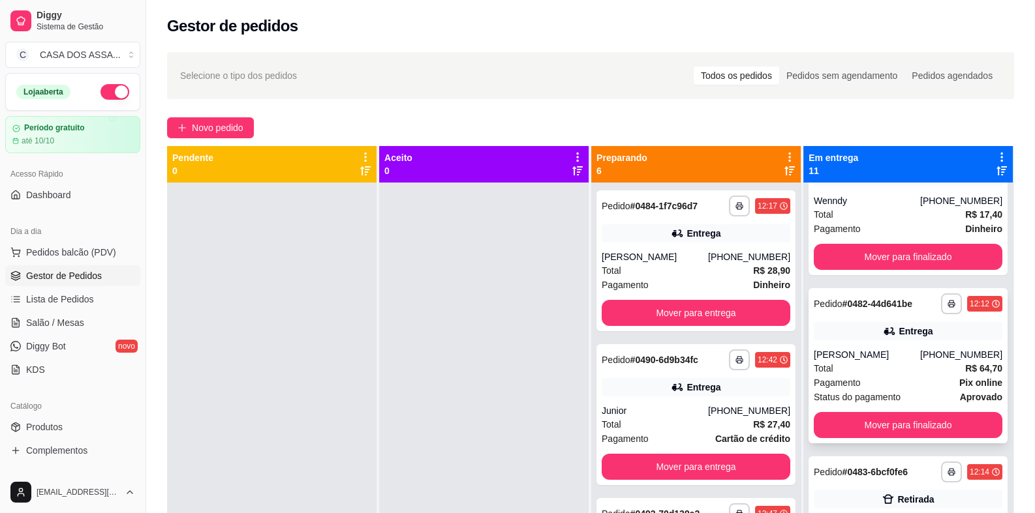
scroll to position [391, 0]
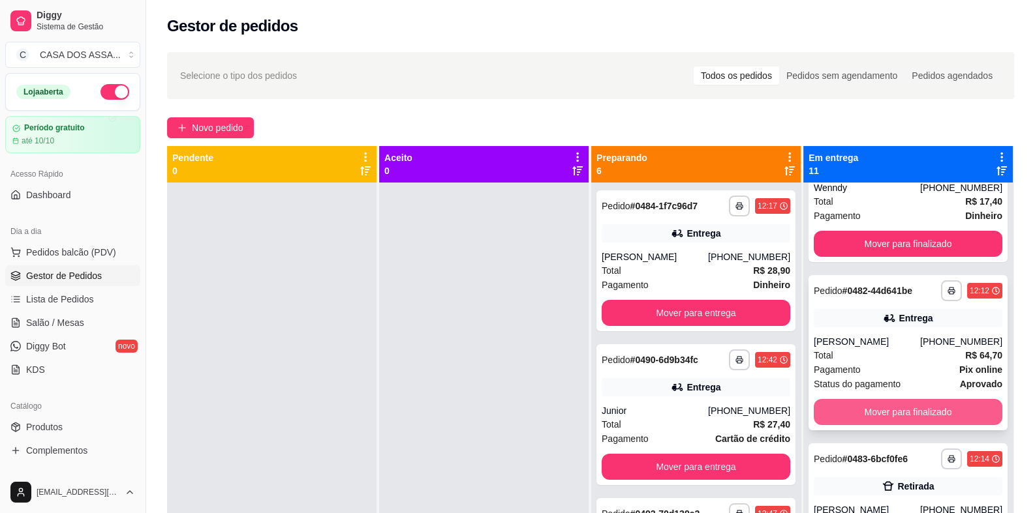
click at [868, 412] on button "Mover para finalizado" at bounding box center [907, 412] width 189 height 26
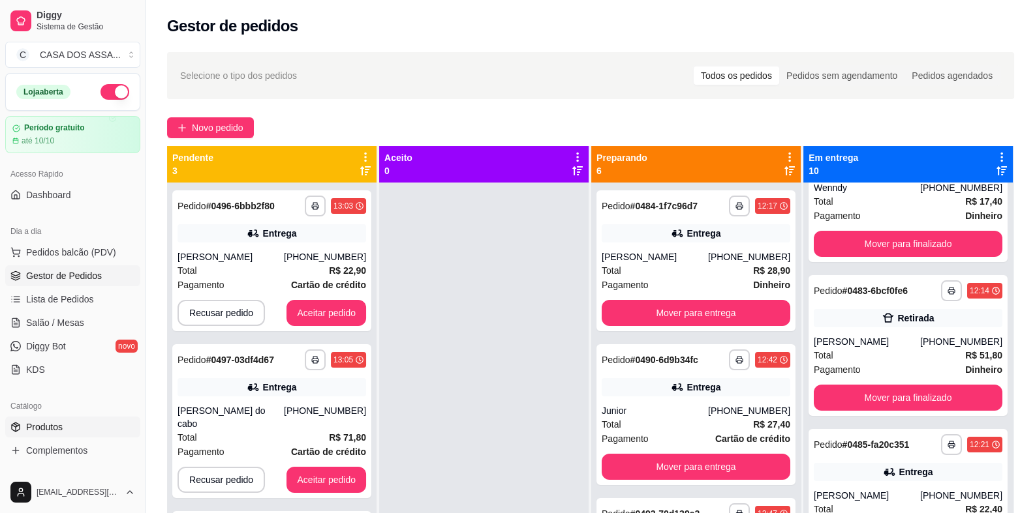
click at [82, 426] on link "Produtos" at bounding box center [72, 427] width 135 height 21
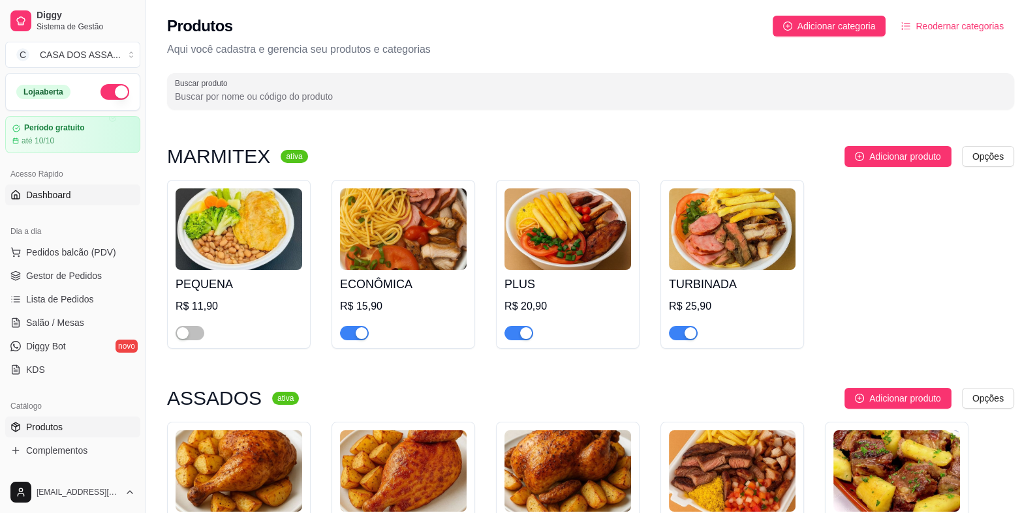
click at [67, 198] on span "Dashboard" at bounding box center [48, 195] width 45 height 13
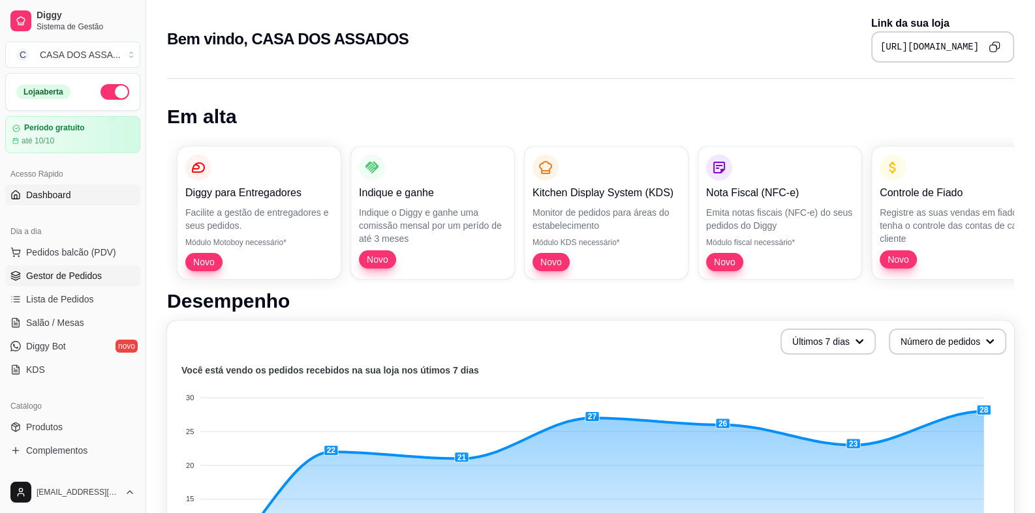
click at [63, 269] on span "Gestor de Pedidos" at bounding box center [64, 275] width 76 height 13
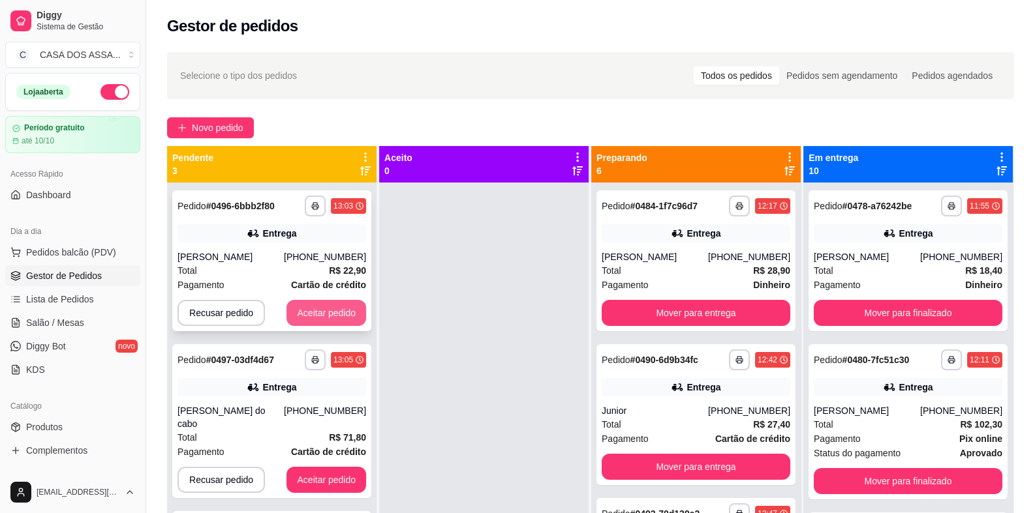
click at [342, 315] on button "Aceitar pedido" at bounding box center [326, 313] width 80 height 26
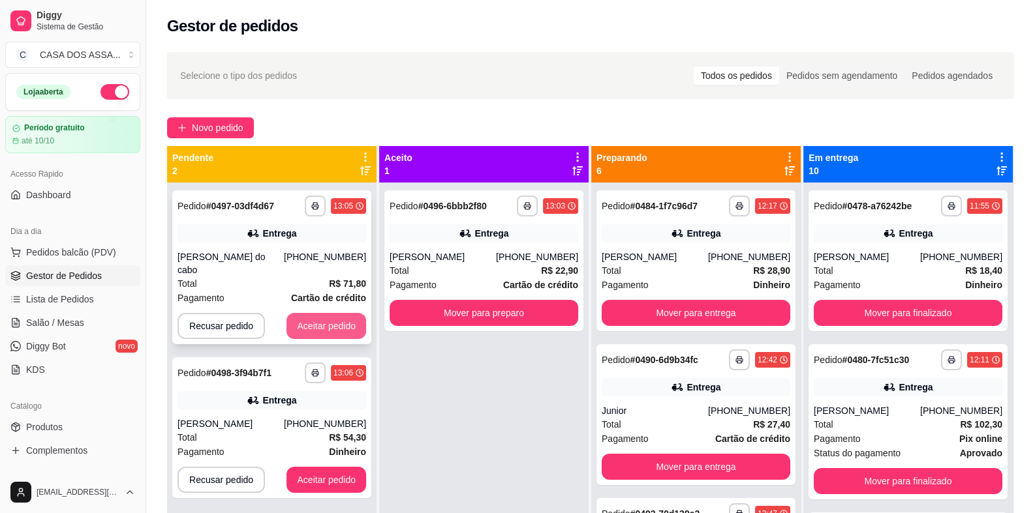
click at [345, 316] on button "Aceitar pedido" at bounding box center [326, 326] width 80 height 26
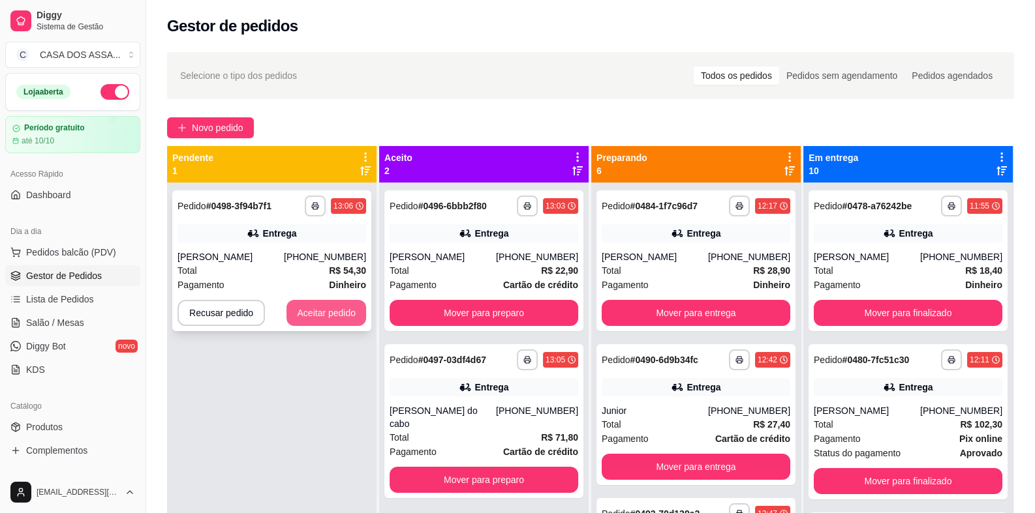
click at [346, 315] on button "Aceitar pedido" at bounding box center [326, 313] width 80 height 26
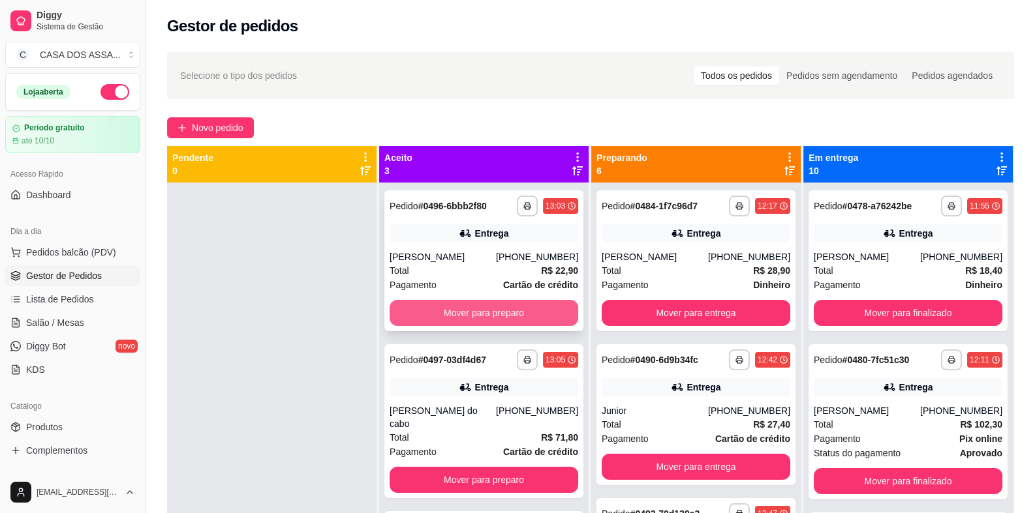
click at [483, 322] on button "Mover para preparo" at bounding box center [483, 313] width 189 height 26
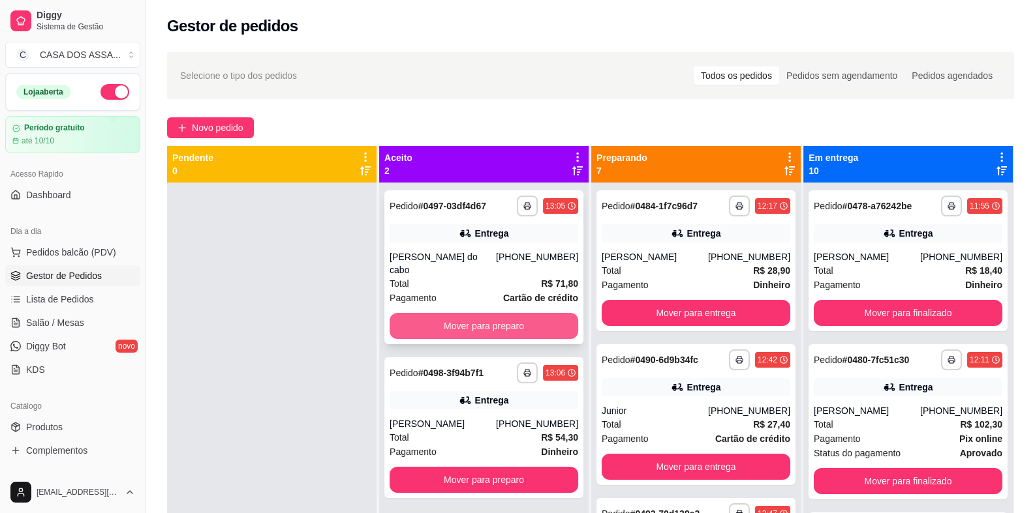
click at [493, 315] on button "Mover para preparo" at bounding box center [483, 326] width 189 height 26
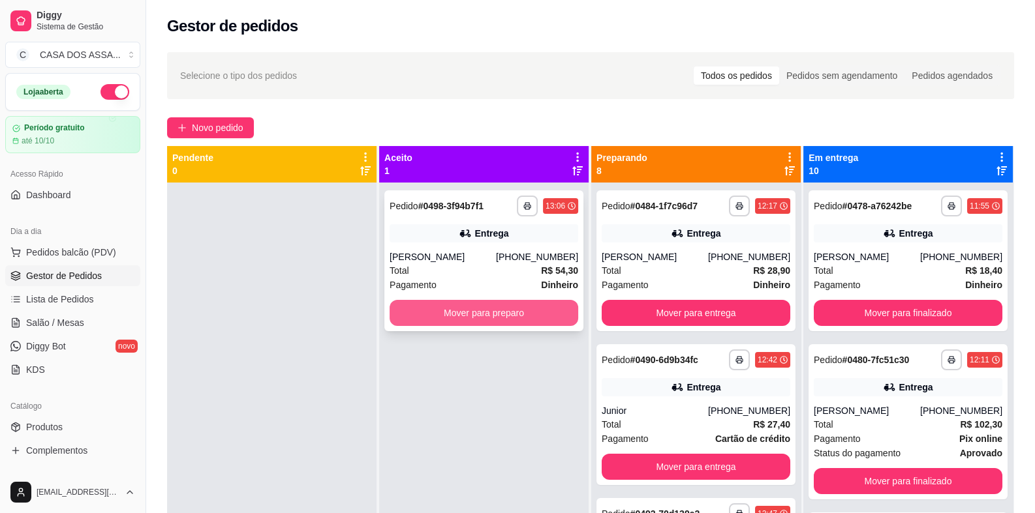
click at [495, 315] on button "Mover para preparo" at bounding box center [483, 313] width 189 height 26
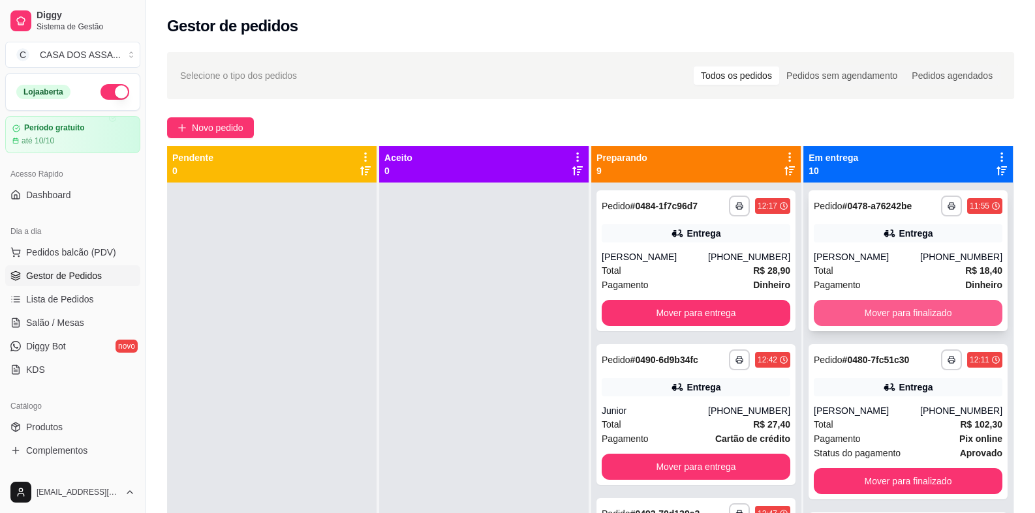
click at [913, 309] on button "Mover para finalizado" at bounding box center [907, 313] width 189 height 26
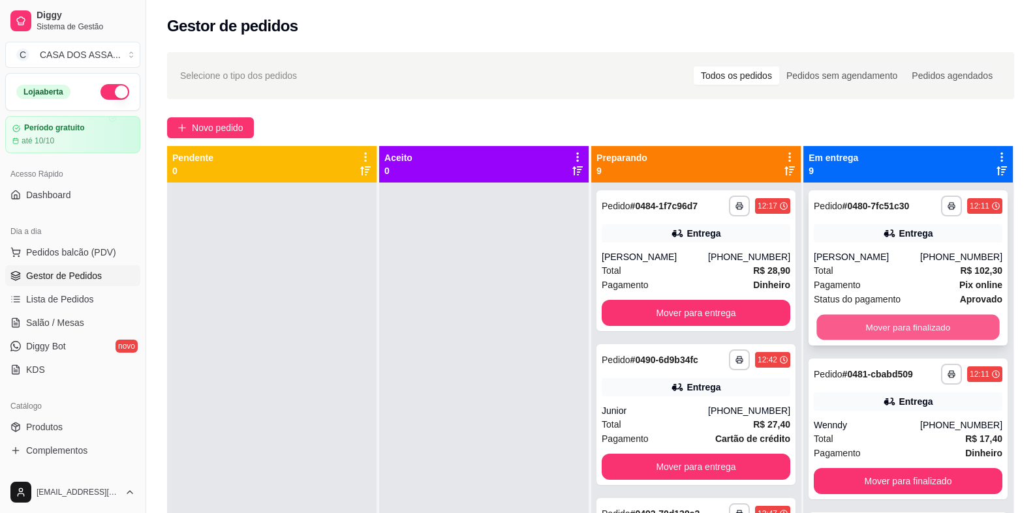
click at [892, 331] on button "Mover para finalizado" at bounding box center [907, 327] width 183 height 25
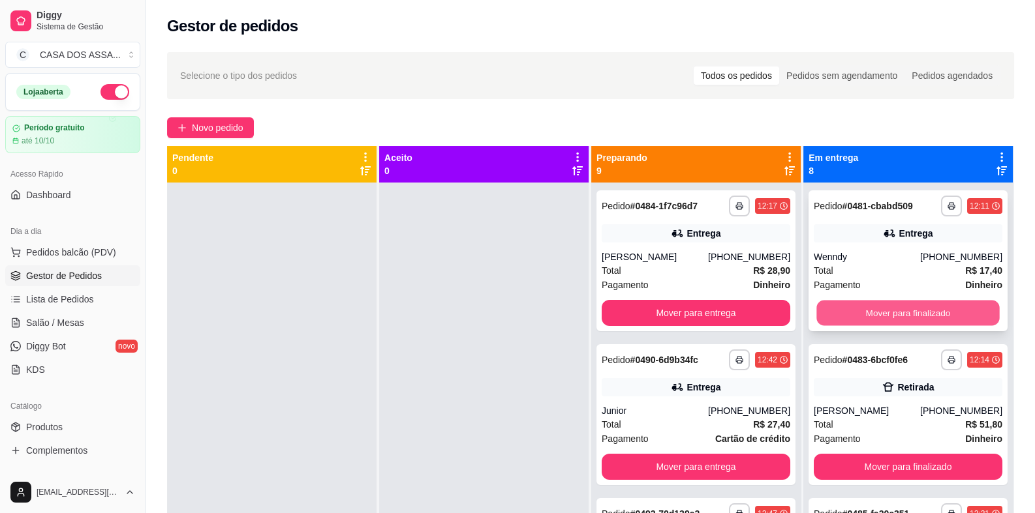
click at [884, 312] on button "Mover para finalizado" at bounding box center [907, 313] width 183 height 25
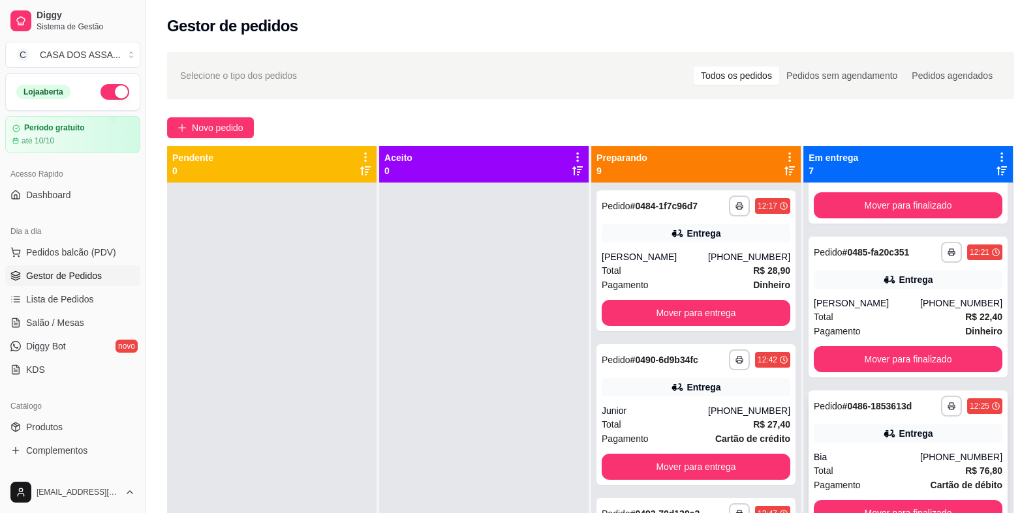
scroll to position [130, 0]
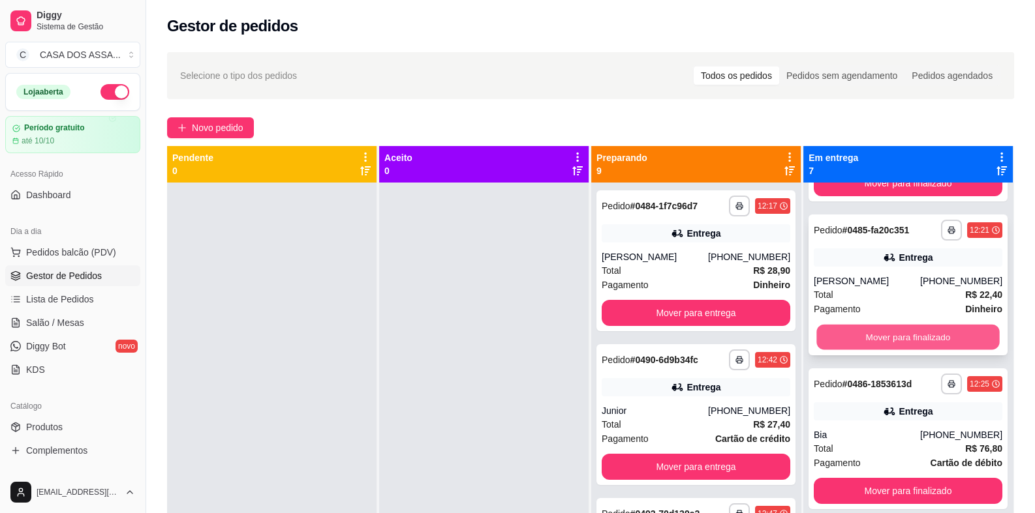
click at [896, 337] on button "Mover para finalizado" at bounding box center [907, 337] width 183 height 25
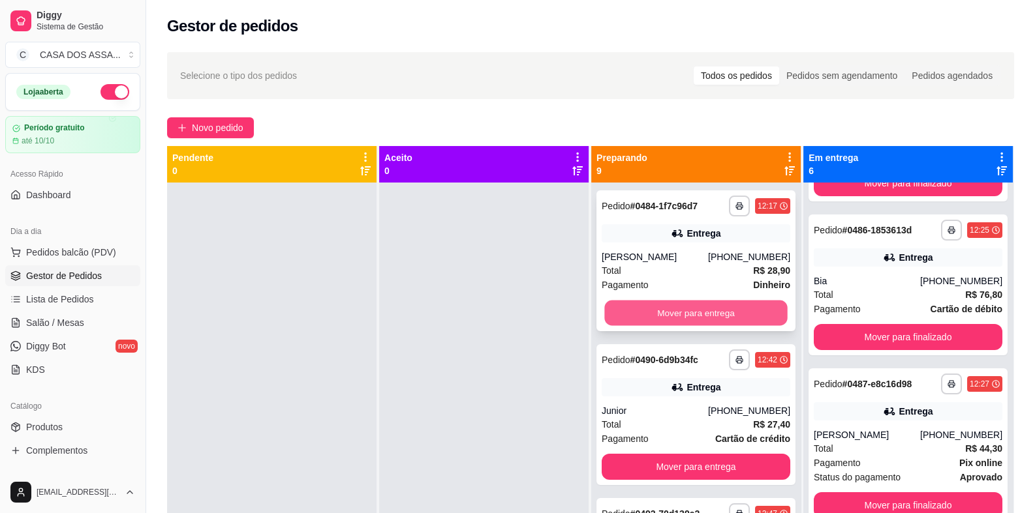
click at [685, 312] on button "Mover para entrega" at bounding box center [695, 313] width 183 height 25
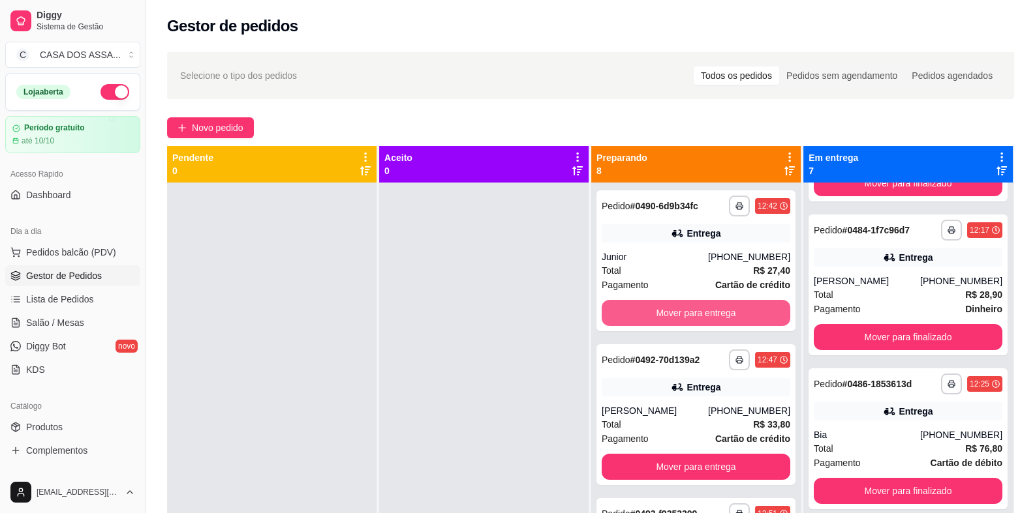
click at [685, 312] on button "Mover para entrega" at bounding box center [695, 313] width 189 height 26
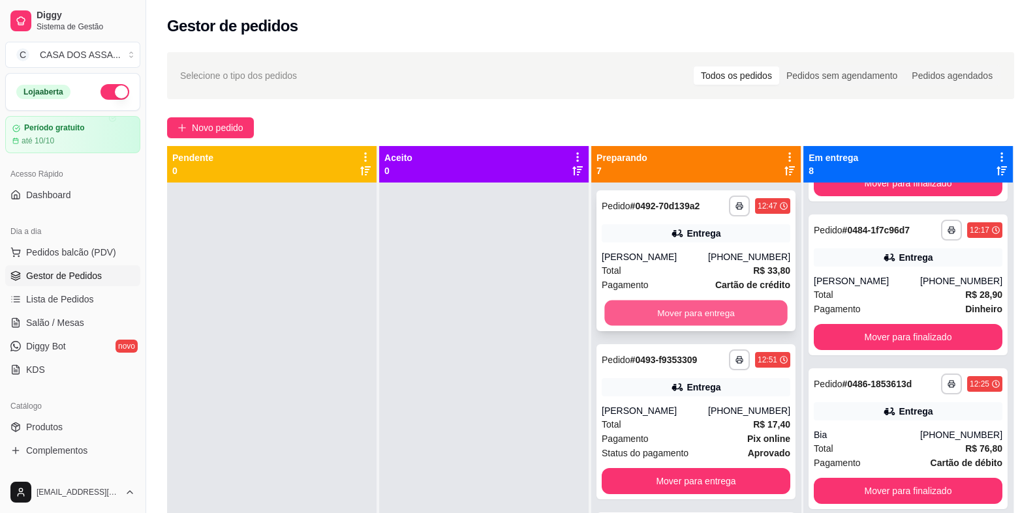
click at [676, 314] on button "Mover para entrega" at bounding box center [695, 313] width 183 height 25
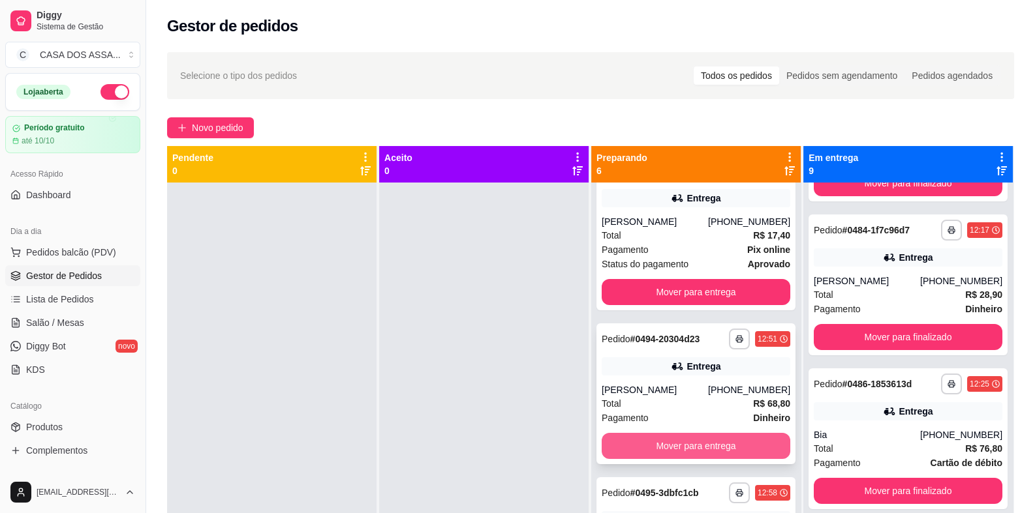
scroll to position [65, 0]
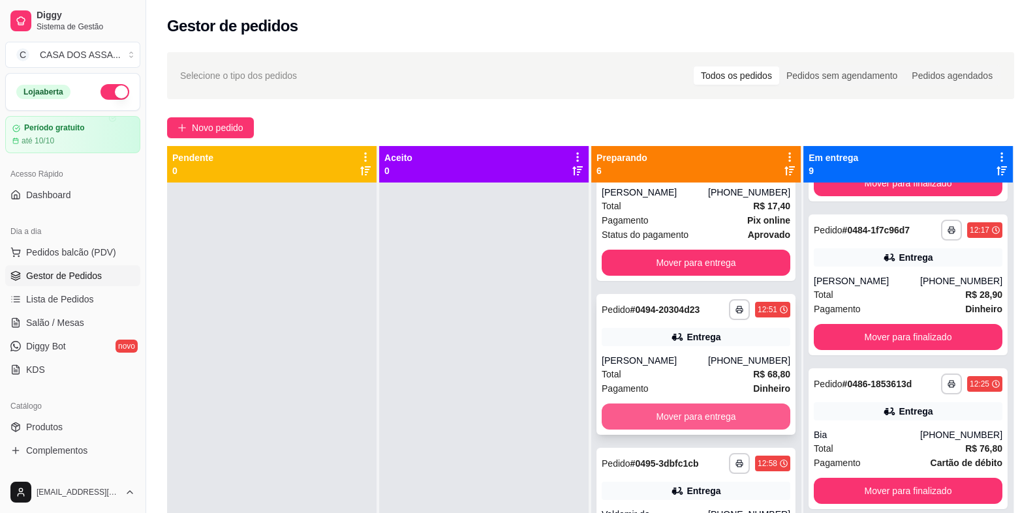
click at [686, 413] on button "Mover para entrega" at bounding box center [695, 417] width 189 height 26
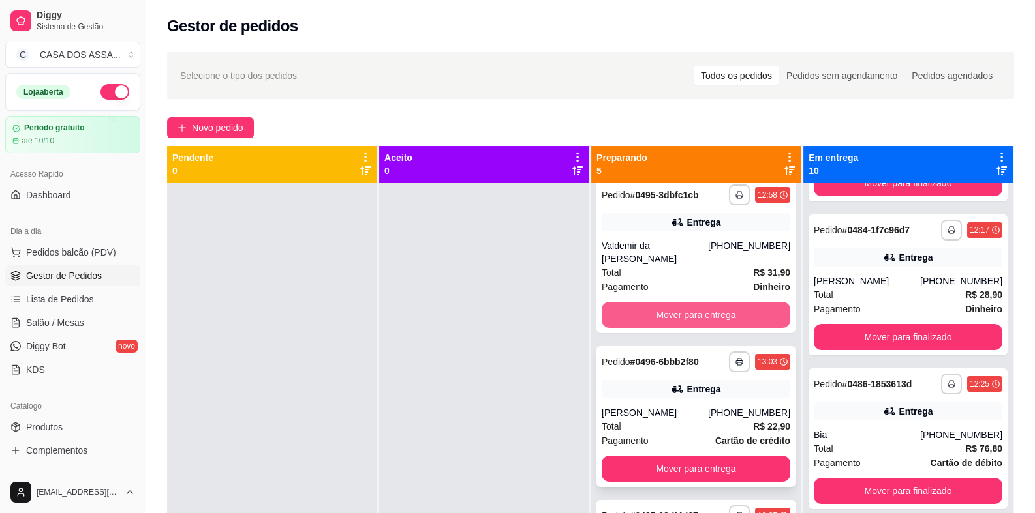
scroll to position [196, 0]
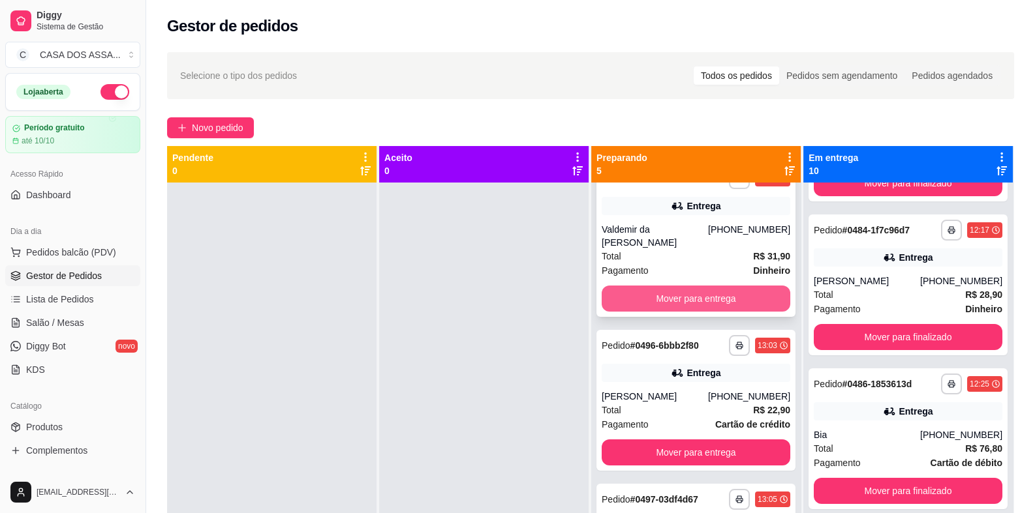
click at [691, 294] on button "Mover para entrega" at bounding box center [695, 299] width 189 height 26
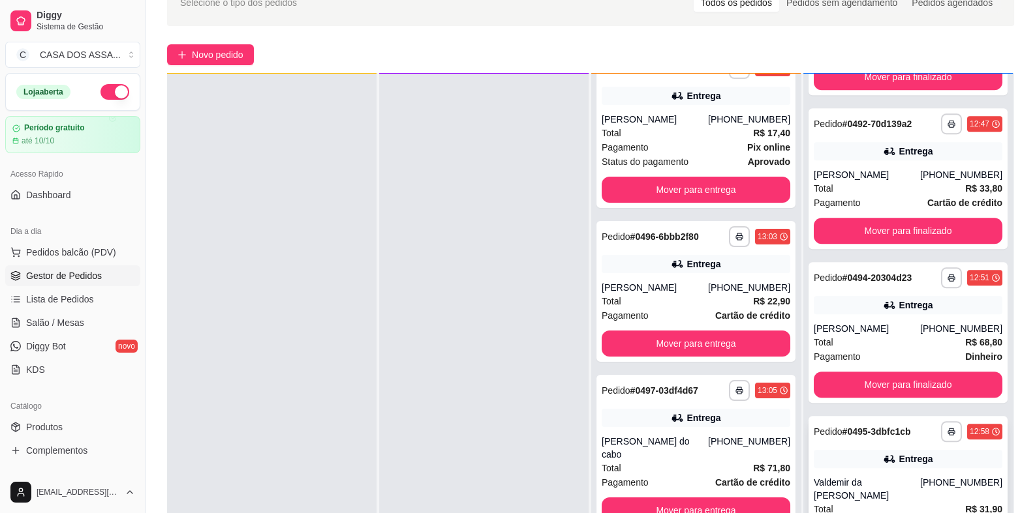
scroll to position [130, 0]
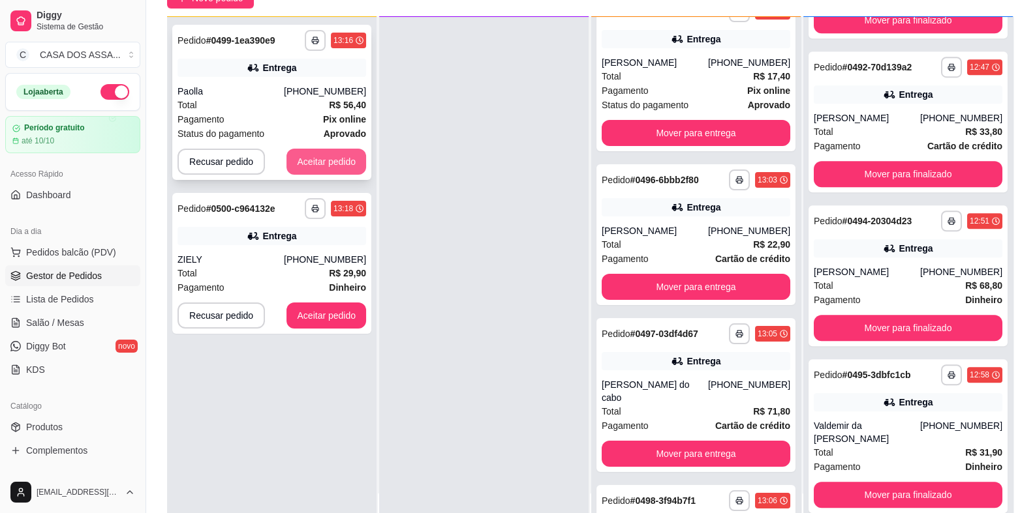
click at [307, 161] on button "Aceitar pedido" at bounding box center [326, 162] width 80 height 26
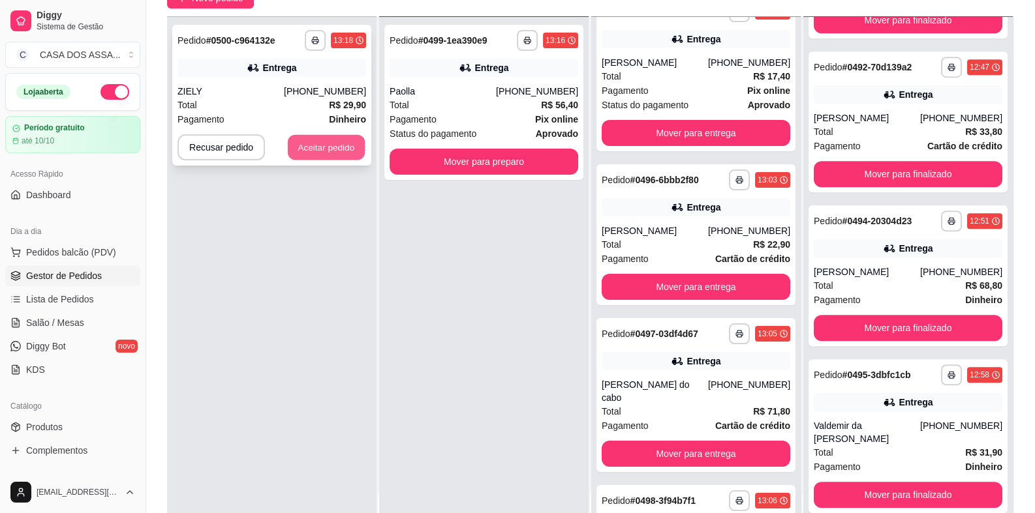
click at [344, 155] on button "Aceitar pedido" at bounding box center [326, 147] width 77 height 25
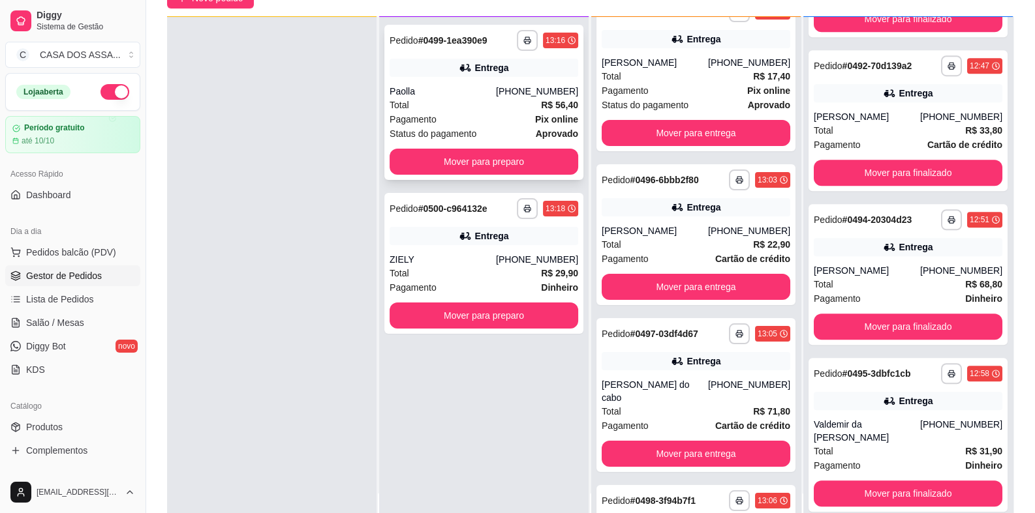
scroll to position [1248, 0]
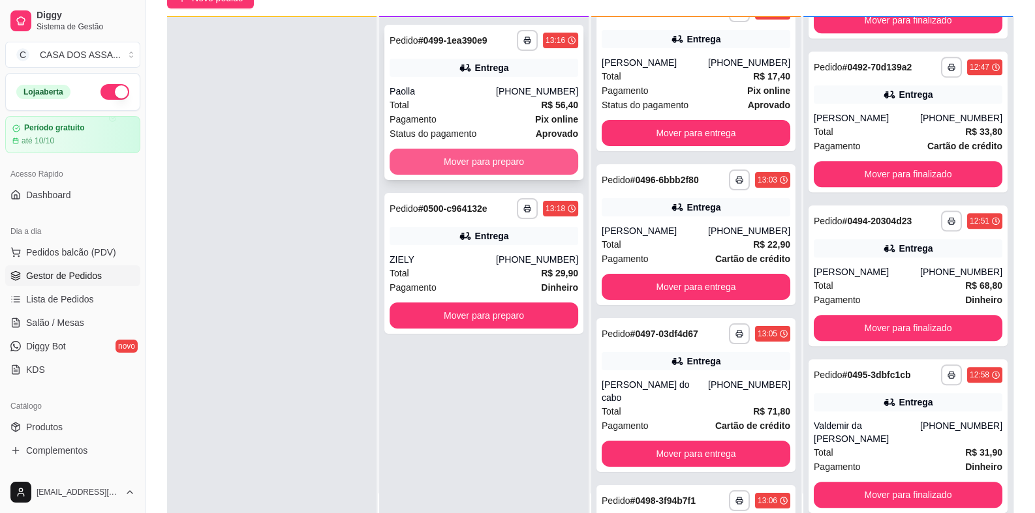
click at [477, 156] on button "Mover para preparo" at bounding box center [483, 162] width 189 height 26
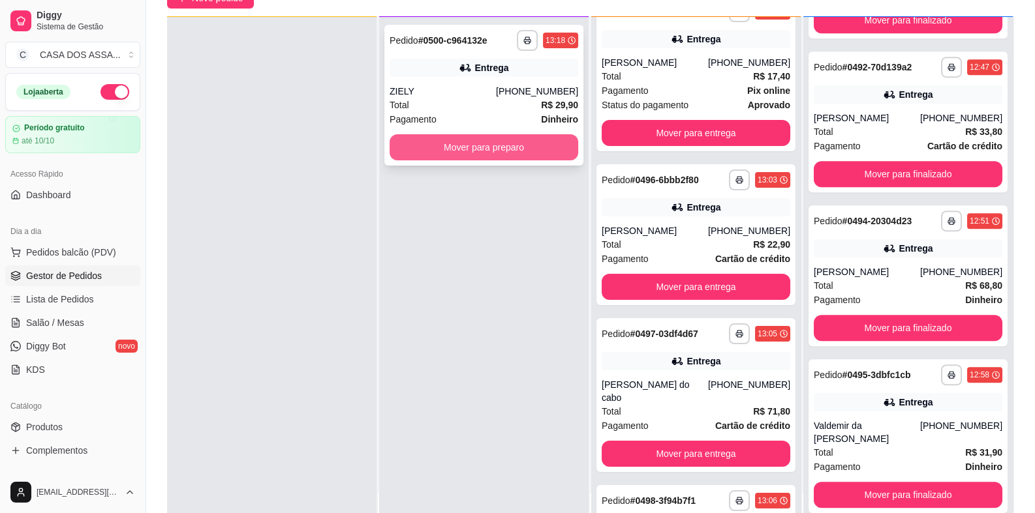
click at [489, 153] on button "Mover para preparo" at bounding box center [483, 147] width 189 height 26
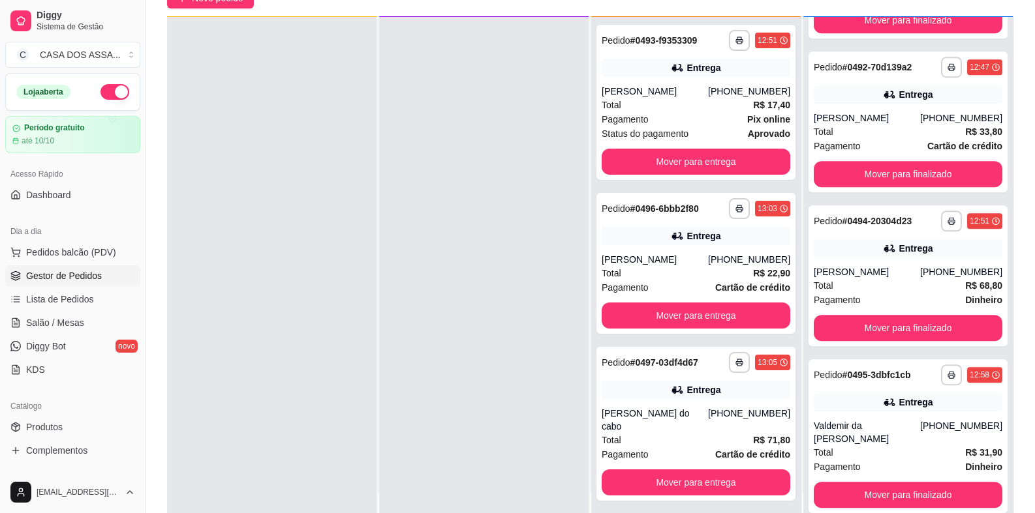
scroll to position [0, 0]
click at [691, 74] on div "Entrega" at bounding box center [695, 68] width 189 height 18
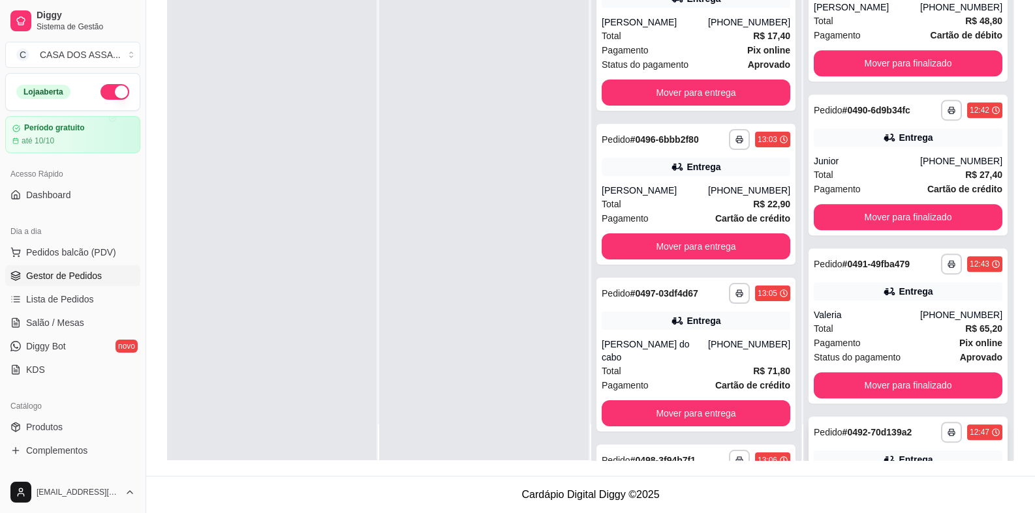
scroll to position [791, 0]
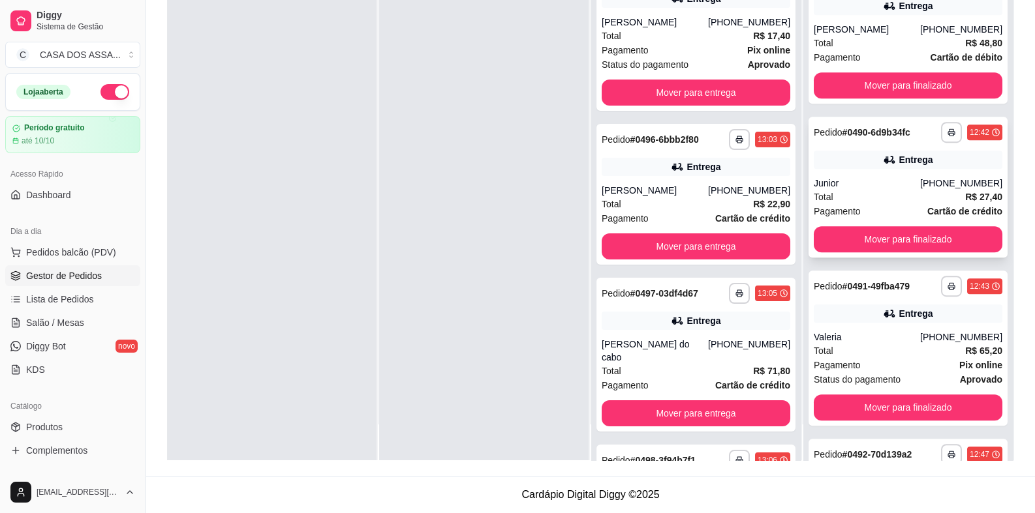
click at [883, 167] on div "Entrega" at bounding box center [907, 160] width 189 height 18
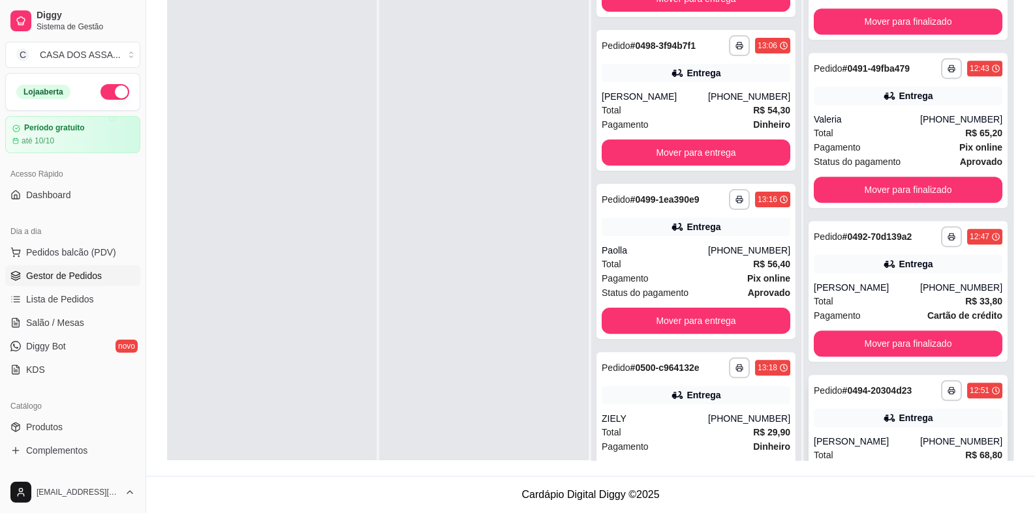
scroll to position [1239, 0]
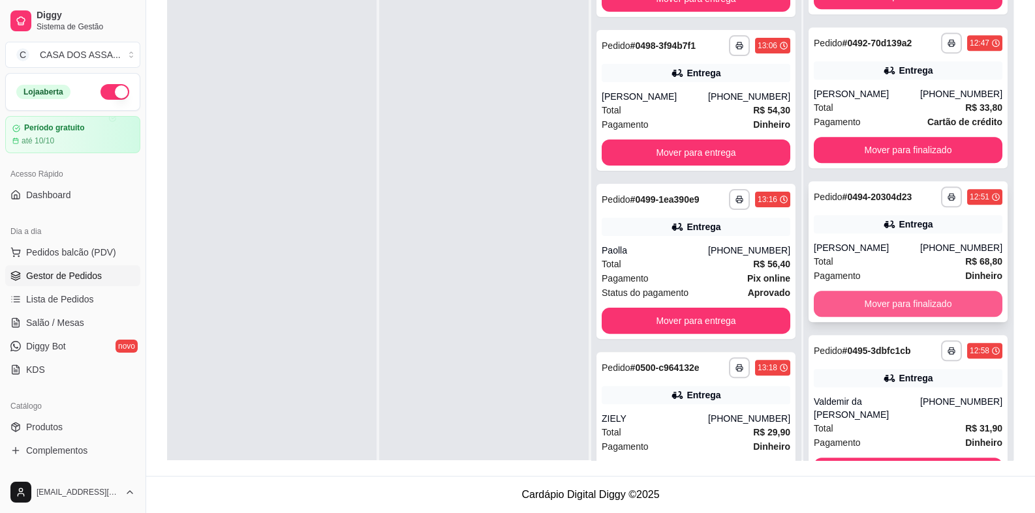
click at [899, 305] on button "Mover para finalizado" at bounding box center [907, 304] width 189 height 26
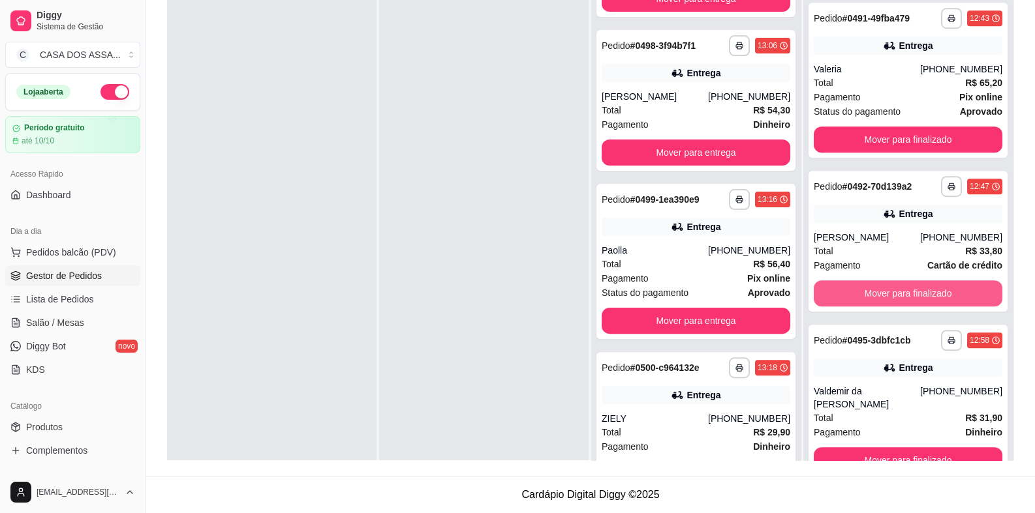
scroll to position [1094, 0]
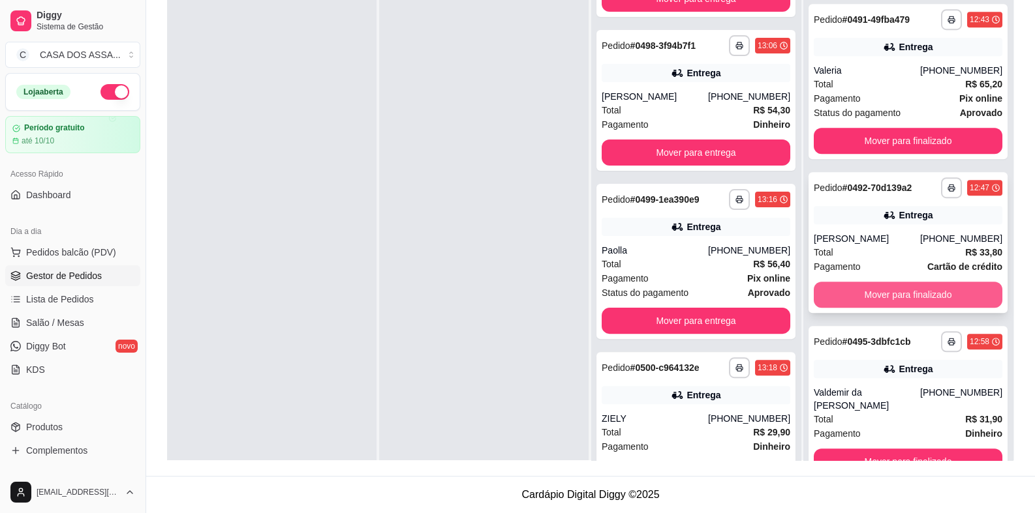
click at [885, 292] on button "Mover para finalizado" at bounding box center [907, 295] width 189 height 26
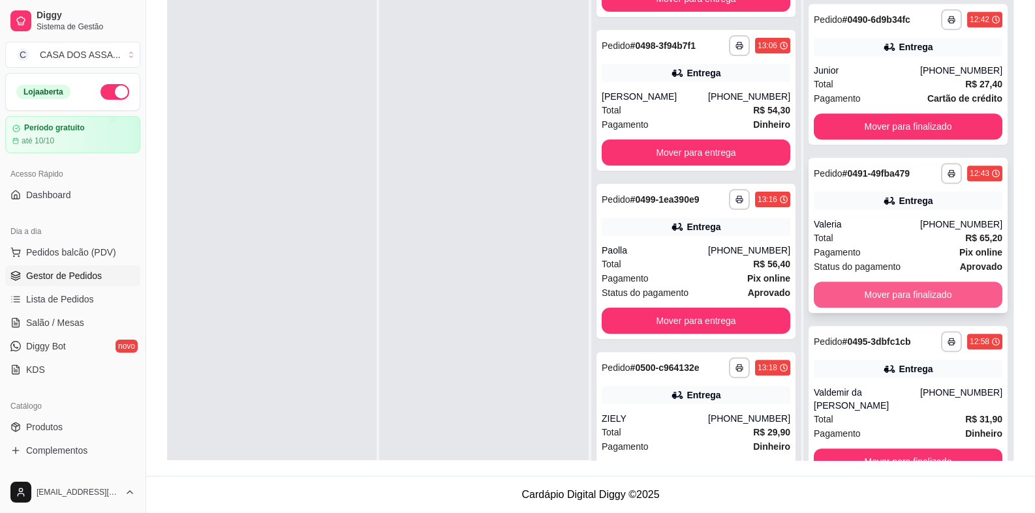
scroll to position [875, 0]
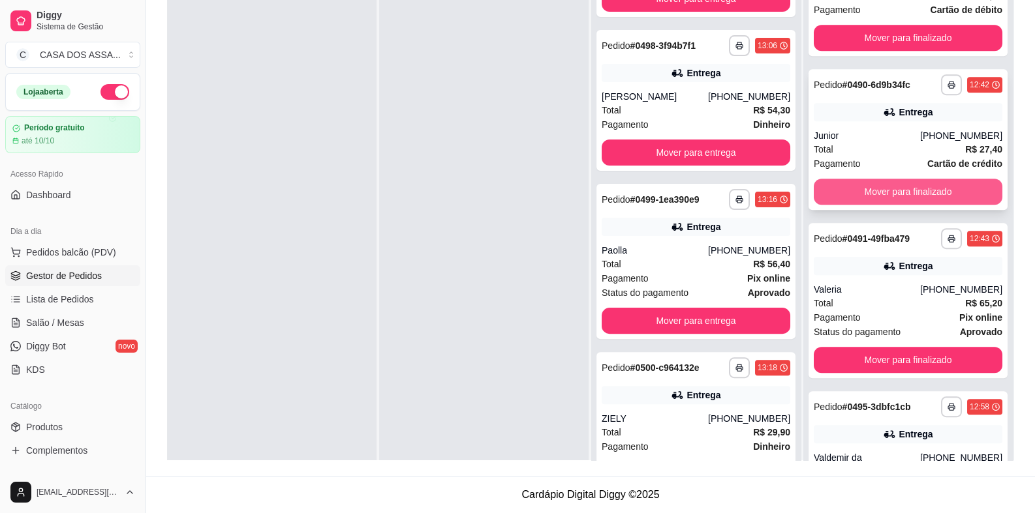
click at [884, 189] on button "Mover para finalizado" at bounding box center [907, 192] width 189 height 26
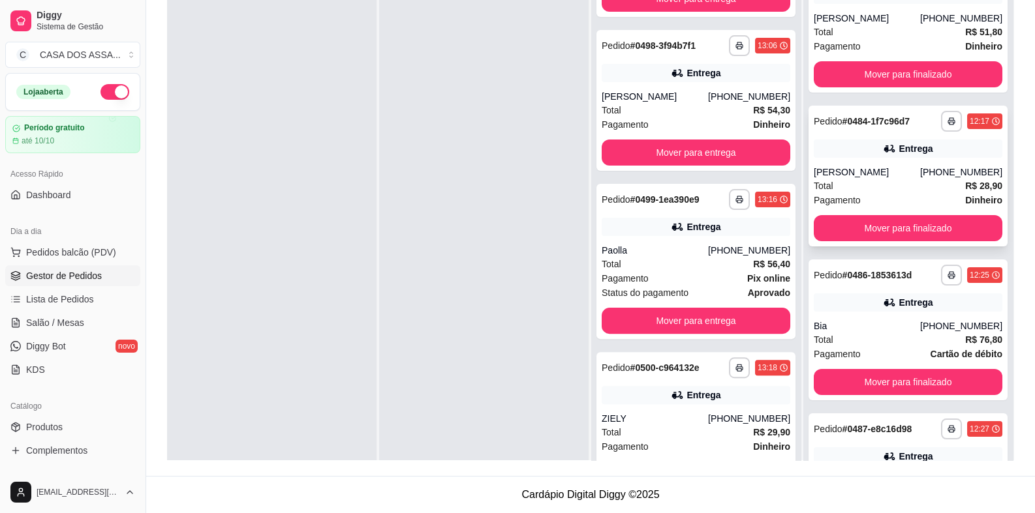
scroll to position [3, 0]
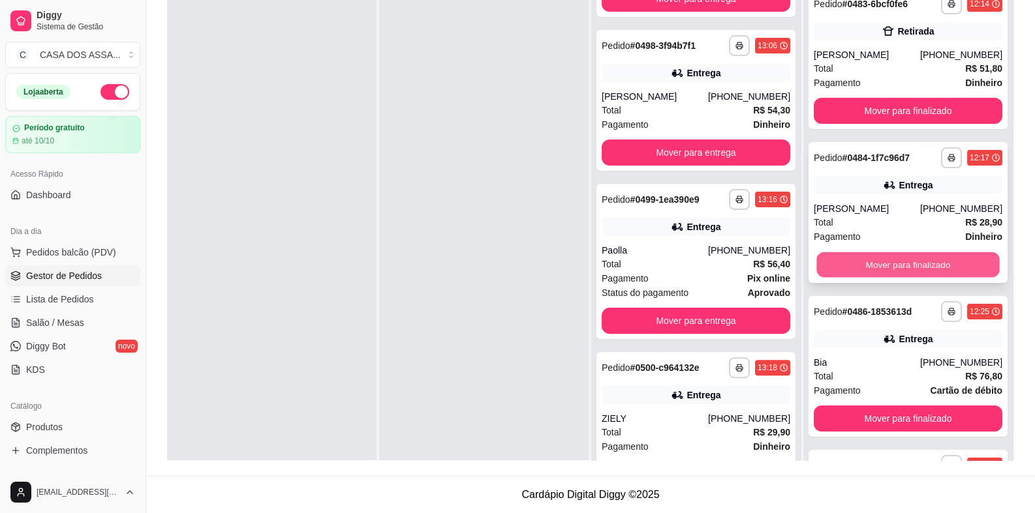
click at [881, 265] on button "Mover para finalizado" at bounding box center [907, 264] width 183 height 25
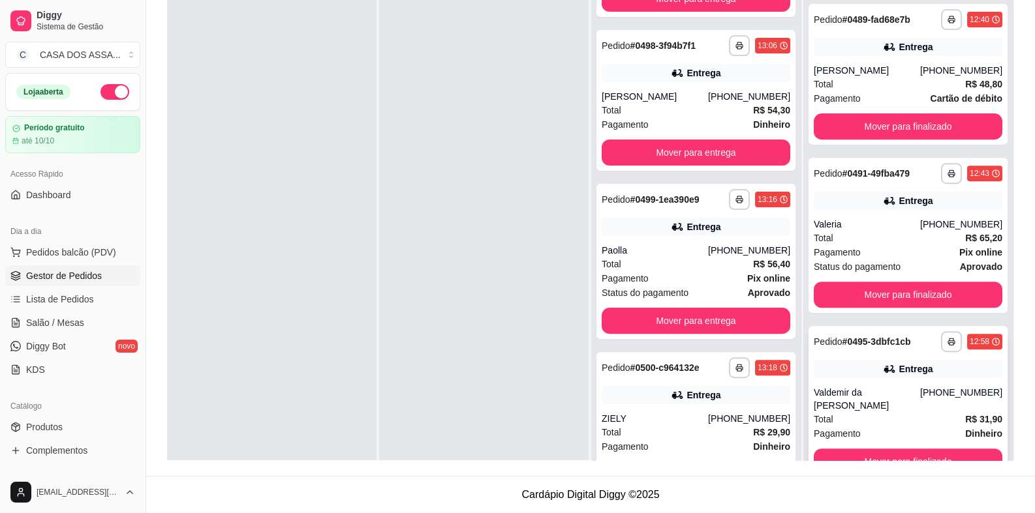
scroll to position [36, 0]
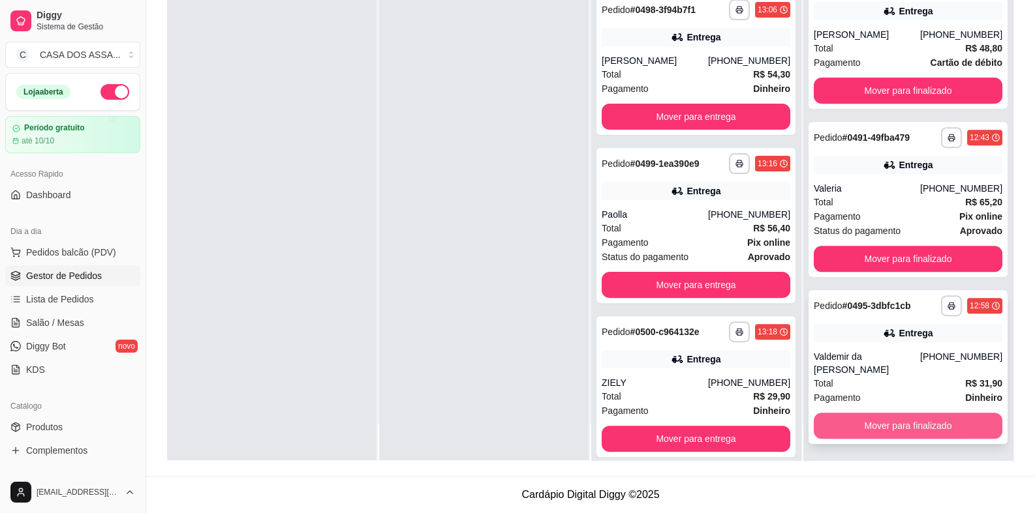
click at [902, 419] on button "Mover para finalizado" at bounding box center [907, 426] width 189 height 26
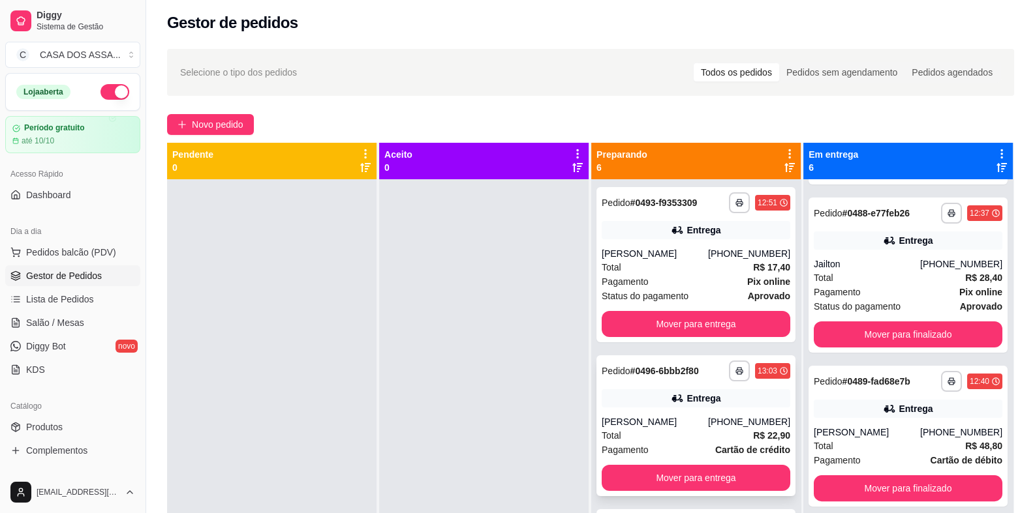
scroll to position [0, 0]
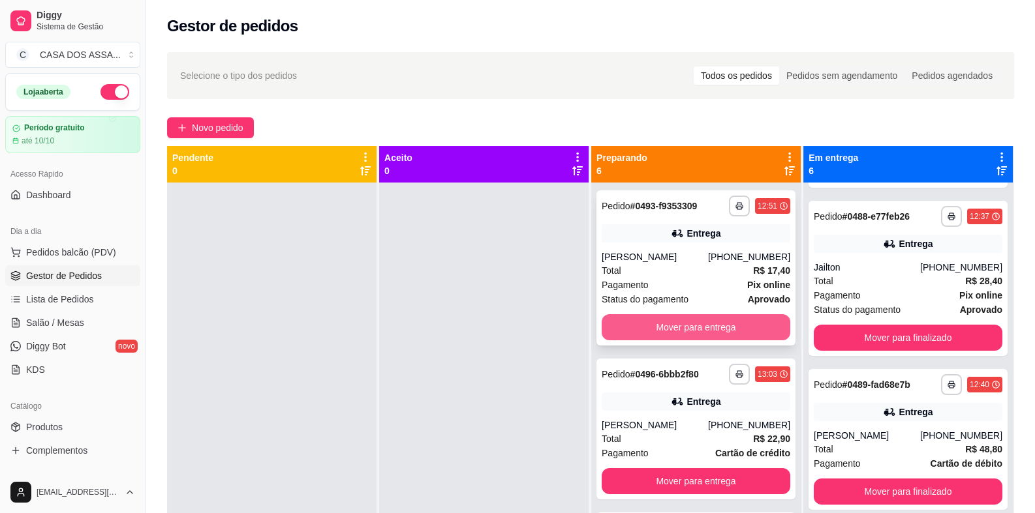
click at [652, 325] on button "Mover para entrega" at bounding box center [695, 327] width 189 height 26
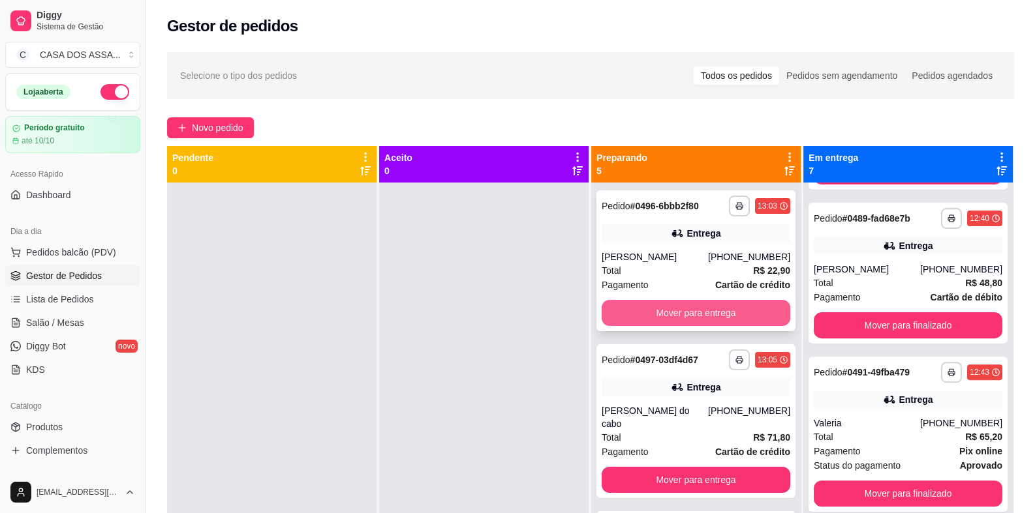
click at [676, 311] on button "Mover para entrega" at bounding box center [695, 313] width 189 height 26
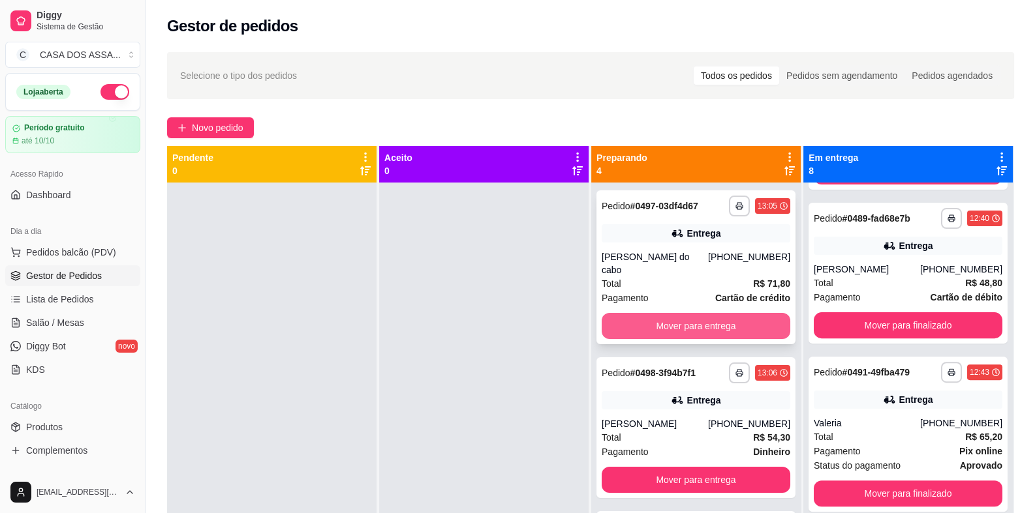
click at [680, 314] on button "Mover para entrega" at bounding box center [695, 326] width 189 height 26
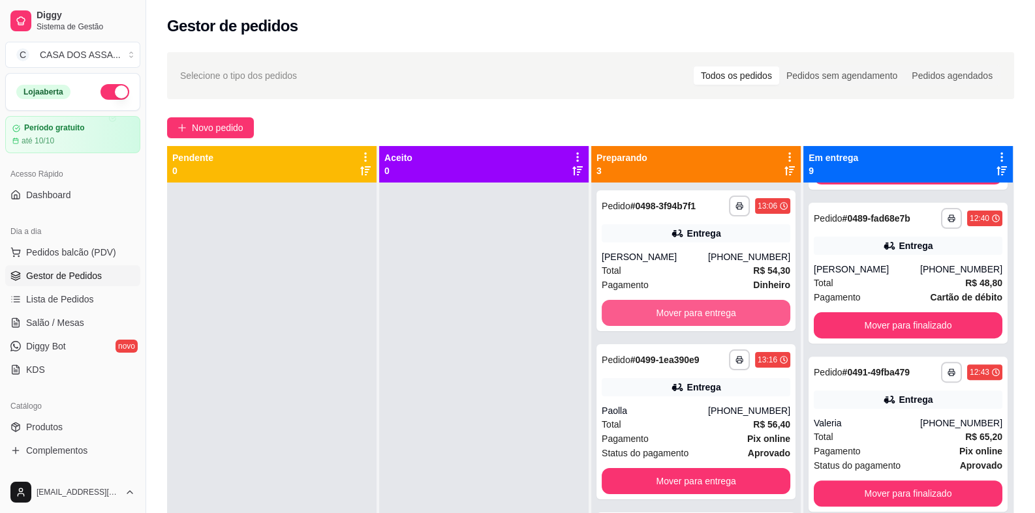
click at [680, 315] on button "Mover para entrega" at bounding box center [695, 313] width 189 height 26
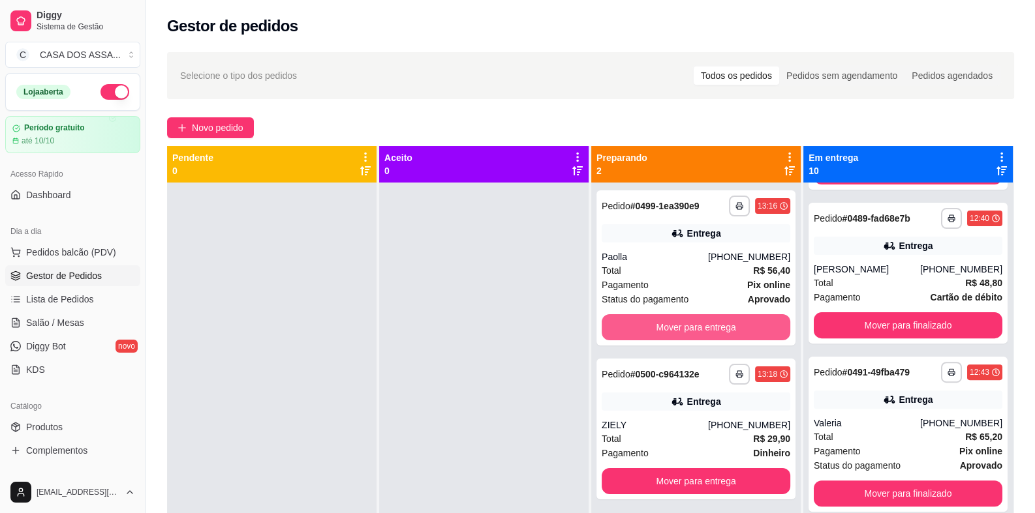
click at [680, 315] on button "Mover para entrega" at bounding box center [695, 327] width 189 height 26
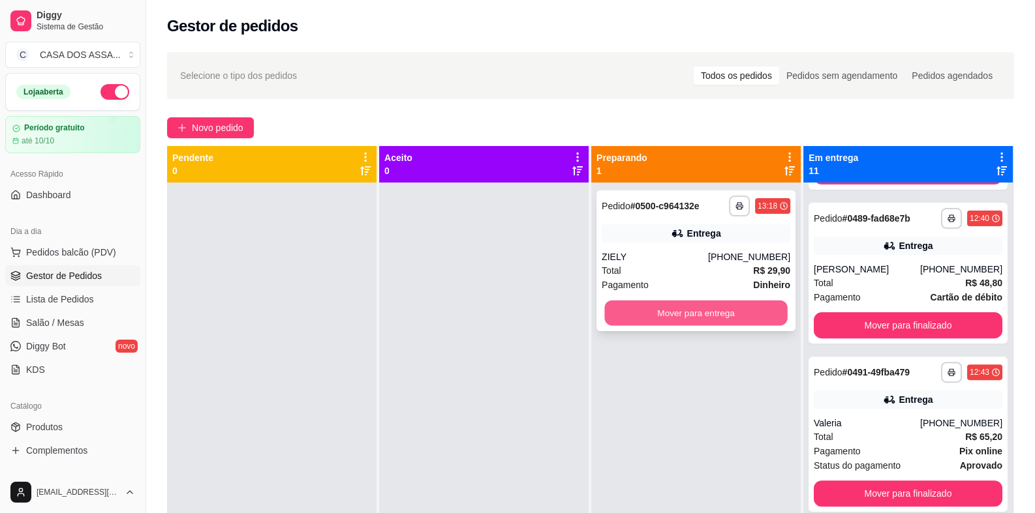
click at [684, 318] on button "Mover para entrega" at bounding box center [695, 313] width 183 height 25
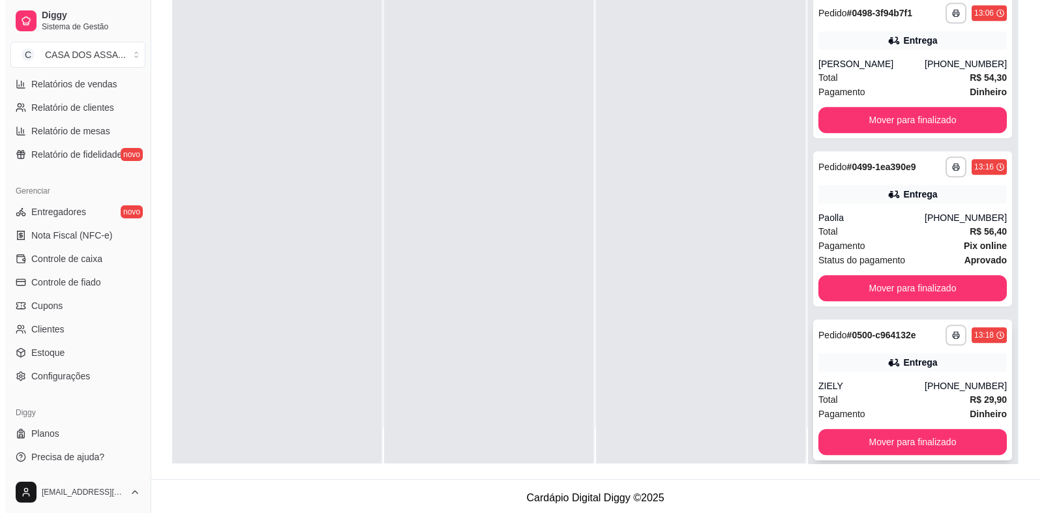
scroll to position [199, 0]
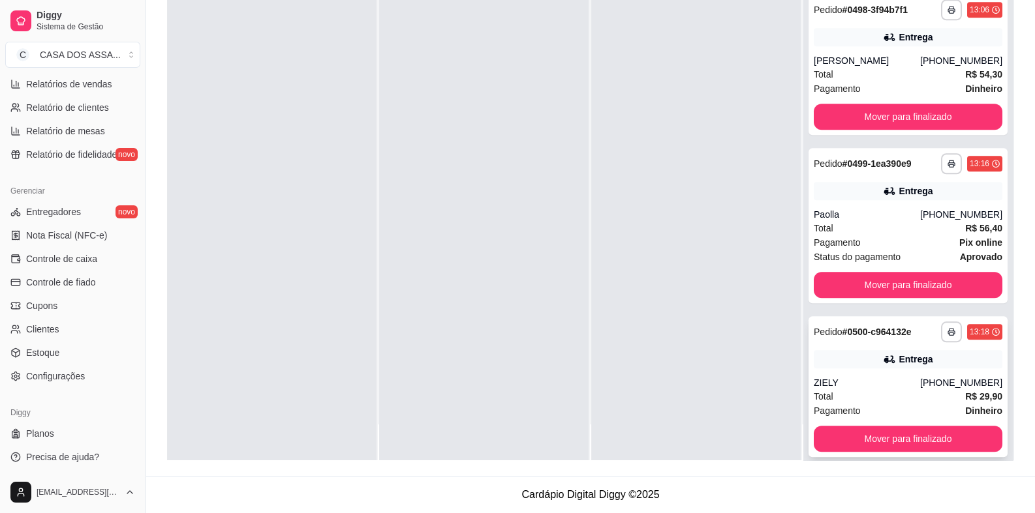
click at [851, 354] on div "**********" at bounding box center [907, 386] width 199 height 141
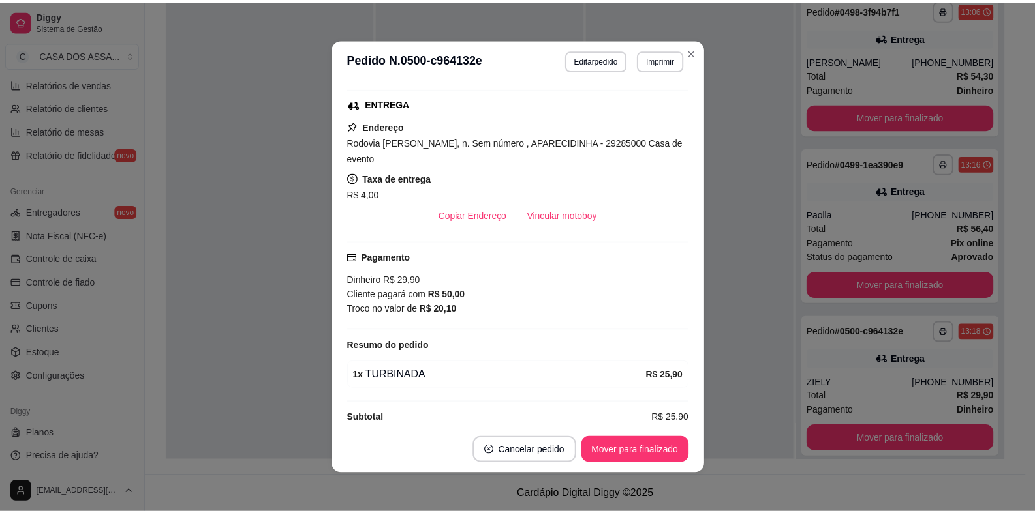
scroll to position [0, 0]
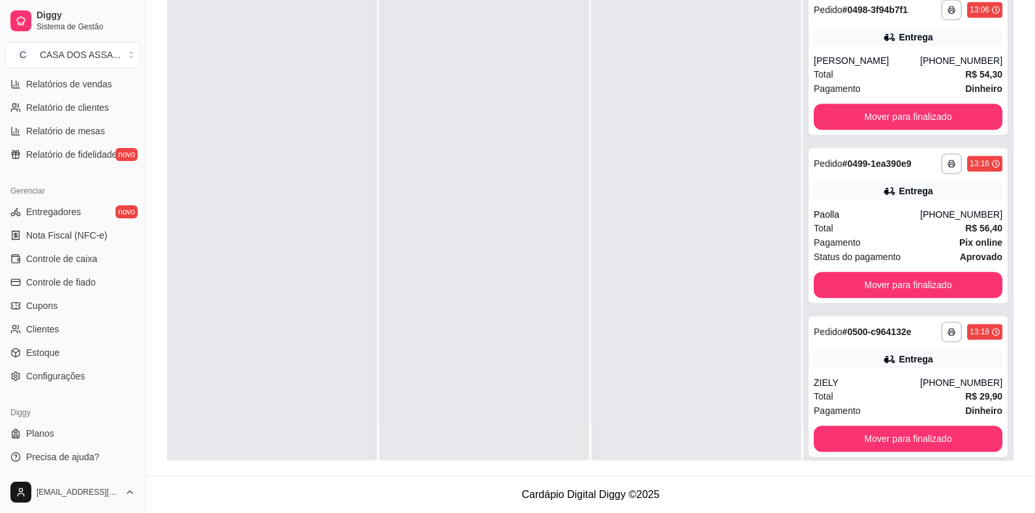
click at [591, 307] on div at bounding box center [695, 204] width 209 height 513
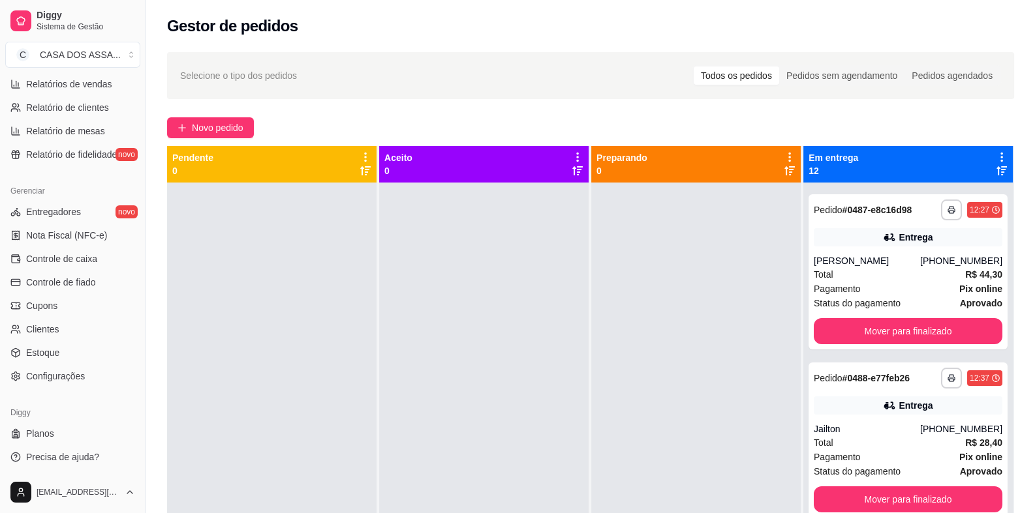
scroll to position [326, 0]
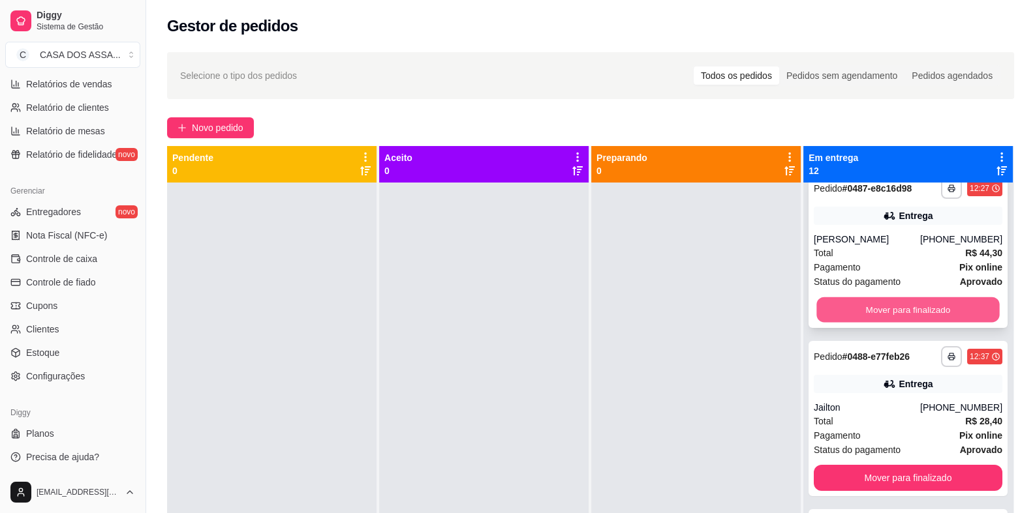
click at [887, 312] on button "Mover para finalizado" at bounding box center [907, 309] width 183 height 25
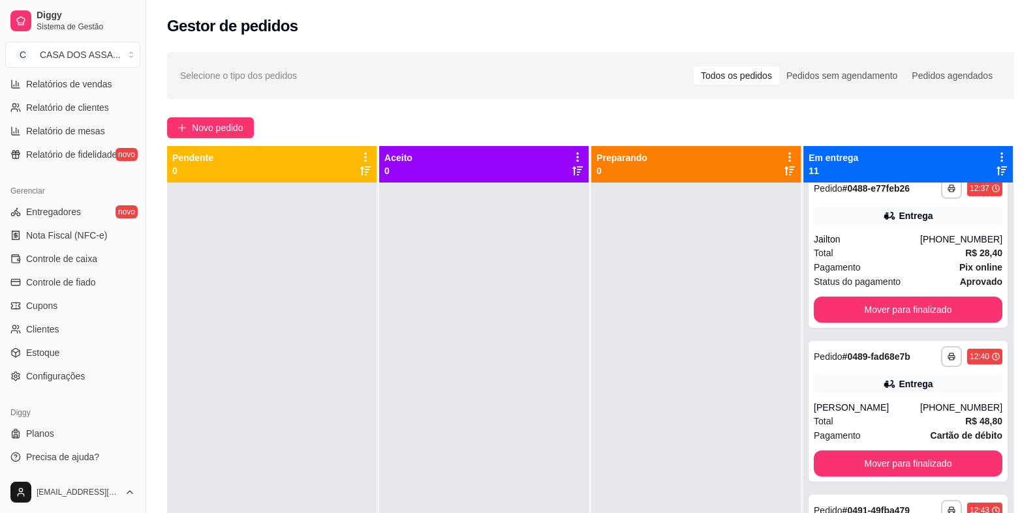
scroll to position [158, 0]
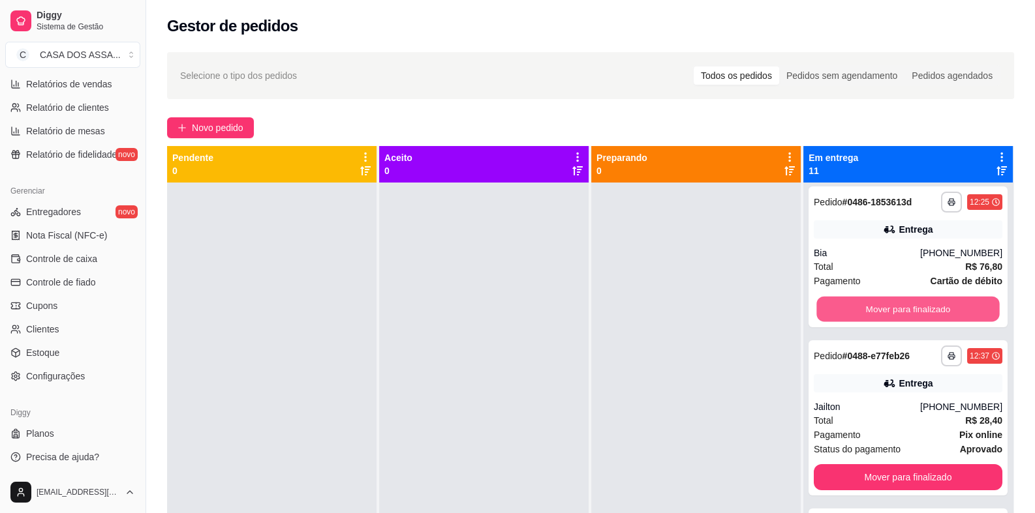
click at [887, 312] on button "Mover para finalizado" at bounding box center [907, 309] width 183 height 25
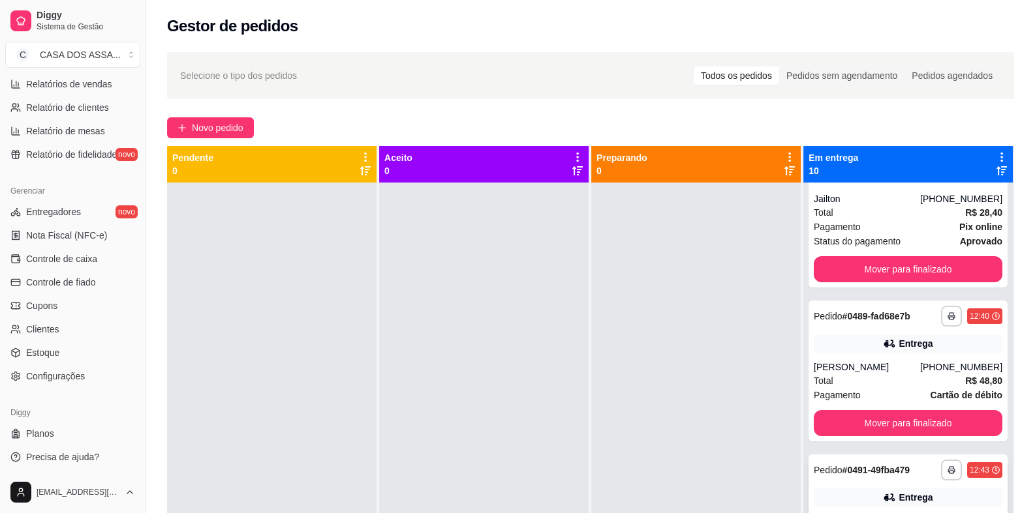
scroll to position [265, 0]
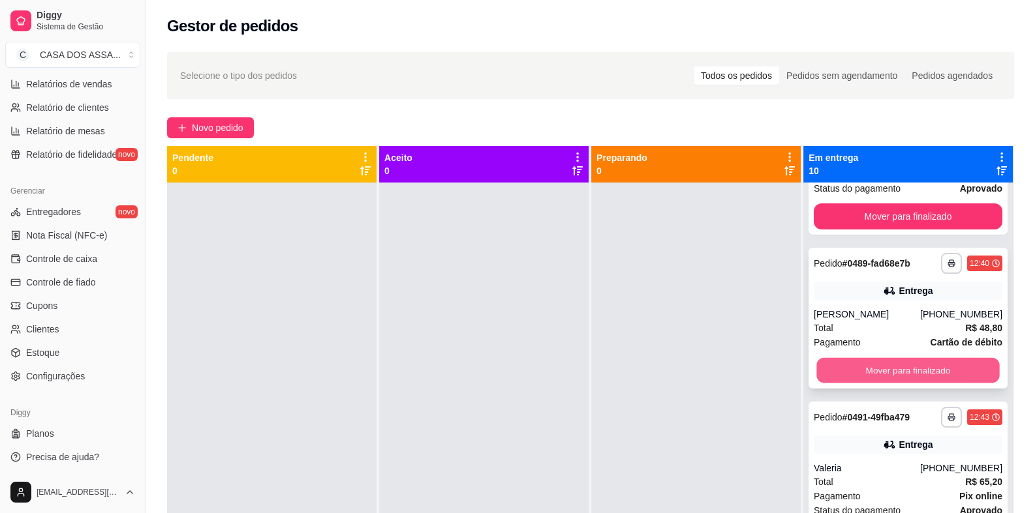
click at [885, 371] on button "Mover para finalizado" at bounding box center [907, 370] width 183 height 25
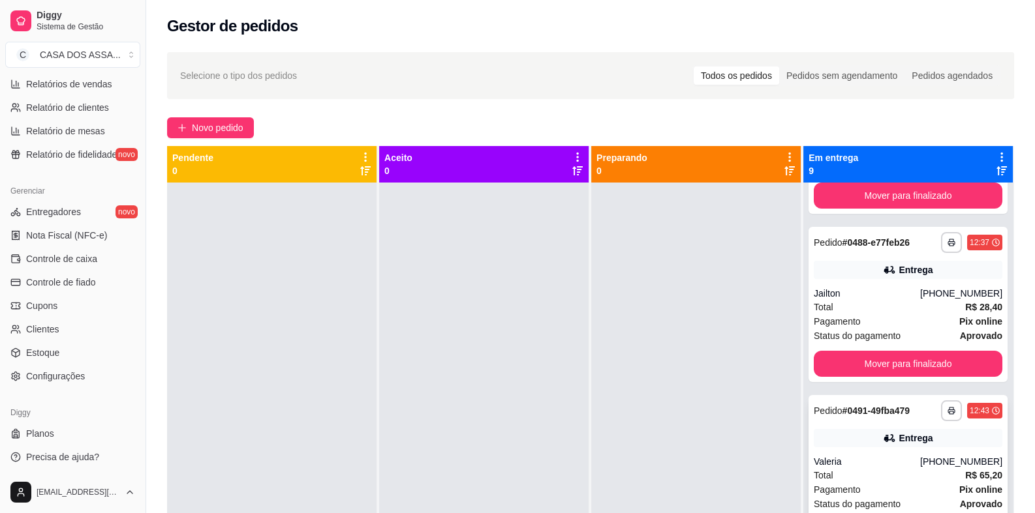
scroll to position [69, 0]
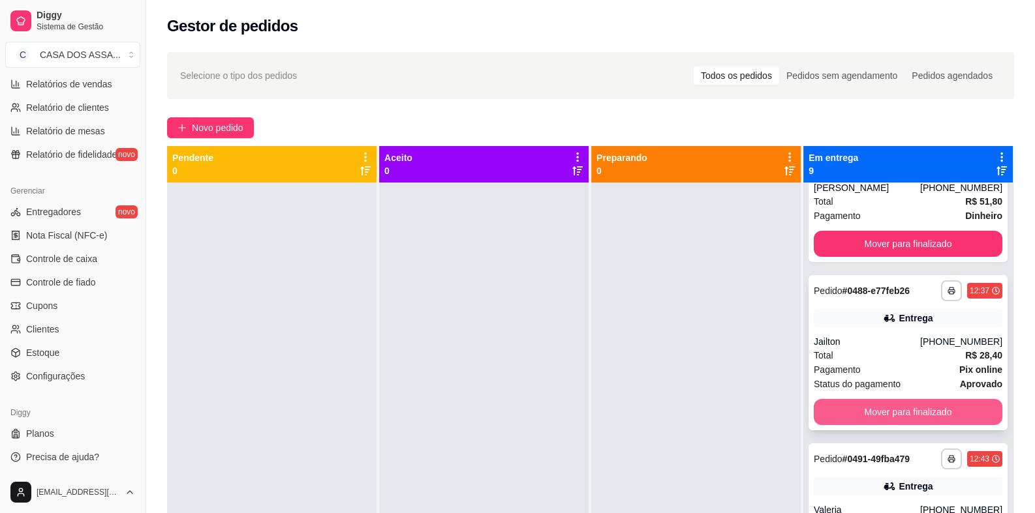
click at [885, 410] on button "Mover para finalizado" at bounding box center [907, 412] width 189 height 26
click at [886, 411] on button "Mover para finalizado" at bounding box center [907, 412] width 189 height 26
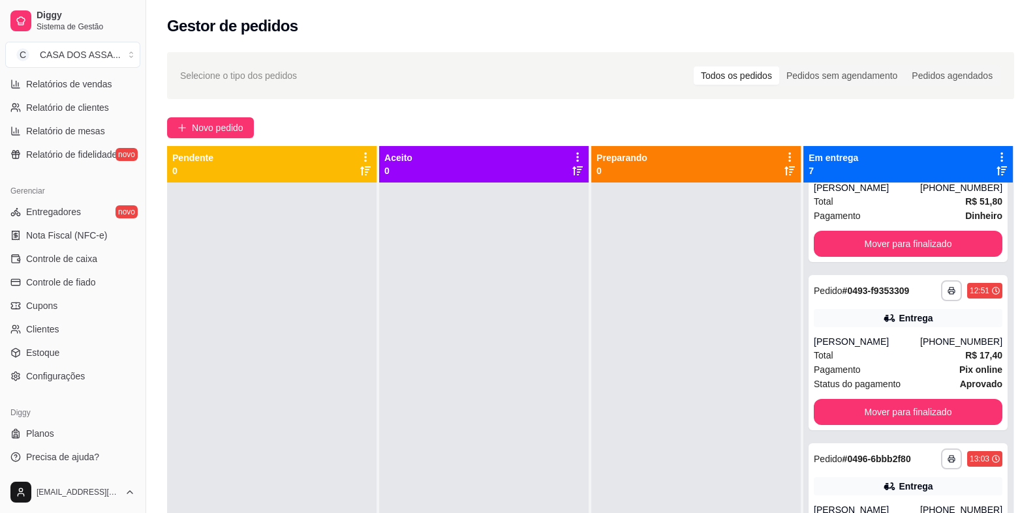
drag, startPoint x: 616, startPoint y: 375, endPoint x: 645, endPoint y: 371, distance: 28.3
click at [618, 375] on div at bounding box center [695, 439] width 209 height 513
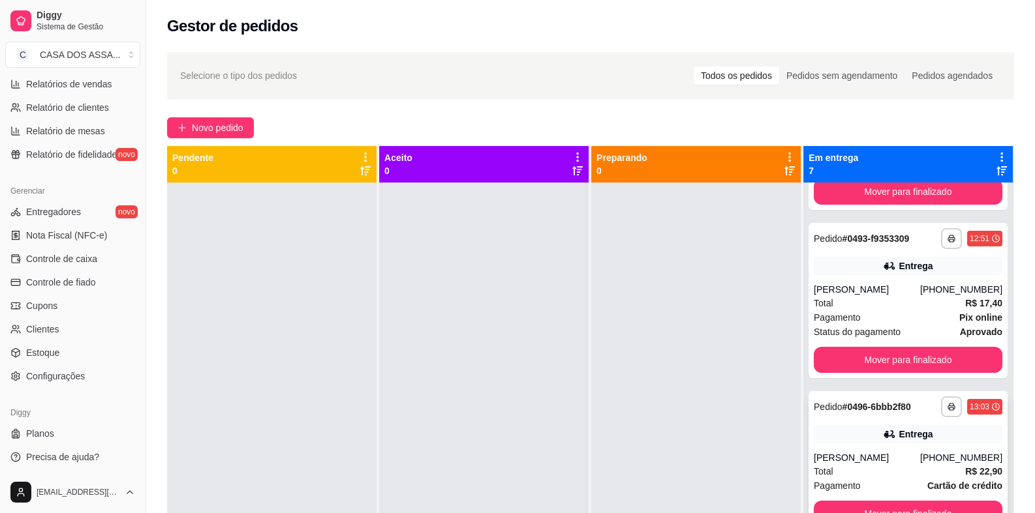
scroll to position [0, 0]
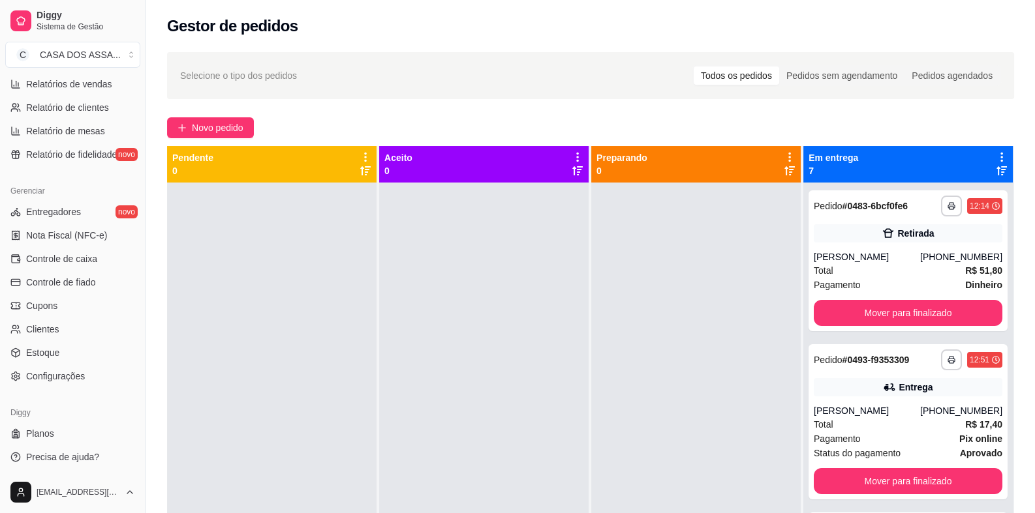
click at [695, 427] on div at bounding box center [695, 439] width 209 height 513
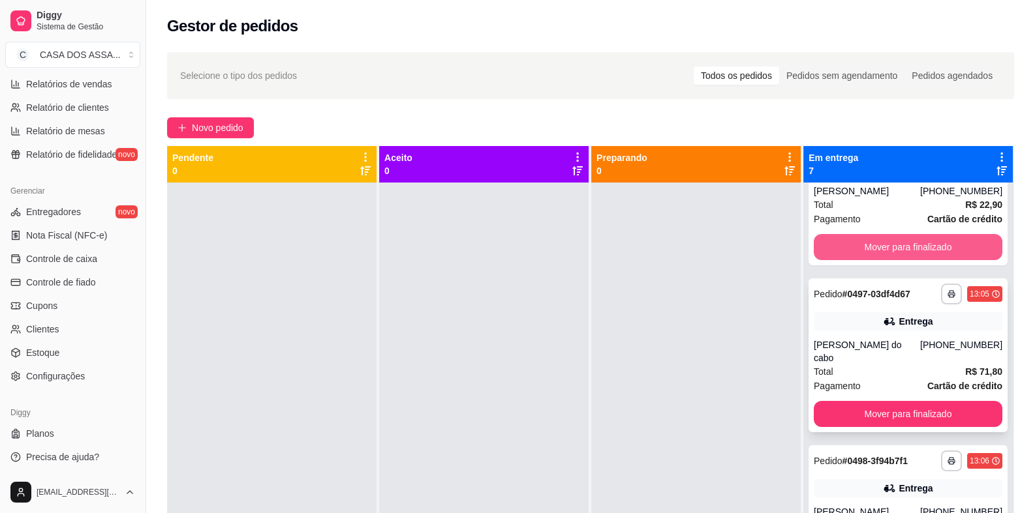
scroll to position [391, 0]
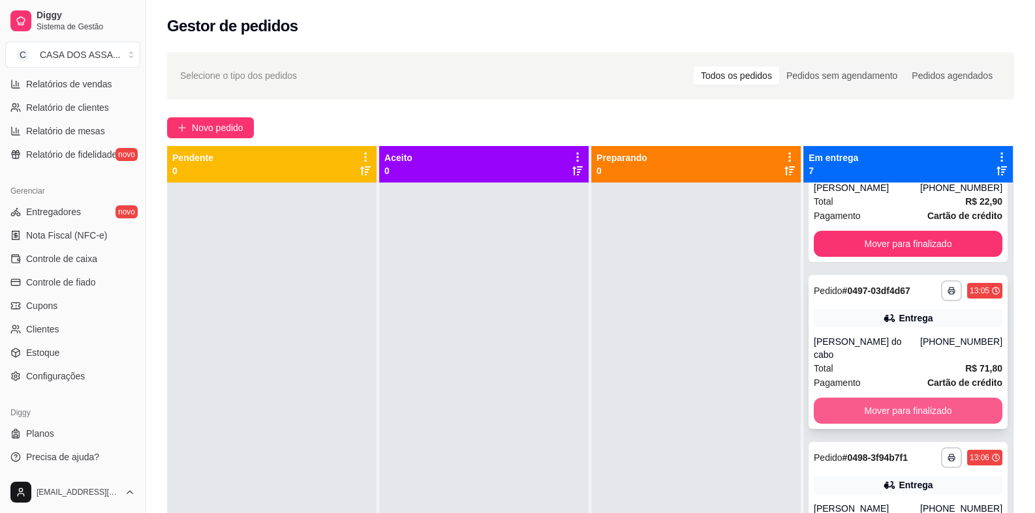
click at [890, 401] on button "Mover para finalizado" at bounding box center [907, 411] width 189 height 26
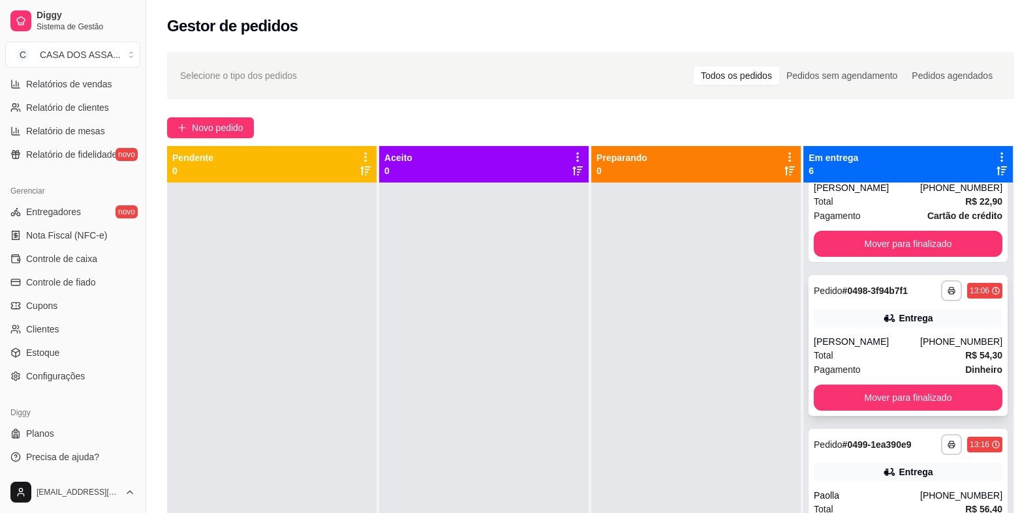
scroll to position [0, 0]
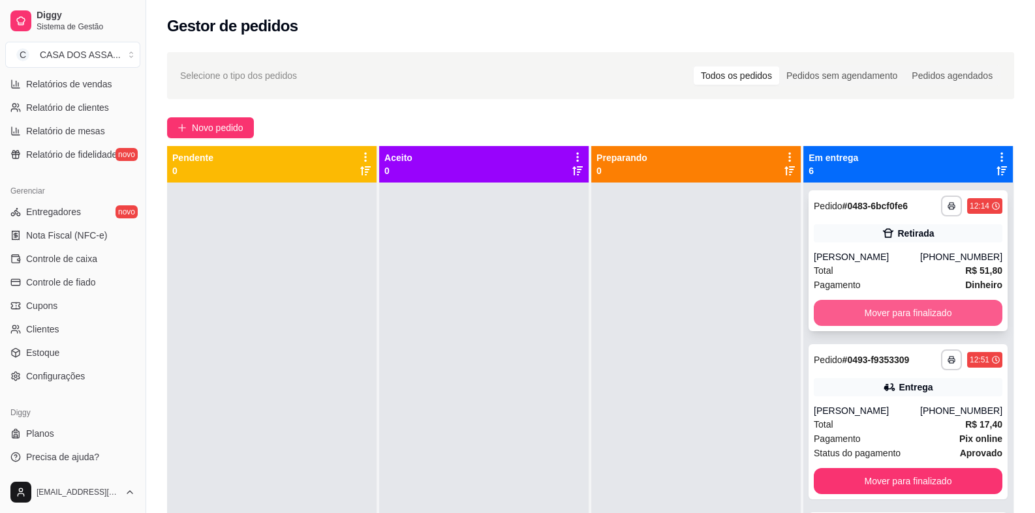
click at [888, 310] on button "Mover para finalizado" at bounding box center [907, 313] width 189 height 26
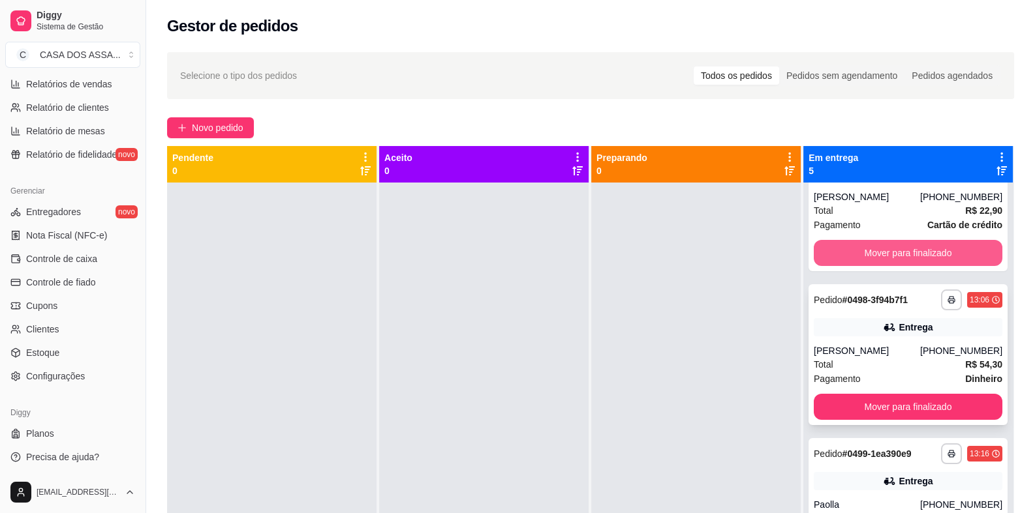
scroll to position [260, 0]
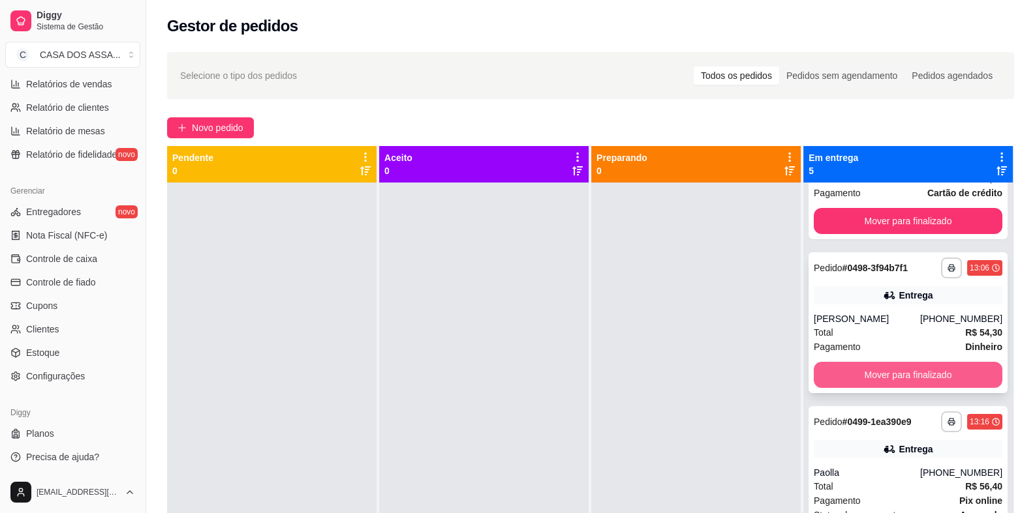
click at [907, 374] on button "Mover para finalizado" at bounding box center [907, 375] width 189 height 26
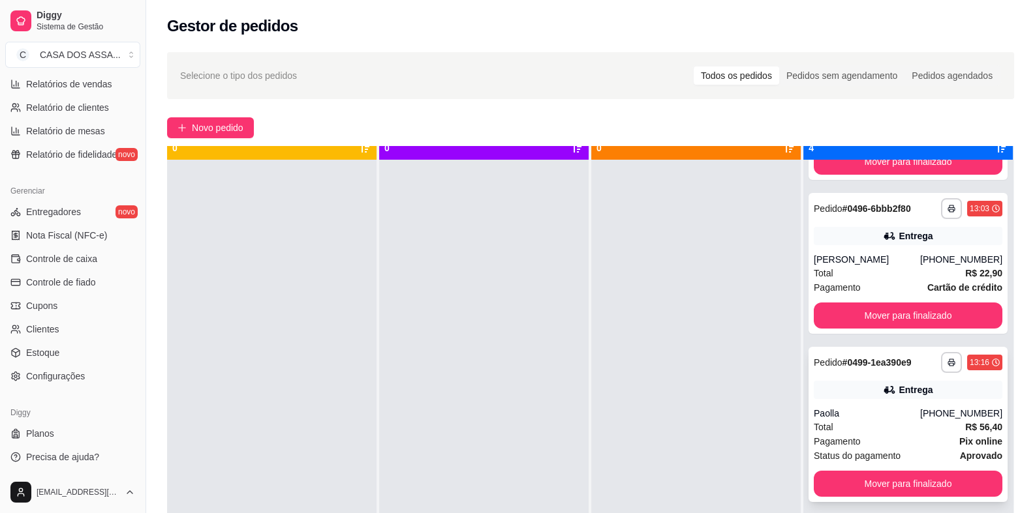
scroll to position [36, 0]
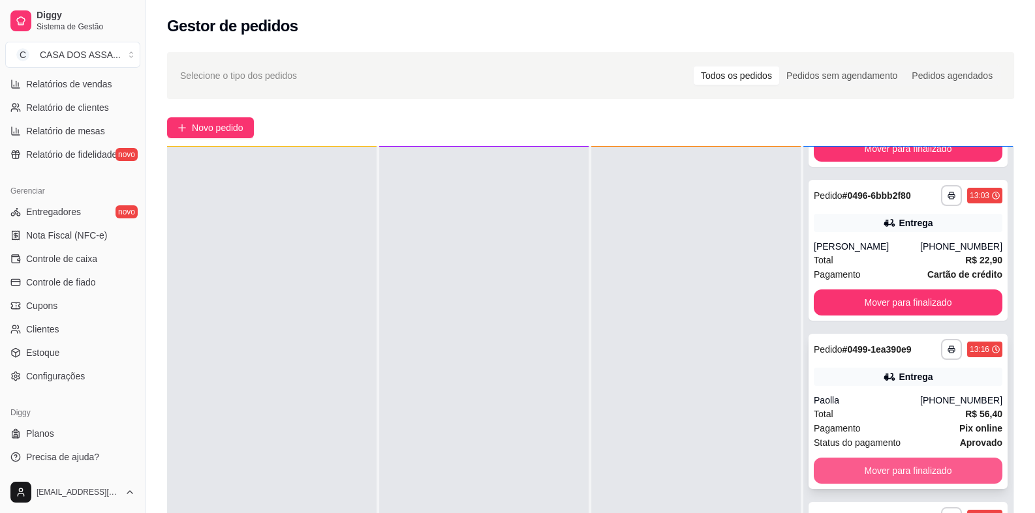
click at [896, 468] on button "Mover para finalizado" at bounding box center [907, 471] width 189 height 26
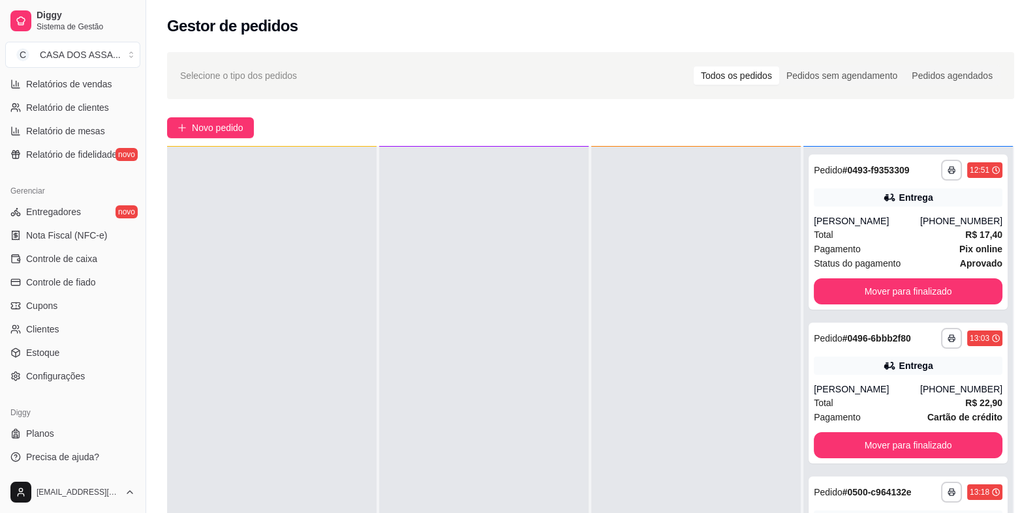
scroll to position [0, 0]
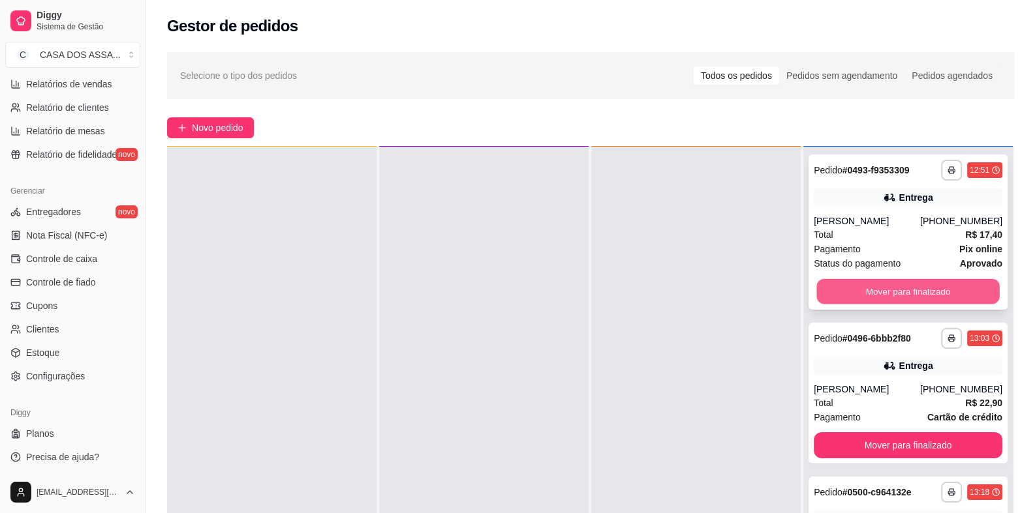
click at [897, 287] on button "Mover para finalizado" at bounding box center [907, 291] width 183 height 25
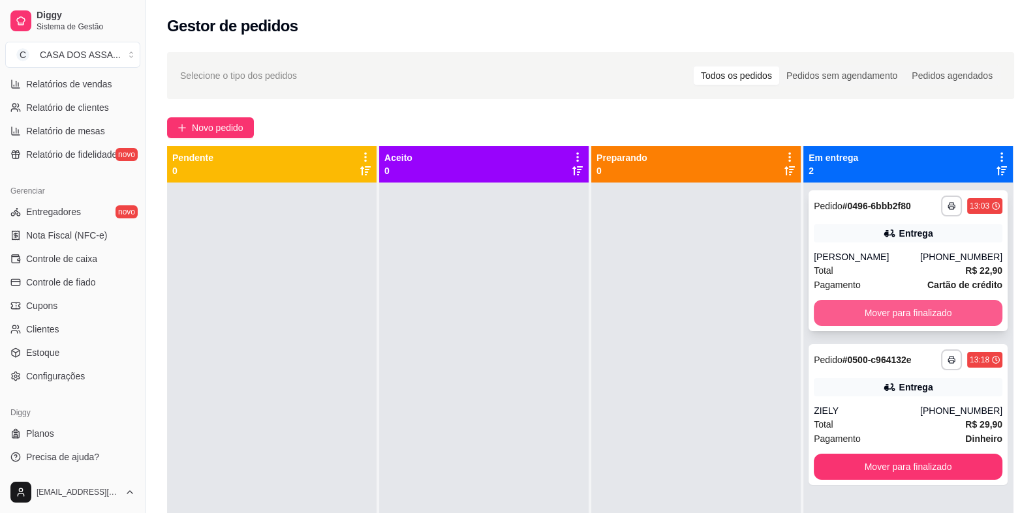
click at [893, 311] on button "Mover para finalizado" at bounding box center [907, 313] width 189 height 26
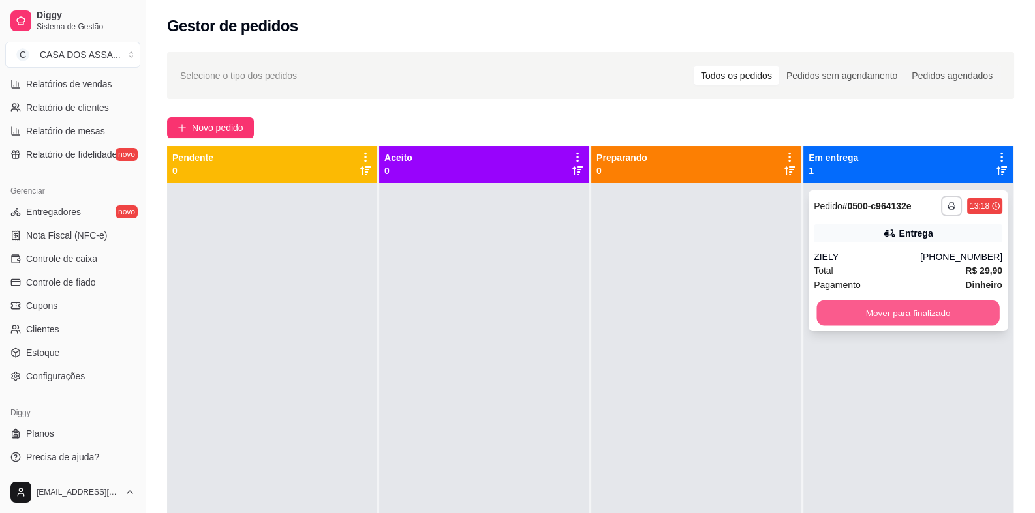
click at [889, 305] on button "Mover para finalizado" at bounding box center [907, 313] width 183 height 25
